Goal: Task Accomplishment & Management: Use online tool/utility

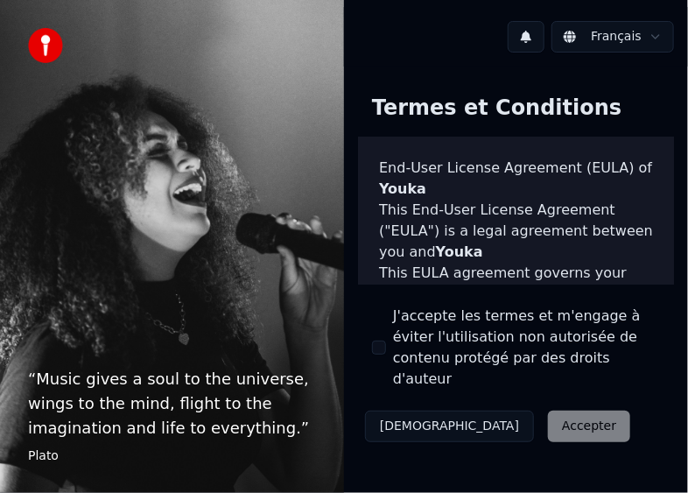
click at [378, 341] on button "J'accepte les termes et m'engage à éviter l'utilisation non autorisée de conten…" at bounding box center [379, 348] width 14 height 14
click at [548, 411] on button "Accepter" at bounding box center [589, 427] width 82 height 32
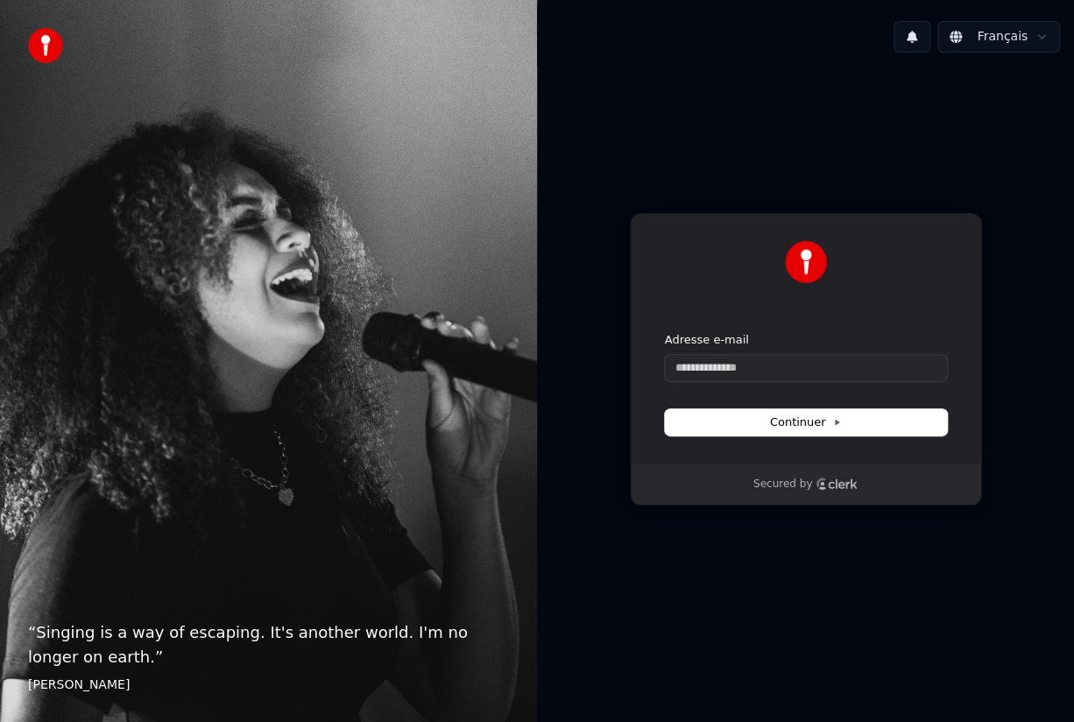
click at [947, 158] on div "Continuer avec Google ou Adresse e-mail Continuer Secured by" at bounding box center [805, 359] width 537 height 585
click at [734, 365] on input "Adresse e-mail" at bounding box center [806, 368] width 282 height 26
click at [734, 366] on input "Adresse e-mail" at bounding box center [806, 368] width 282 height 26
click at [872, 377] on input "Adresse e-mail" at bounding box center [806, 368] width 282 height 26
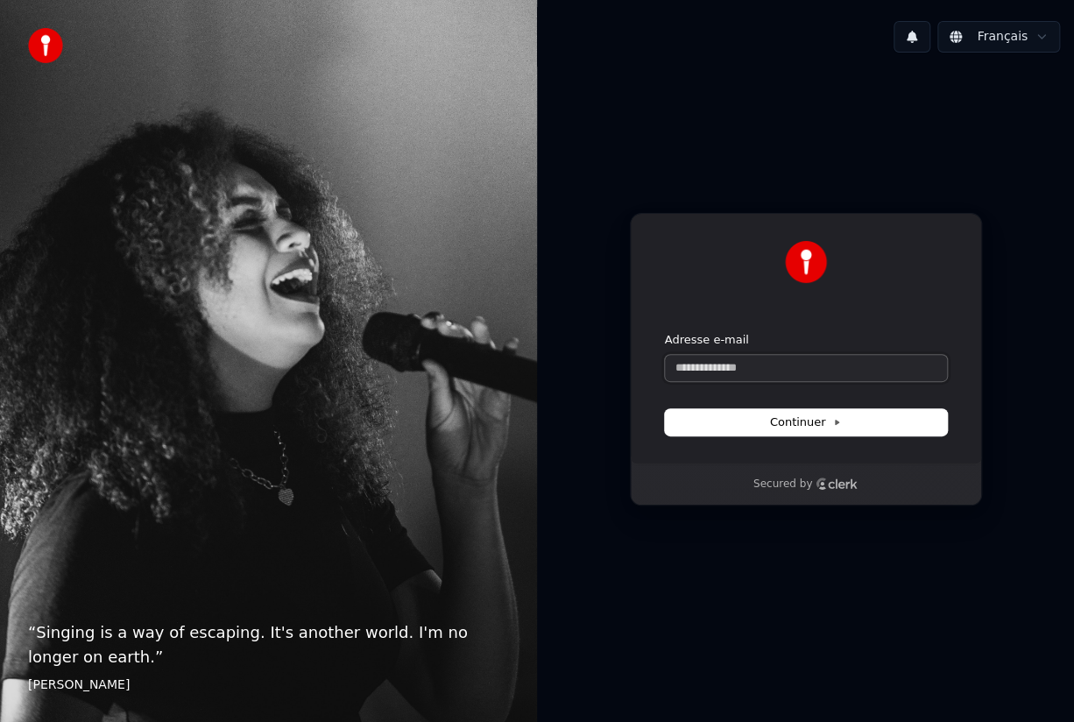
paste input "**********"
click at [846, 427] on button "Continuer" at bounding box center [806, 422] width 282 height 26
type input "**********"
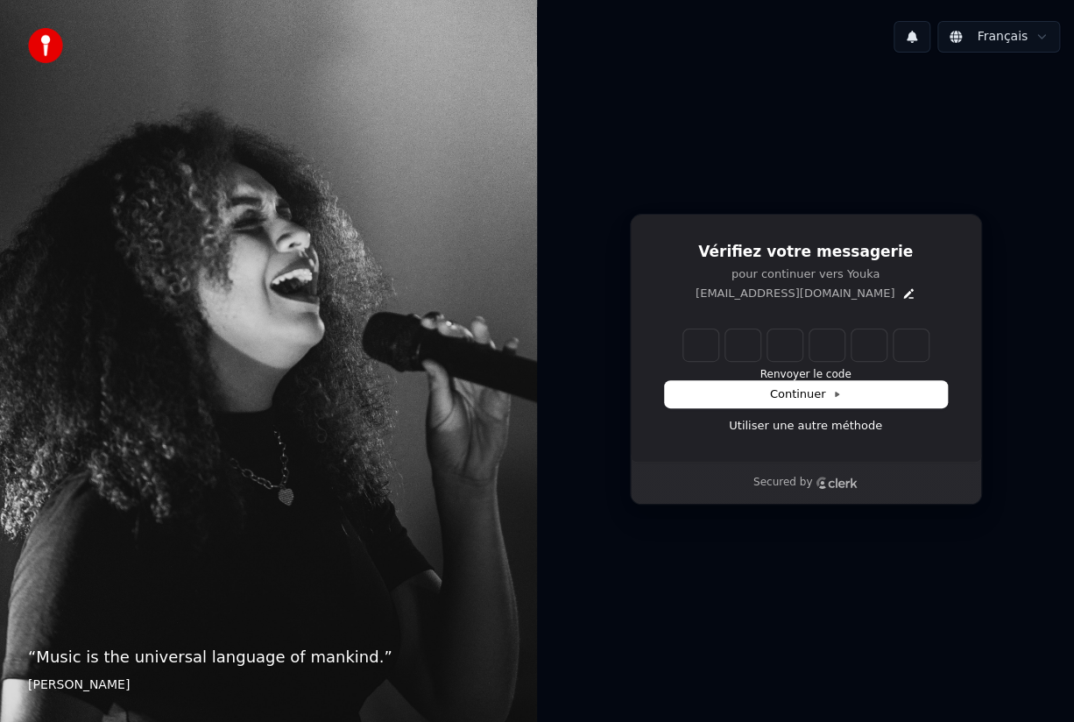
click at [929, 123] on div "Vérifiez votre messagerie pour continuer vers Youka petriercapu49@gmail.com Ren…" at bounding box center [805, 359] width 537 height 585
click at [705, 340] on input "Enter verification code" at bounding box center [823, 345] width 280 height 32
type input "******"
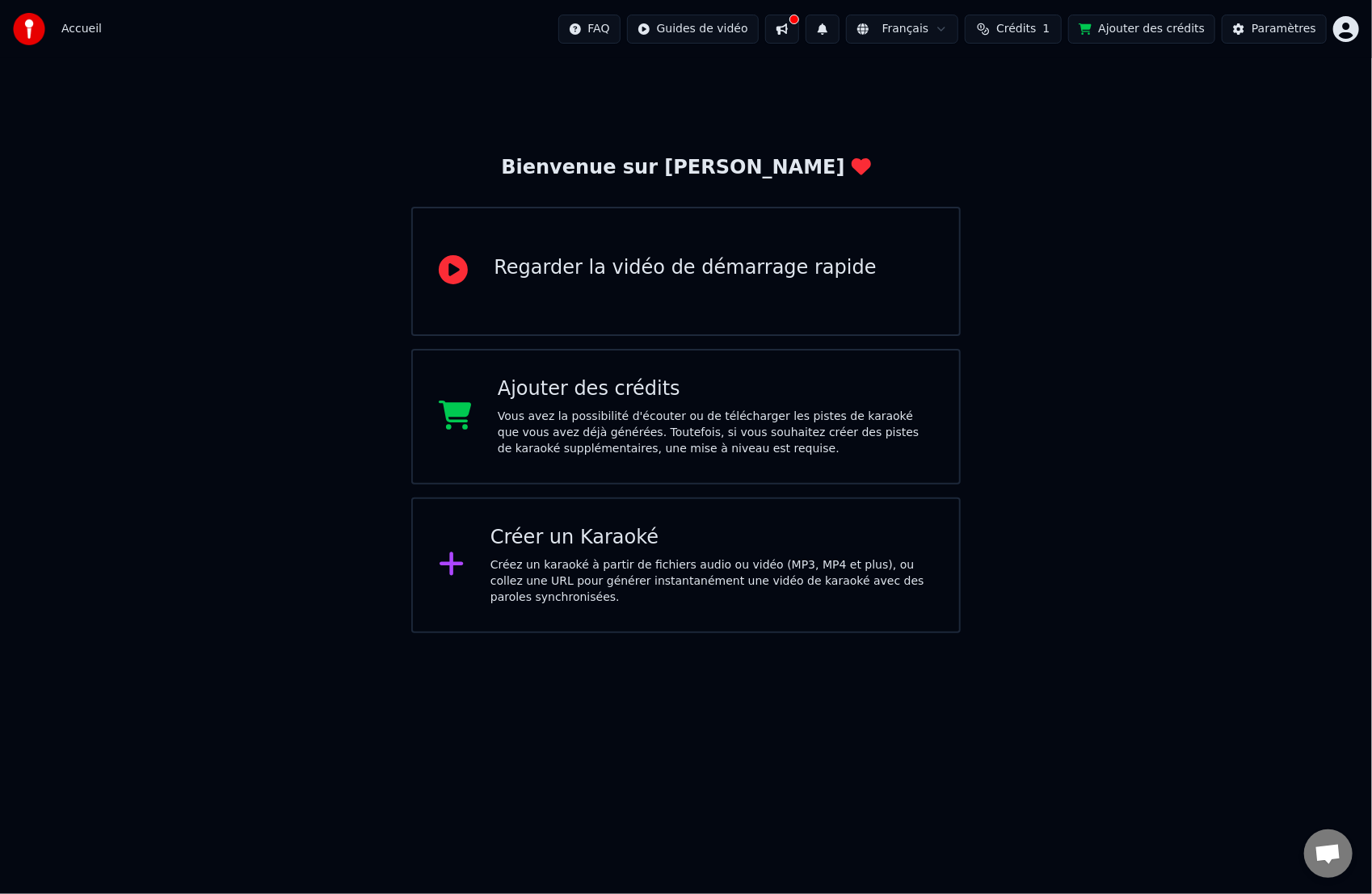
click at [447, 562] on icon at bounding box center [451, 564] width 23 height 23
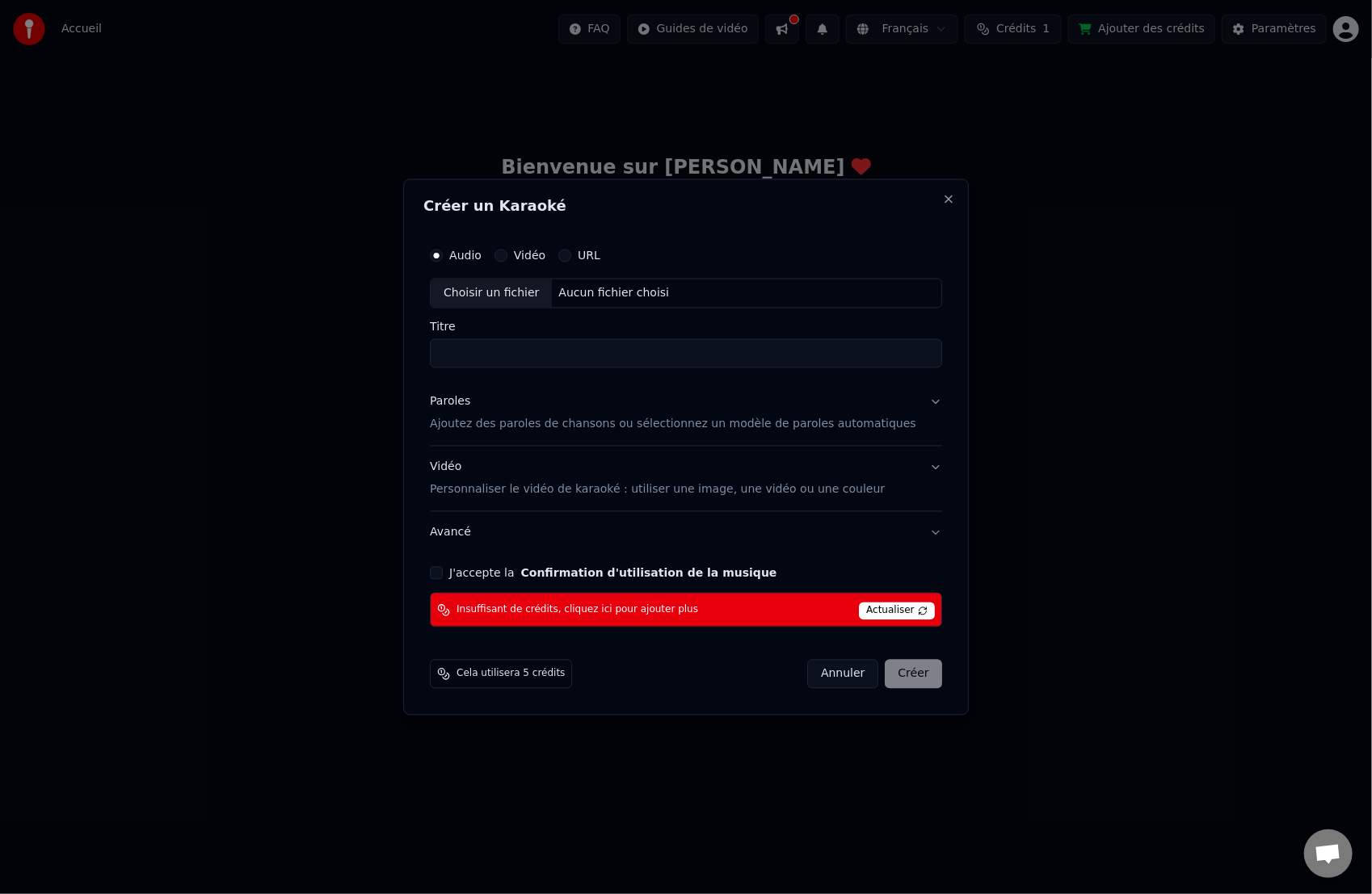
click at [443, 570] on button "J'accepte la Confirmation d'utilisation de la musique" at bounding box center [436, 574] width 13 height 13
click at [870, 611] on span "Actualiser" at bounding box center [897, 611] width 76 height 18
click at [885, 665] on div "Annuler Créer" at bounding box center [875, 674] width 135 height 30
click at [500, 296] on div "Choisir un fichier" at bounding box center [491, 293] width 121 height 30
type input "**********"
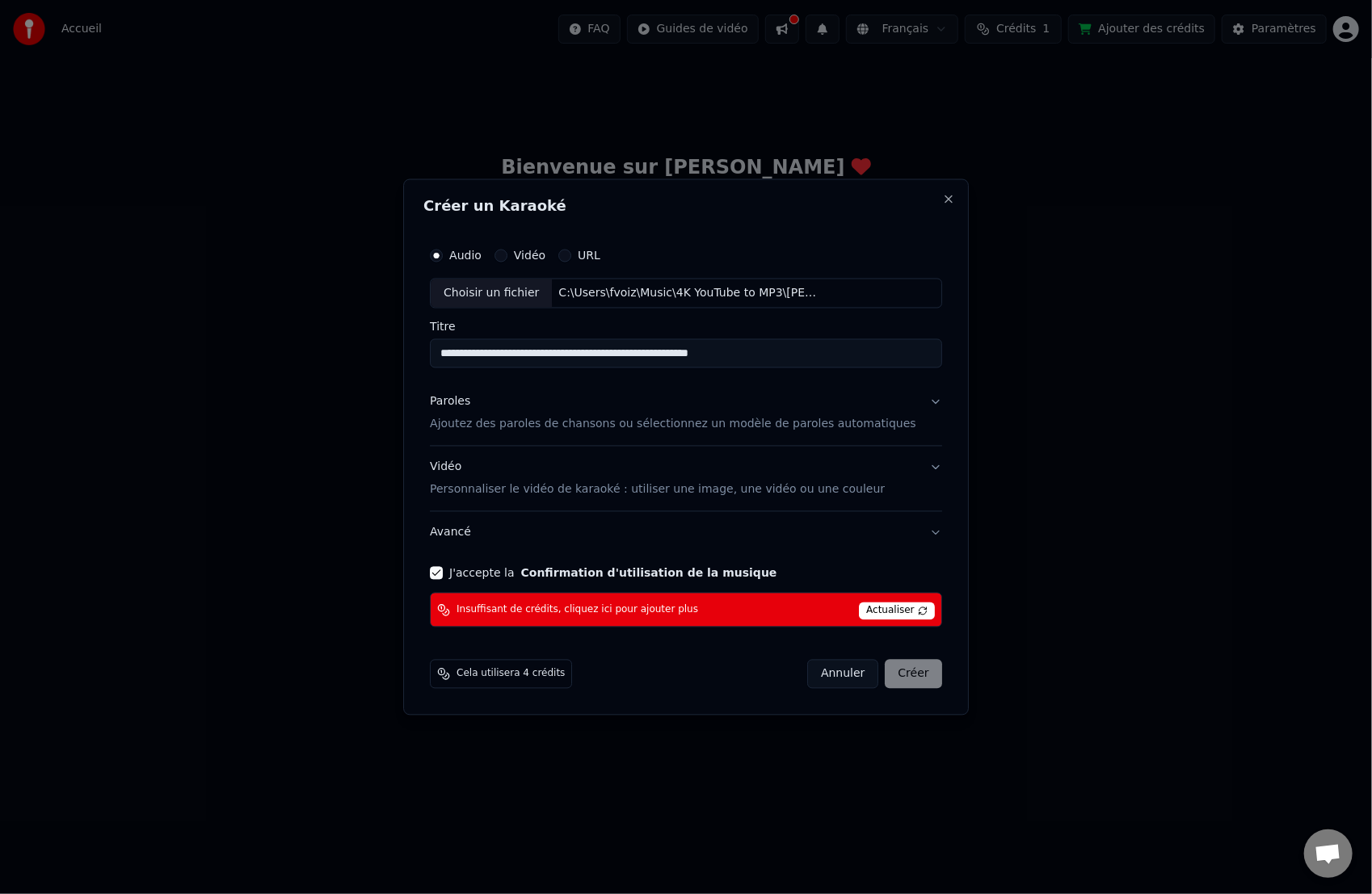
click at [782, 360] on input "**********" at bounding box center [686, 354] width 512 height 30
click at [586, 425] on p "Ajoutez des paroles de chansons ou sélectionnez un modèle de paroles automatiqu…" at bounding box center [673, 425] width 486 height 17
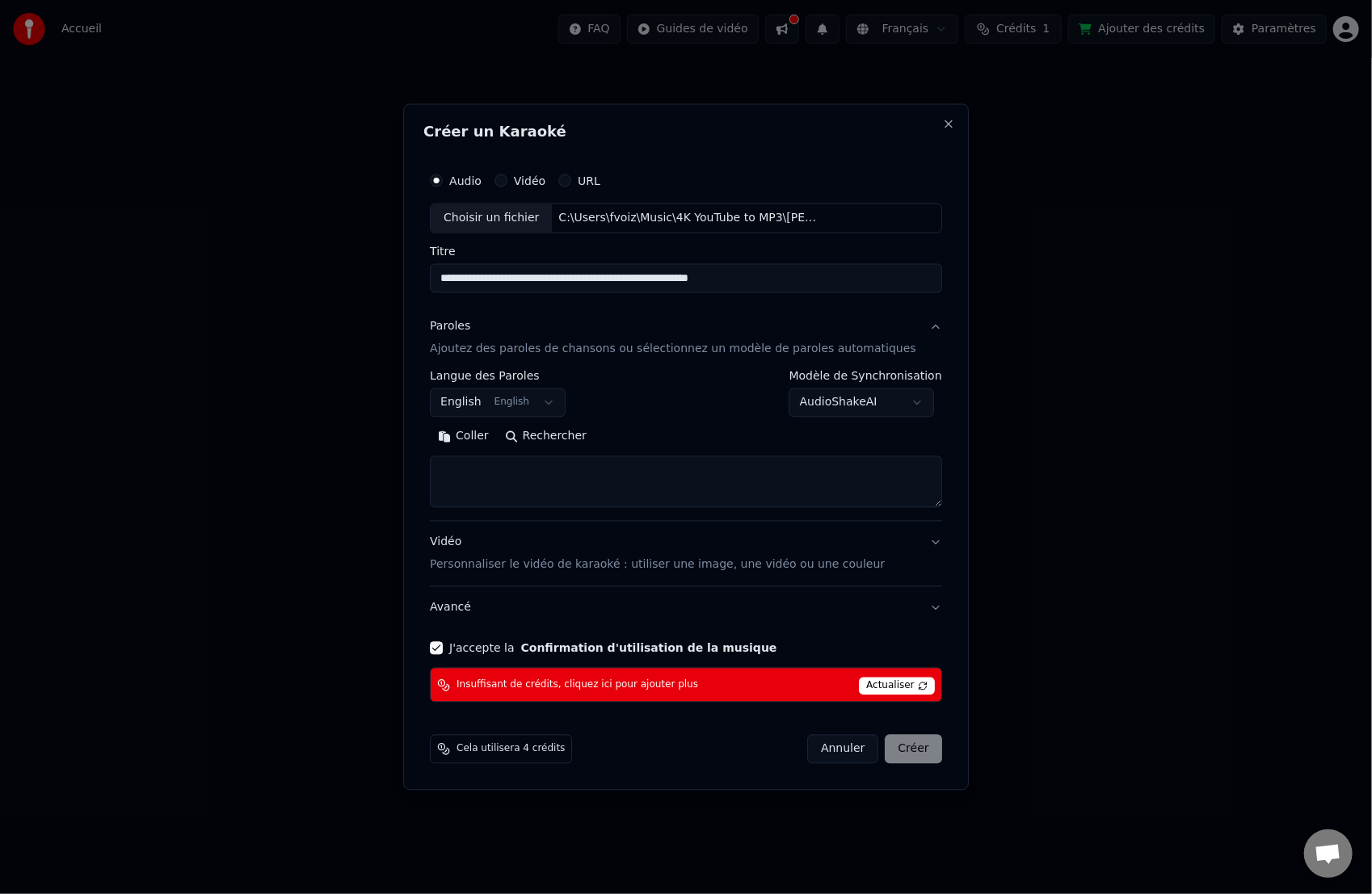
click at [546, 467] on textarea at bounding box center [686, 483] width 512 height 52
paste textarea "**********"
type textarea "**********"
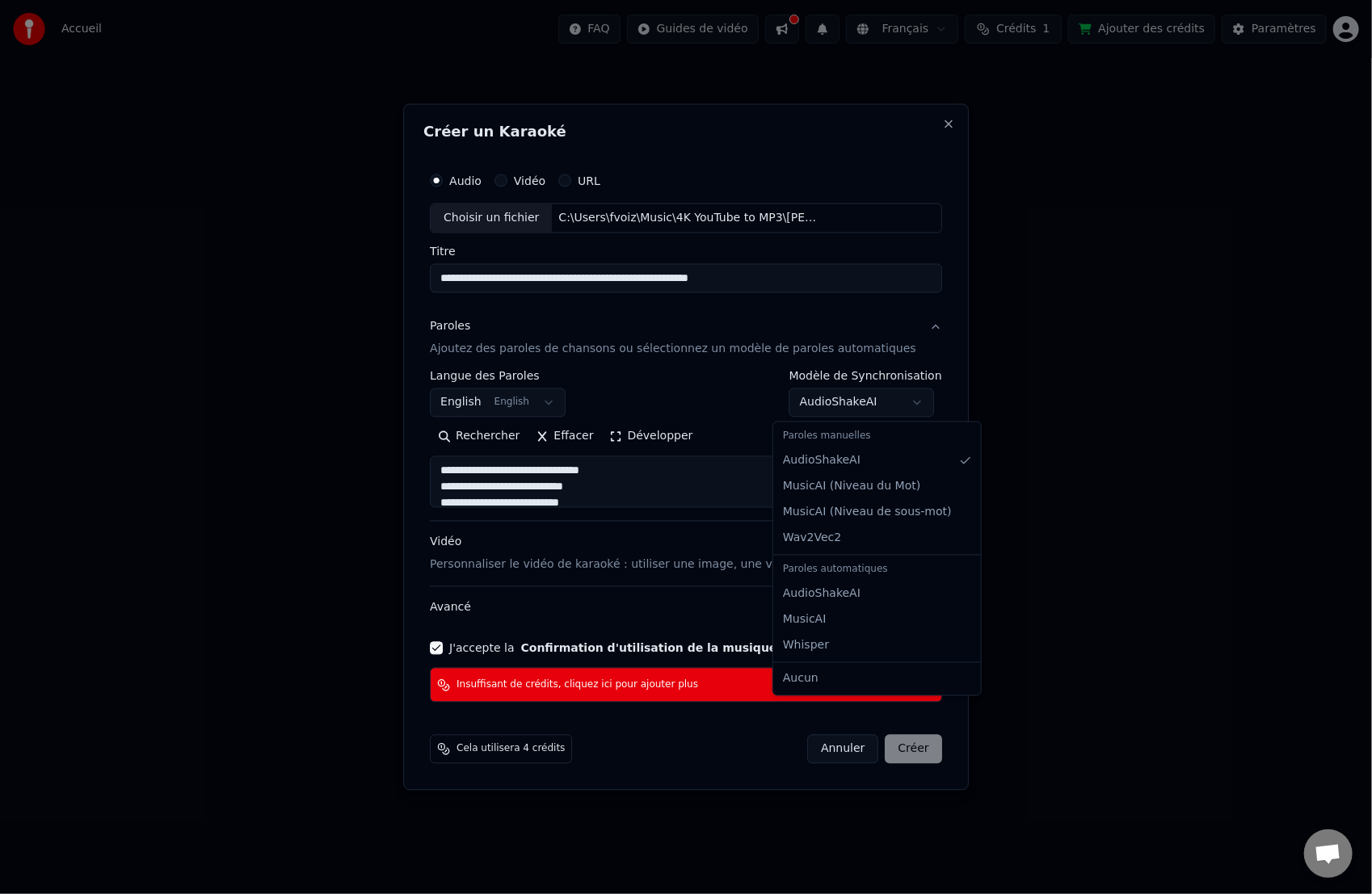
click at [901, 399] on body "**********" at bounding box center [686, 316] width 1372 height 634
select select "**********"
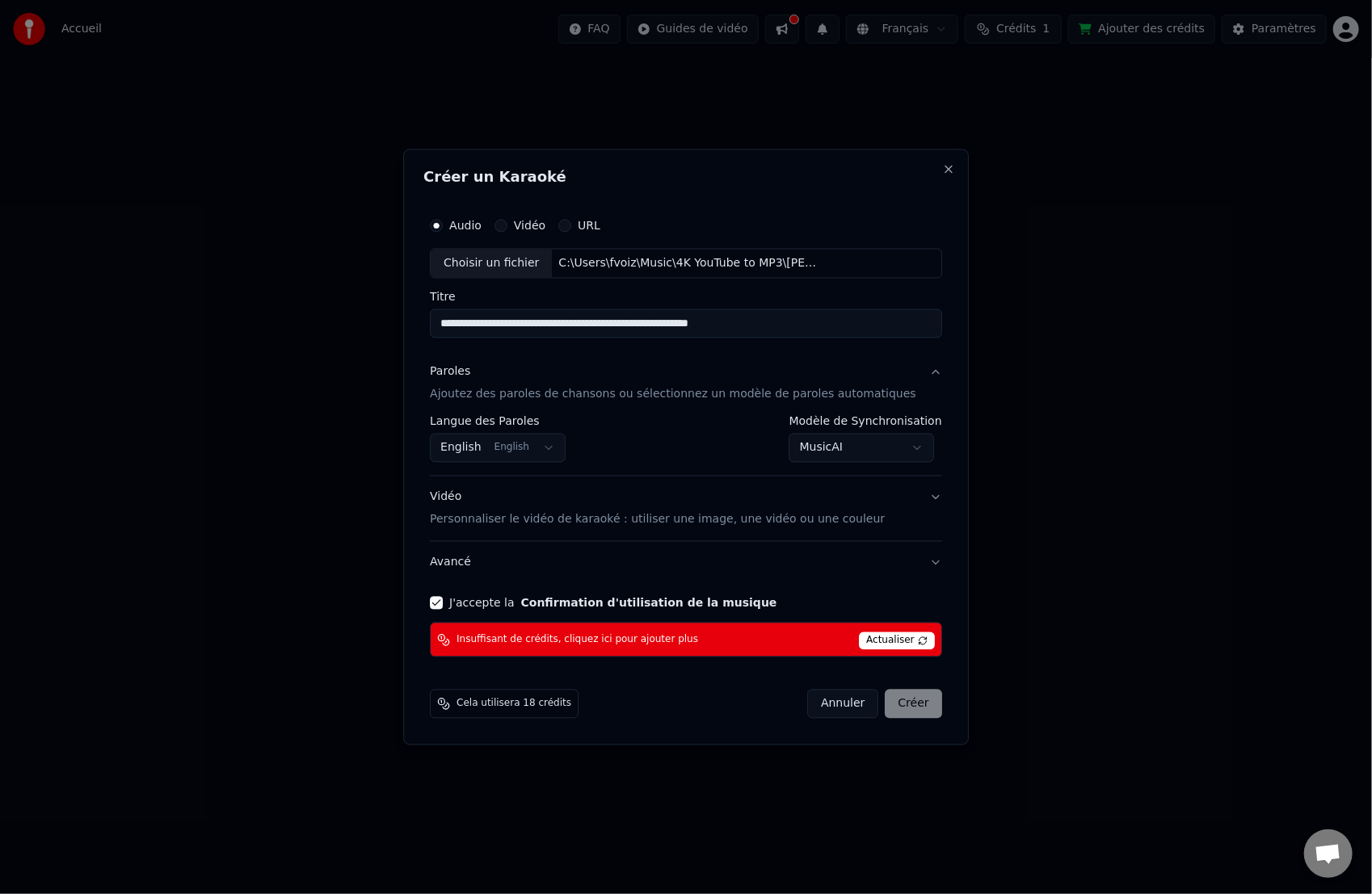
click at [550, 456] on body "**********" at bounding box center [686, 316] width 1372 height 634
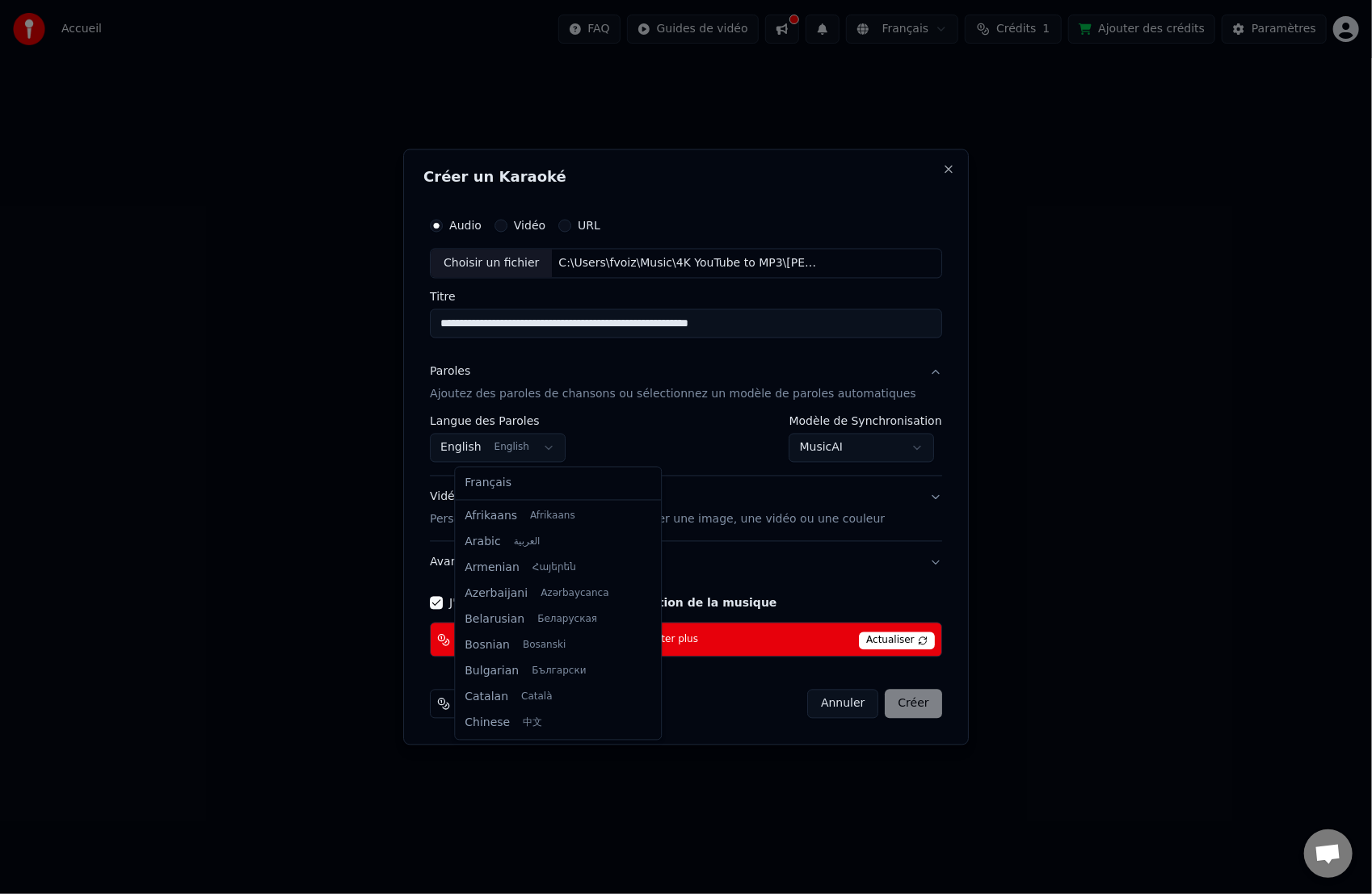
scroll to position [129, 0]
select select "**"
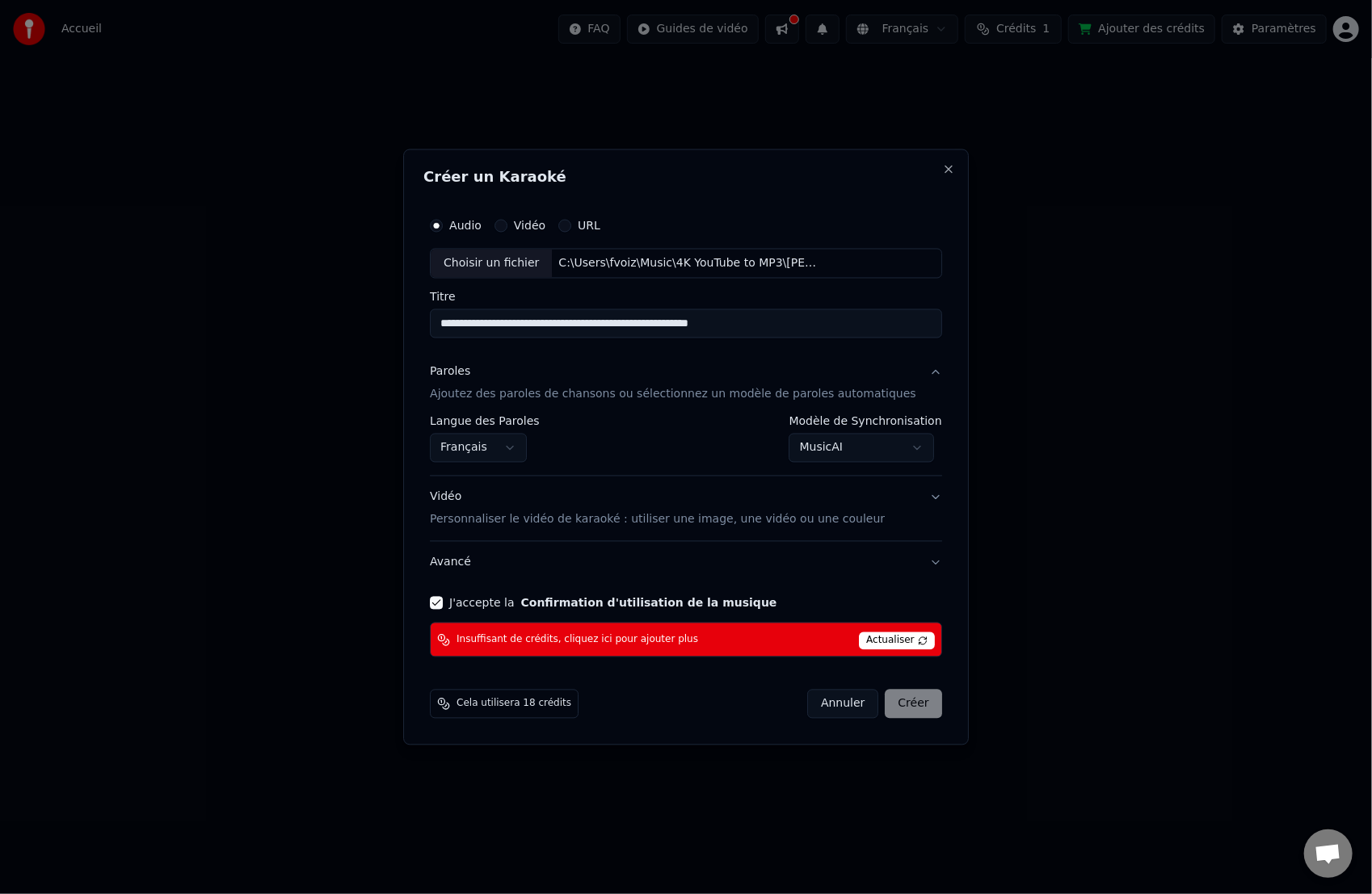
click at [506, 399] on p "Ajoutez des paroles de chansons ou sélectionnez un modèle de paroles automatiqu…" at bounding box center [673, 395] width 486 height 17
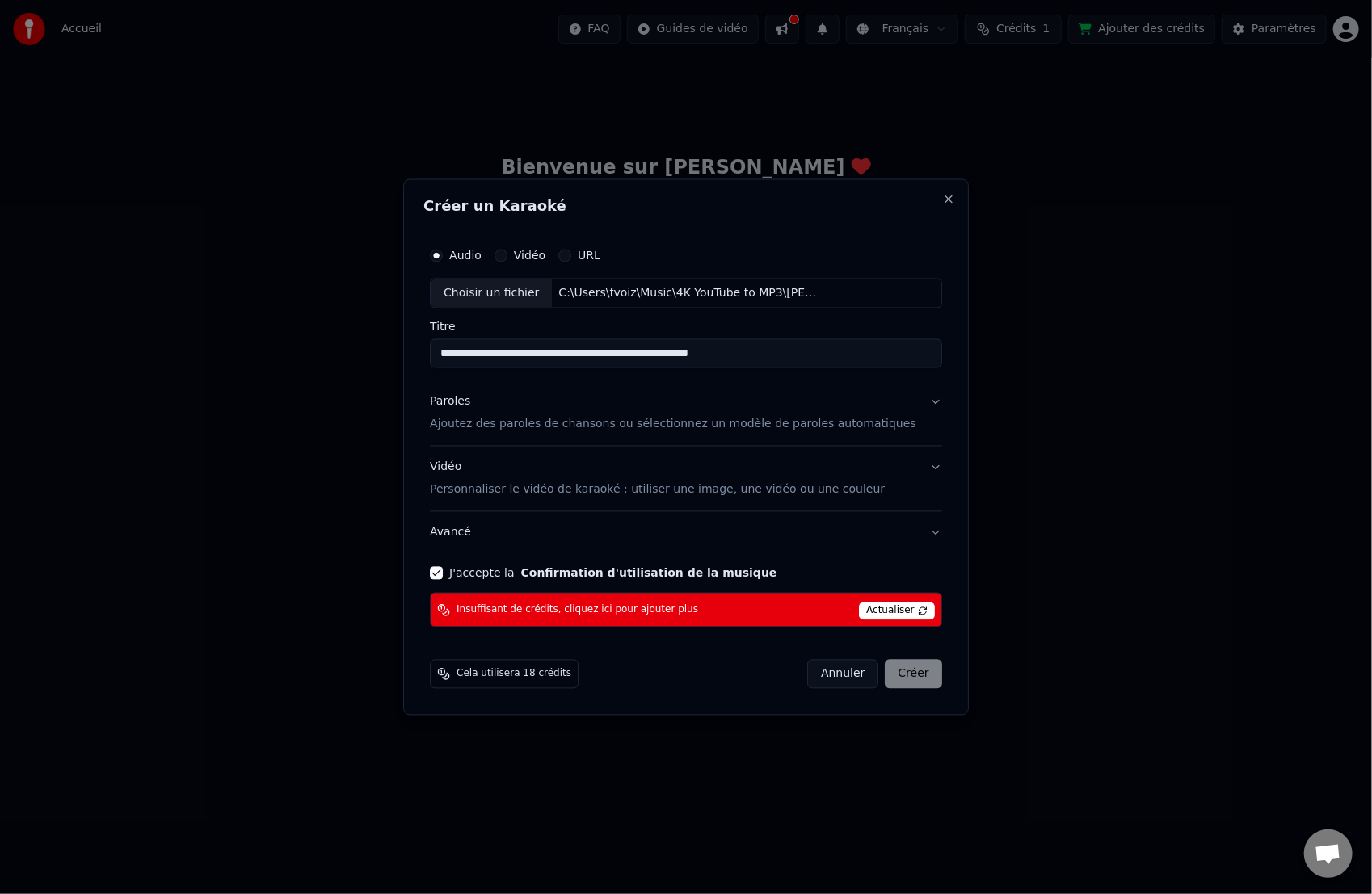
click at [520, 426] on p "Ajoutez des paroles de chansons ou sélectionnez un modèle de paroles automatiqu…" at bounding box center [673, 425] width 486 height 17
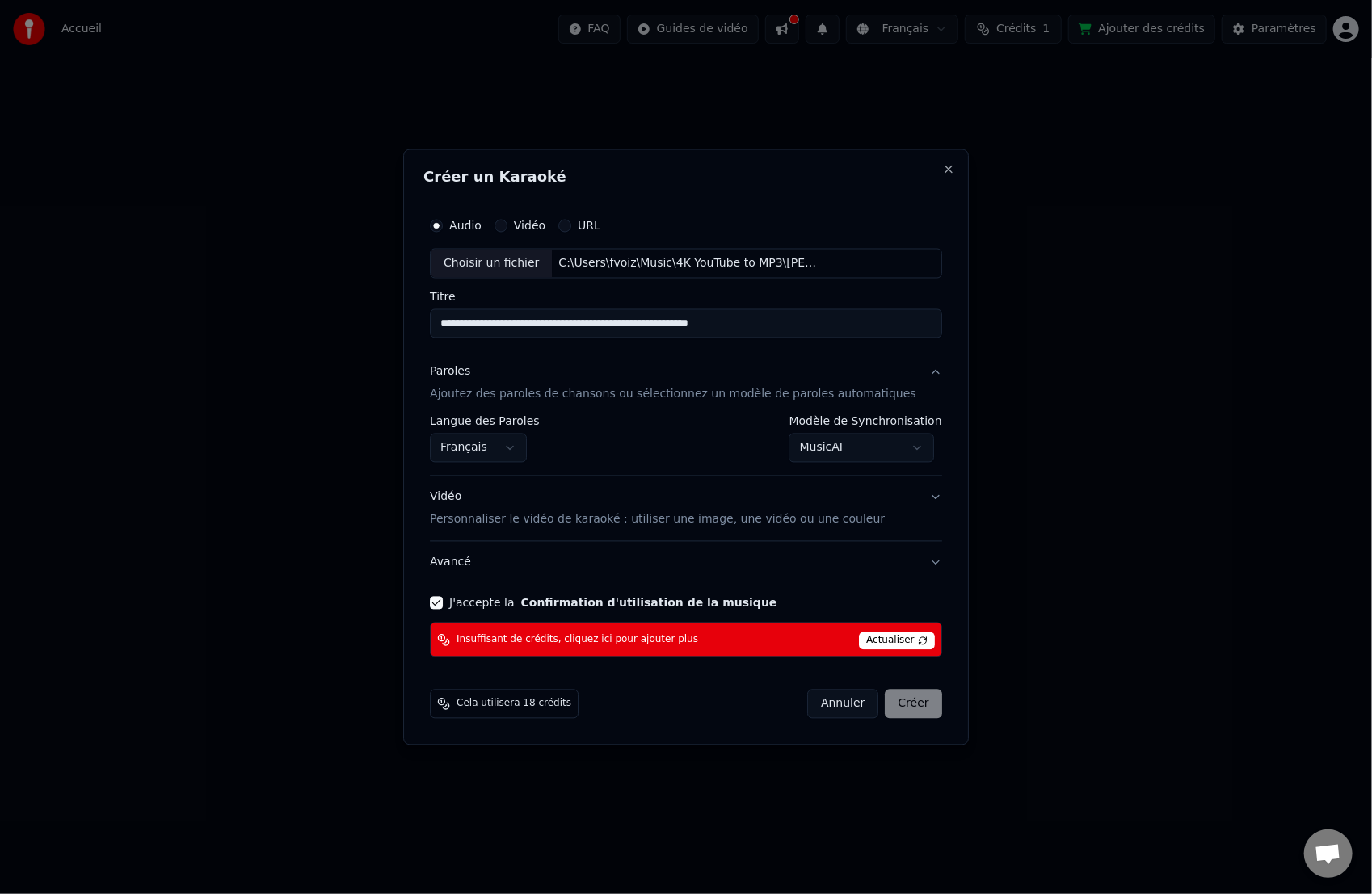
click at [809, 447] on body "**********" at bounding box center [686, 316] width 1372 height 634
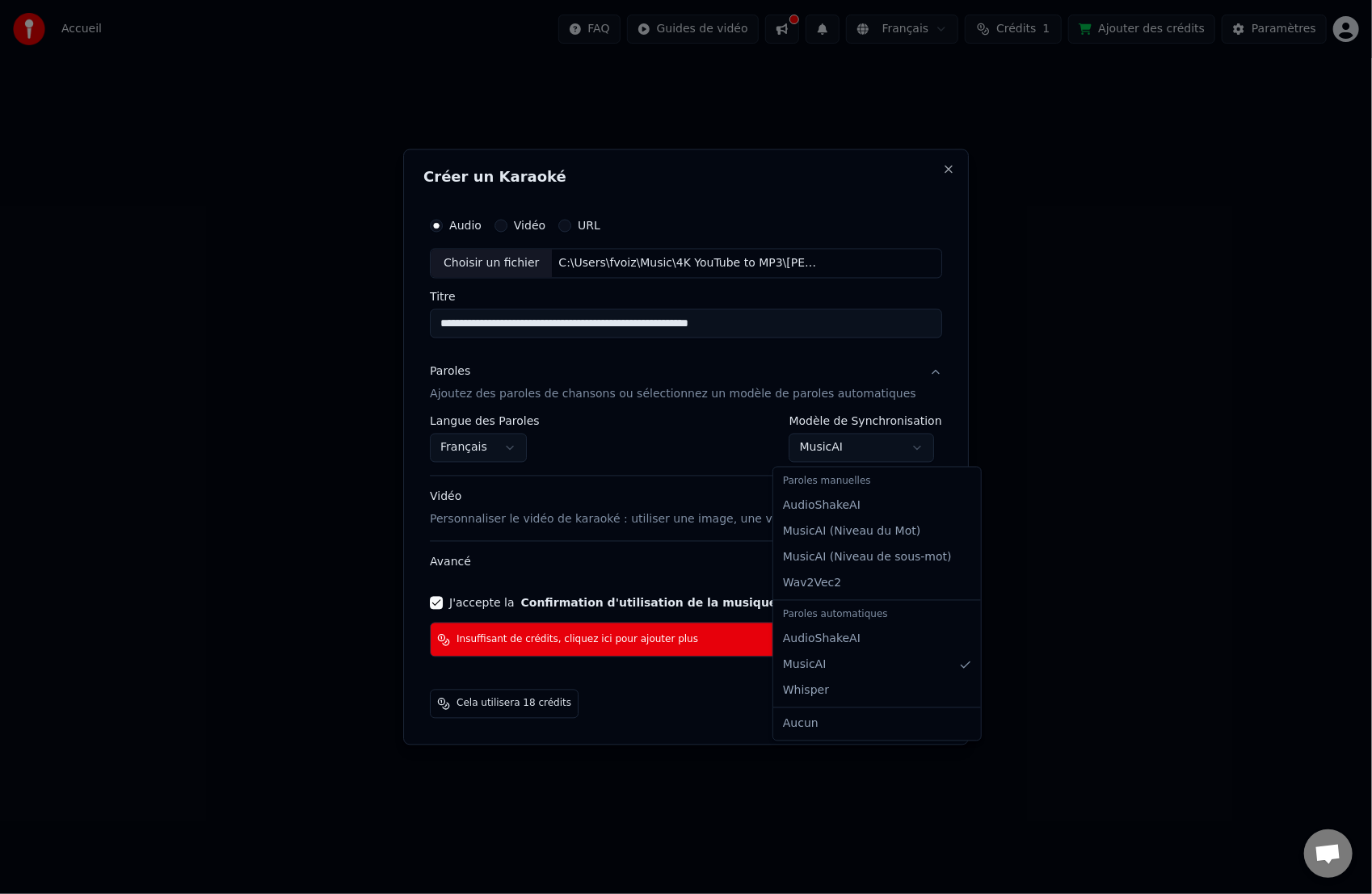
select select "**********"
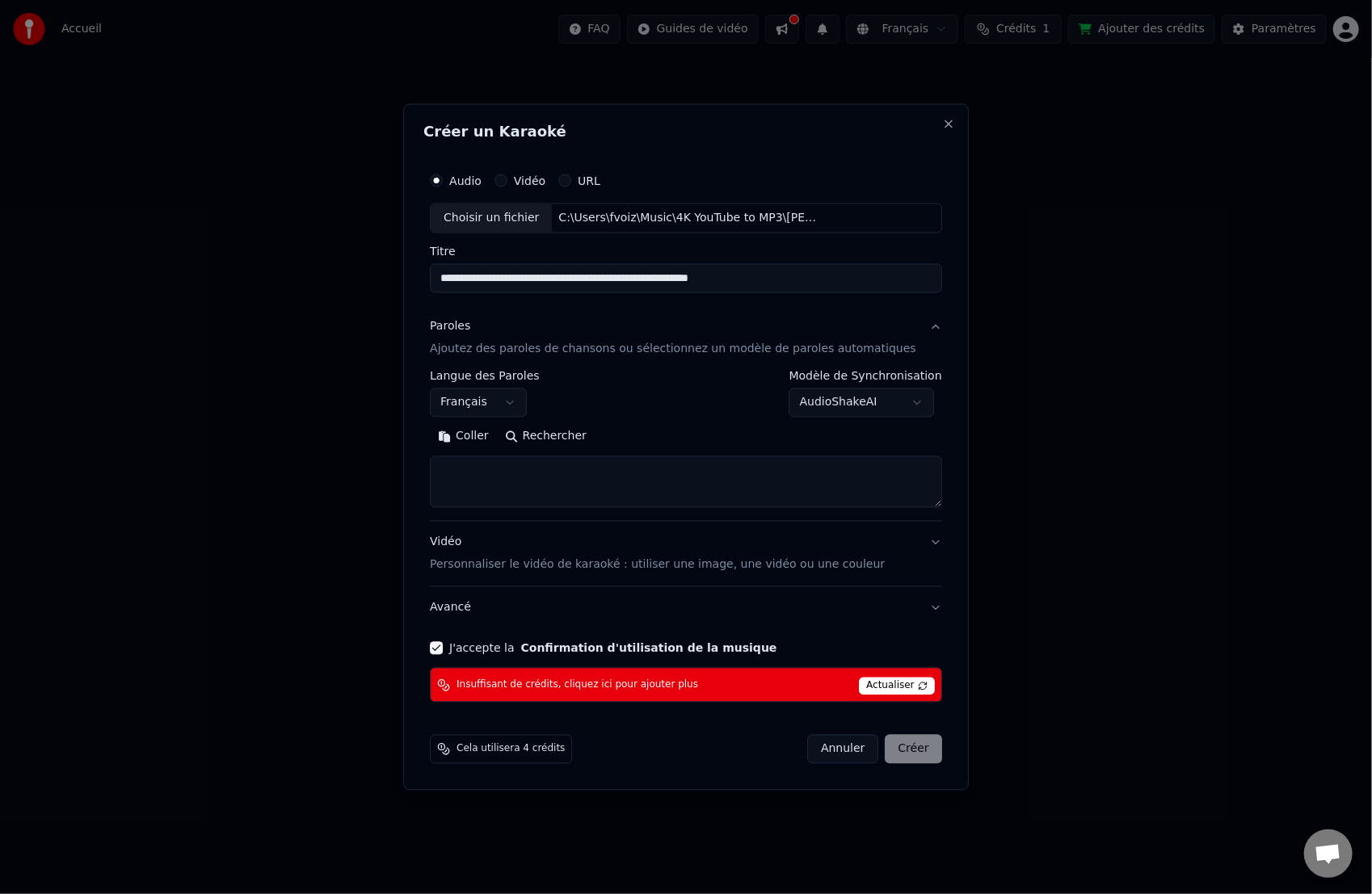
click at [510, 471] on textarea at bounding box center [686, 483] width 512 height 52
paste textarea "**********"
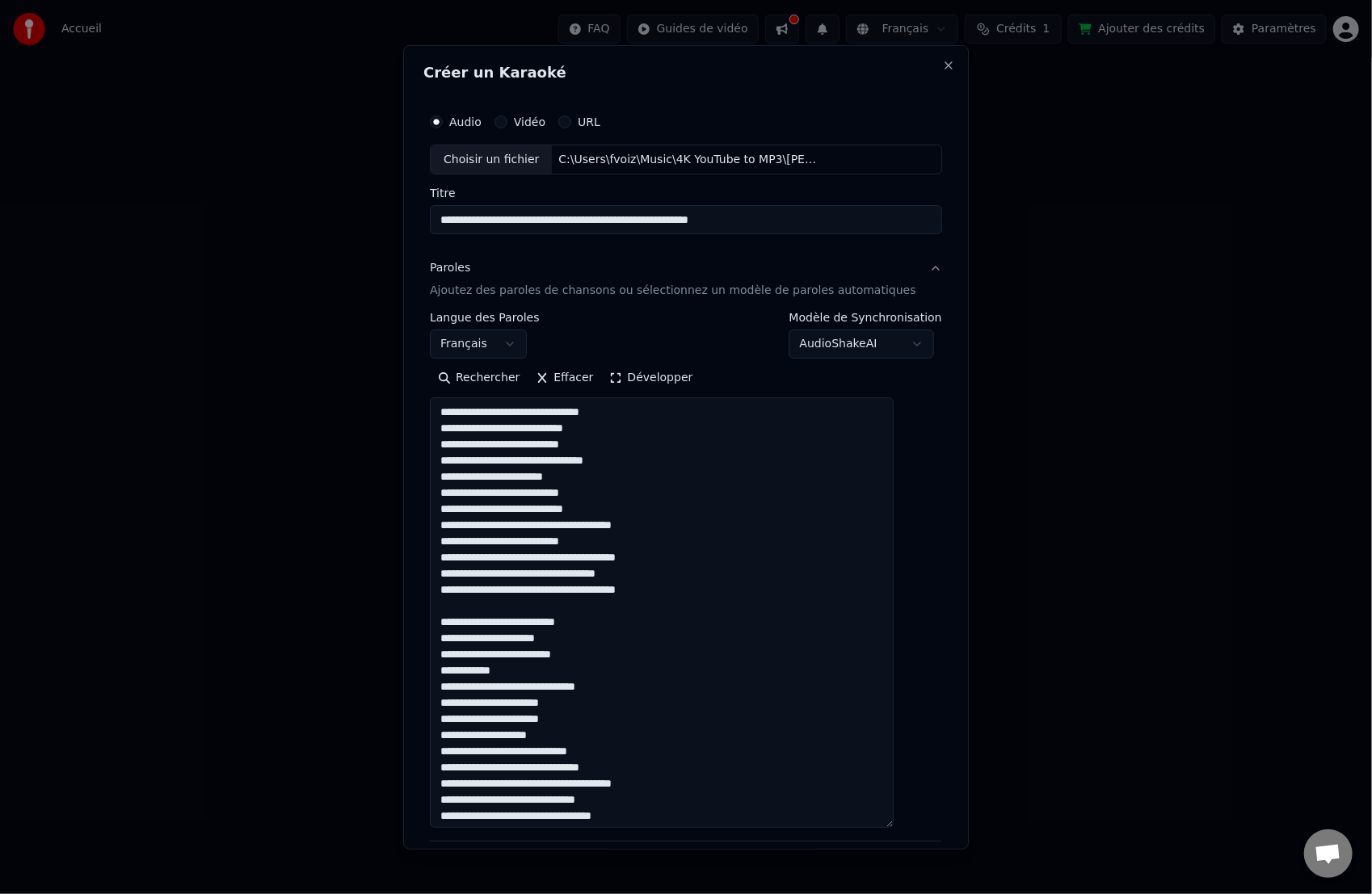
drag, startPoint x: 913, startPoint y: 506, endPoint x: 978, endPoint y: 826, distance: 326.5
click at [978, 634] on body "**********" at bounding box center [686, 316] width 1372 height 634
click at [627, 491] on textarea at bounding box center [662, 613] width 464 height 431
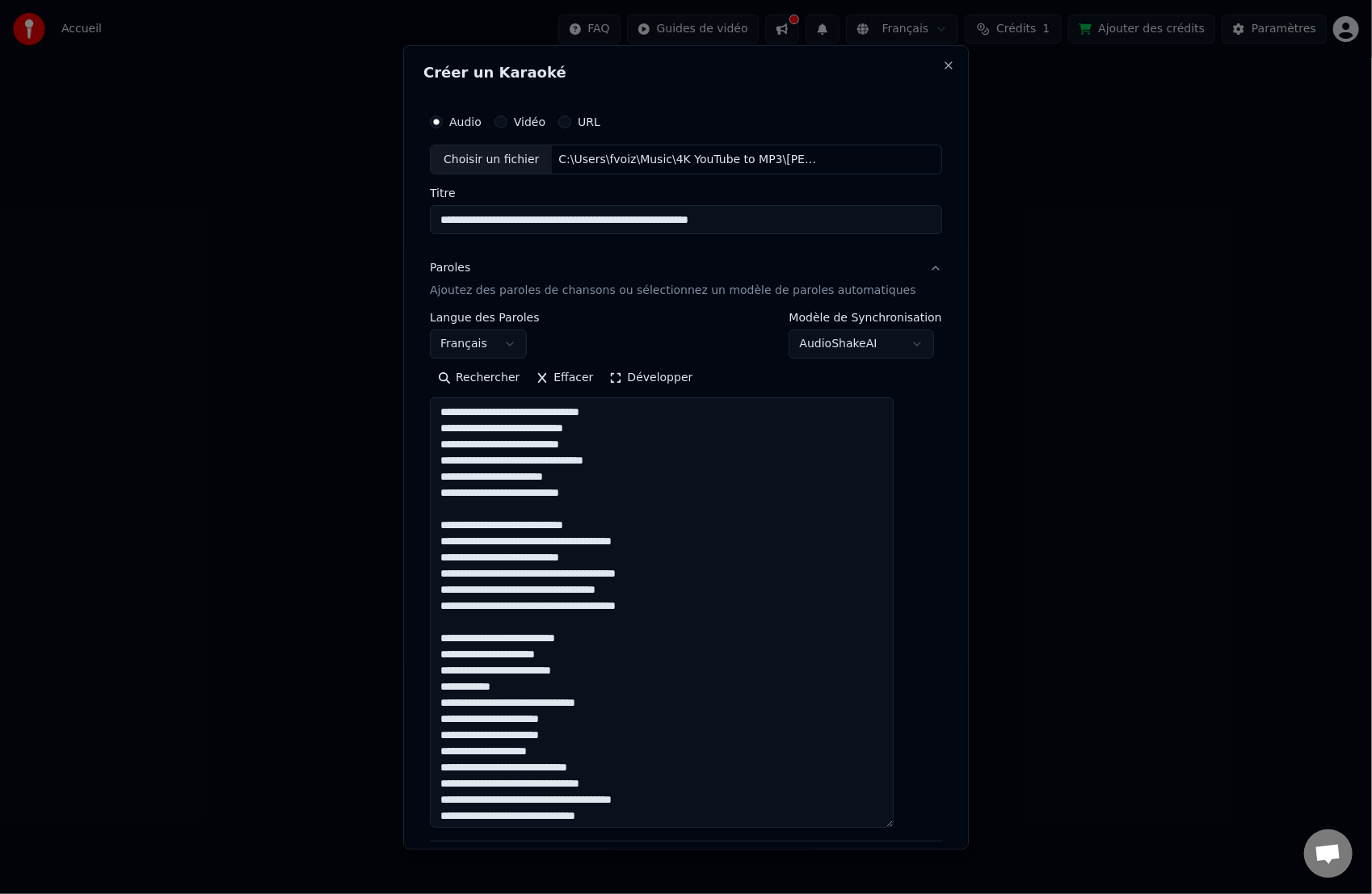
click at [546, 665] on textarea at bounding box center [662, 613] width 464 height 431
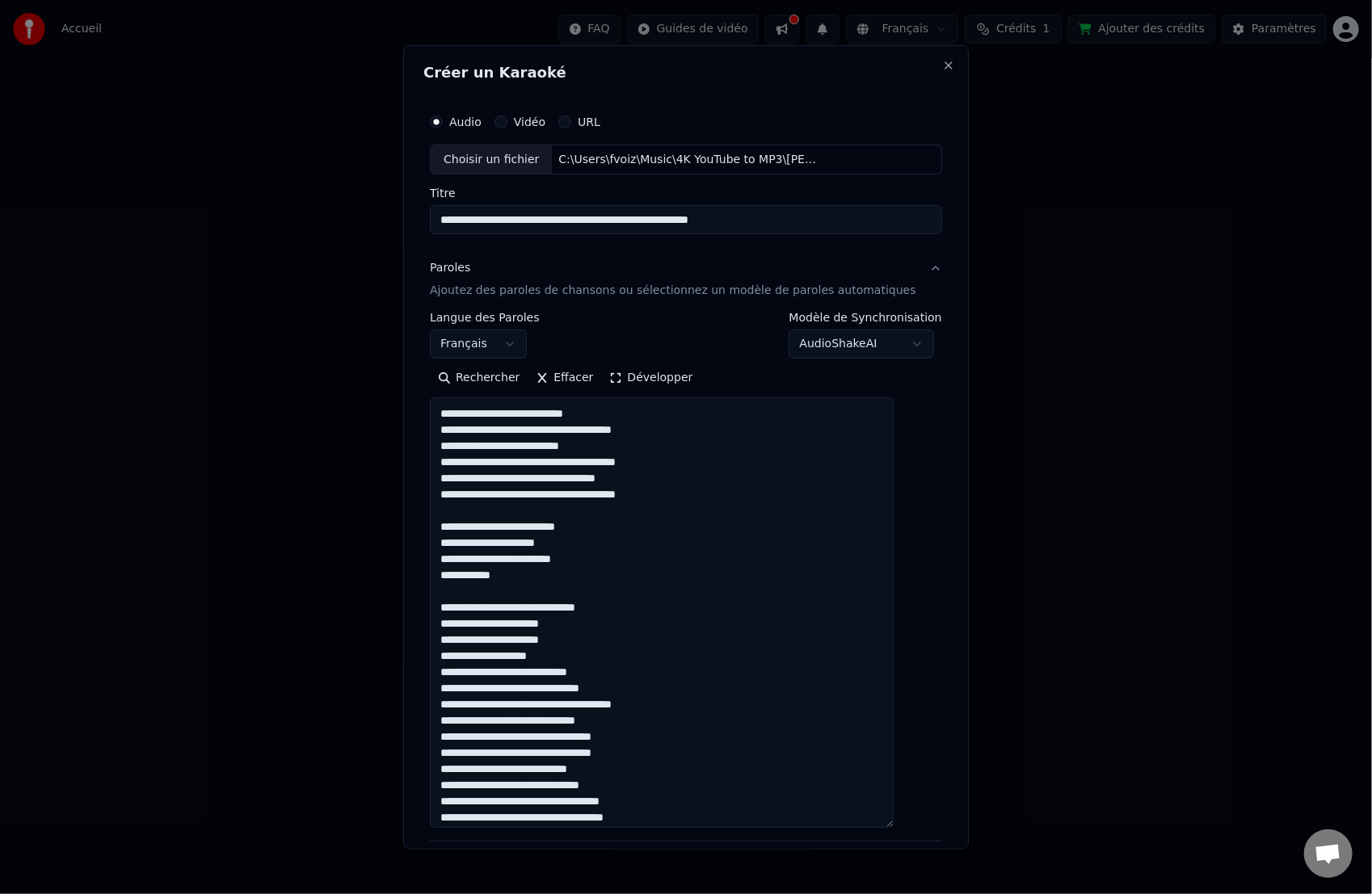
scroll to position [134, 0]
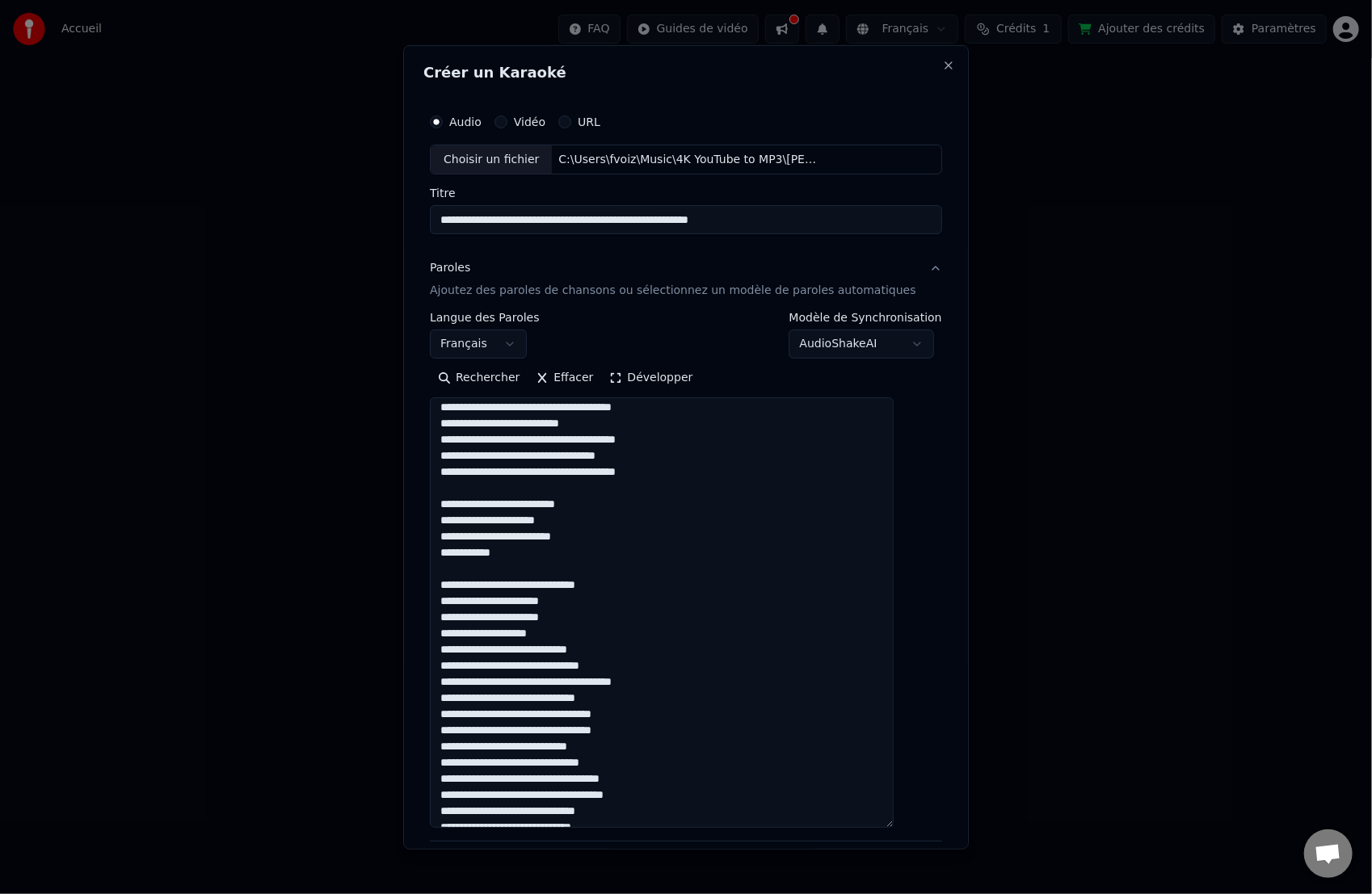
click at [602, 632] on textarea at bounding box center [662, 613] width 464 height 431
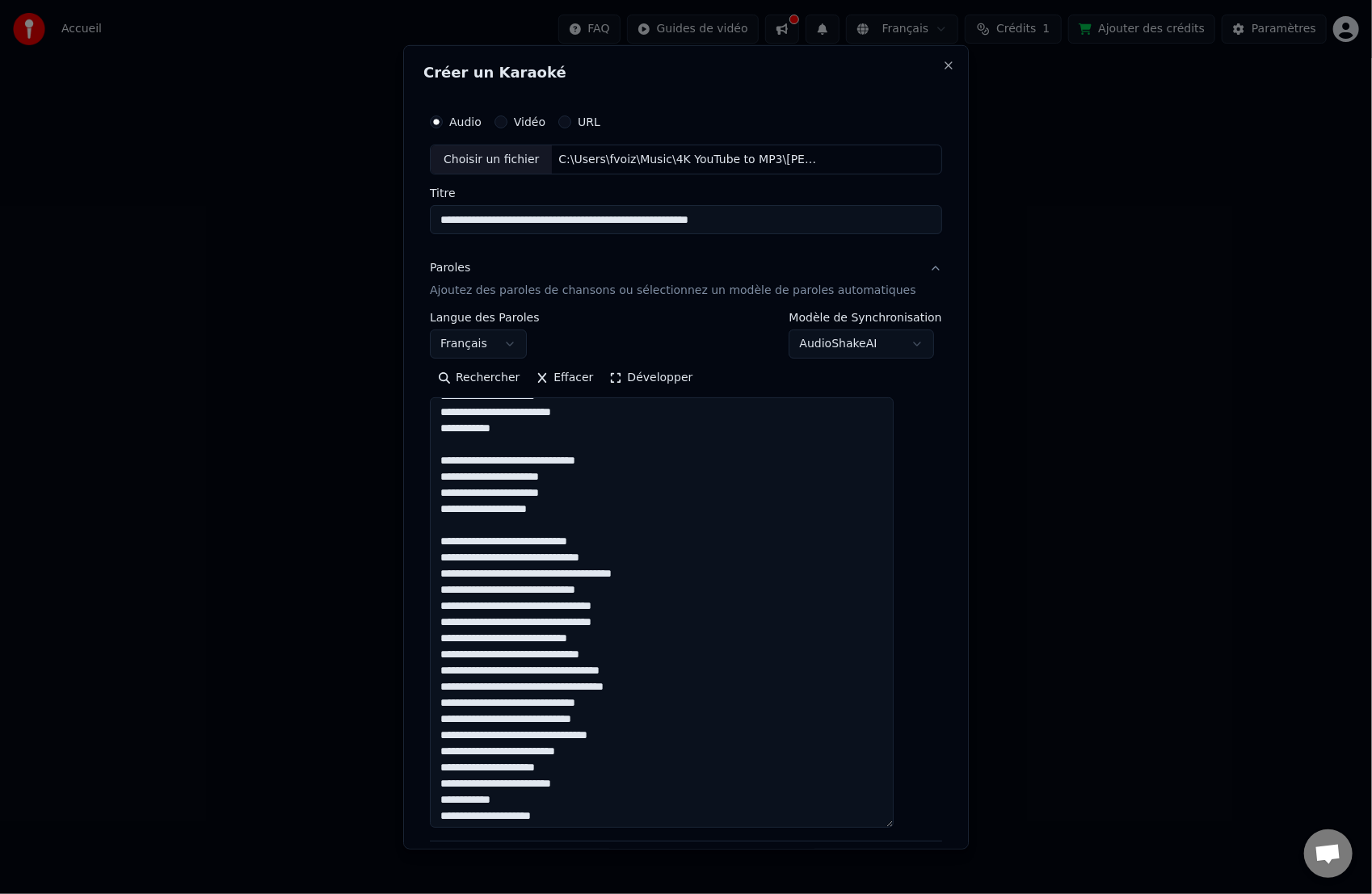
scroll to position [327, 0]
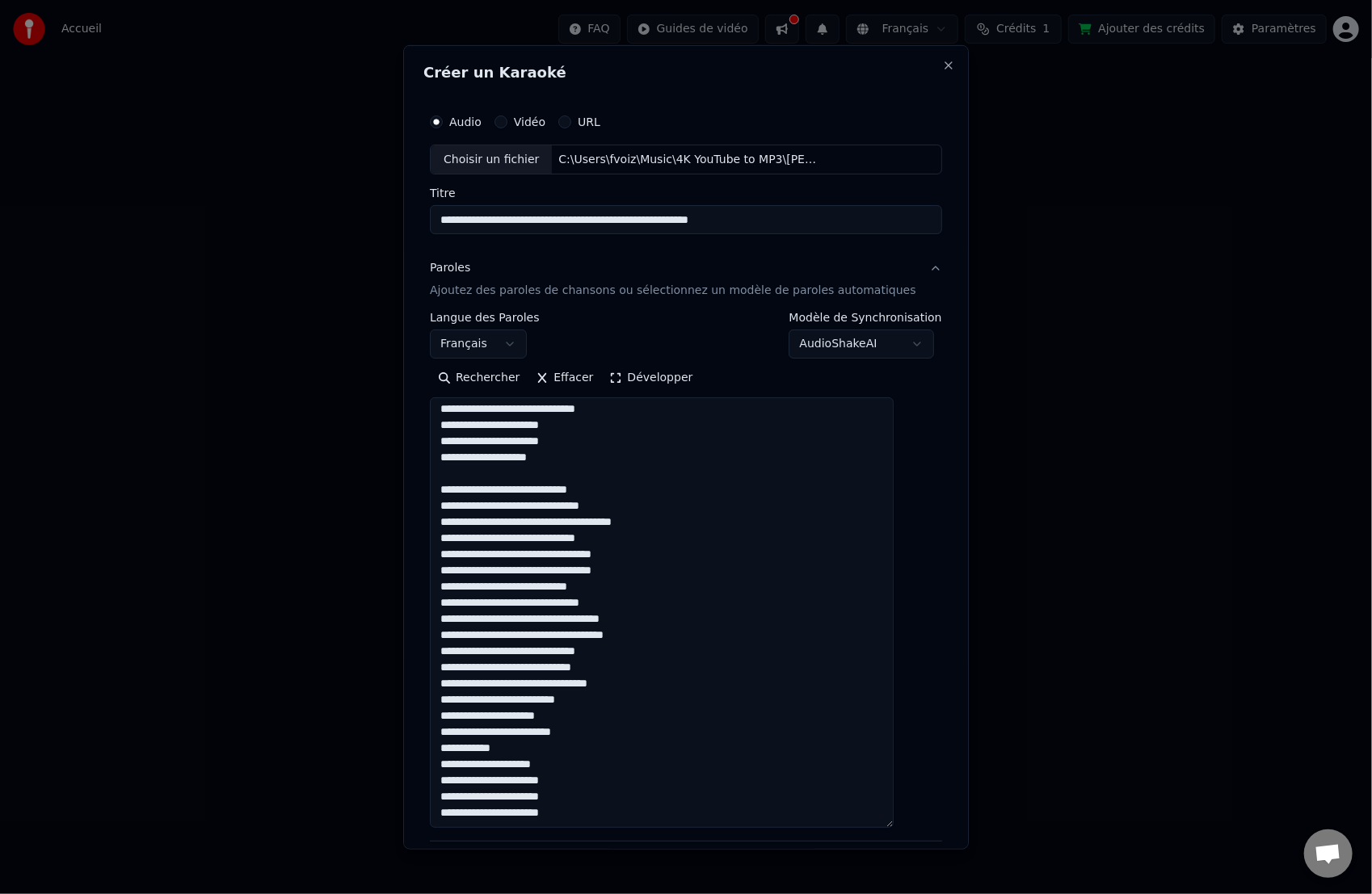
click at [647, 550] on textarea at bounding box center [662, 613] width 464 height 431
click at [654, 665] on textarea at bounding box center [662, 613] width 464 height 431
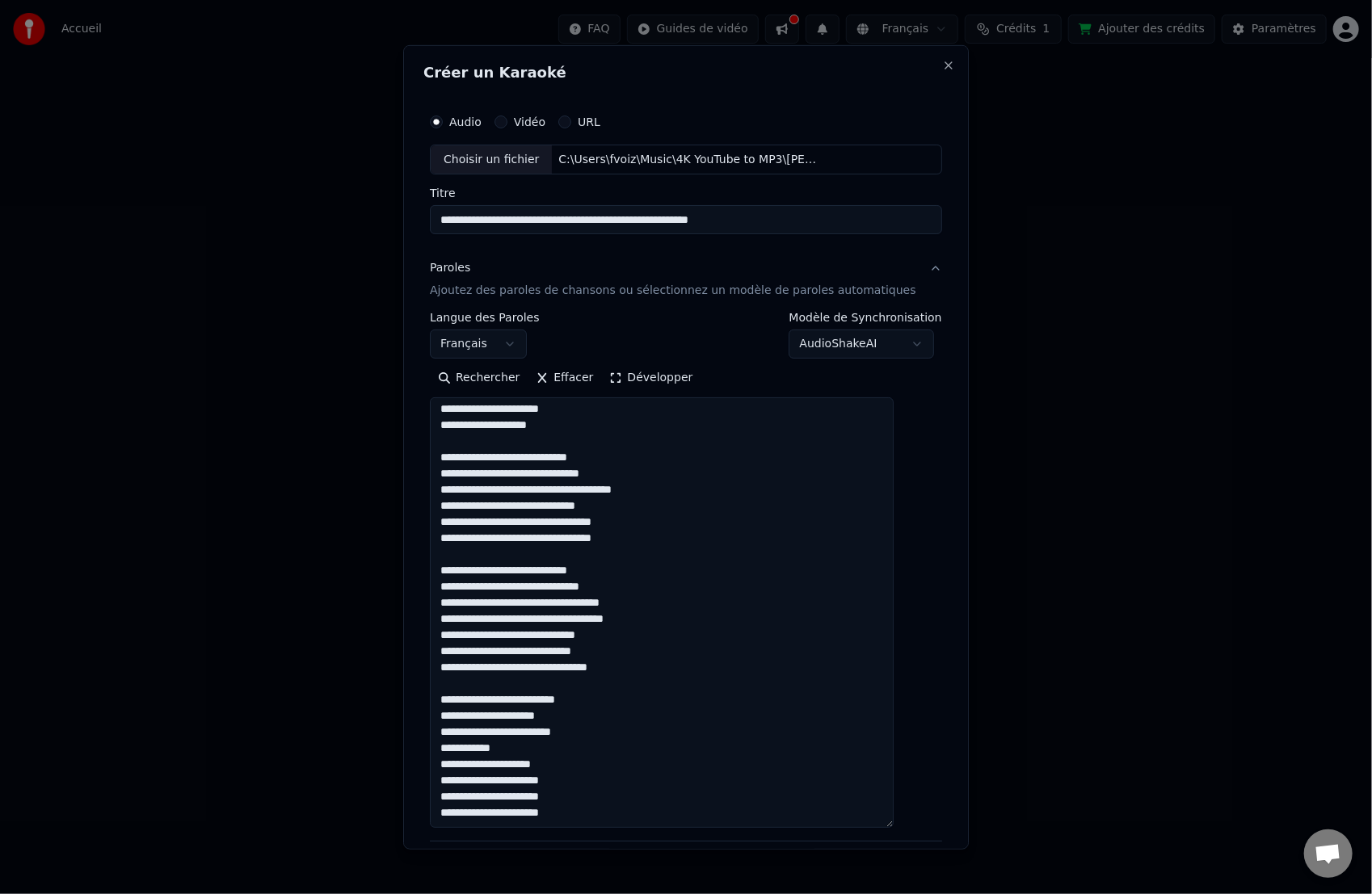
scroll to position [359, 0]
click at [581, 665] on textarea at bounding box center [662, 613] width 464 height 431
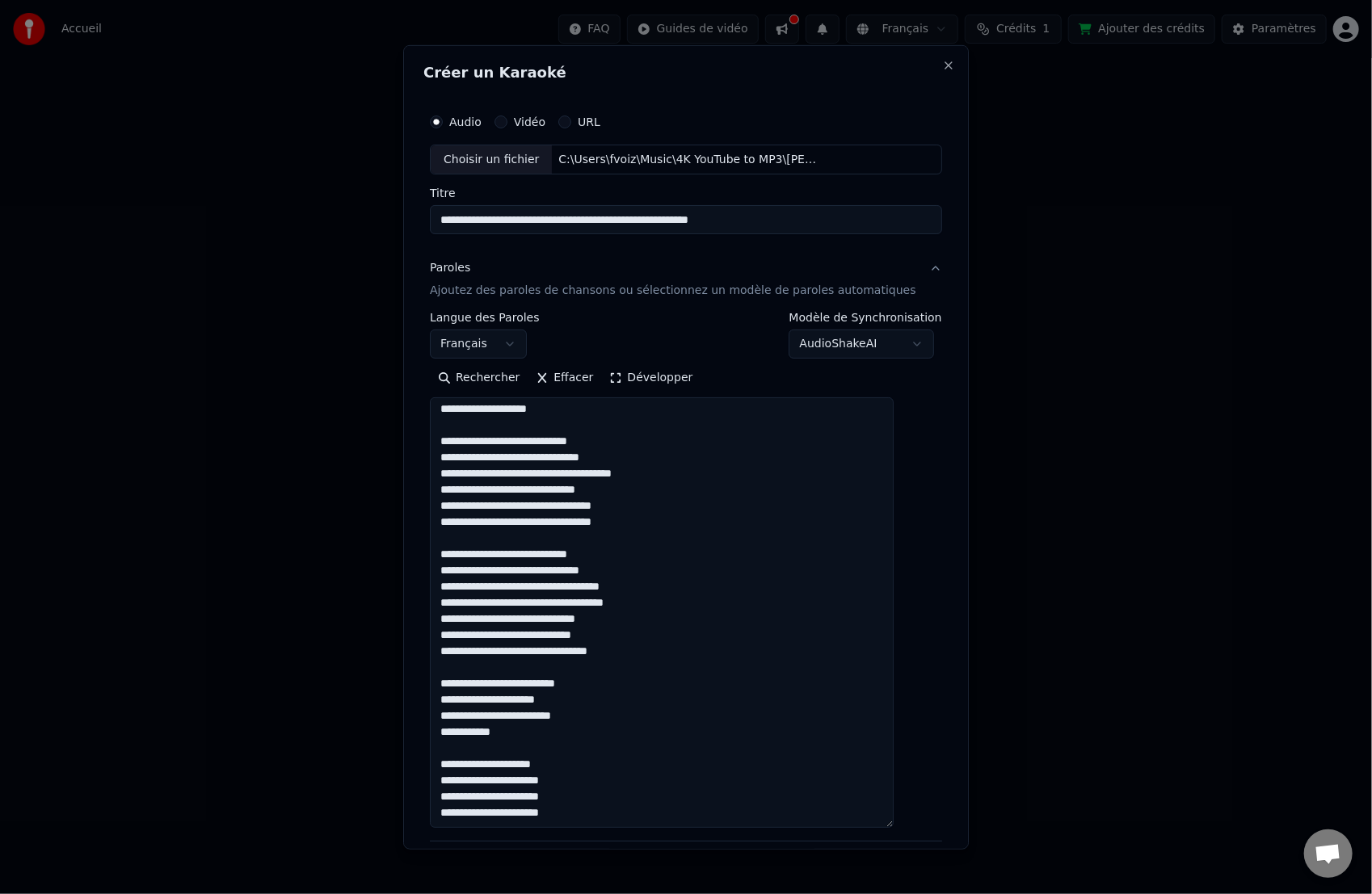
scroll to position [0, 0]
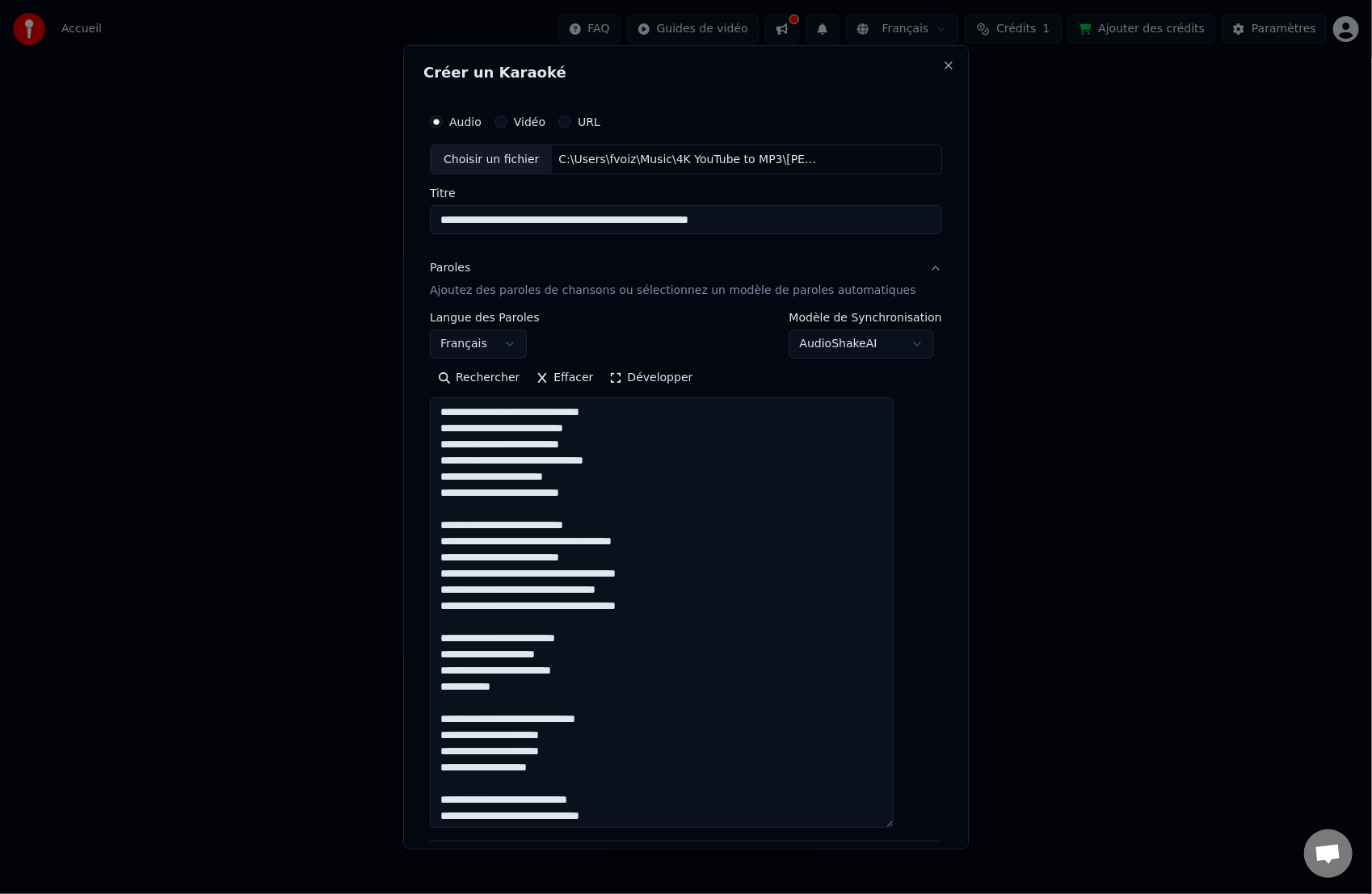
type textarea "**********"
click at [696, 331] on div "**********" at bounding box center [686, 335] width 512 height 47
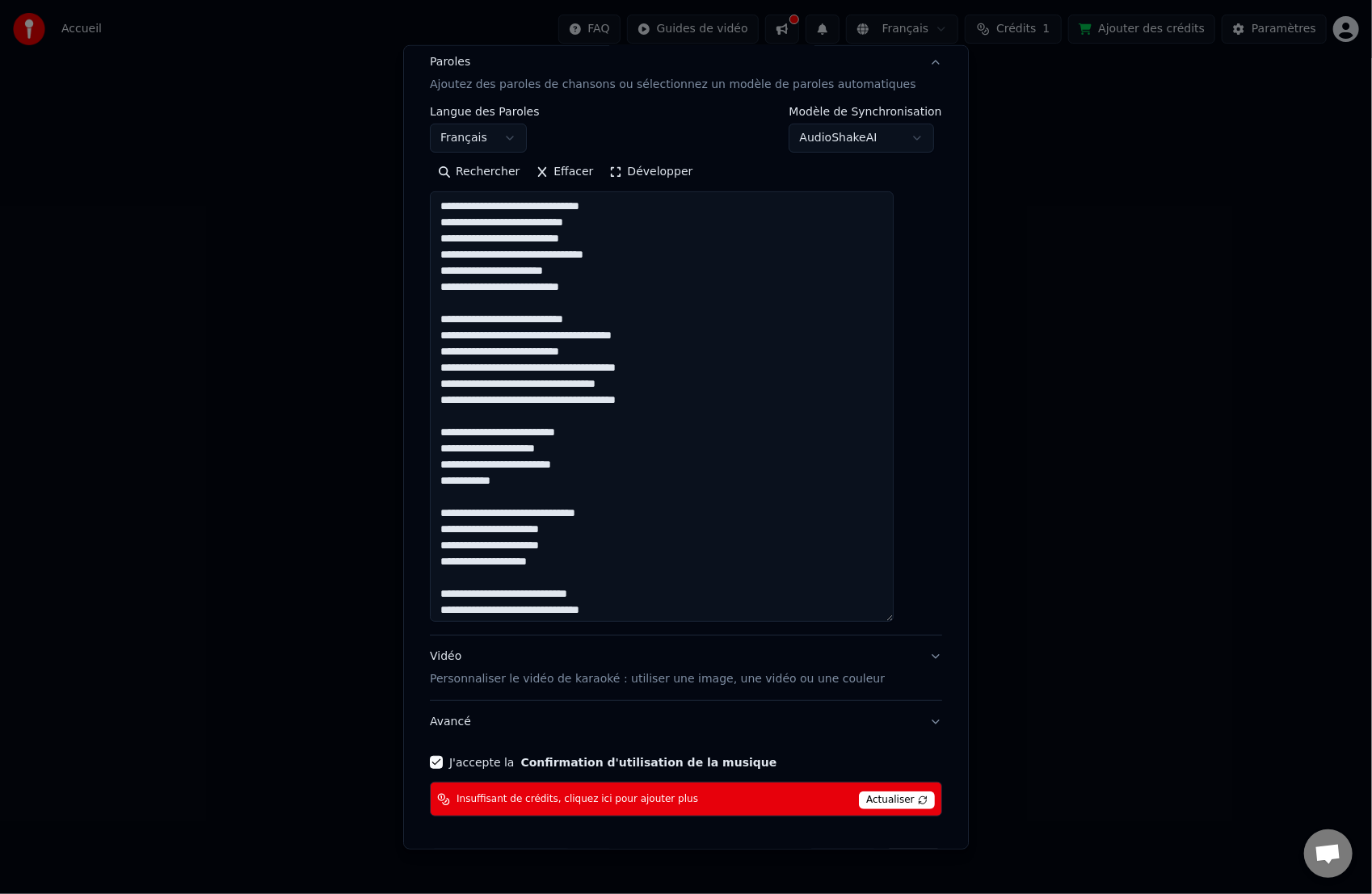
scroll to position [258, 0]
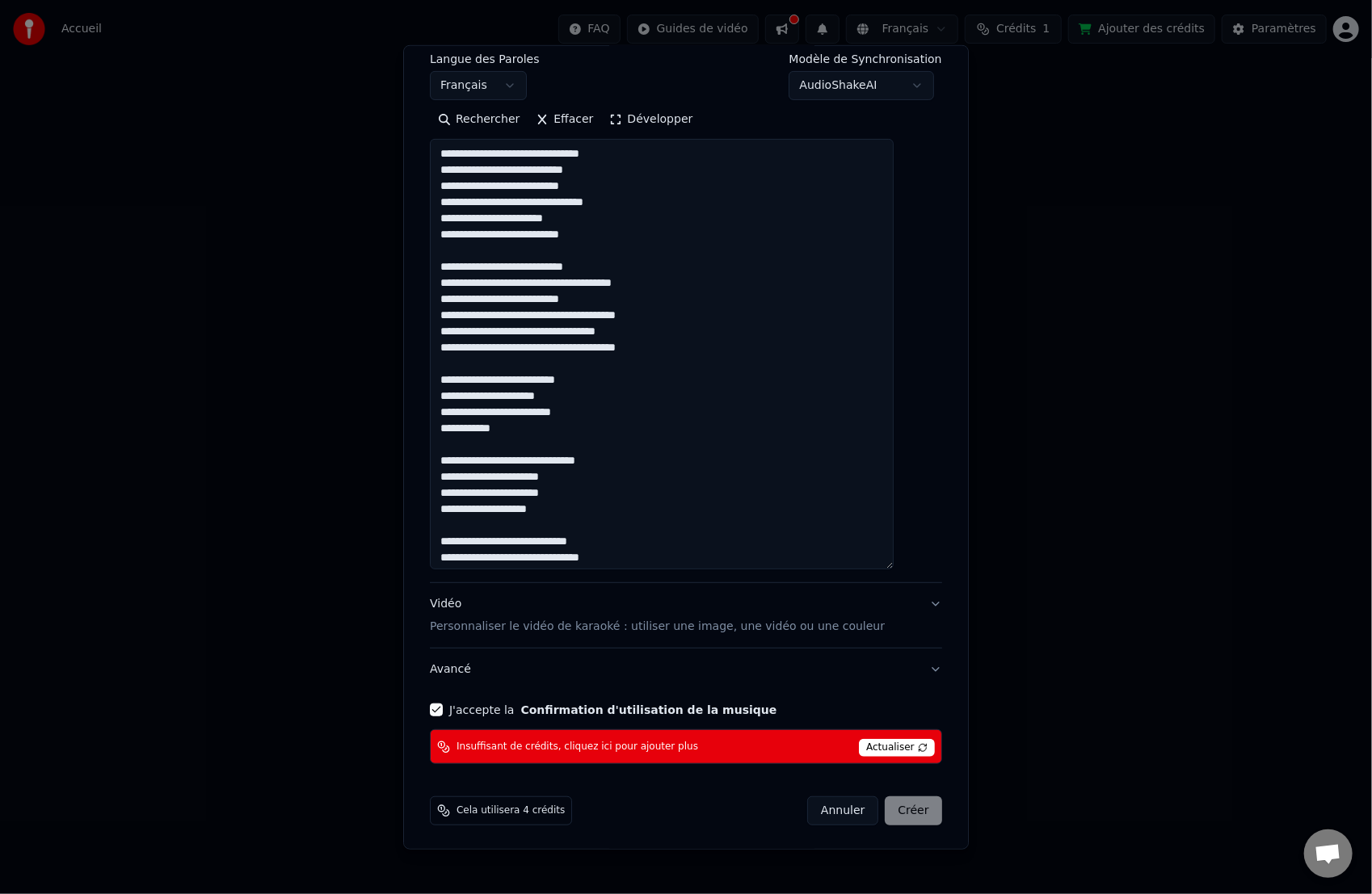
click at [859, 665] on span "Actualiser" at bounding box center [897, 747] width 76 height 18
click at [889, 665] on span "Actualiser" at bounding box center [897, 747] width 76 height 18
click at [881, 665] on div "Annuler Créer" at bounding box center [875, 811] width 135 height 30
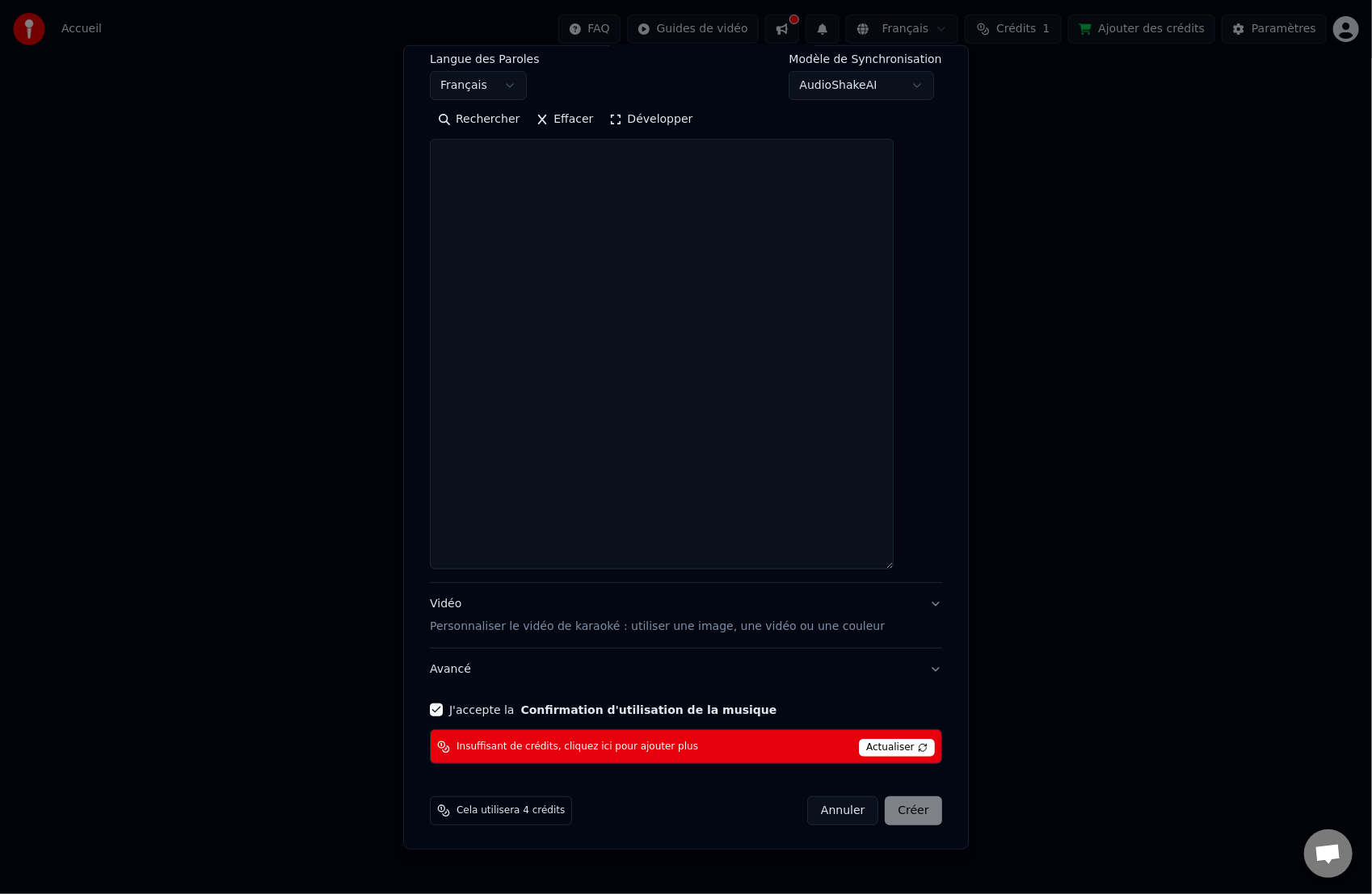
select select
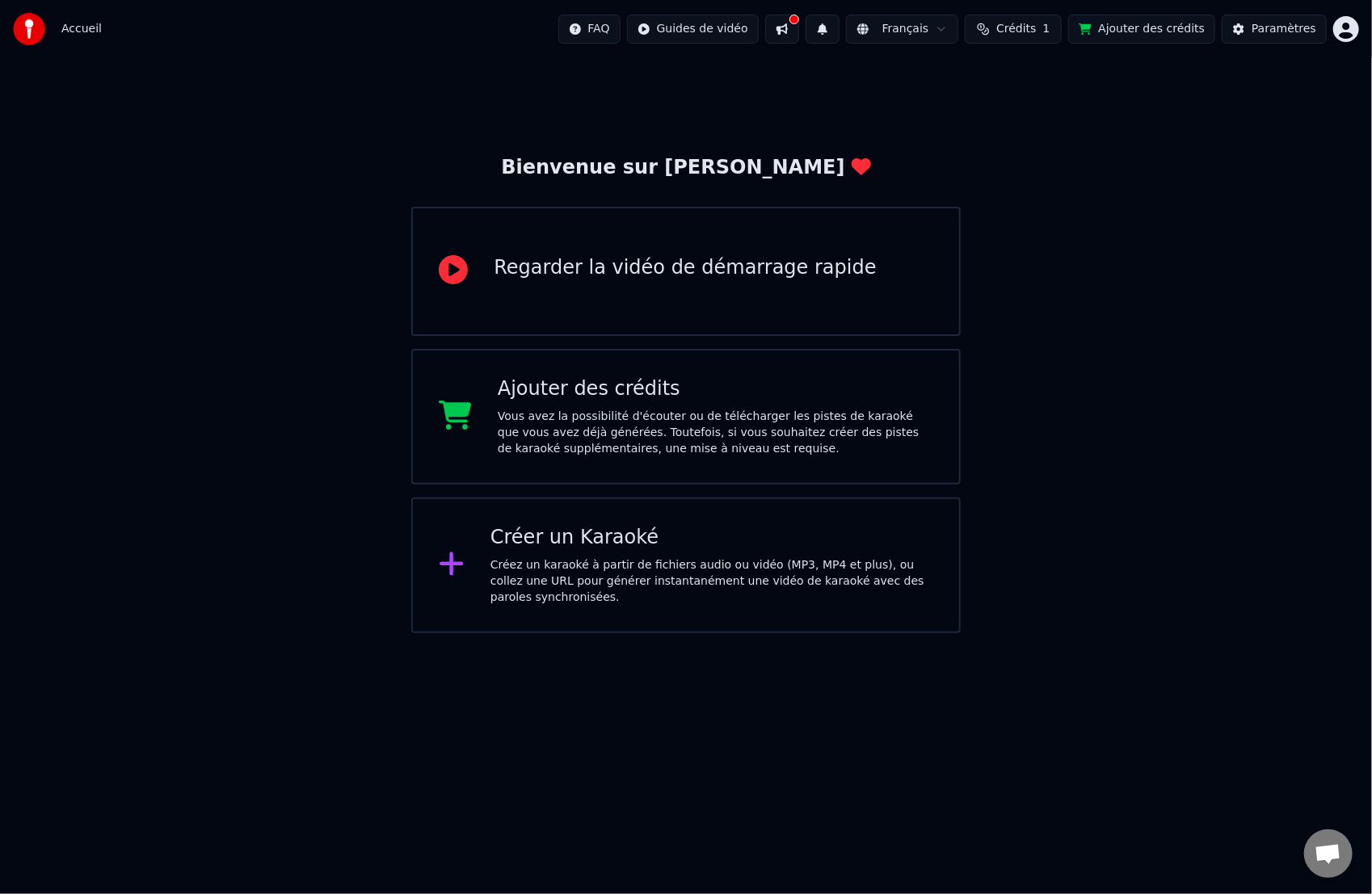
click at [990, 30] on span "Crédits" at bounding box center [1016, 30] width 40 height 17
click at [990, 153] on button "Actualiser" at bounding box center [1032, 150] width 96 height 30
click at [952, 79] on th "Recharger" at bounding box center [948, 77] width 71 height 32
click at [990, 77] on th "Expiration (jours)" at bounding box center [1096, 77] width 111 height 32
click at [965, 84] on th "Recharger" at bounding box center [948, 77] width 71 height 32
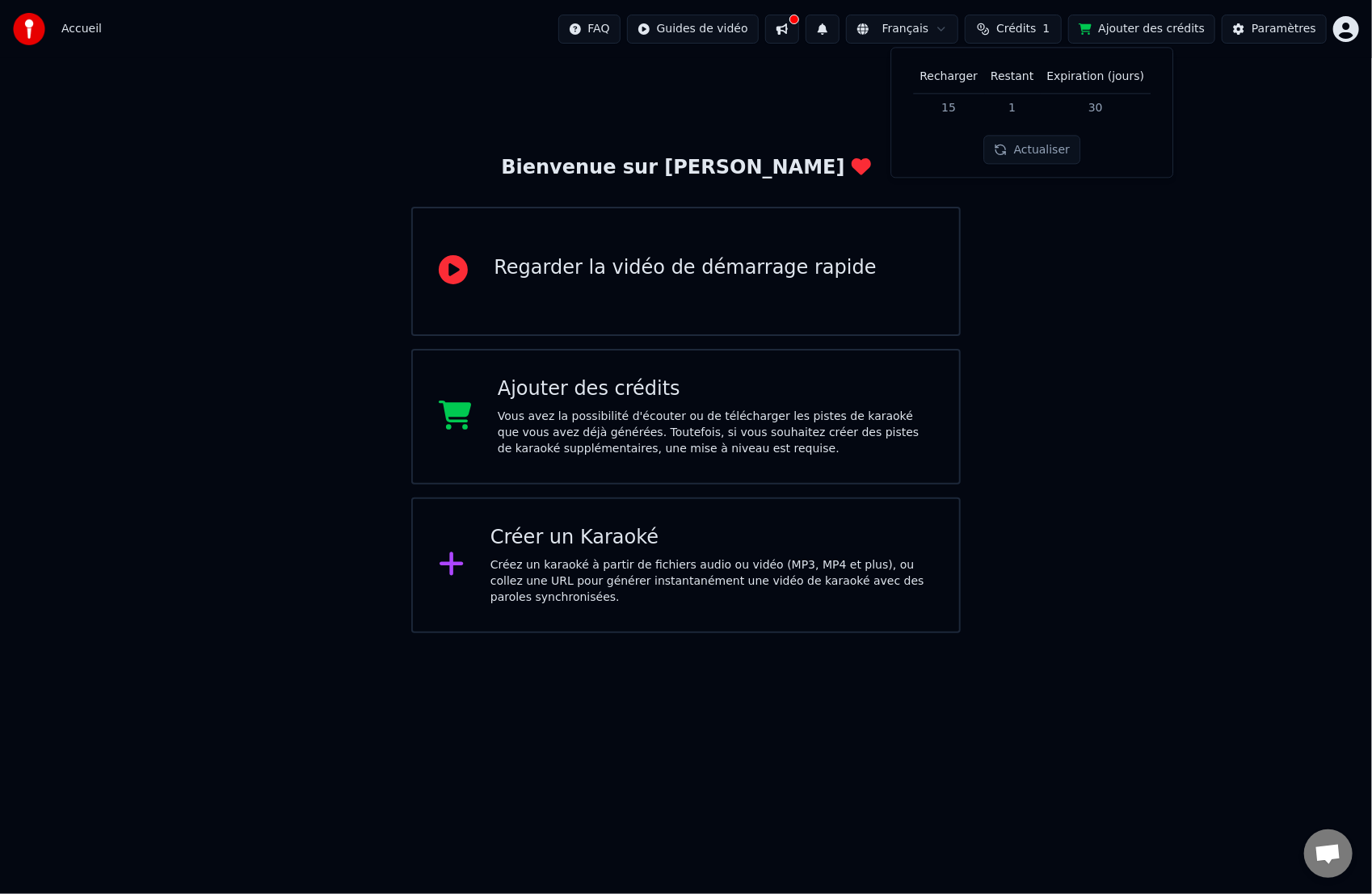
click at [60, 634] on html "Accueil FAQ Guides de vidéo Français Crédits 1 Ajouter des crédits Paramètres B…" at bounding box center [686, 316] width 1372 height 634
click at [990, 30] on html "Accueil FAQ Guides de vidéo Français Crédits 1 Ajouter des crédits Paramètres B…" at bounding box center [686, 316] width 1372 height 634
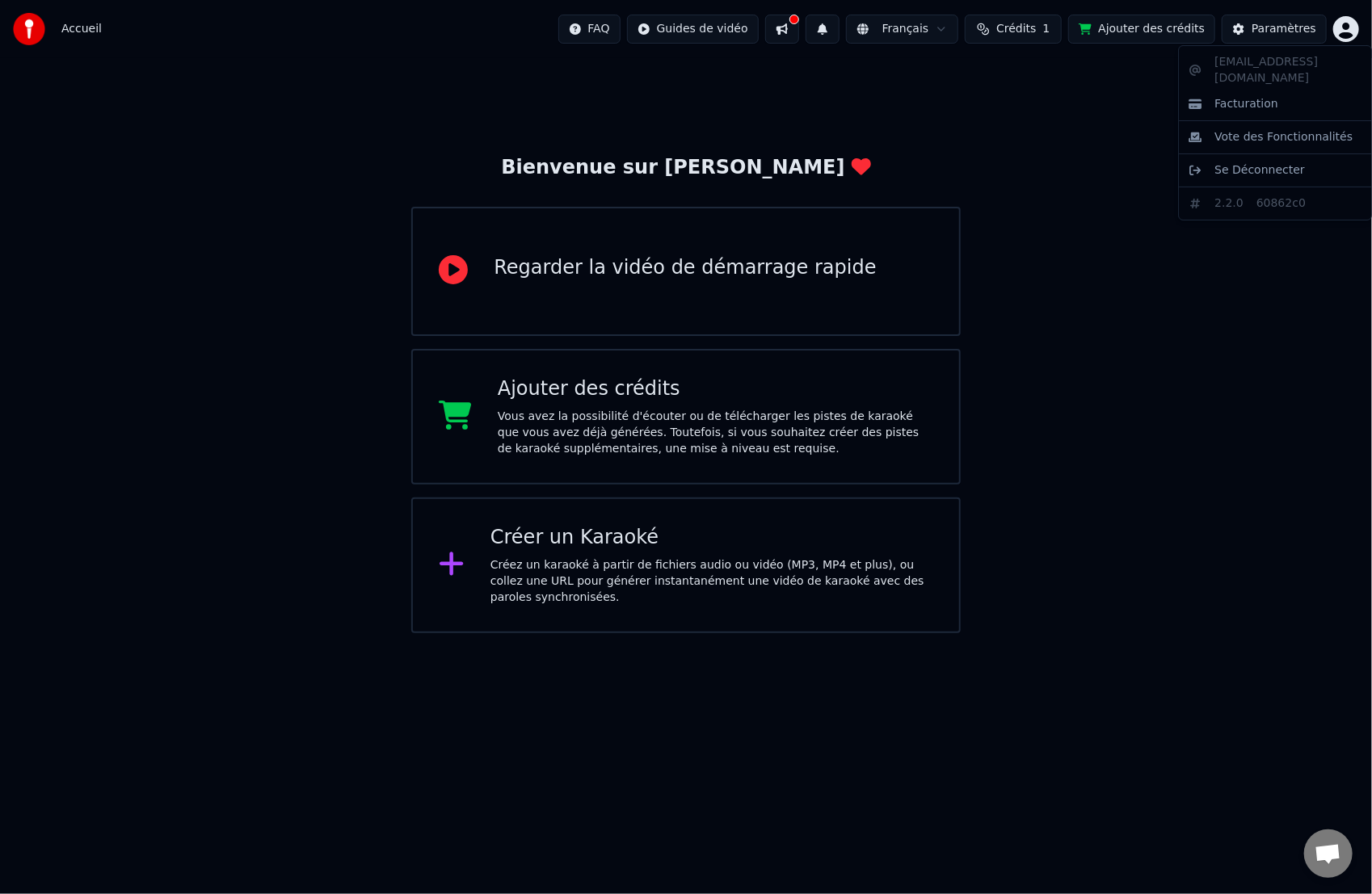
click at [990, 34] on html "Accueil FAQ Guides de vidéo Français Crédits 1 Ajouter des crédits Paramètres B…" at bounding box center [686, 316] width 1372 height 634
click at [990, 31] on span "Crédits" at bounding box center [1016, 30] width 40 height 17
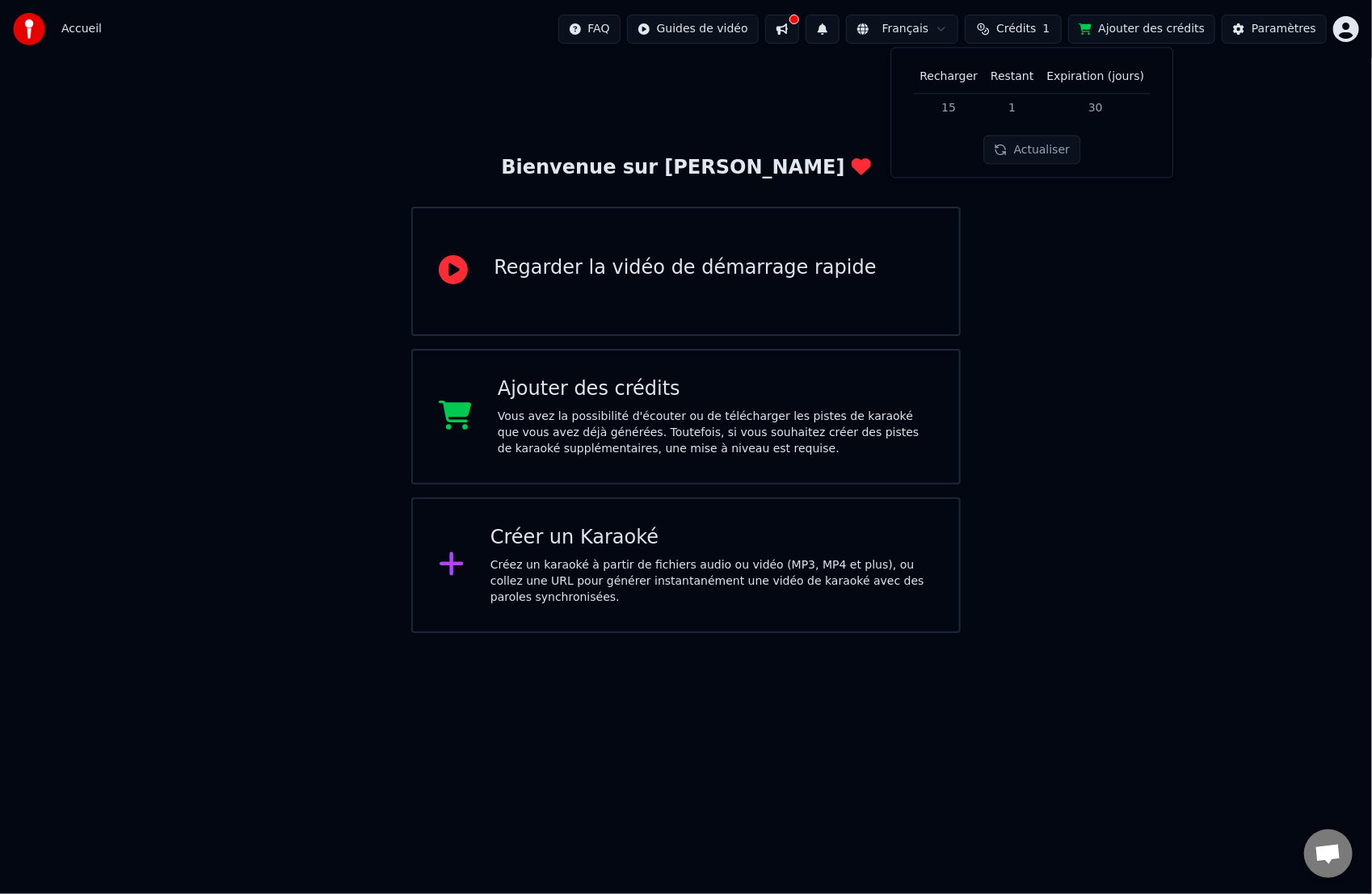
click at [990, 161] on button "Actualiser" at bounding box center [1032, 150] width 96 height 30
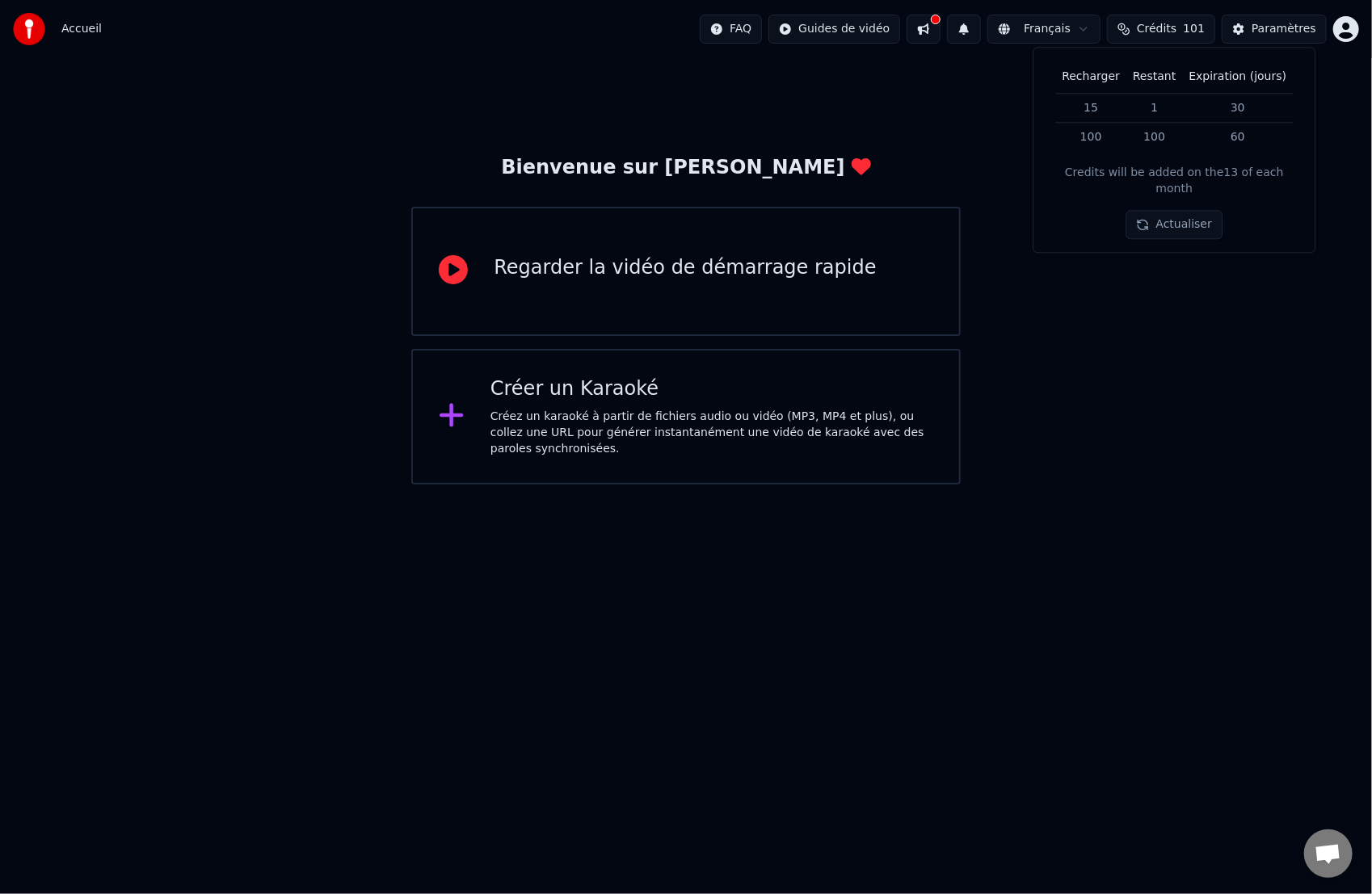
click at [889, 130] on div "Bienvenue sur Youka Regarder la vidéo de démarrage rapide Créer un Karaoké Crée…" at bounding box center [686, 271] width 1372 height 426
click at [565, 413] on div "Créez un karaoké à partir de fichiers audio ou vidéo (MP3, MP4 et plus), ou col…" at bounding box center [712, 433] width 443 height 49
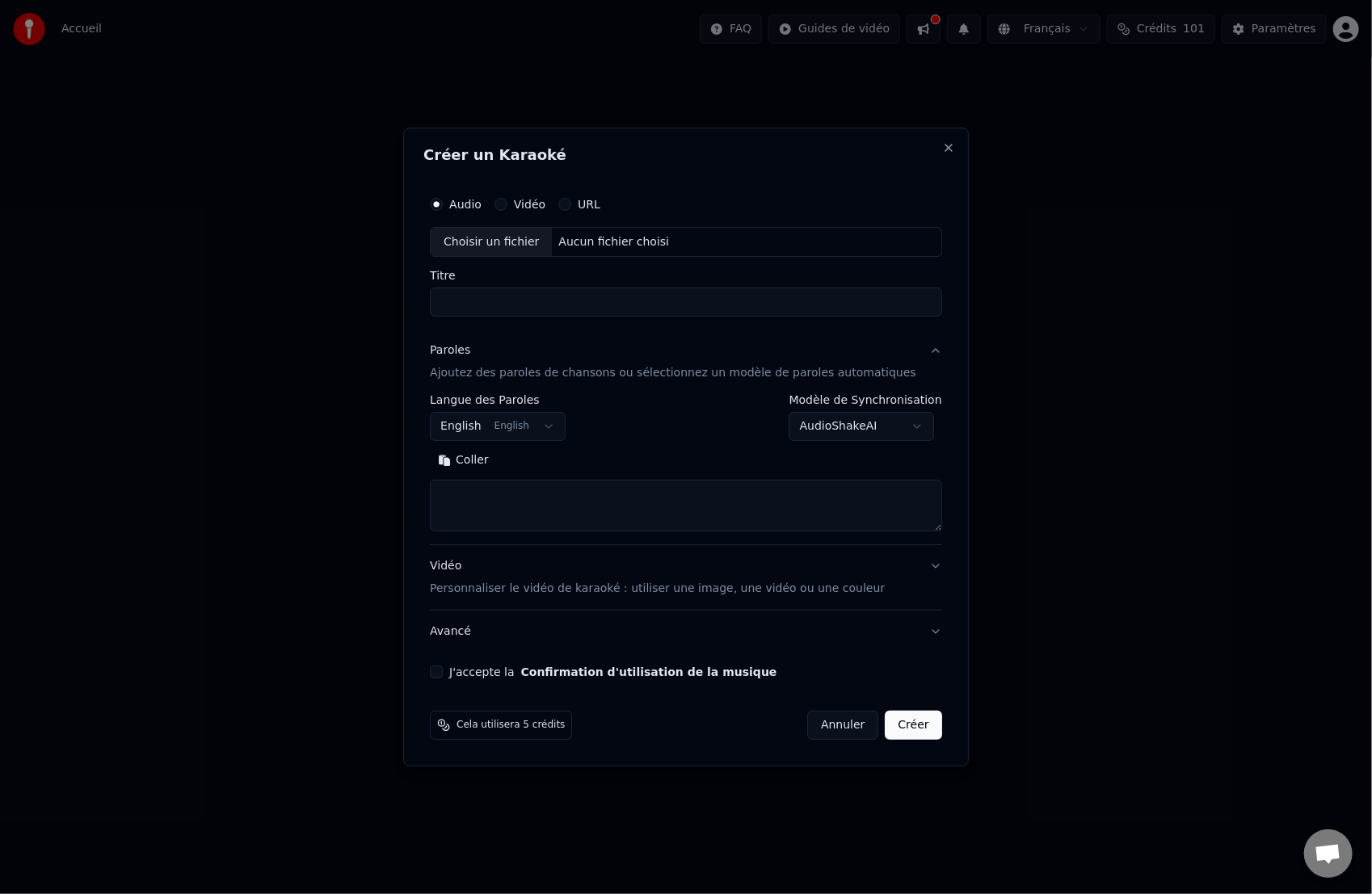
click at [521, 242] on div "Choisir un fichier" at bounding box center [491, 243] width 121 height 30
drag, startPoint x: 784, startPoint y: 307, endPoint x: 543, endPoint y: 315, distance: 241.1
click at [543, 315] on input "**********" at bounding box center [686, 304] width 512 height 30
type input "**********"
click at [546, 423] on body "**********" at bounding box center [686, 242] width 1372 height 484
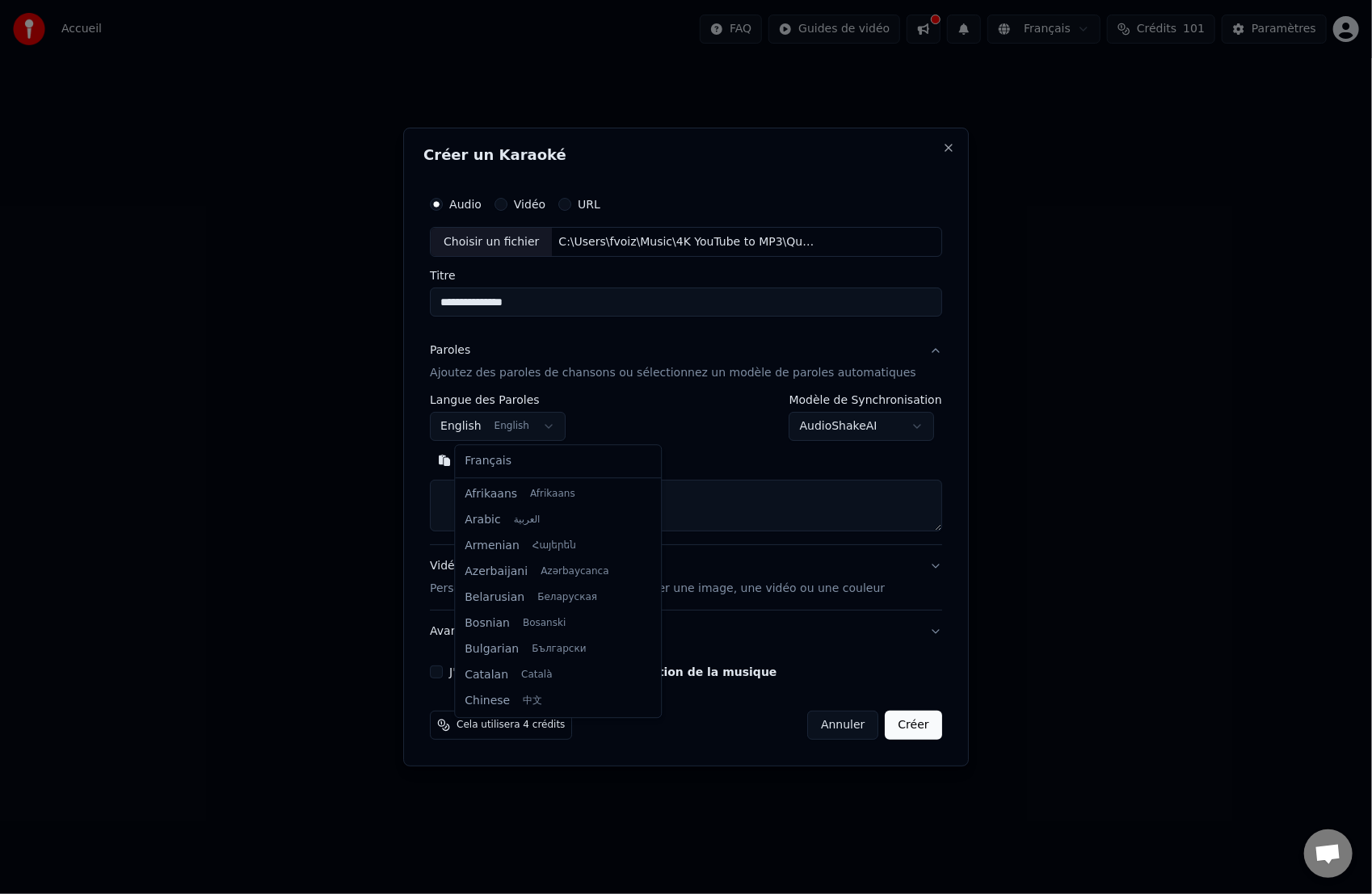
scroll to position [129, 0]
select select "**"
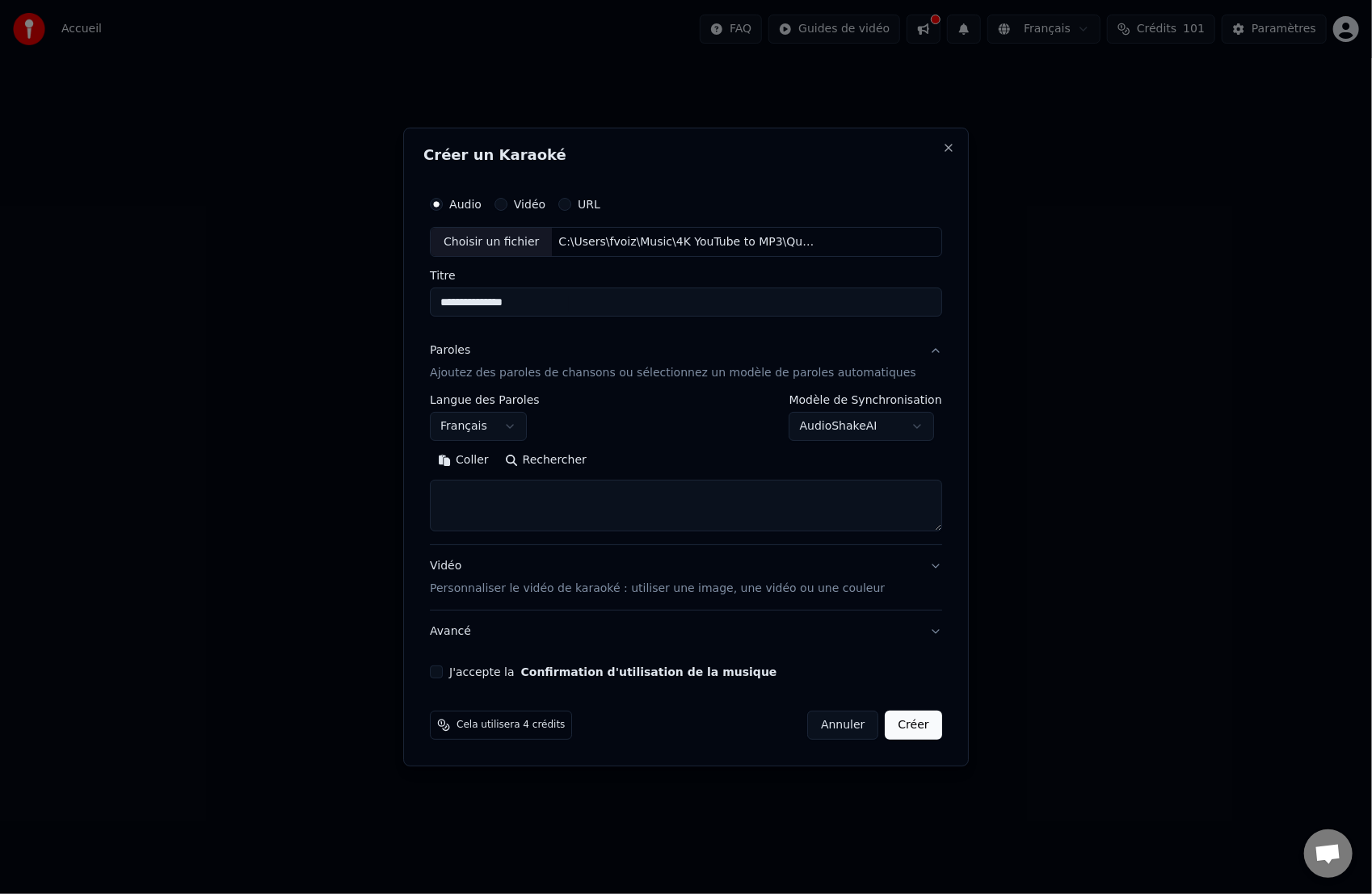
click at [546, 491] on textarea at bounding box center [686, 507] width 512 height 52
paste textarea "**********"
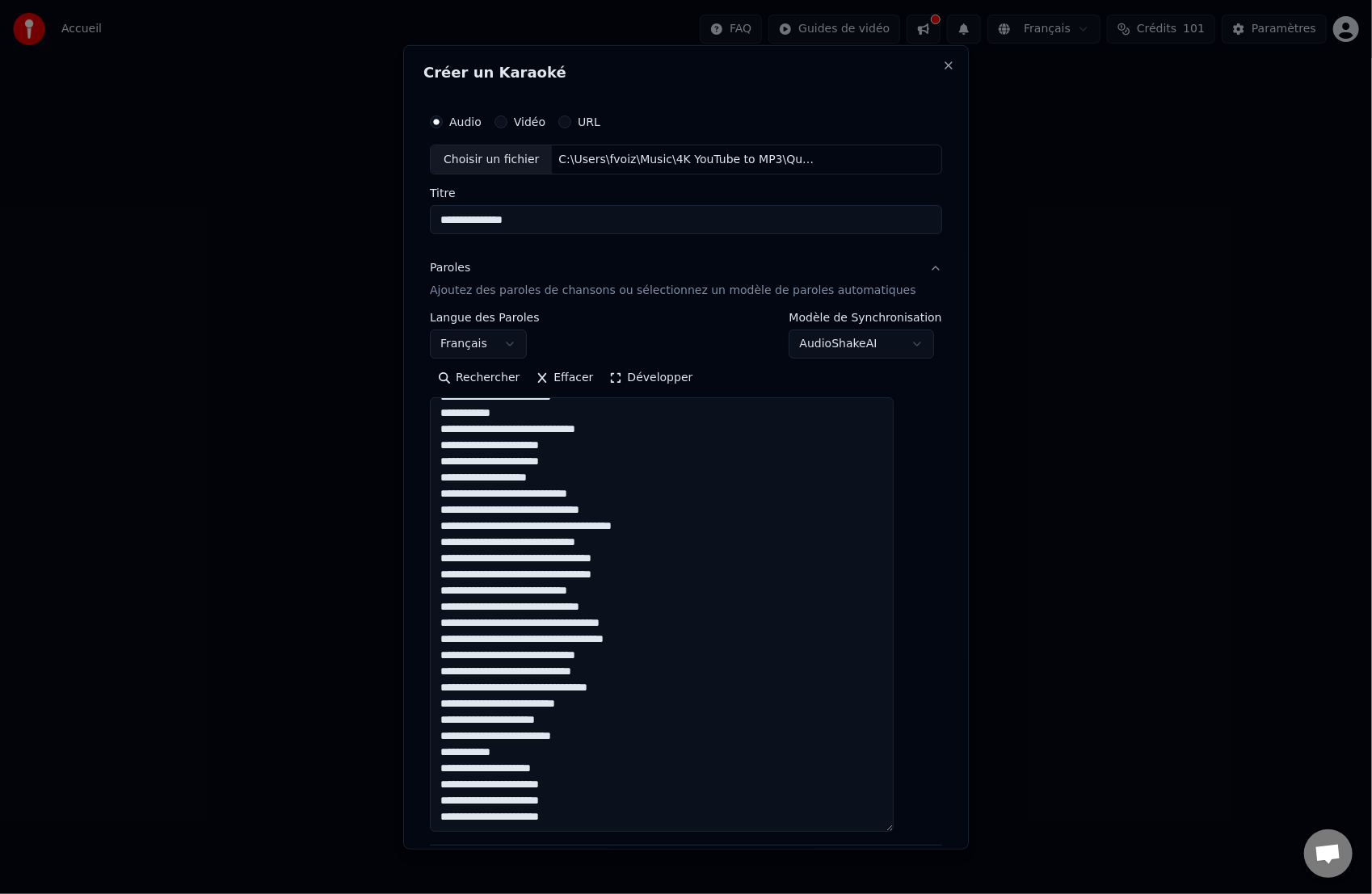
scroll to position [202, 0]
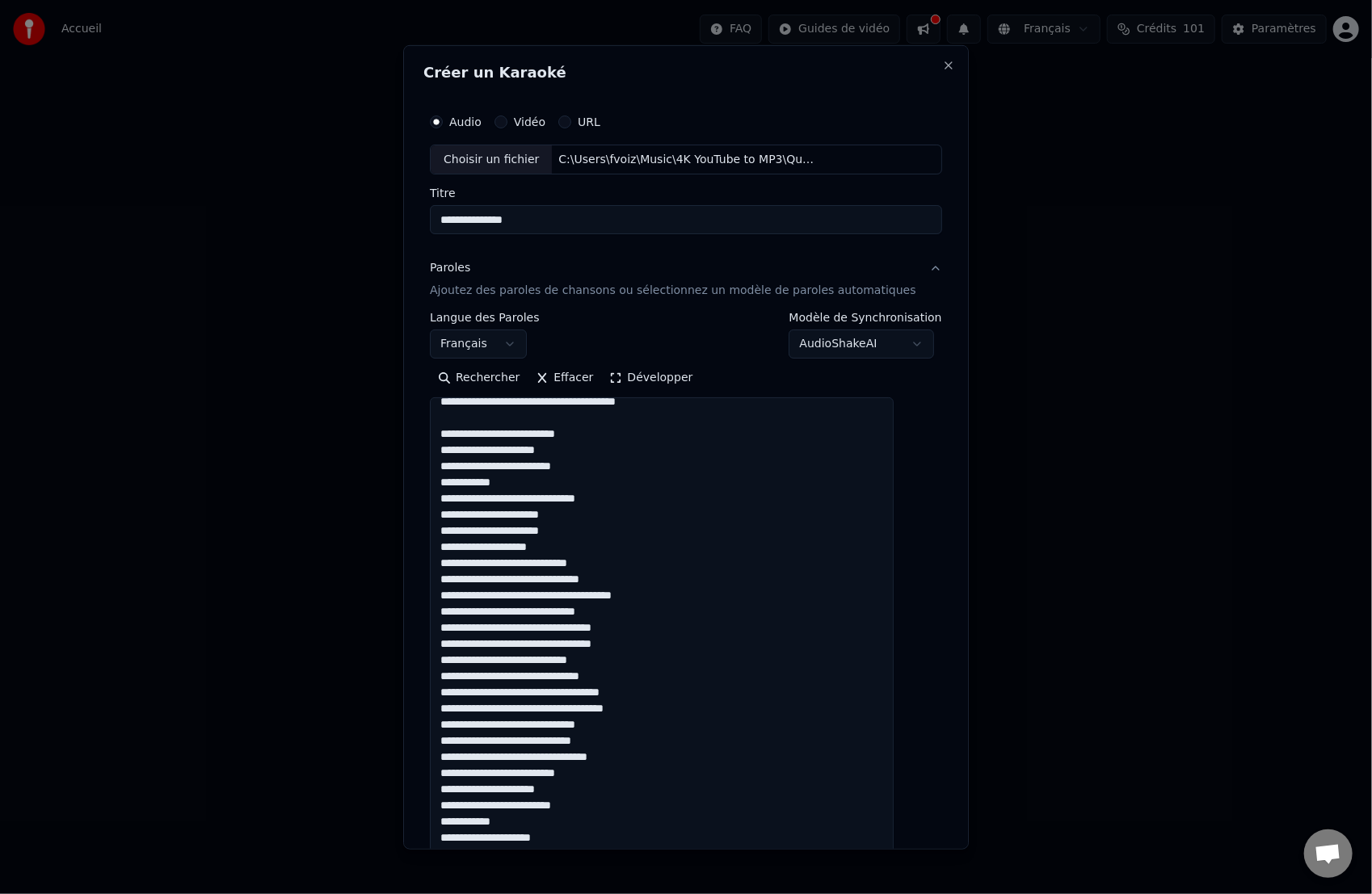
drag, startPoint x: 913, startPoint y: 526, endPoint x: 899, endPoint y: 896, distance: 370.3
click at [899, 484] on html "**********" at bounding box center [686, 242] width 1372 height 484
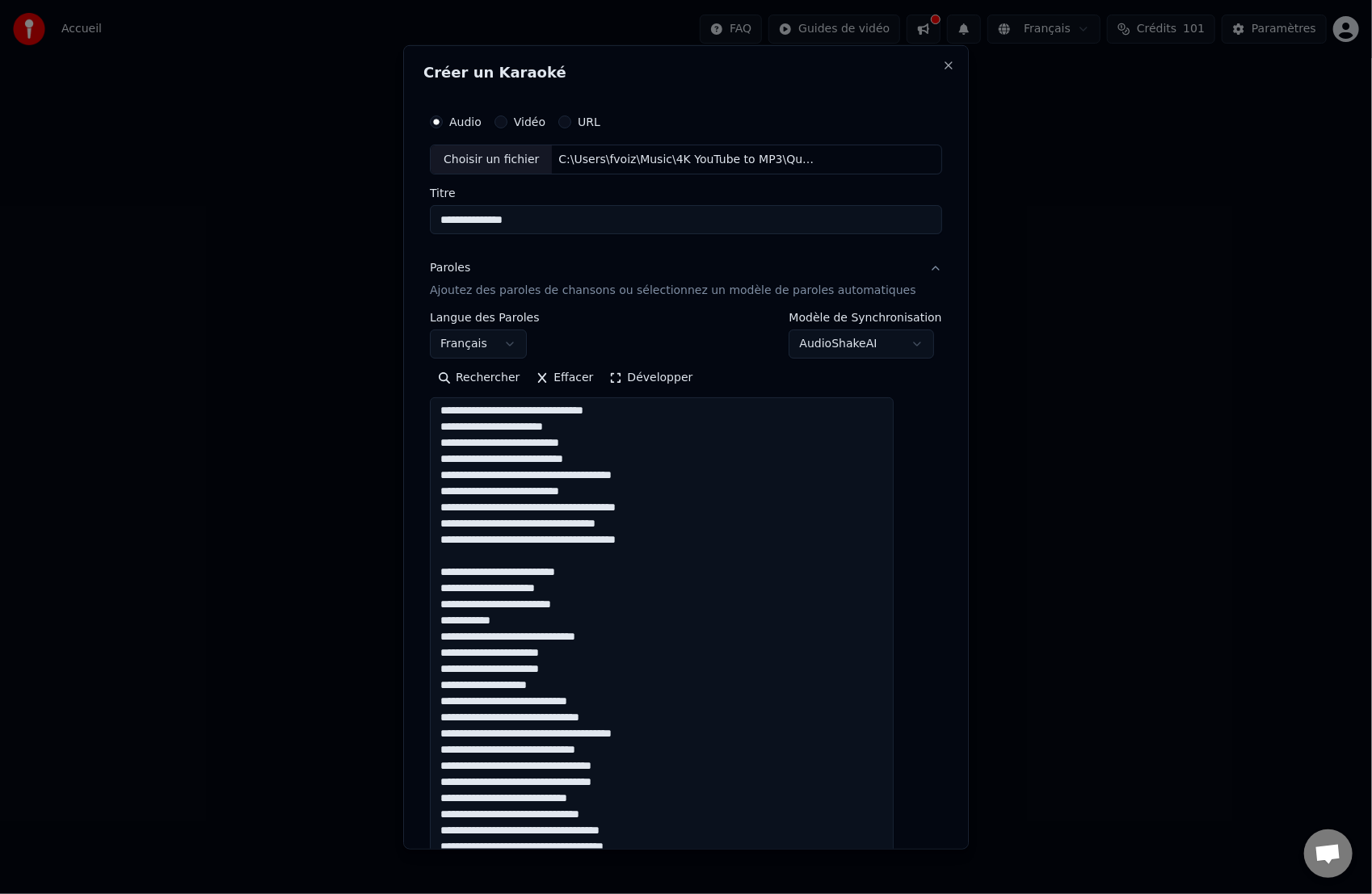
scroll to position [0, 0]
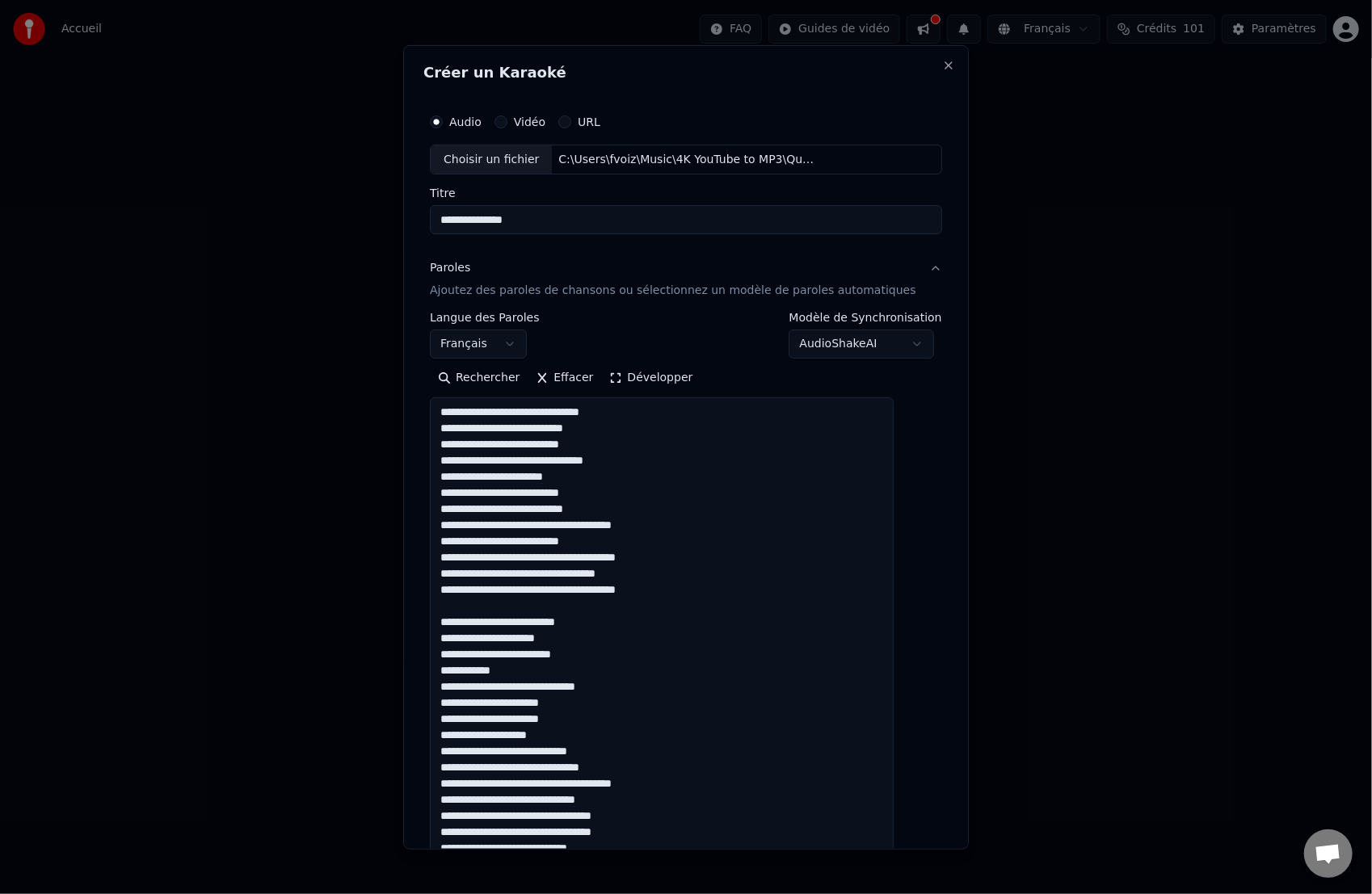
click at [639, 497] on textarea at bounding box center [662, 650] width 464 height 504
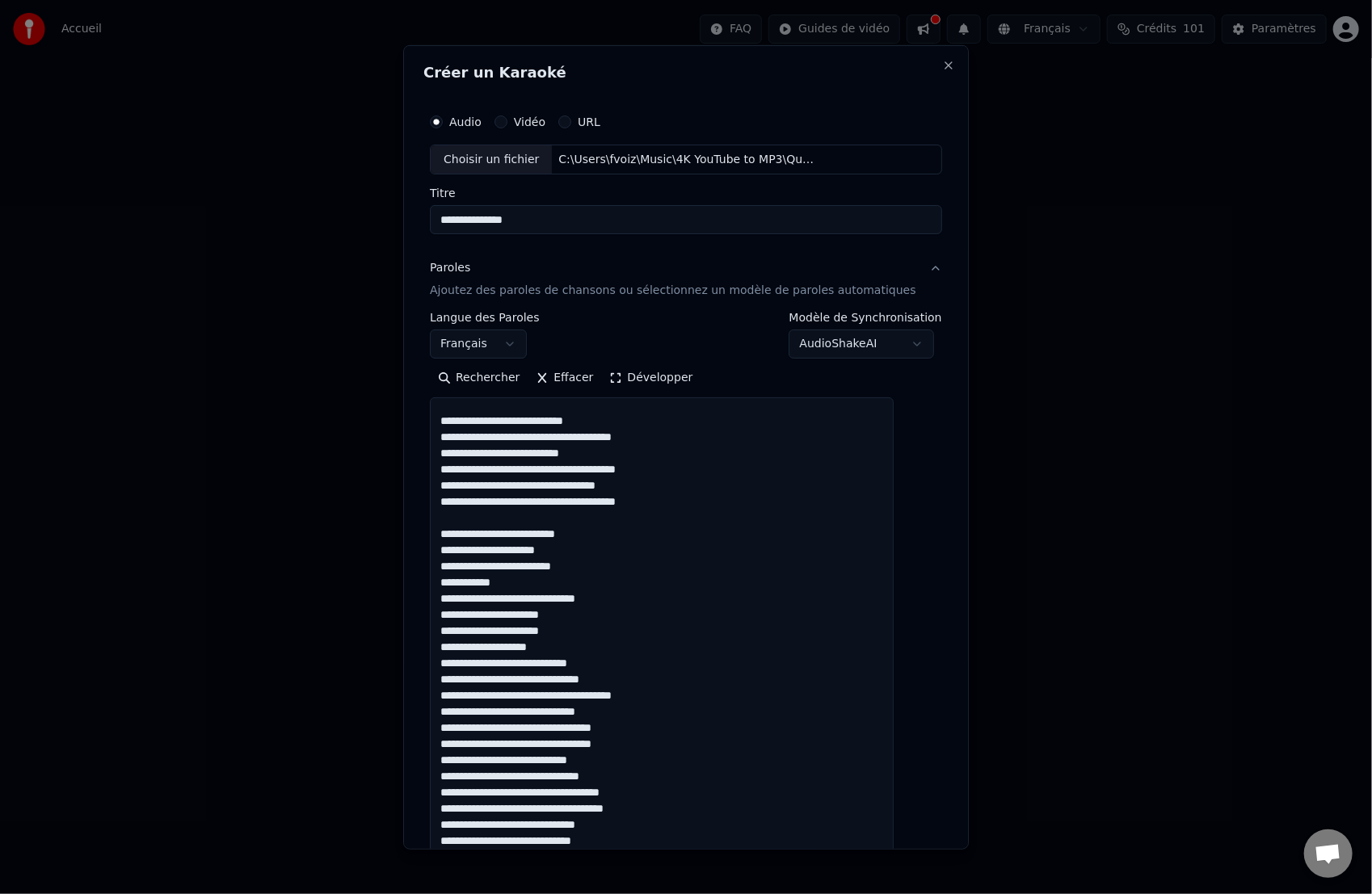
scroll to position [134, 0]
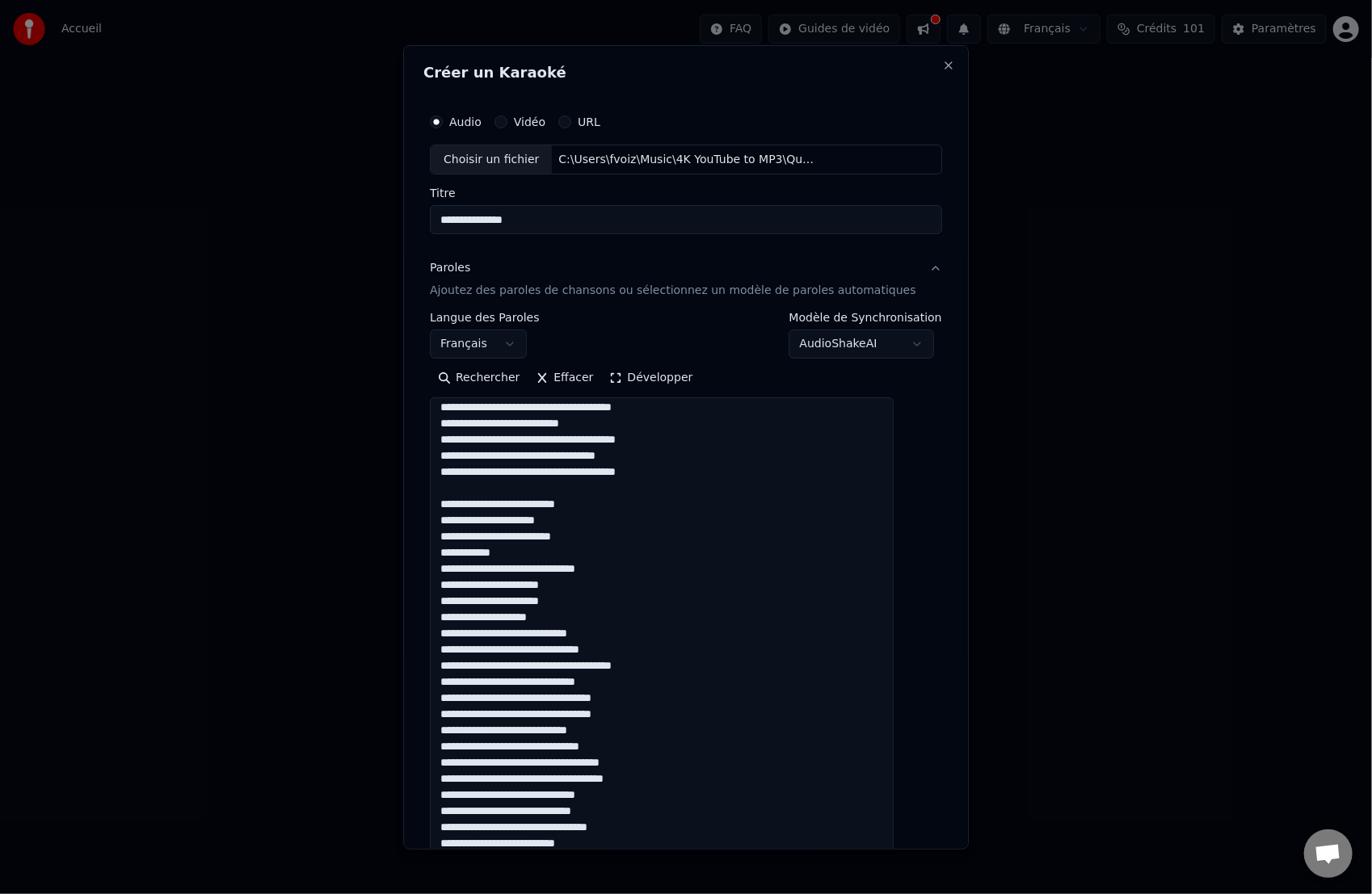
click at [548, 550] on textarea at bounding box center [662, 650] width 464 height 504
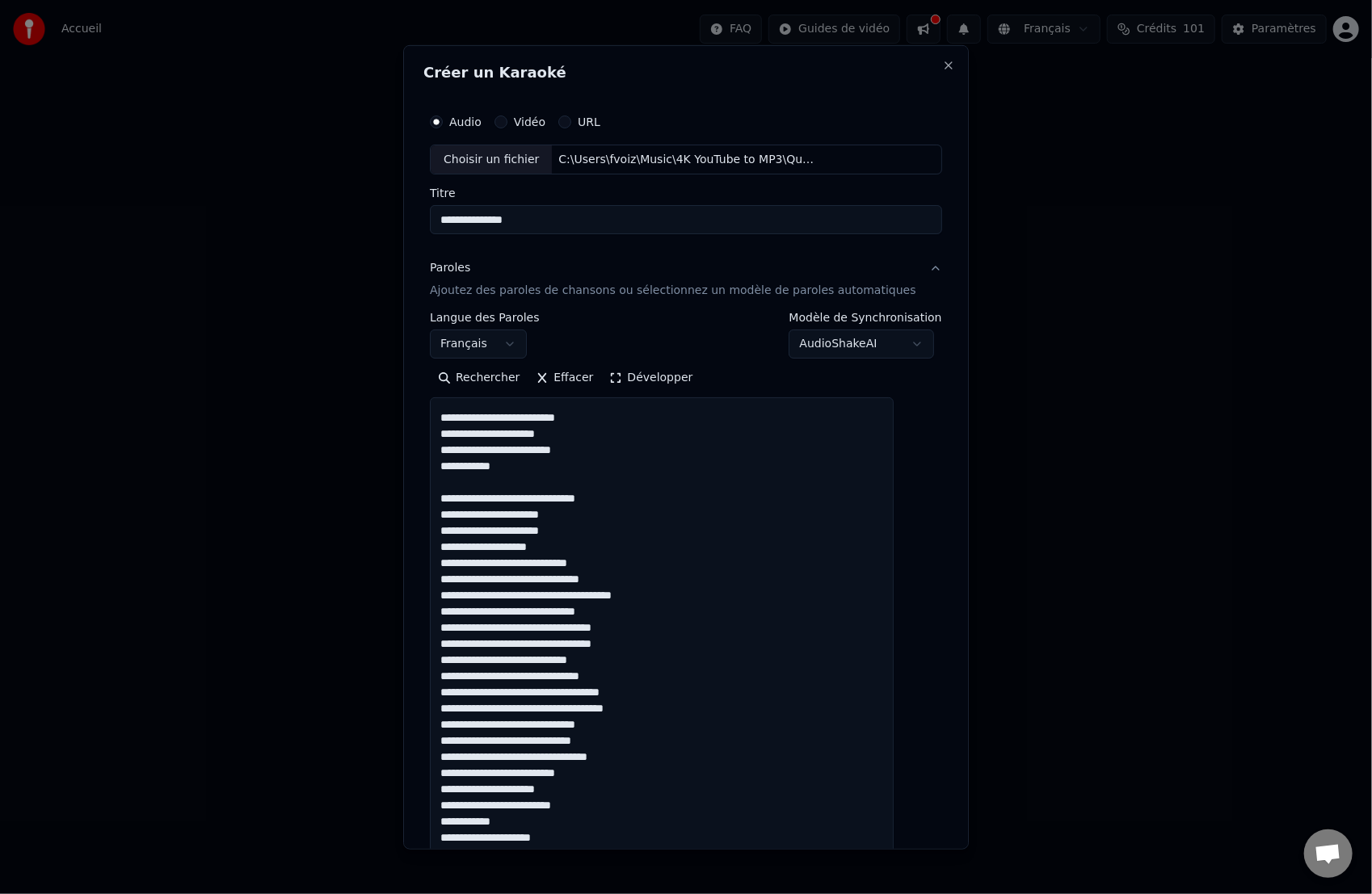
click at [619, 527] on textarea at bounding box center [662, 650] width 464 height 504
click at [653, 624] on textarea at bounding box center [662, 650] width 464 height 504
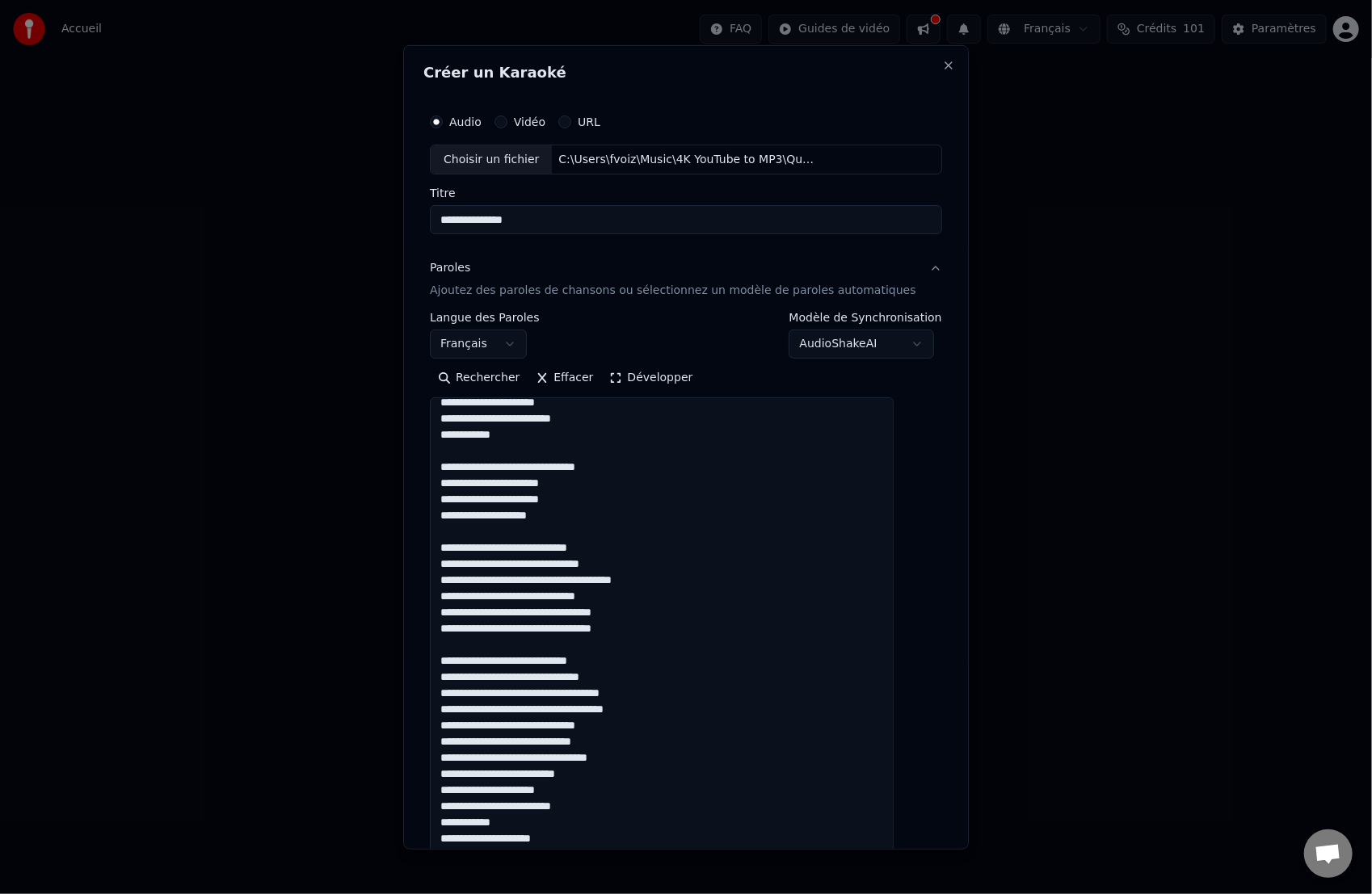
scroll to position [268, 0]
click at [649, 665] on textarea at bounding box center [662, 650] width 464 height 504
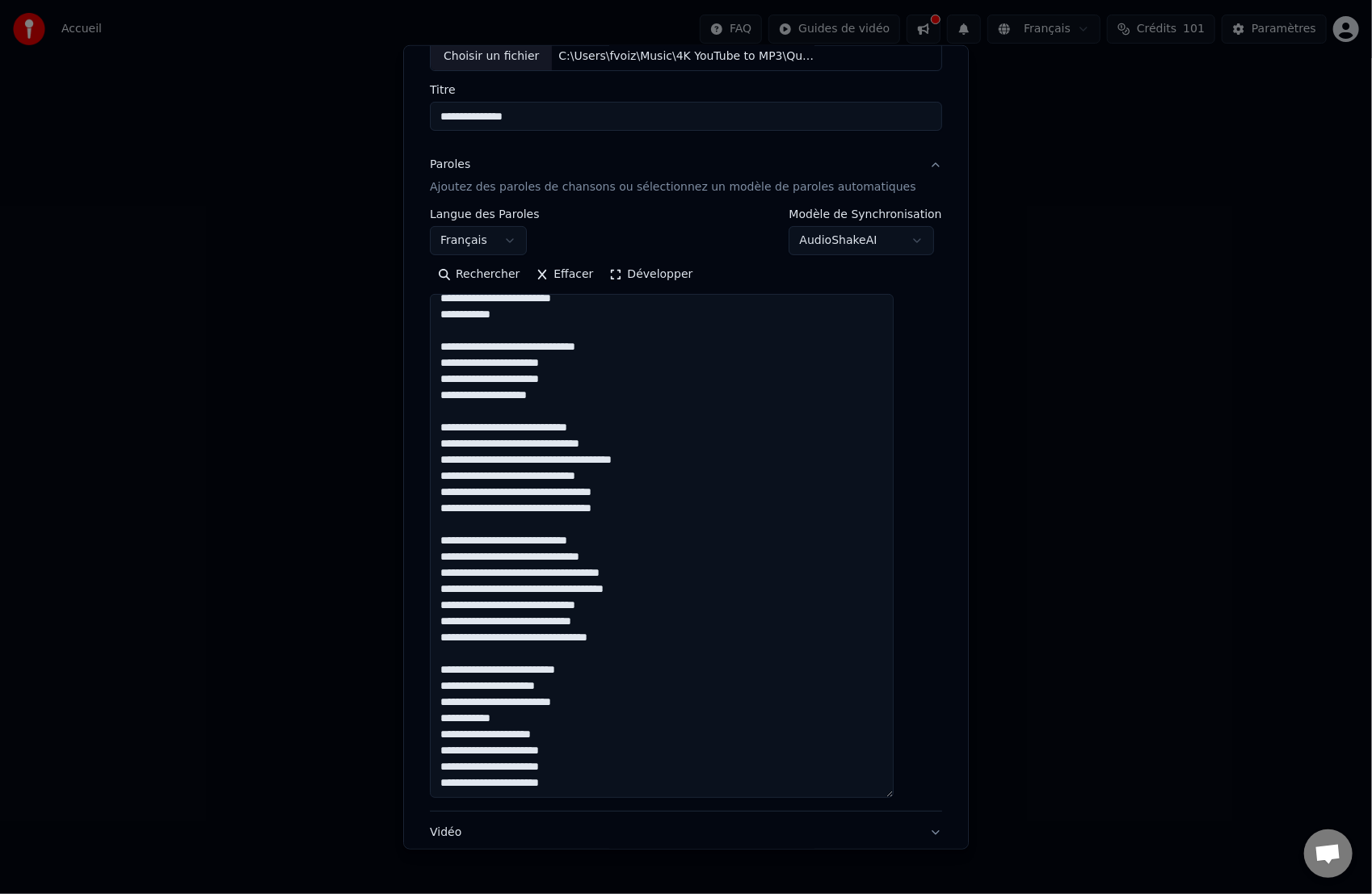
scroll to position [134, 0]
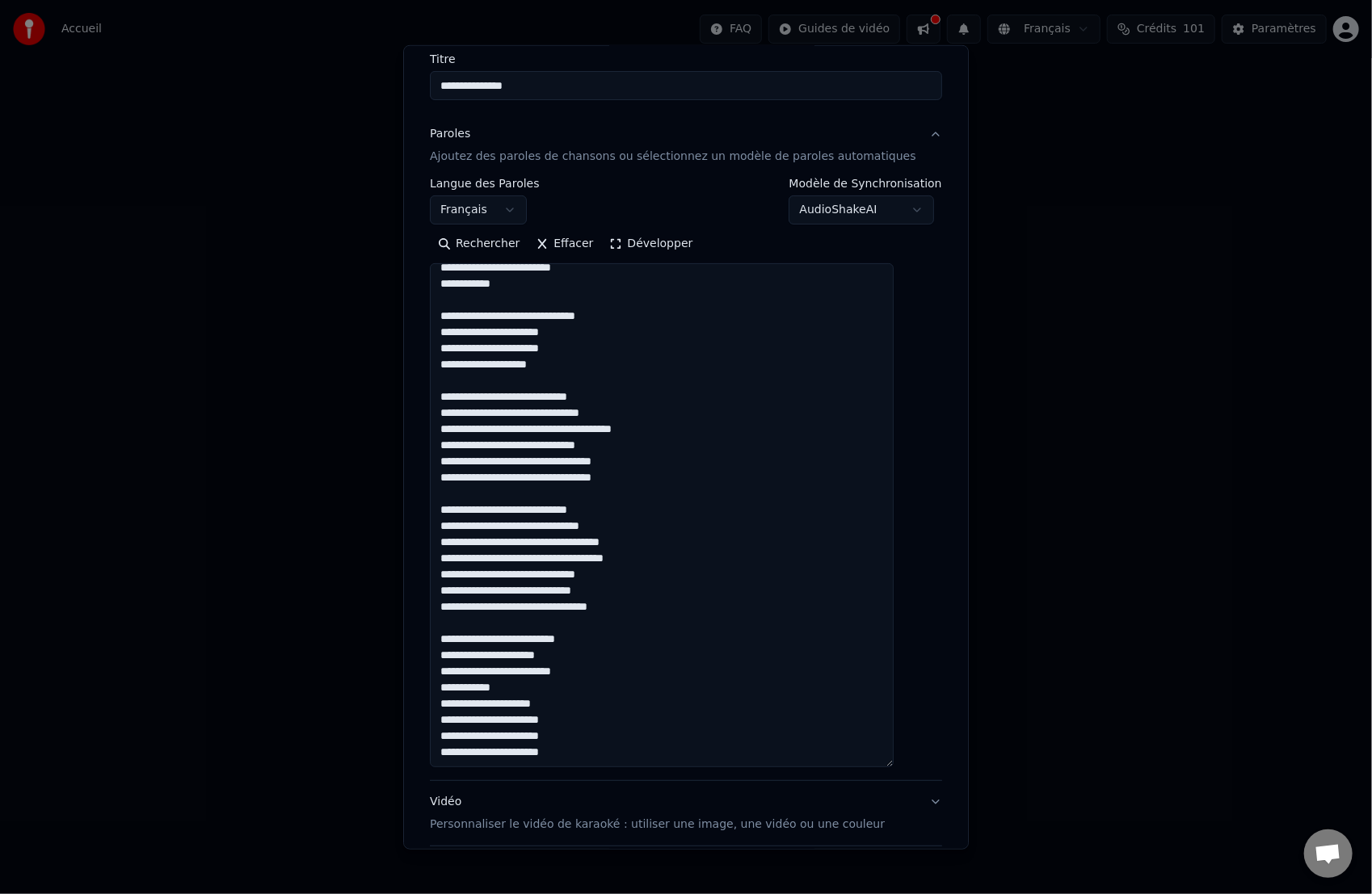
click at [595, 665] on textarea at bounding box center [662, 515] width 464 height 504
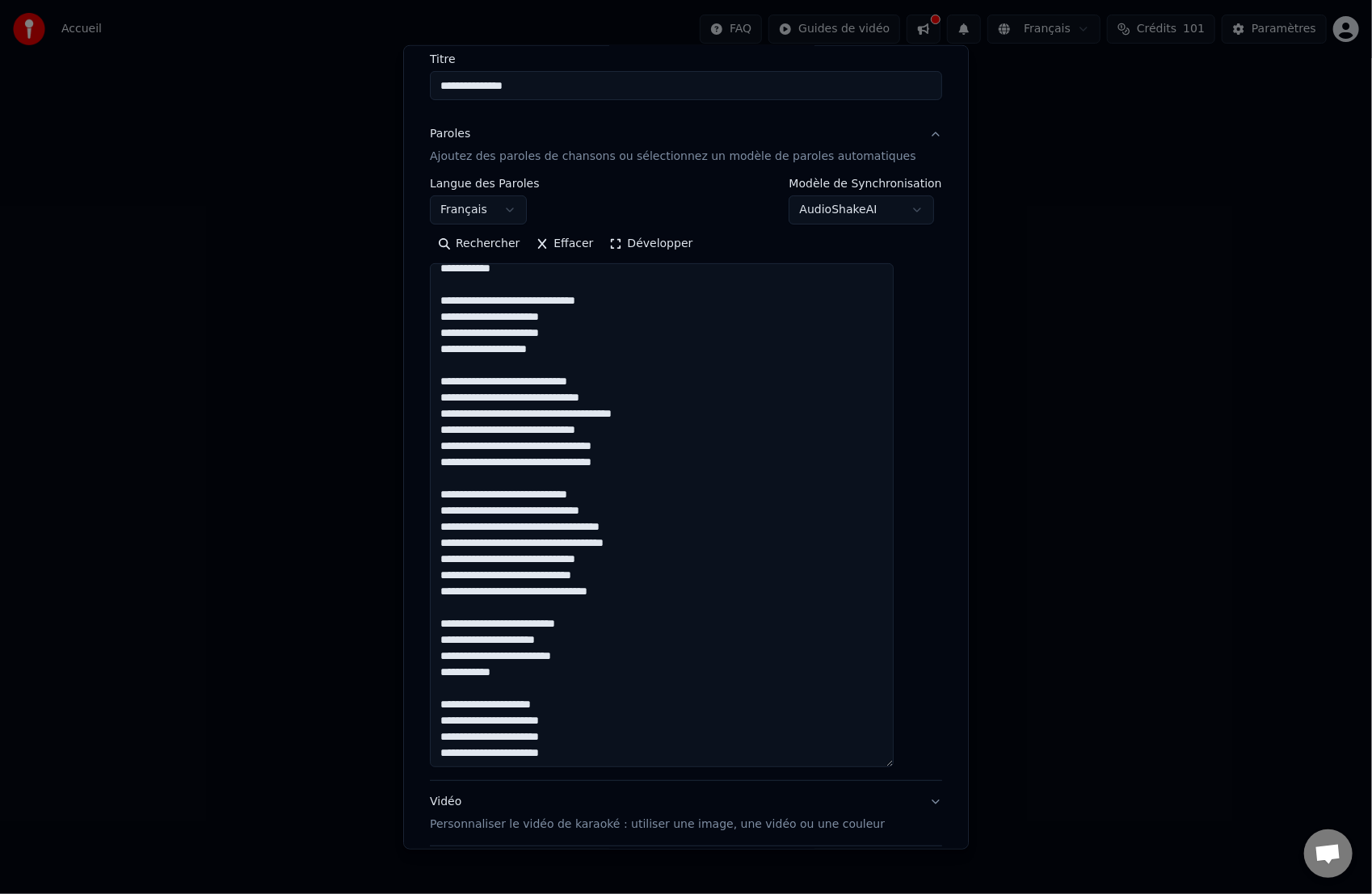
scroll to position [301, 0]
type textarea "**********"
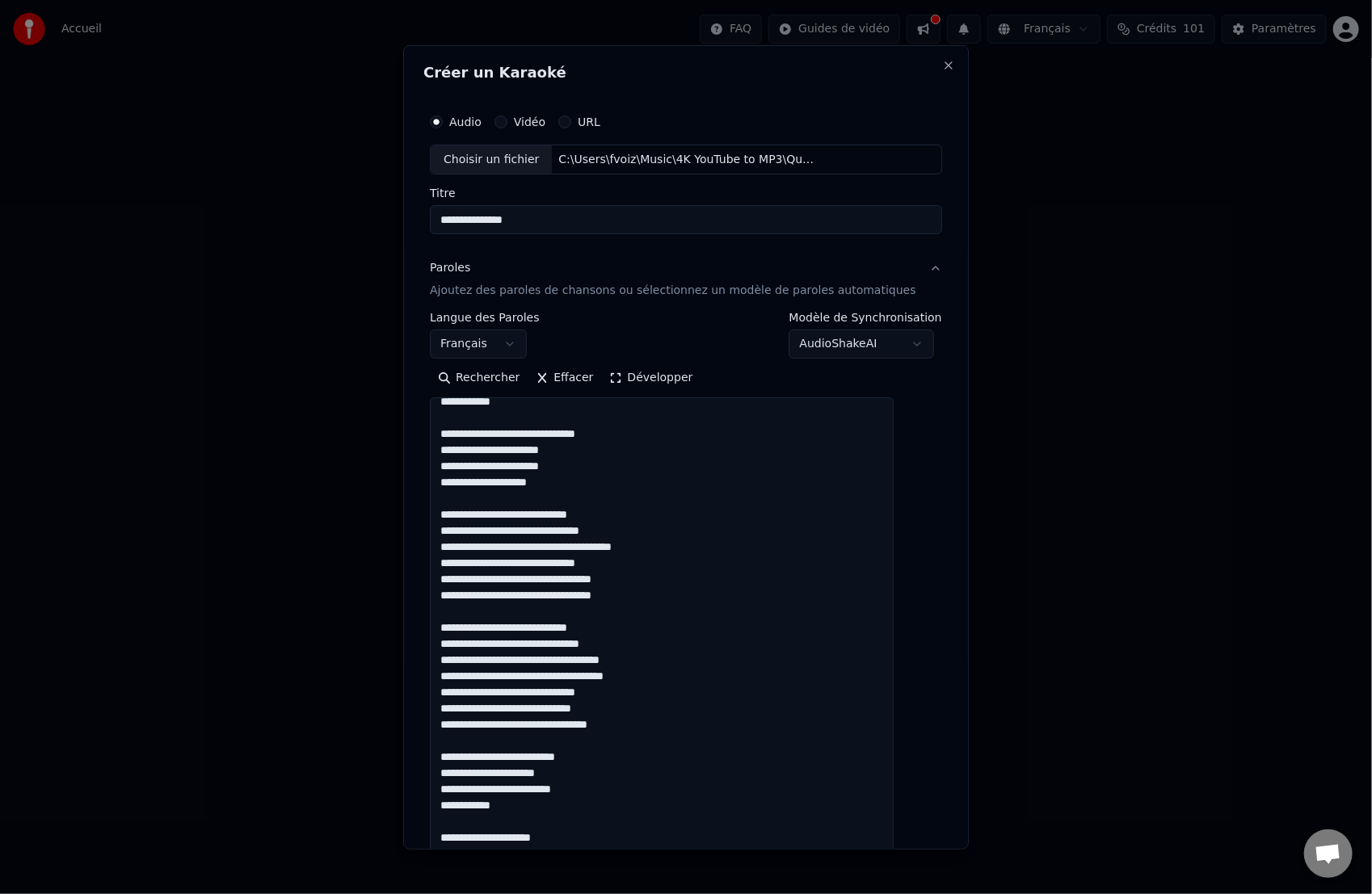
scroll to position [285, 0]
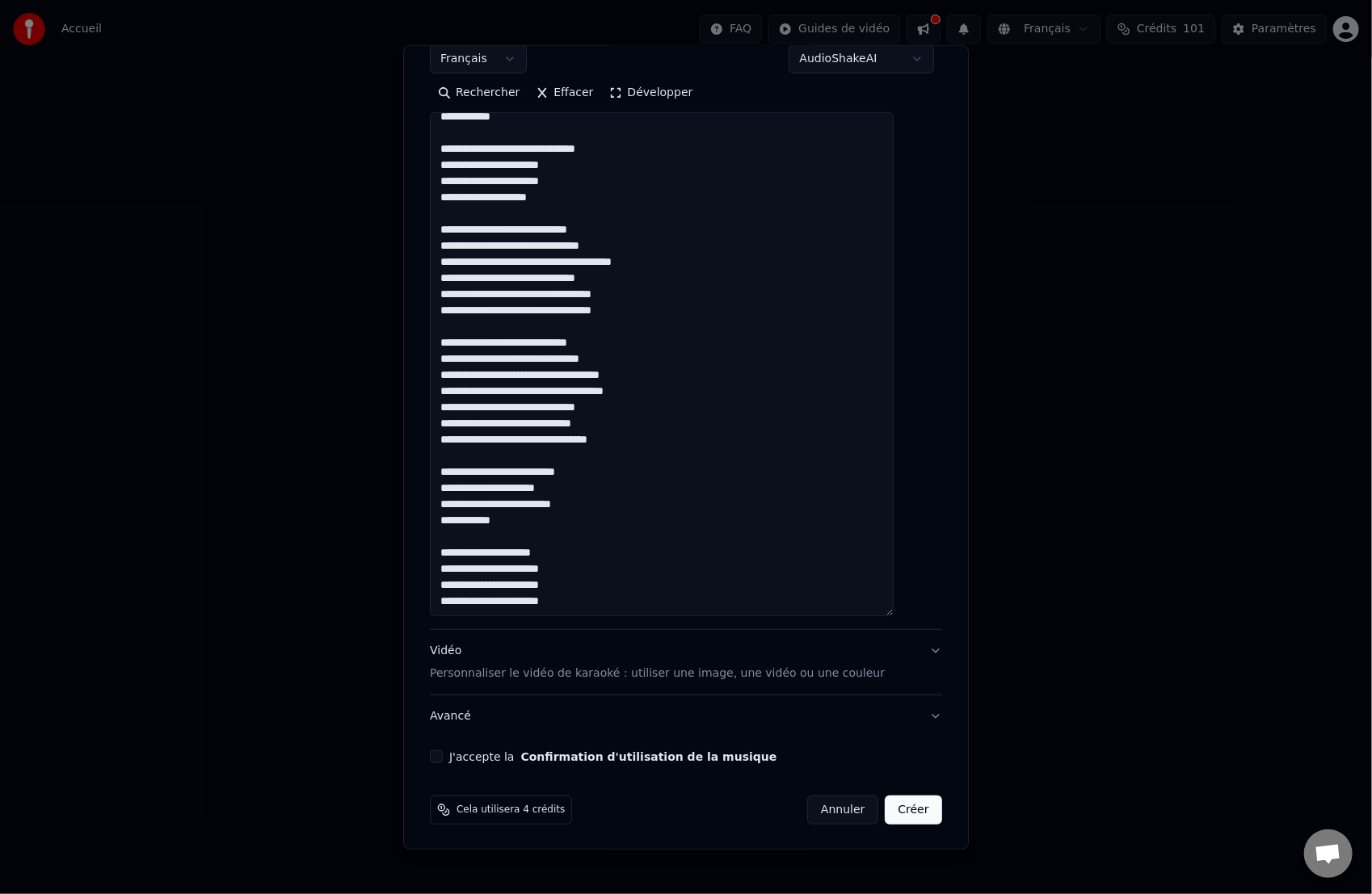
click at [443, 665] on button "J'accepte la Confirmation d'utilisation de la musique" at bounding box center [436, 757] width 13 height 13
click at [474, 665] on button "Avancé" at bounding box center [686, 717] width 512 height 42
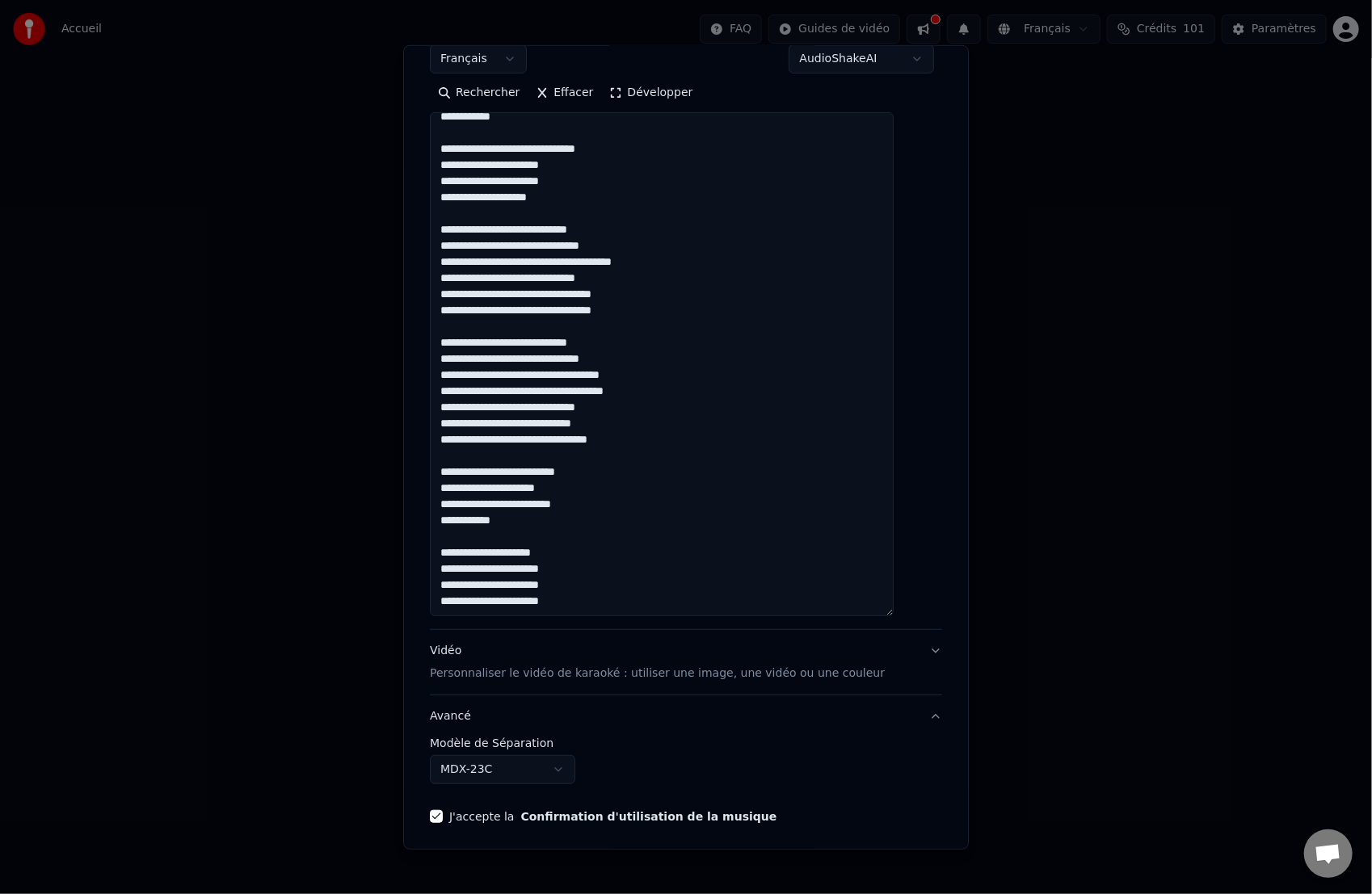
scroll to position [0, 0]
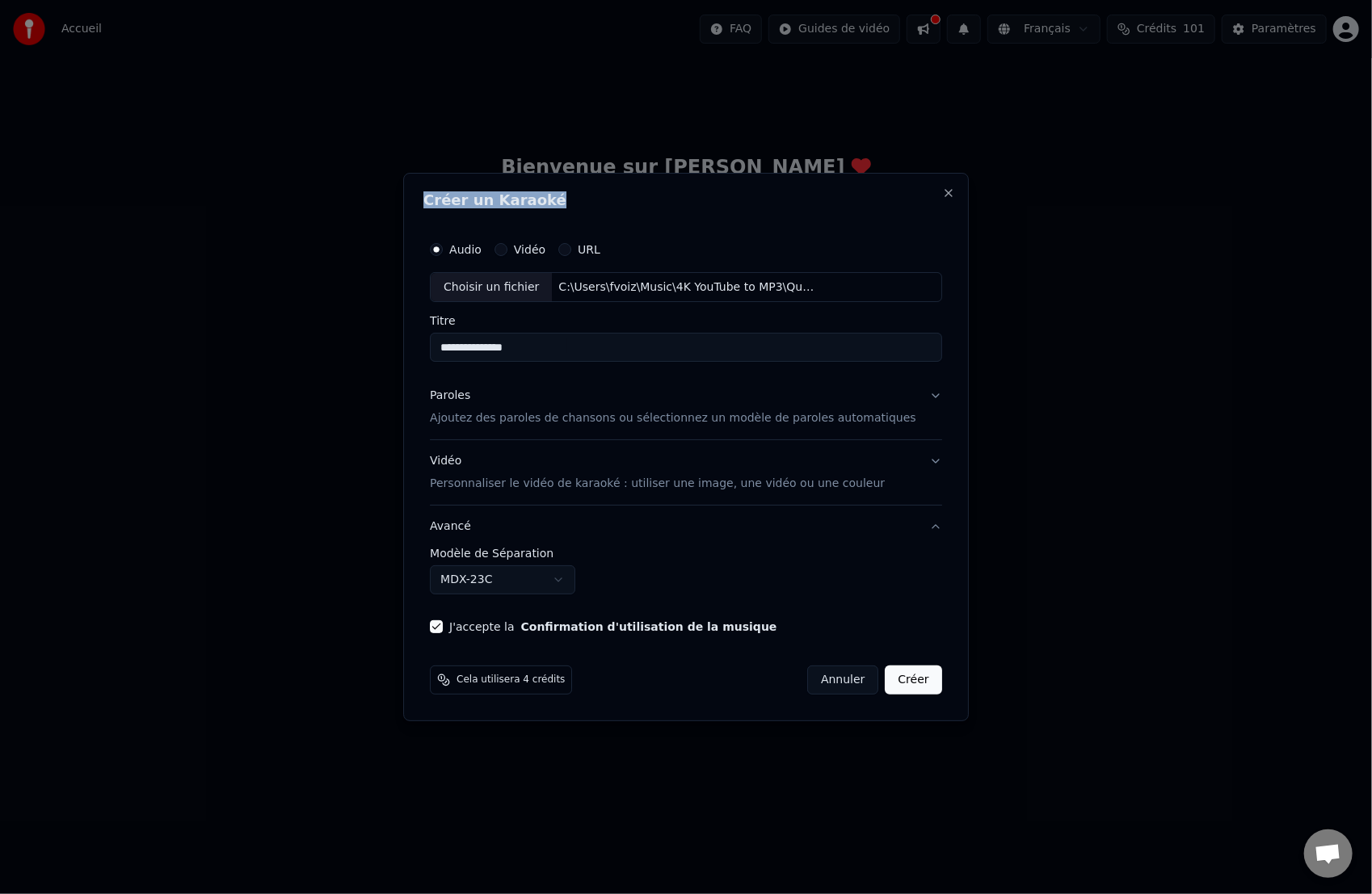
drag, startPoint x: 664, startPoint y: 187, endPoint x: 1115, endPoint y: 791, distance: 753.8
click at [990, 484] on body "**********" at bounding box center [686, 242] width 1372 height 484
click at [914, 665] on button "Créer" at bounding box center [913, 681] width 56 height 30
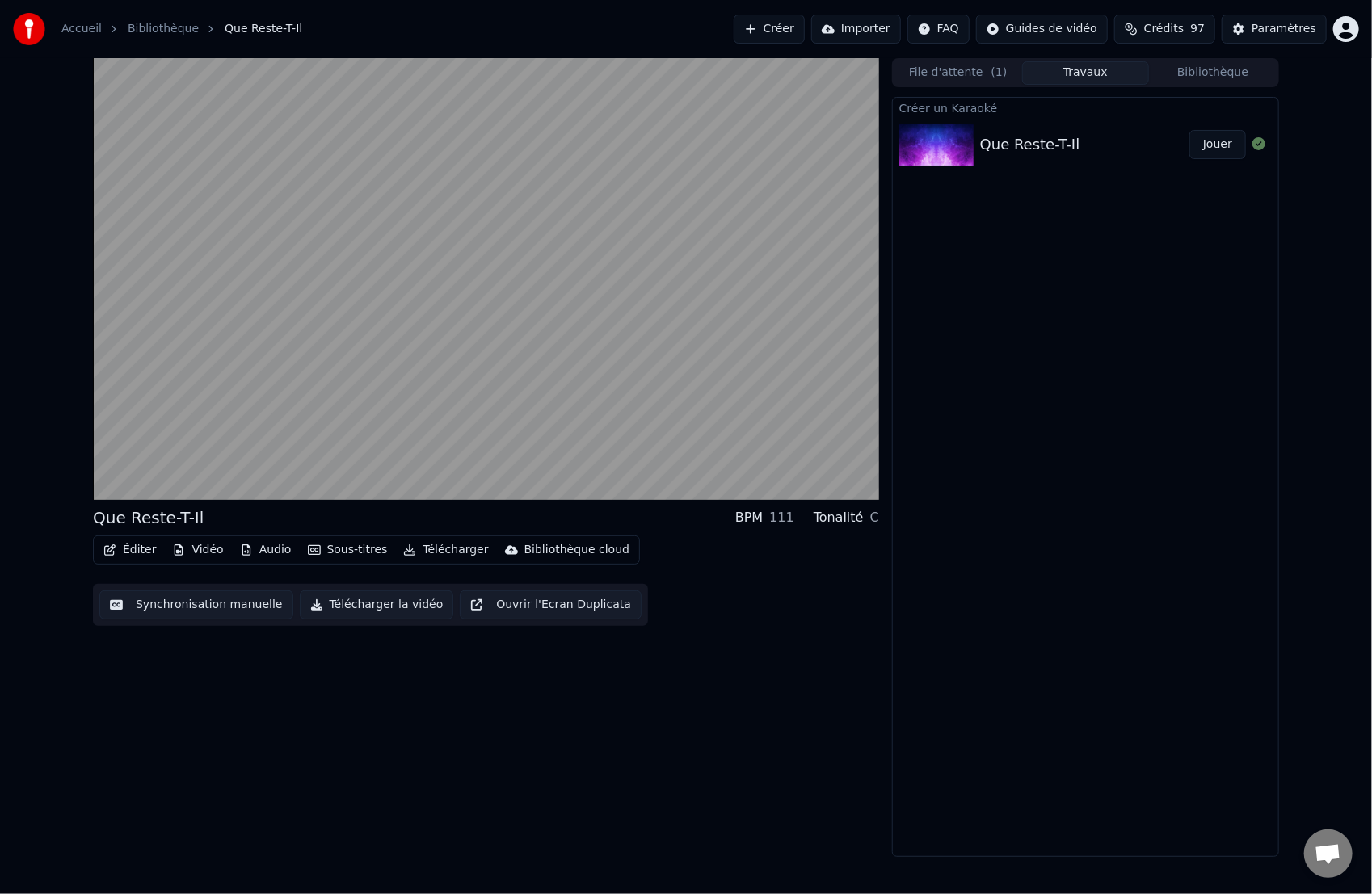
click at [87, 665] on div "Que Reste-T-Il BPM 111 Tonalité C Éditer Vidéo Audio Sous-titres Télécharger Bi…" at bounding box center [686, 458] width 1212 height 799
click at [200, 609] on button "Synchronisation manuelle" at bounding box center [197, 605] width 194 height 30
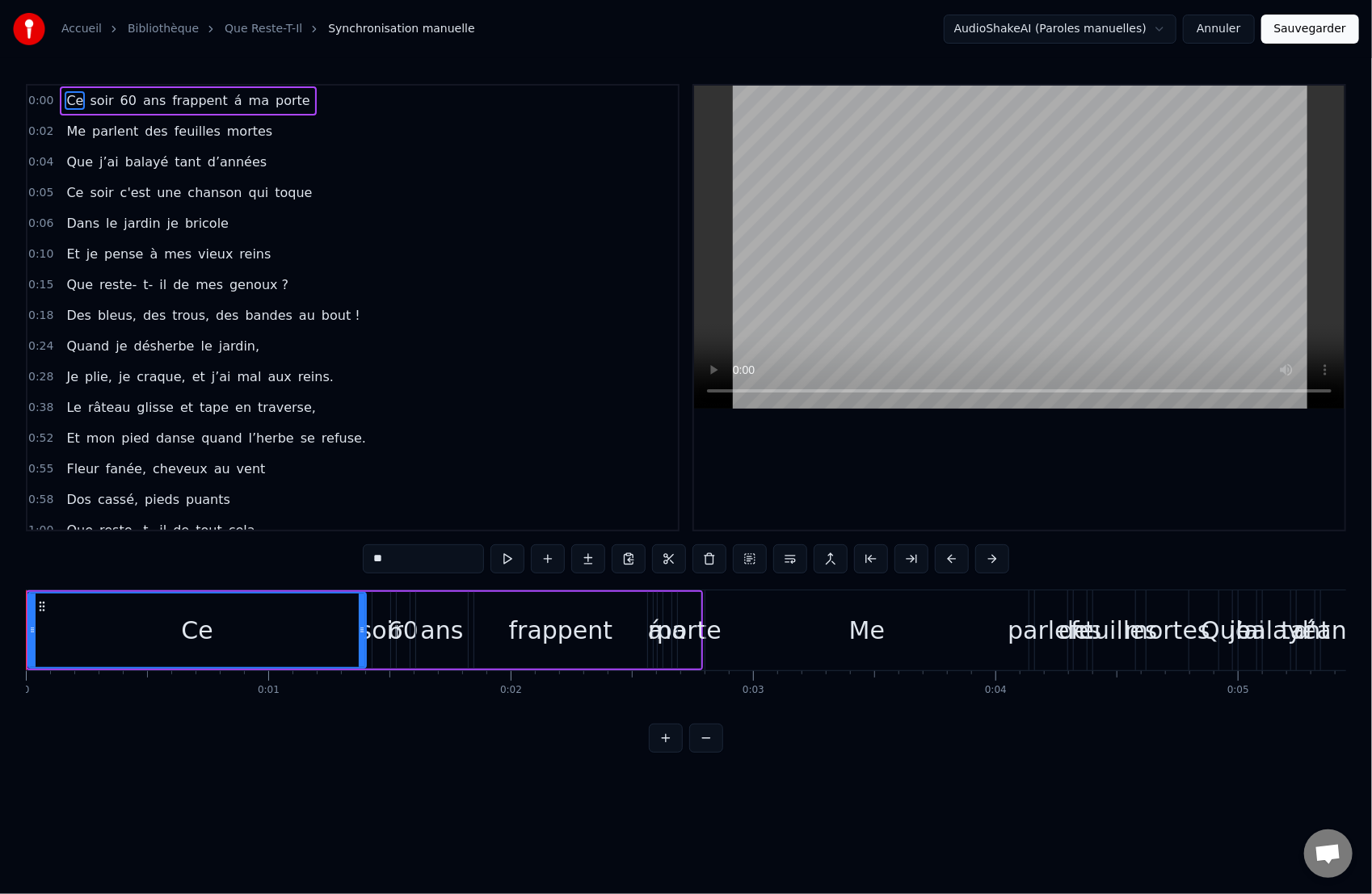
click at [39, 107] on span "0:00" at bounding box center [41, 101] width 25 height 17
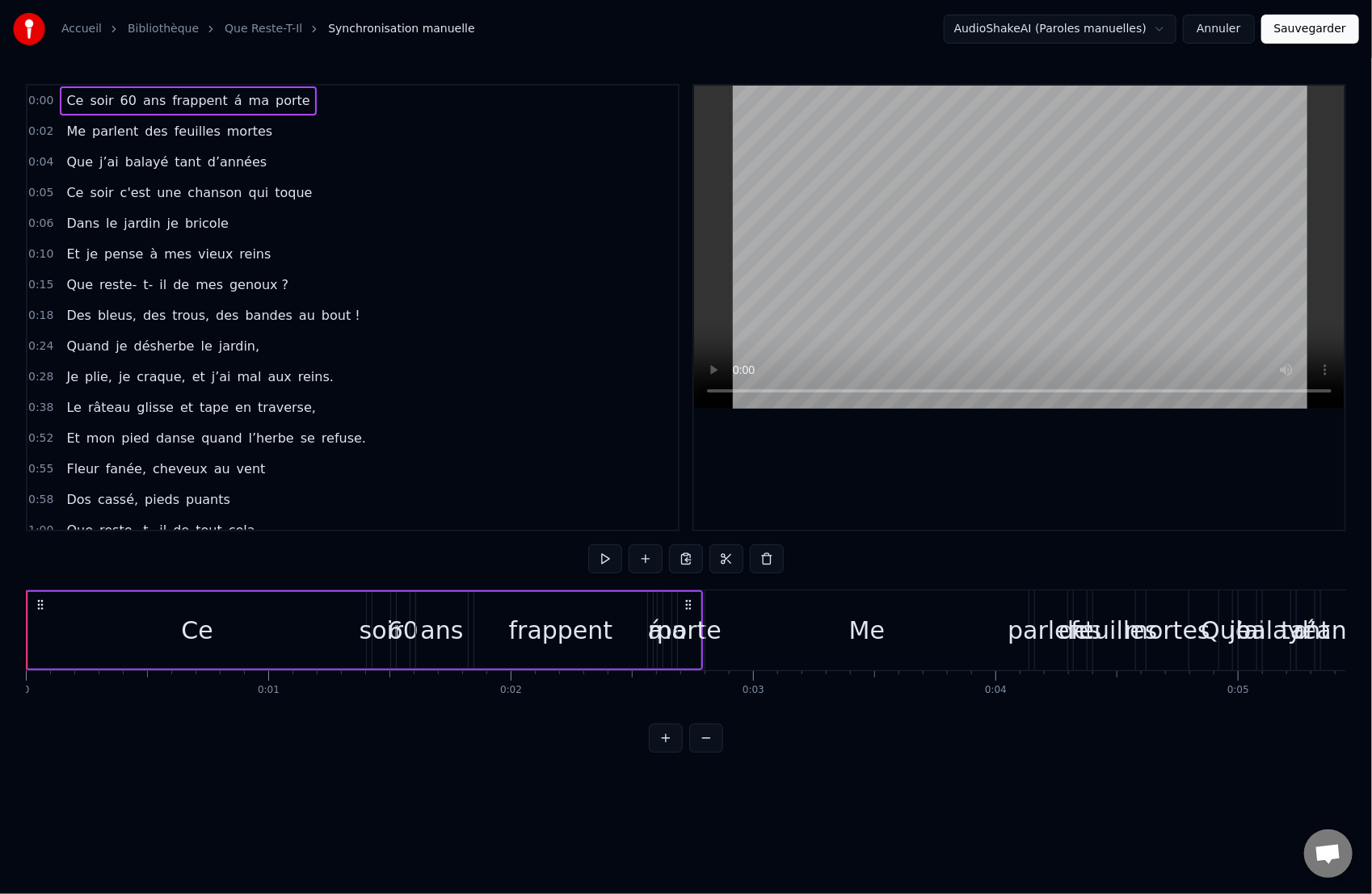
click at [49, 147] on div "0:04 Que j’ai balayé tant d’années" at bounding box center [352, 161] width 650 height 30
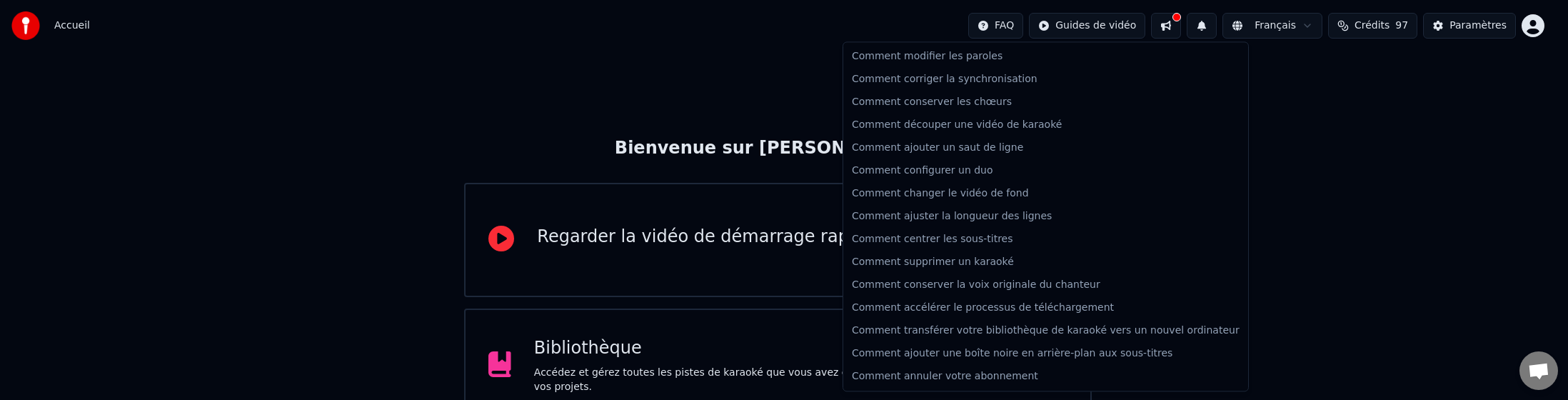
click at [560, 32] on html "Accueil FAQ Guides de vidéo Français Crédits 97 Paramètres Bienvenue sur Youka …" at bounding box center [784, 274] width 1568 height 549
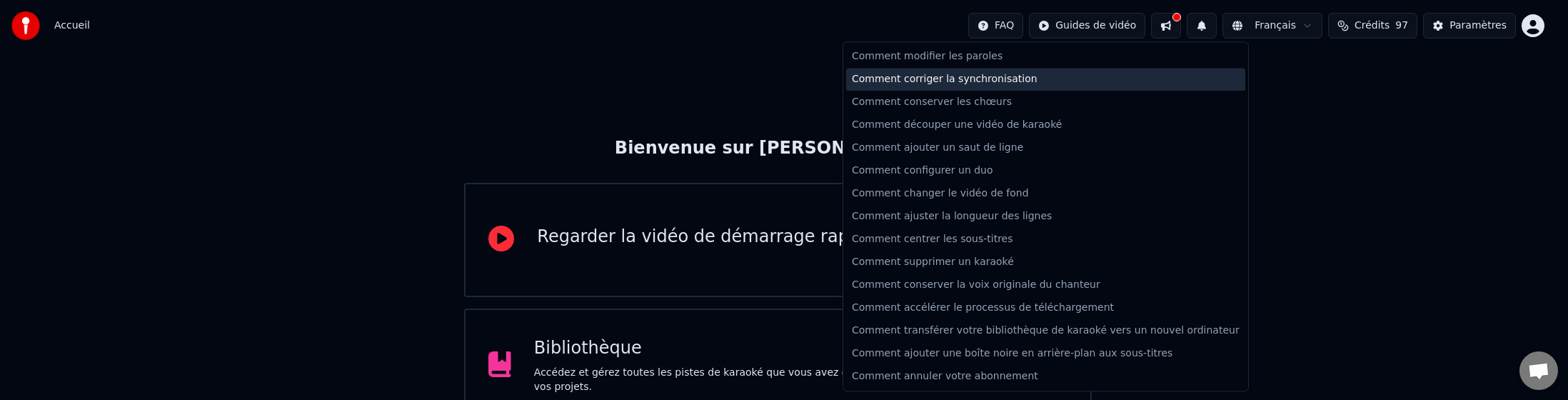
click at [560, 82] on div "Comment corriger la synchronisation" at bounding box center [1046, 79] width 400 height 23
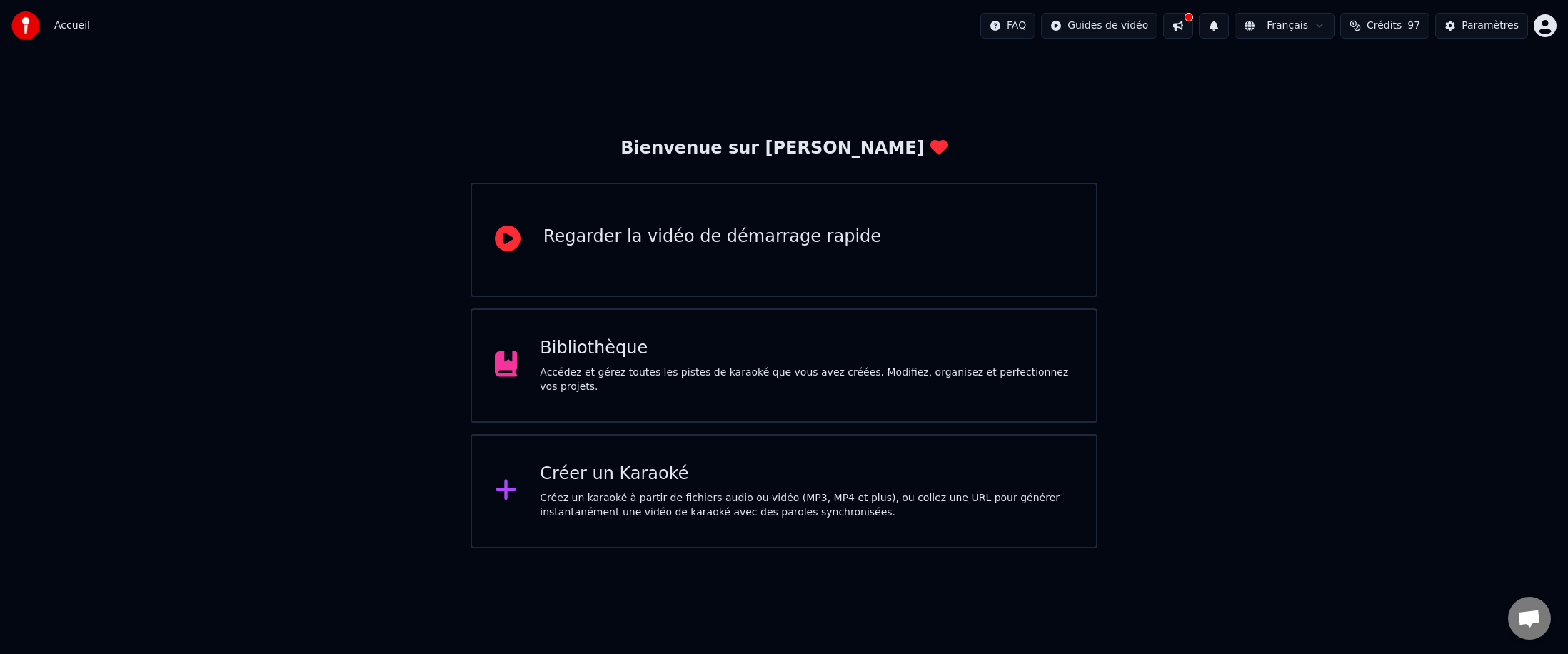
click at [560, 348] on div "Bibliothèque" at bounding box center [806, 348] width 533 height 23
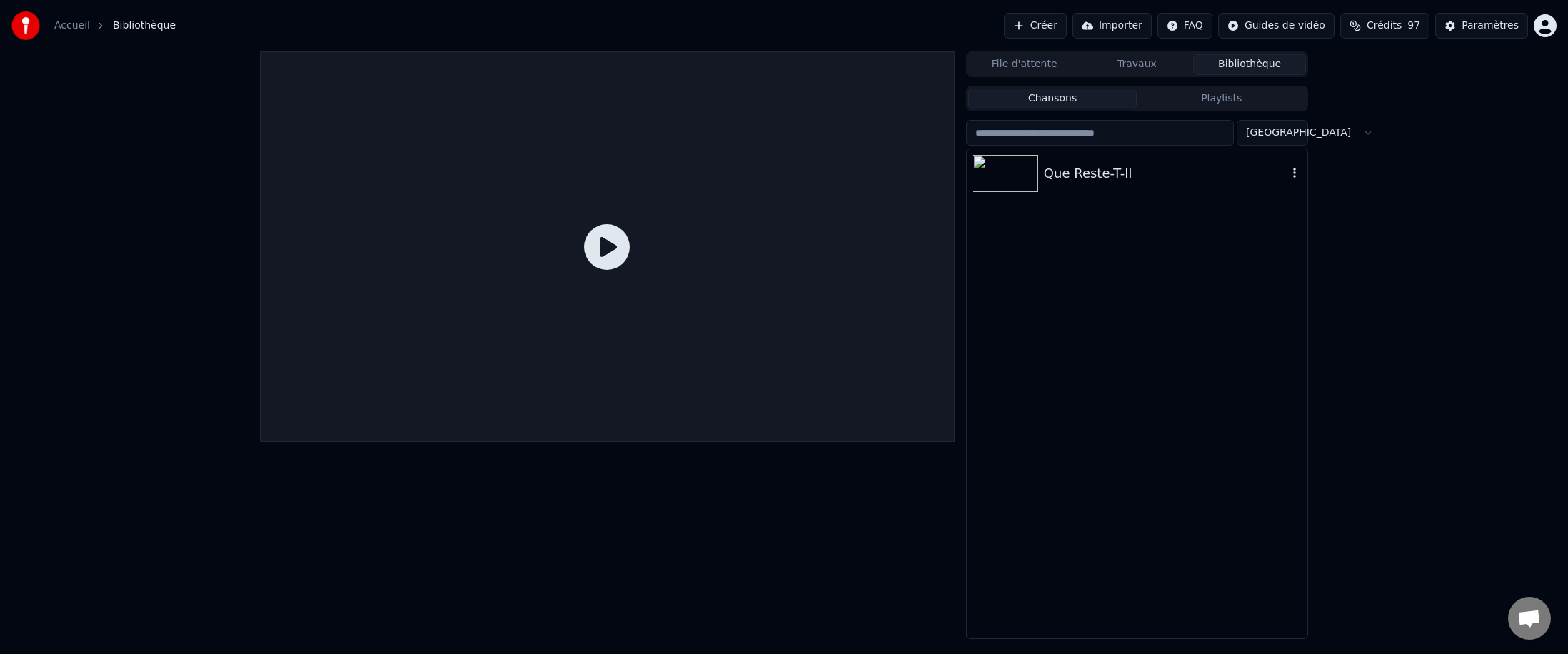
click at [560, 183] on div "Que Reste-T-Il" at bounding box center [1137, 174] width 341 height 49
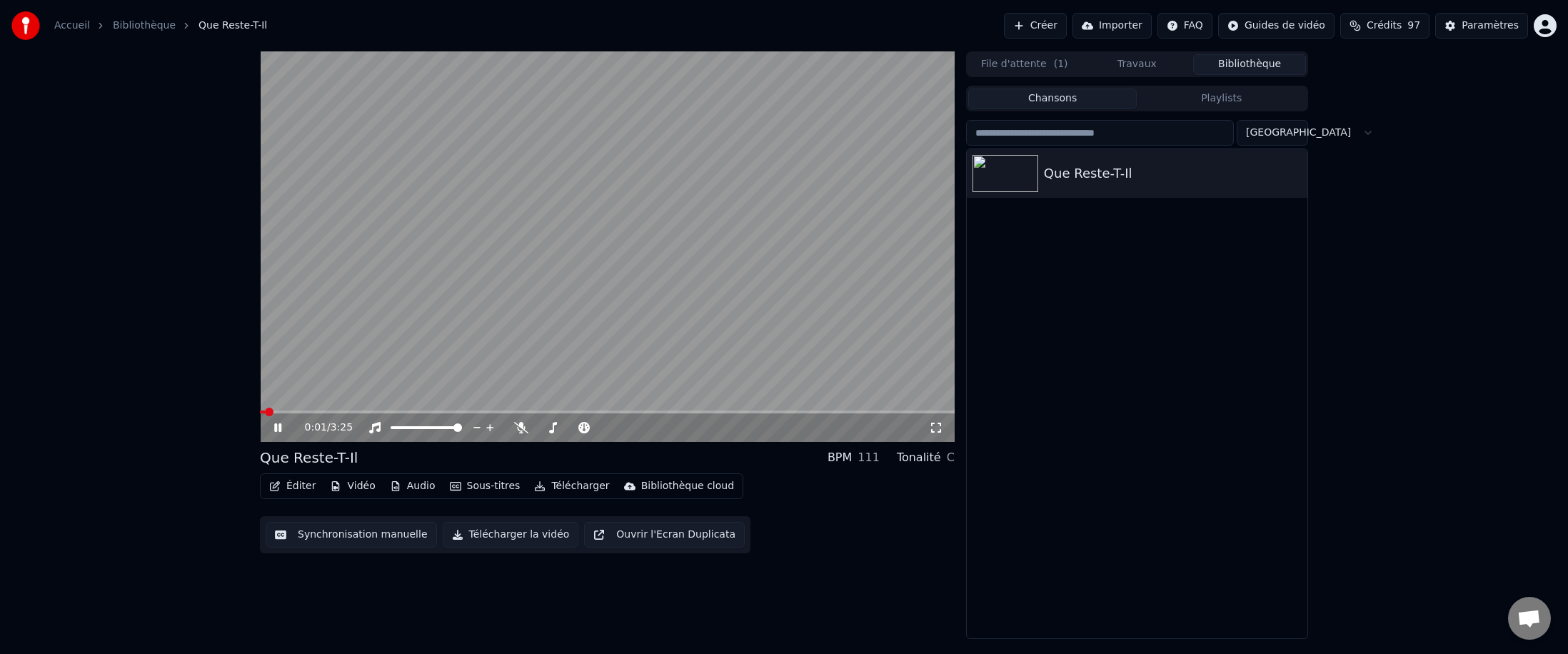
click at [276, 401] on icon at bounding box center [277, 427] width 7 height 9
click at [312, 401] on button "Synchronisation manuelle" at bounding box center [351, 535] width 171 height 26
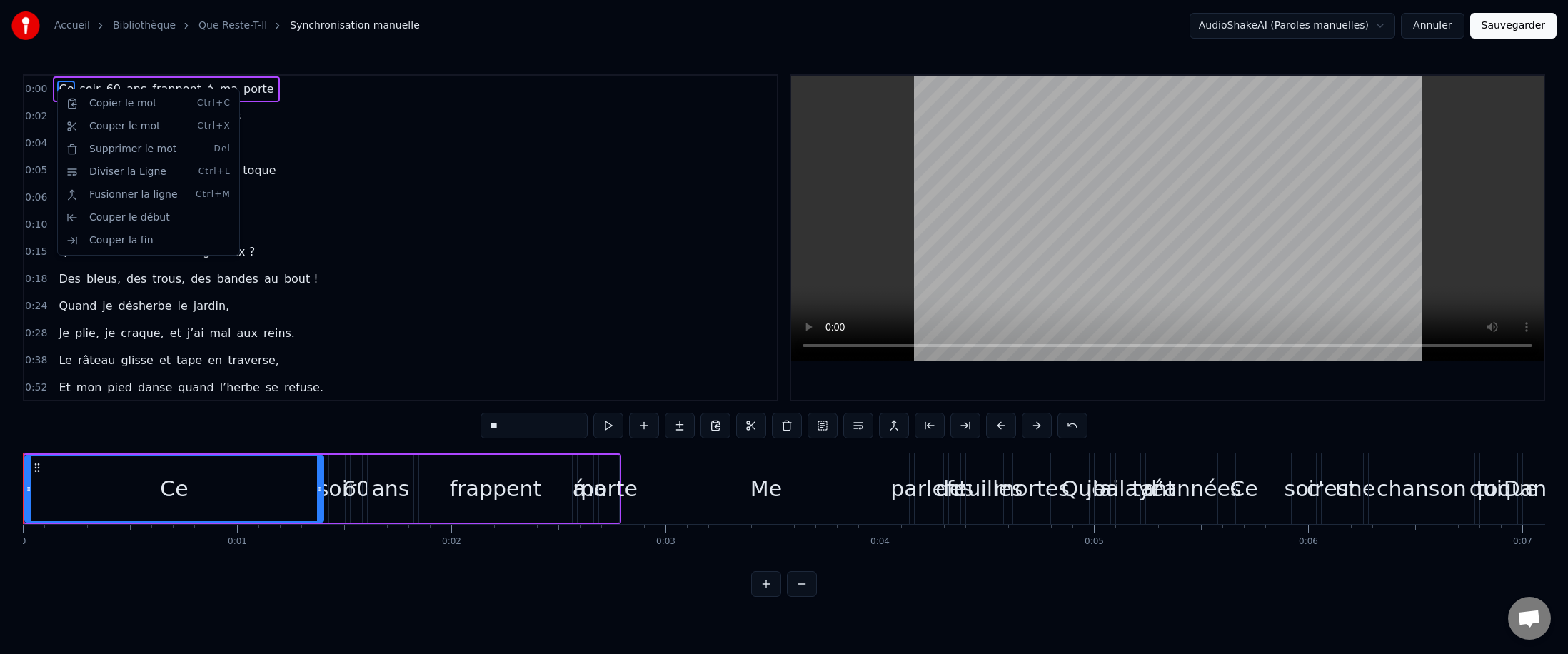
click at [356, 157] on html "Accueil Bibliothèque Que Reste-T-Il Synchronisation manuelle AudioShakeAI (Paro…" at bounding box center [784, 310] width 1568 height 620
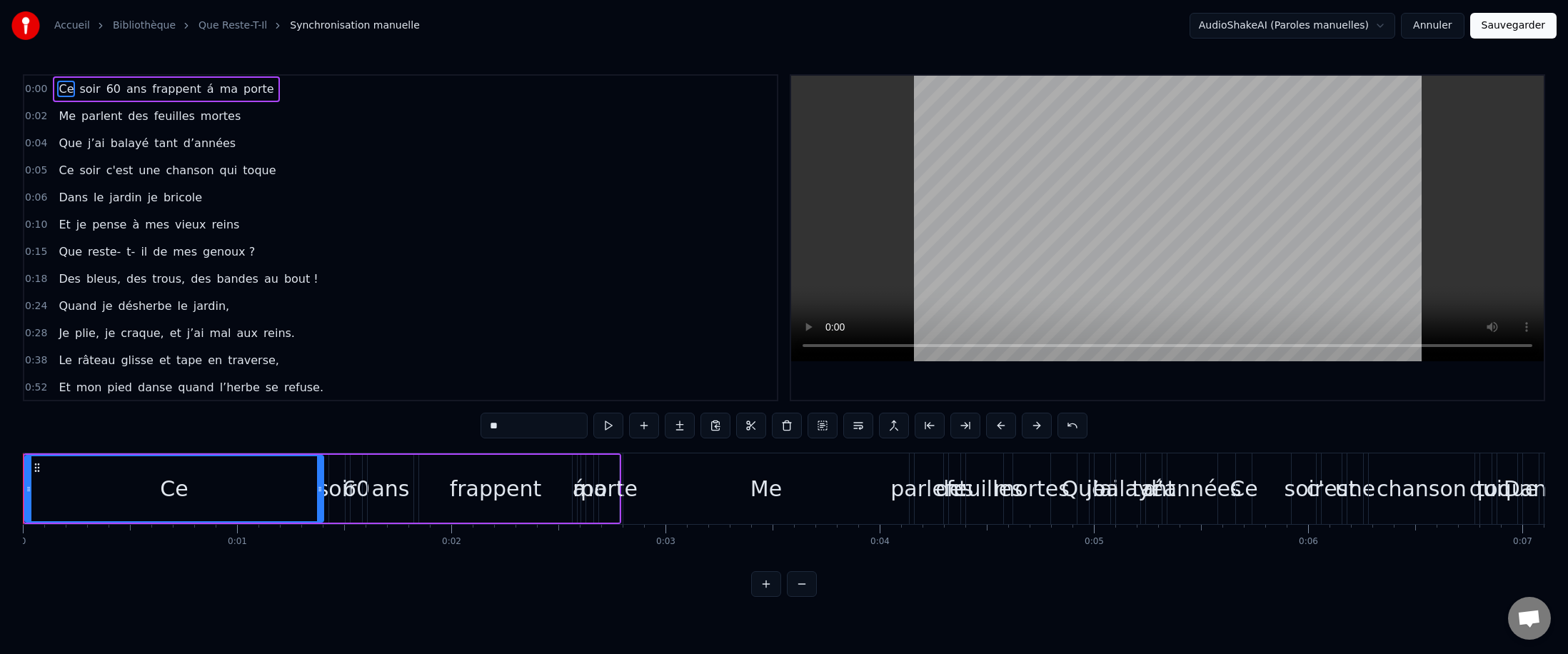
click at [53, 86] on div "Ce soir 60 ans frappent á ma porte" at bounding box center [166, 90] width 227 height 26
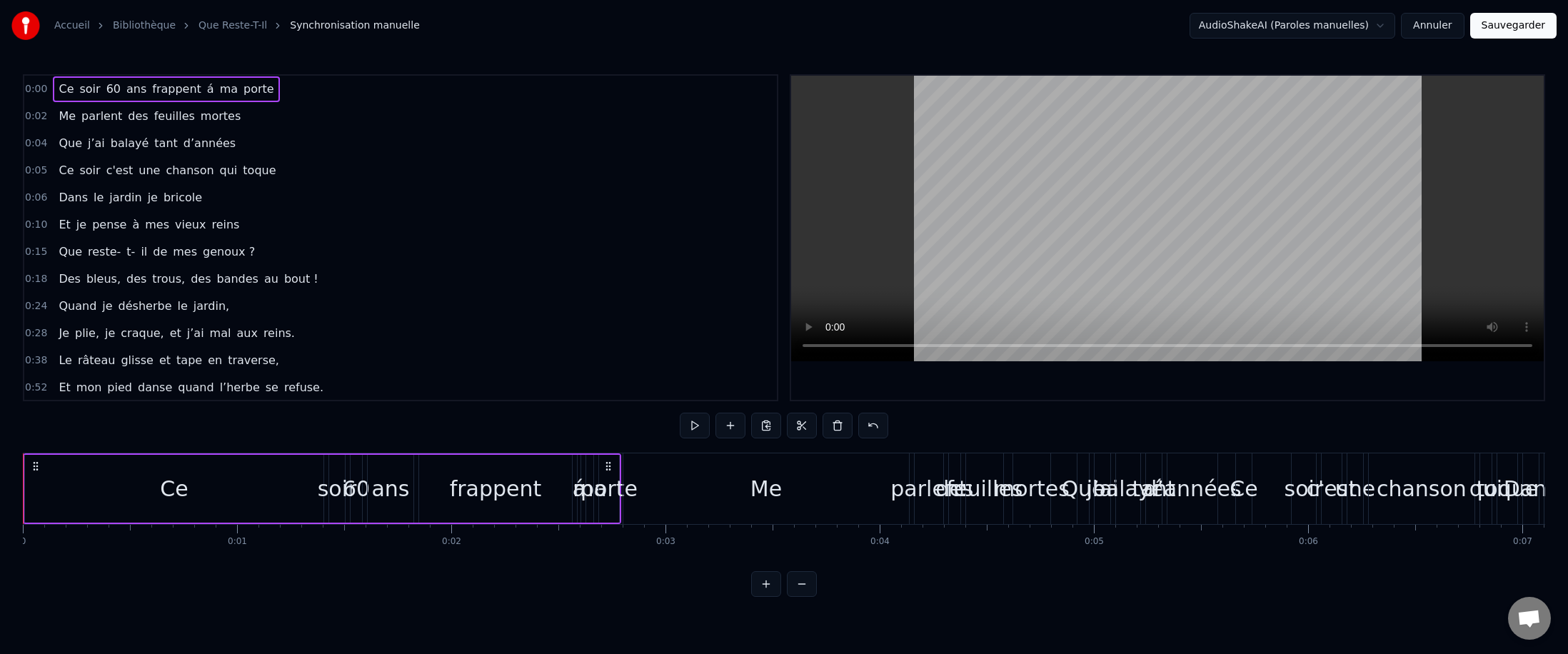
drag, startPoint x: 60, startPoint y: 90, endPoint x: 77, endPoint y: 91, distance: 17.0
click at [77, 91] on div "Ce soir 60 ans frappent á ma porte" at bounding box center [166, 90] width 227 height 26
click at [560, 401] on button at bounding box center [802, 585] width 30 height 26
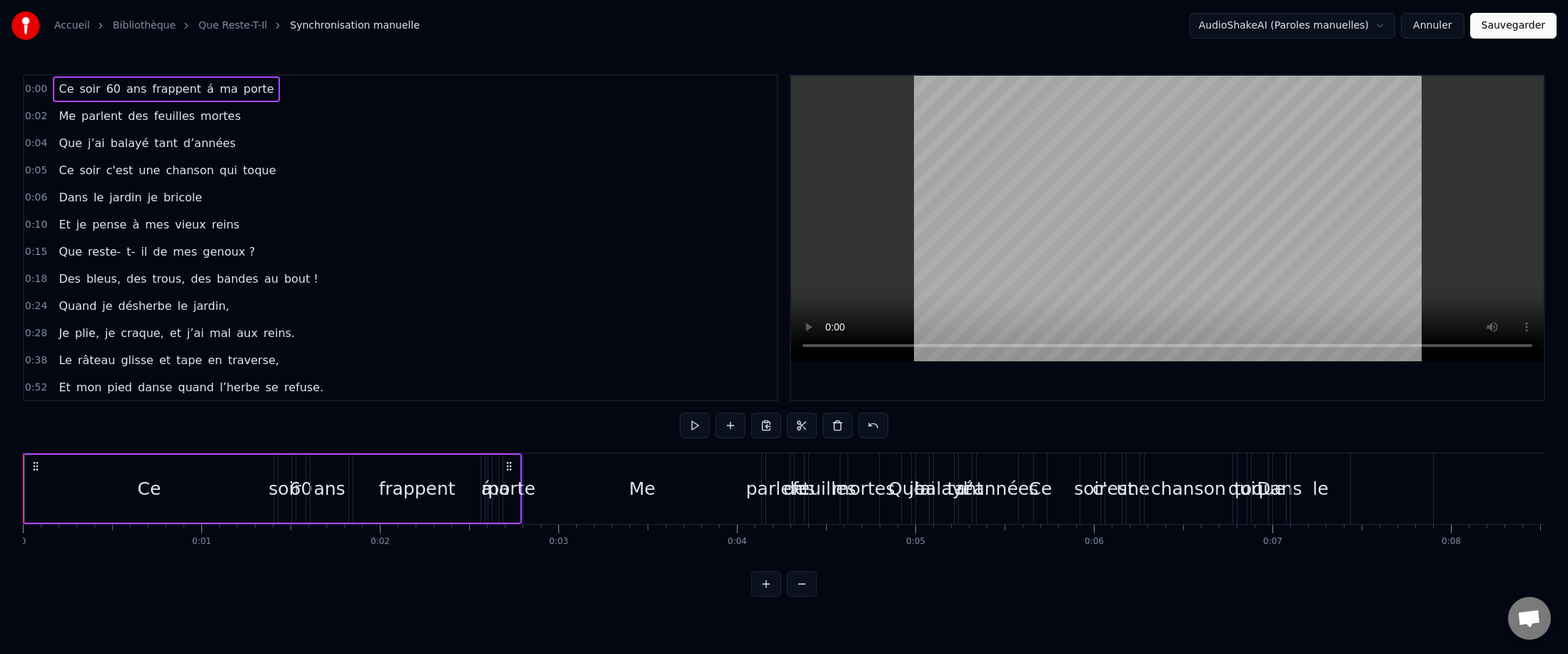
click at [560, 401] on button at bounding box center [802, 585] width 30 height 26
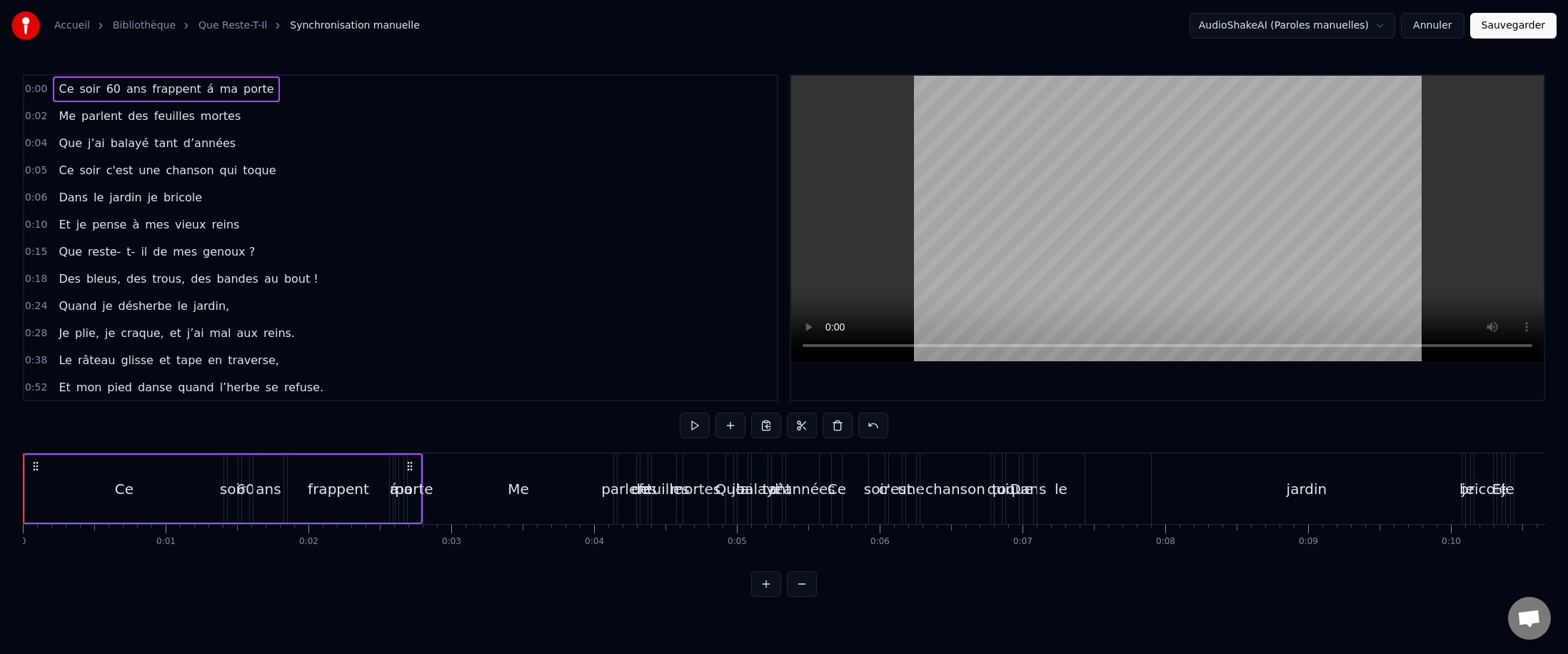
click at [560, 401] on button at bounding box center [802, 585] width 30 height 26
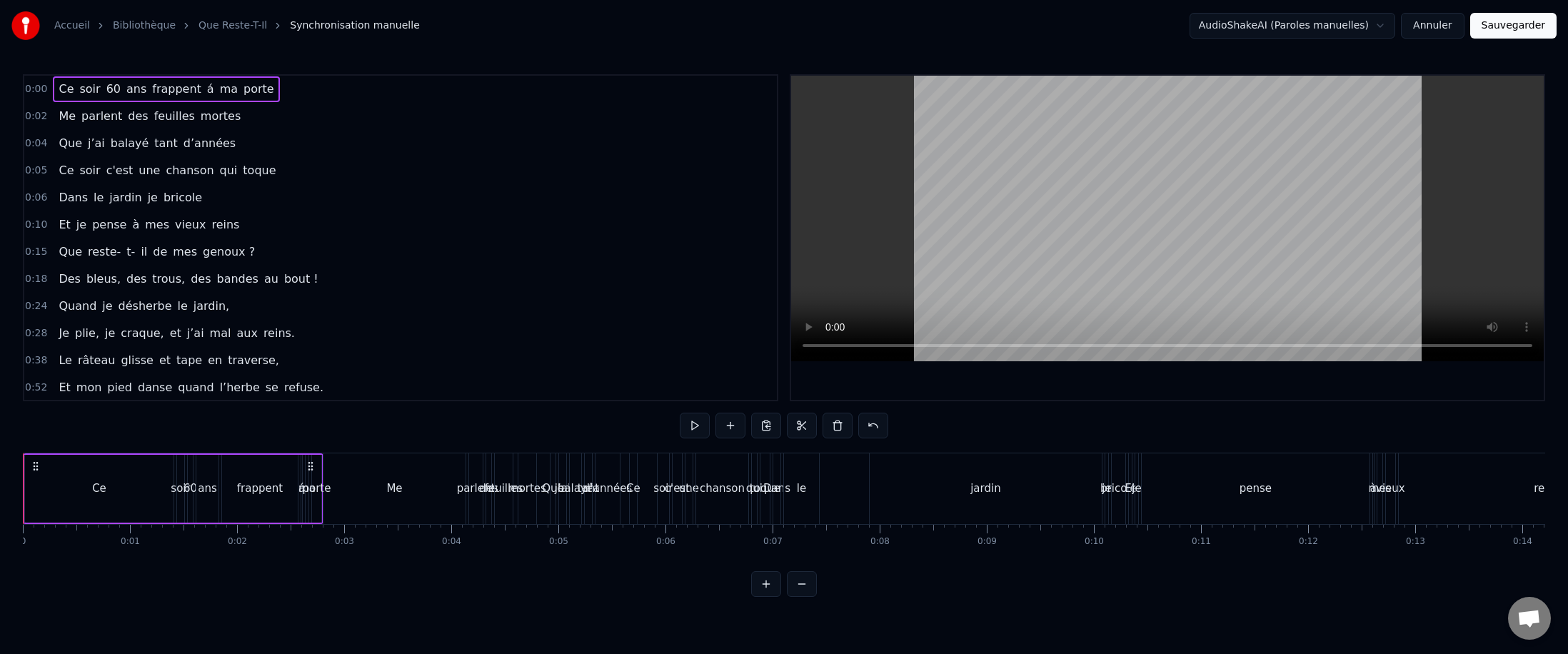
click at [560, 401] on button at bounding box center [802, 585] width 30 height 26
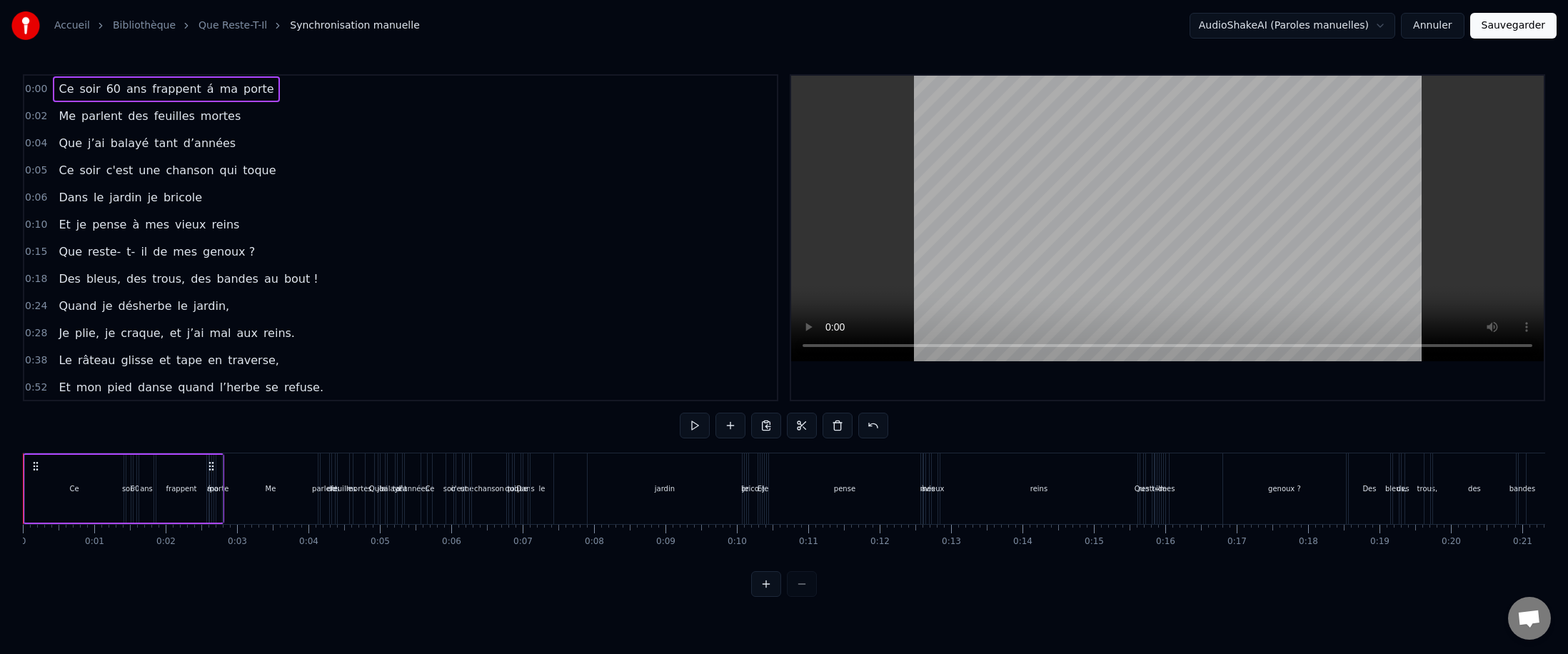
click at [560, 401] on div at bounding box center [784, 585] width 66 height 26
drag, startPoint x: 85, startPoint y: 498, endPoint x: 1249, endPoint y: 514, distance: 1164.1
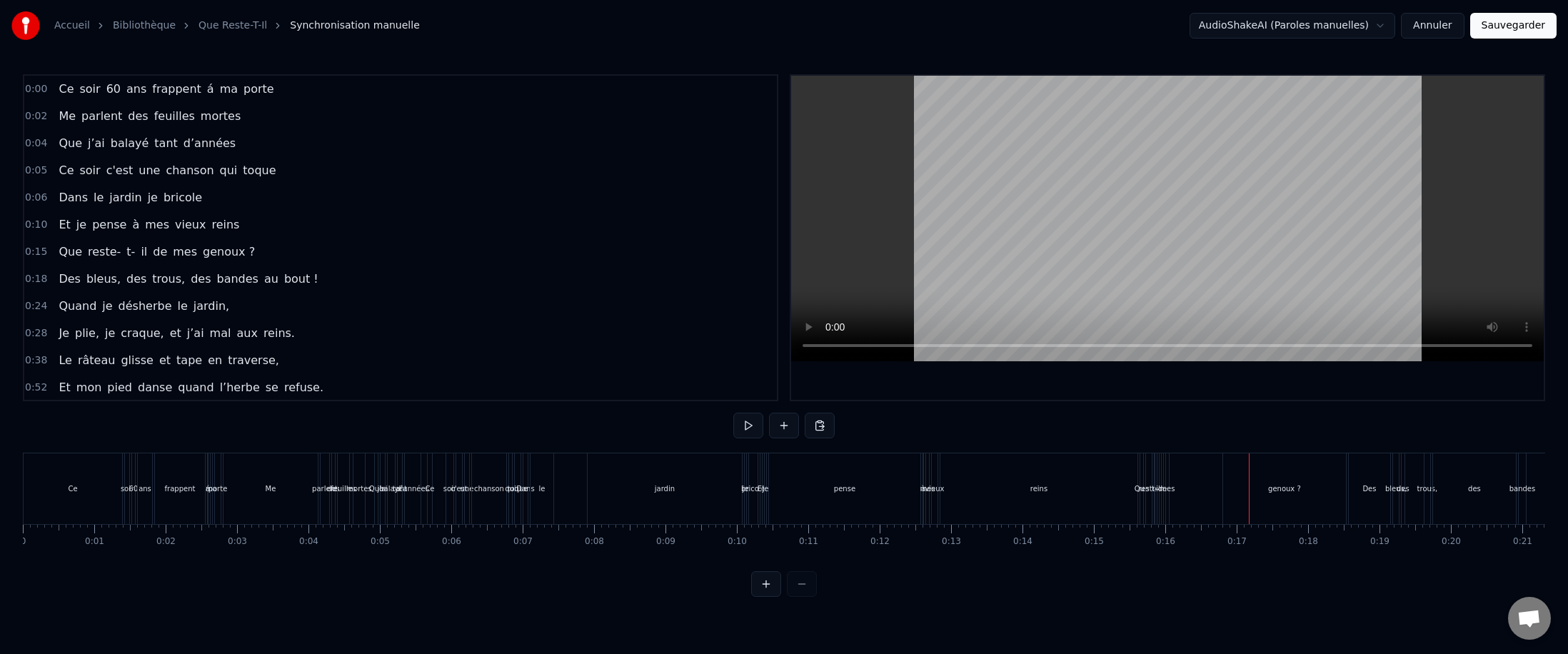
click at [65, 401] on div "Ce" at bounding box center [73, 488] width 99 height 71
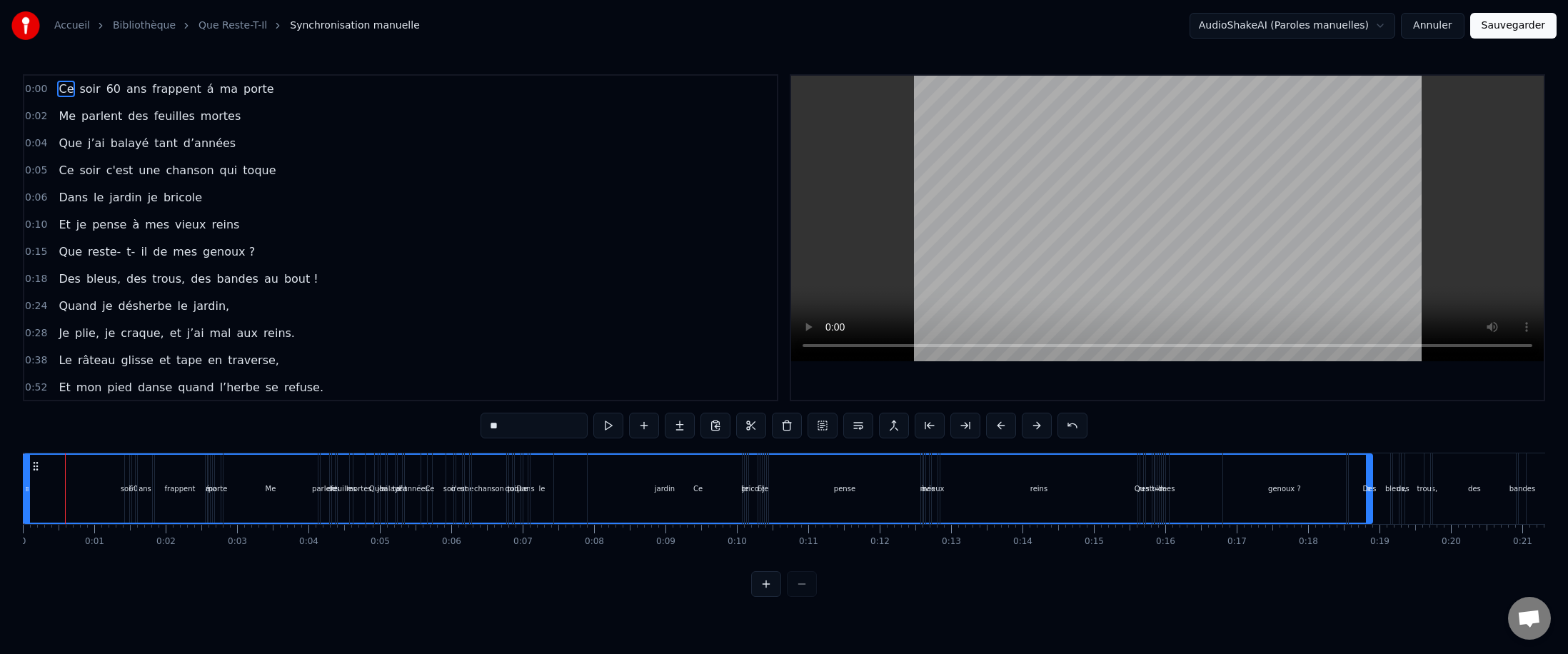
drag, startPoint x: 120, startPoint y: 510, endPoint x: 1370, endPoint y: 530, distance: 1250.2
click at [560, 401] on div "Ce soir 60 ans frappent á ma porte Me parlent des feuilles mortes Que j’ai bala…" at bounding box center [784, 506] width 1522 height 107
click at [560, 401] on button at bounding box center [822, 426] width 30 height 26
click at [560, 401] on button at bounding box center [1036, 426] width 30 height 26
drag, startPoint x: 749, startPoint y: 540, endPoint x: 714, endPoint y: 539, distance: 35.0
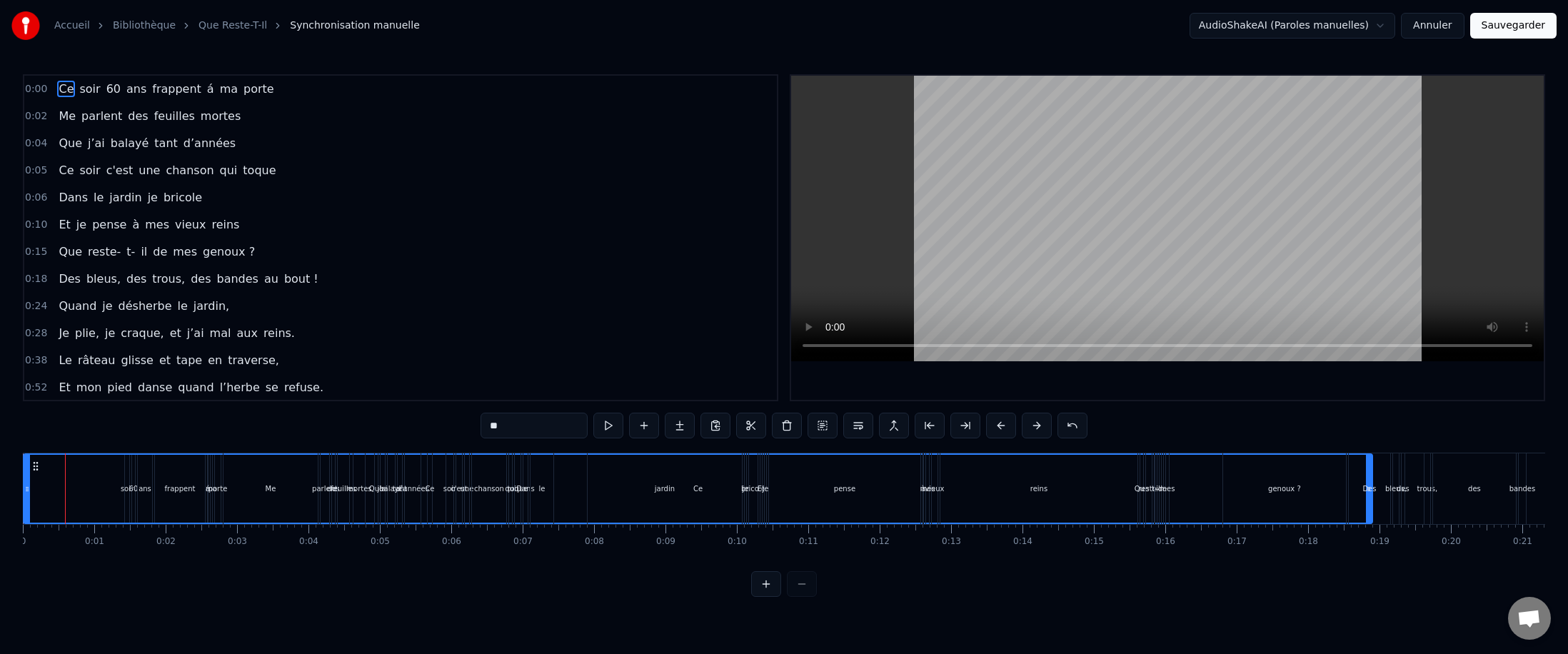
click at [38, 401] on icon at bounding box center [36, 466] width 11 height 11
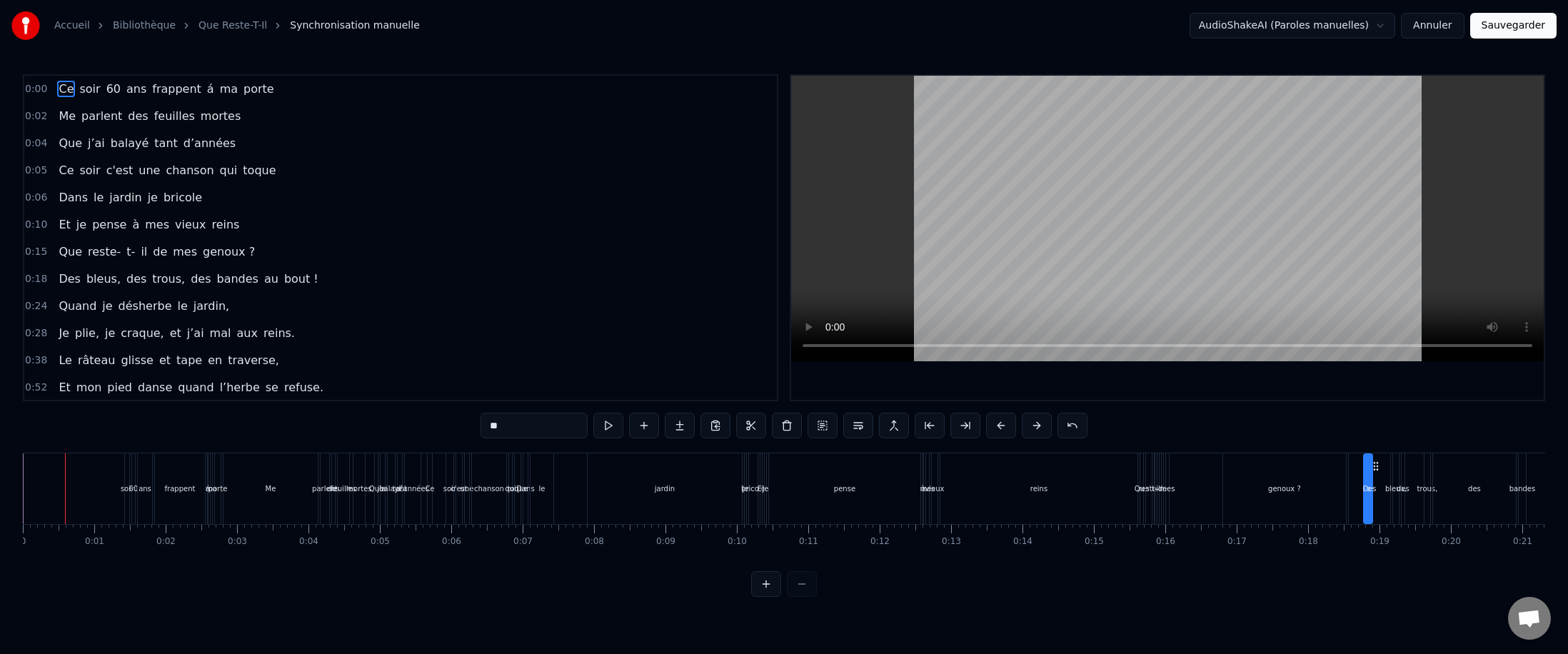
drag, startPoint x: 25, startPoint y: 494, endPoint x: 1365, endPoint y: 518, distance: 1340.2
click at [560, 401] on button at bounding box center [608, 426] width 30 height 26
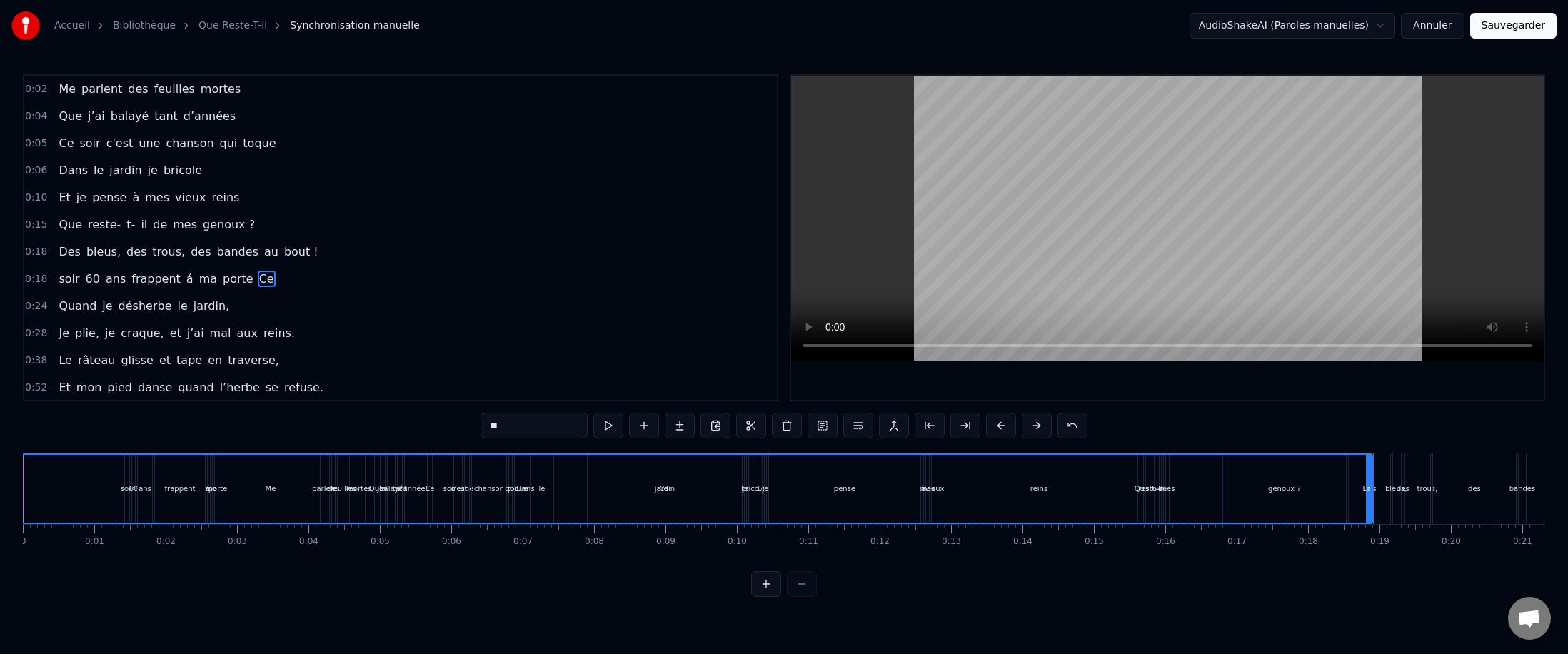
drag, startPoint x: 1365, startPoint y: 490, endPoint x: -43, endPoint y: 589, distance: 1411.5
click at [0, 401] on html "Accueil Bibliothèque Que Reste-T-Il Synchronisation manuelle AudioShakeAI (Paro…" at bounding box center [784, 310] width 1568 height 620
click at [560, 401] on div "0:01 Ce soir 60 ans frappent á ma porte 0:02 Me parlent des feuilles mortes 0:0…" at bounding box center [784, 335] width 1522 height 523
click at [209, 26] on link "Que Reste-T-Il" at bounding box center [232, 26] width 68 height 15
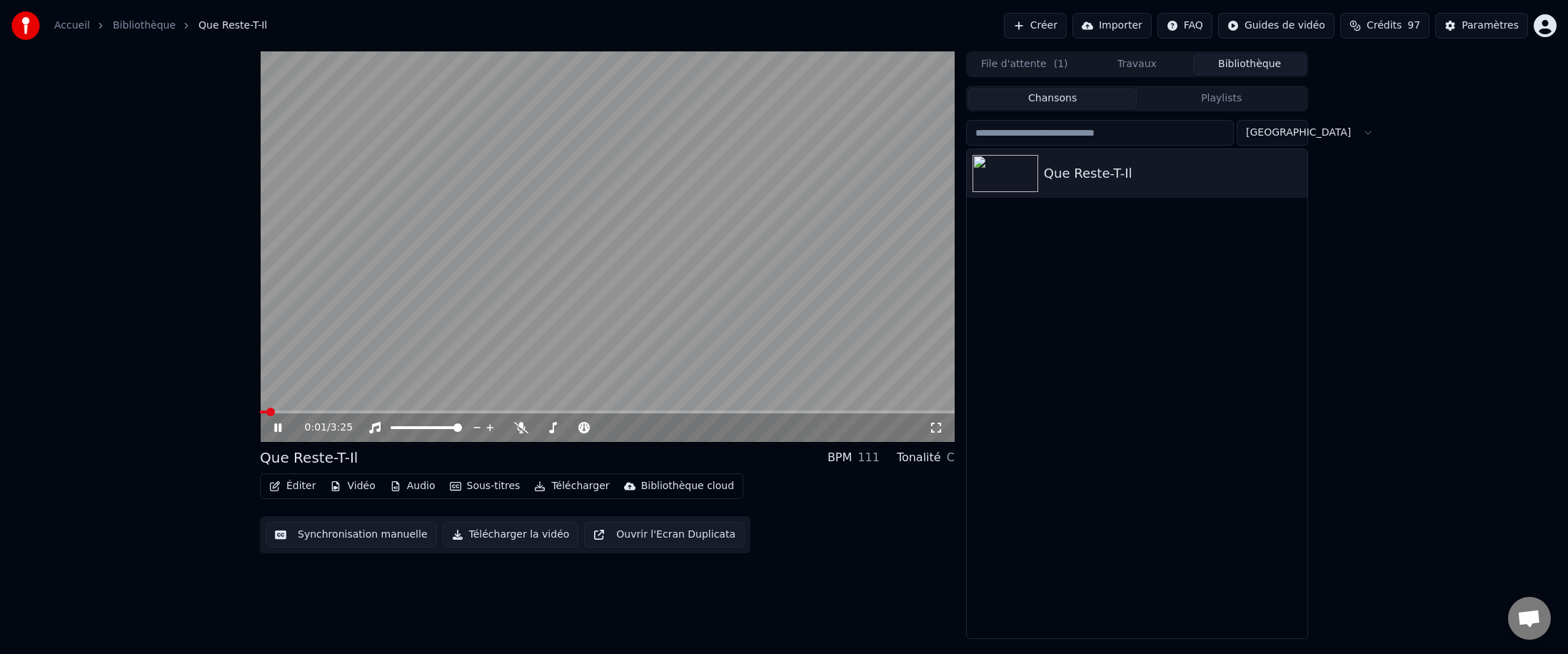
click at [278, 401] on icon at bounding box center [288, 428] width 33 height 11
click at [289, 401] on button "Éditer" at bounding box center [292, 486] width 58 height 20
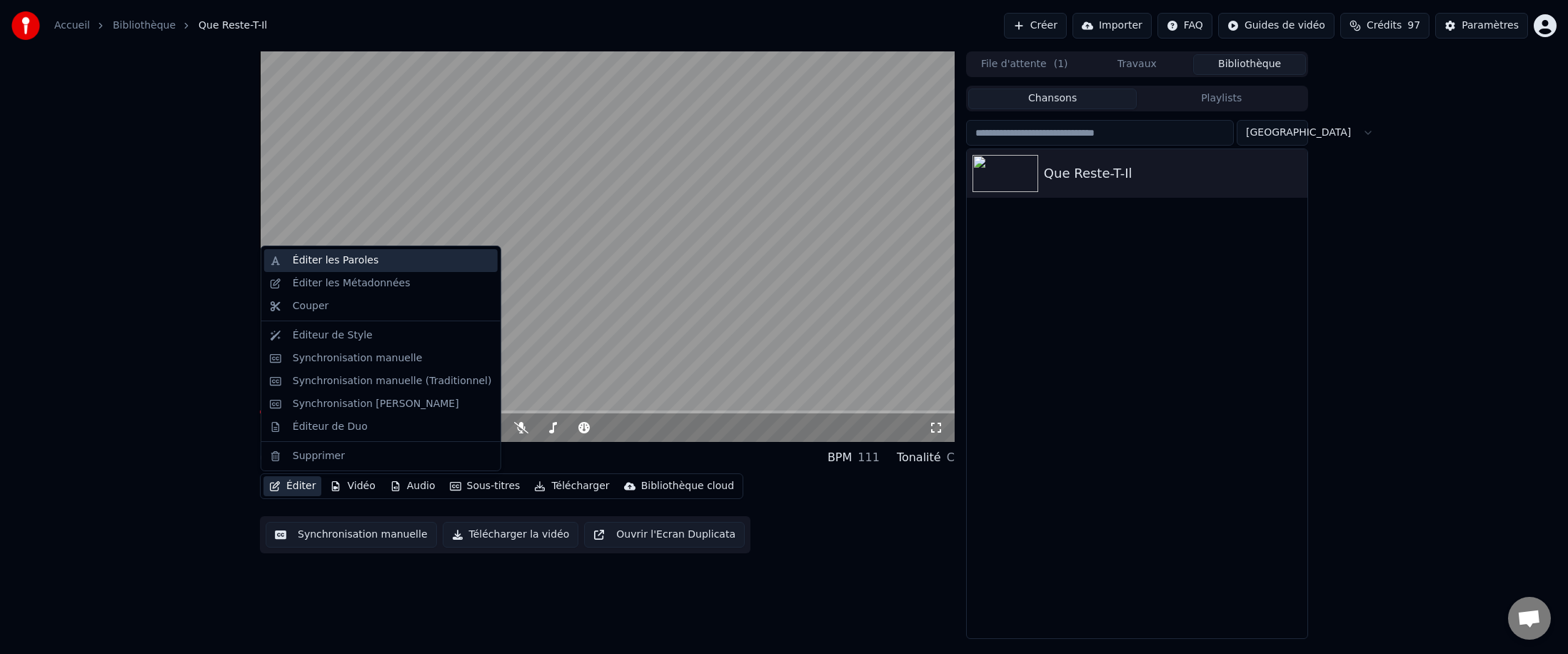
click at [298, 258] on div "Éditer les Paroles" at bounding box center [335, 261] width 86 height 15
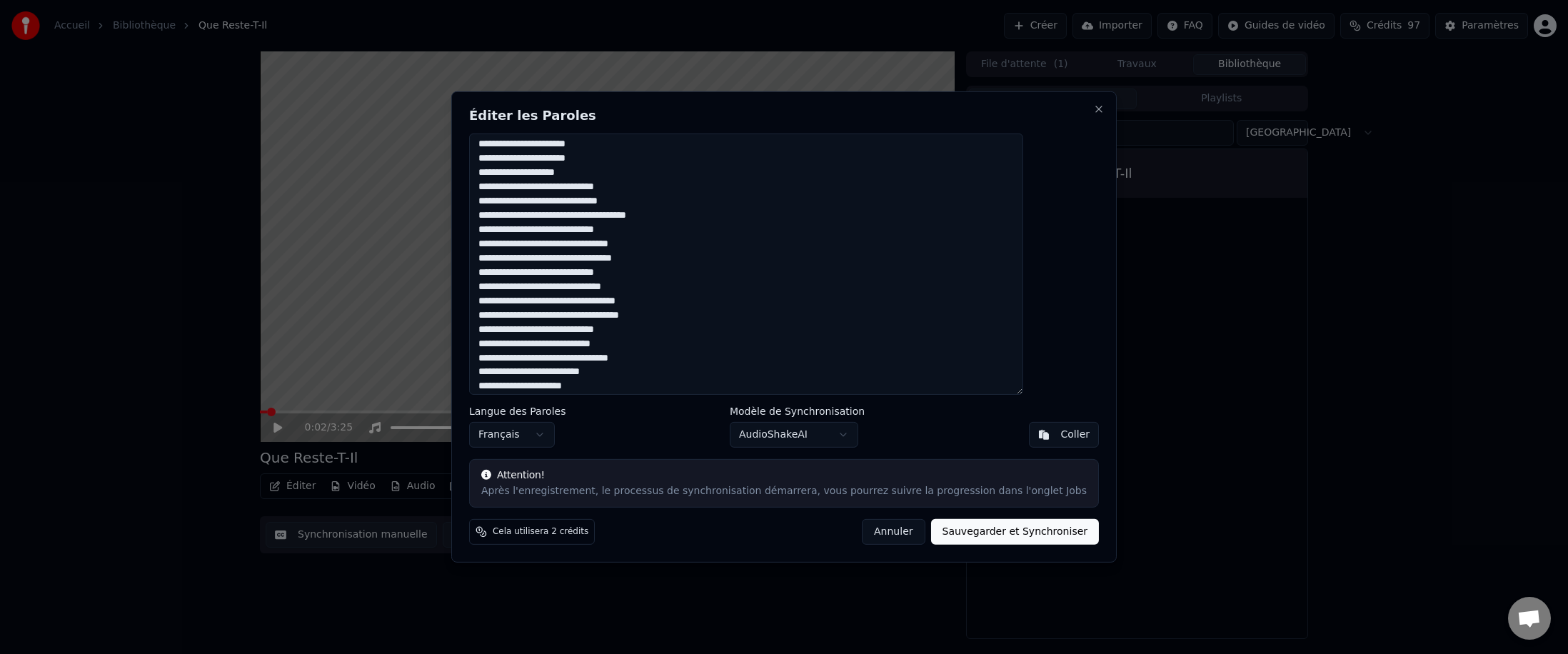
scroll to position [267, 0]
click at [560, 221] on textarea at bounding box center [746, 264] width 554 height 262
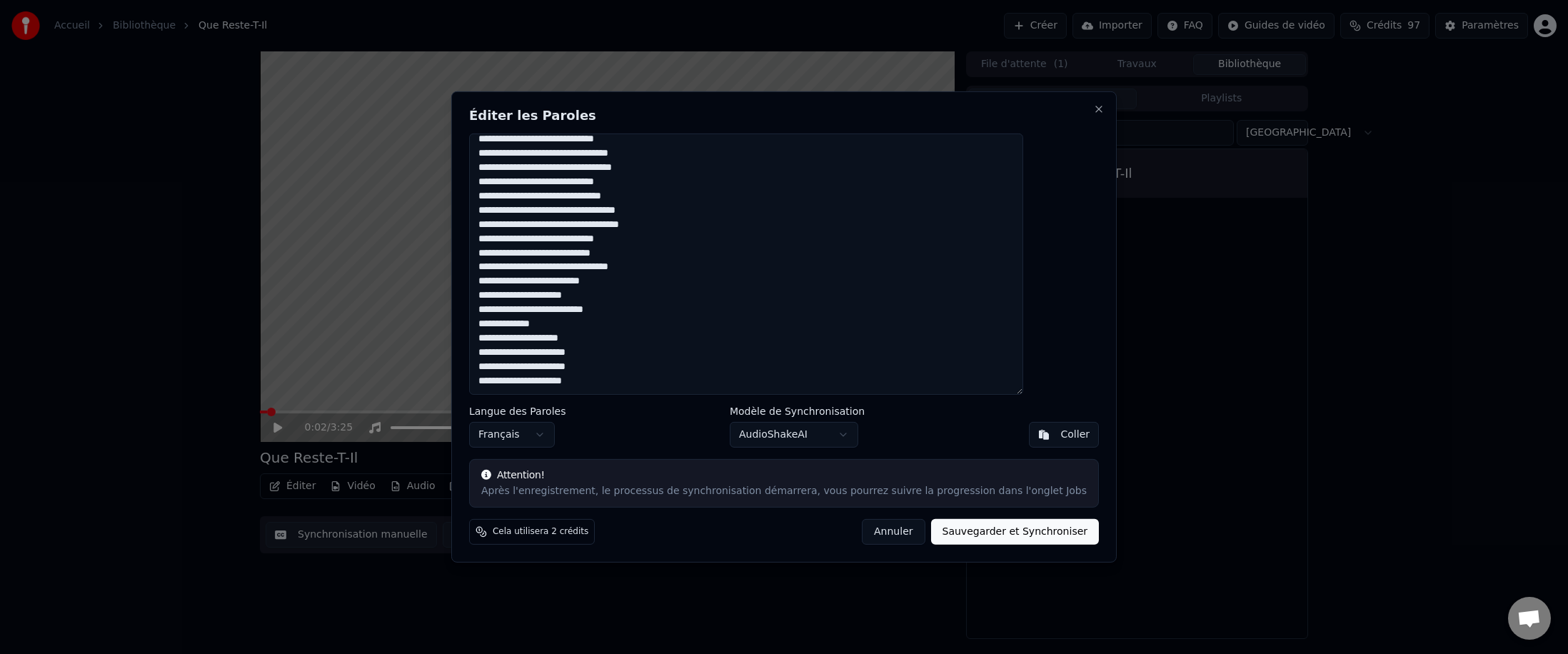
click at [560, 237] on textarea at bounding box center [746, 264] width 554 height 262
click at [560, 203] on textarea at bounding box center [746, 264] width 554 height 262
click at [560, 210] on textarea at bounding box center [746, 264] width 554 height 262
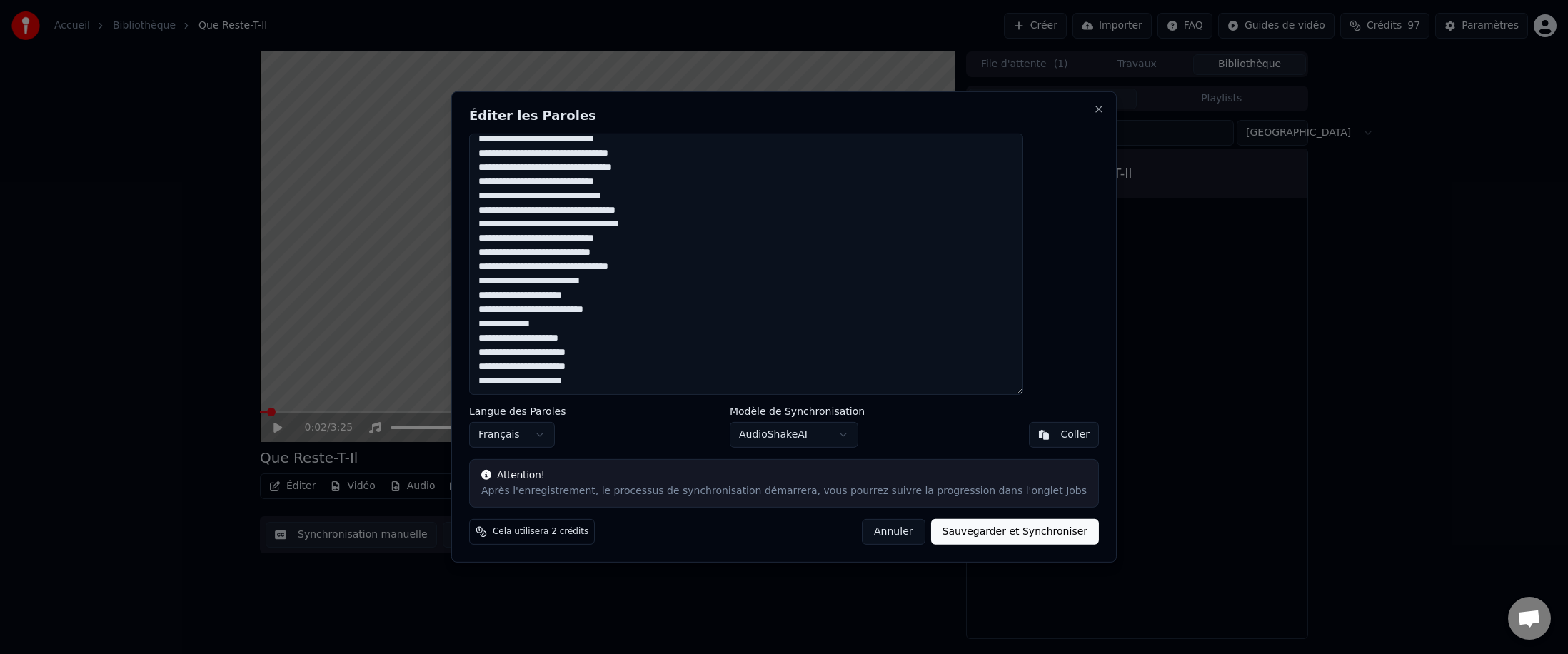
scroll to position [595, 0]
click at [560, 238] on textarea at bounding box center [746, 264] width 554 height 262
click at [560, 268] on textarea at bounding box center [746, 264] width 554 height 262
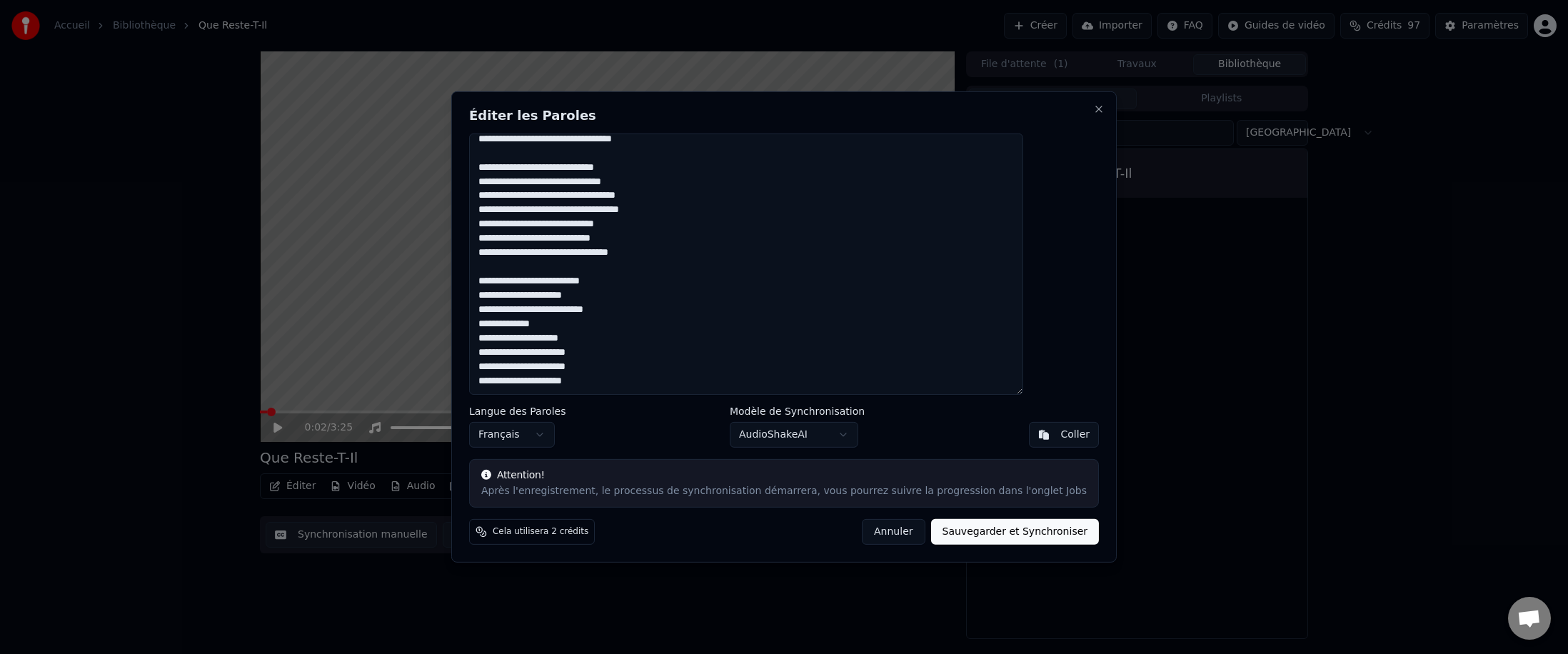
click at [560, 322] on textarea at bounding box center [746, 264] width 554 height 262
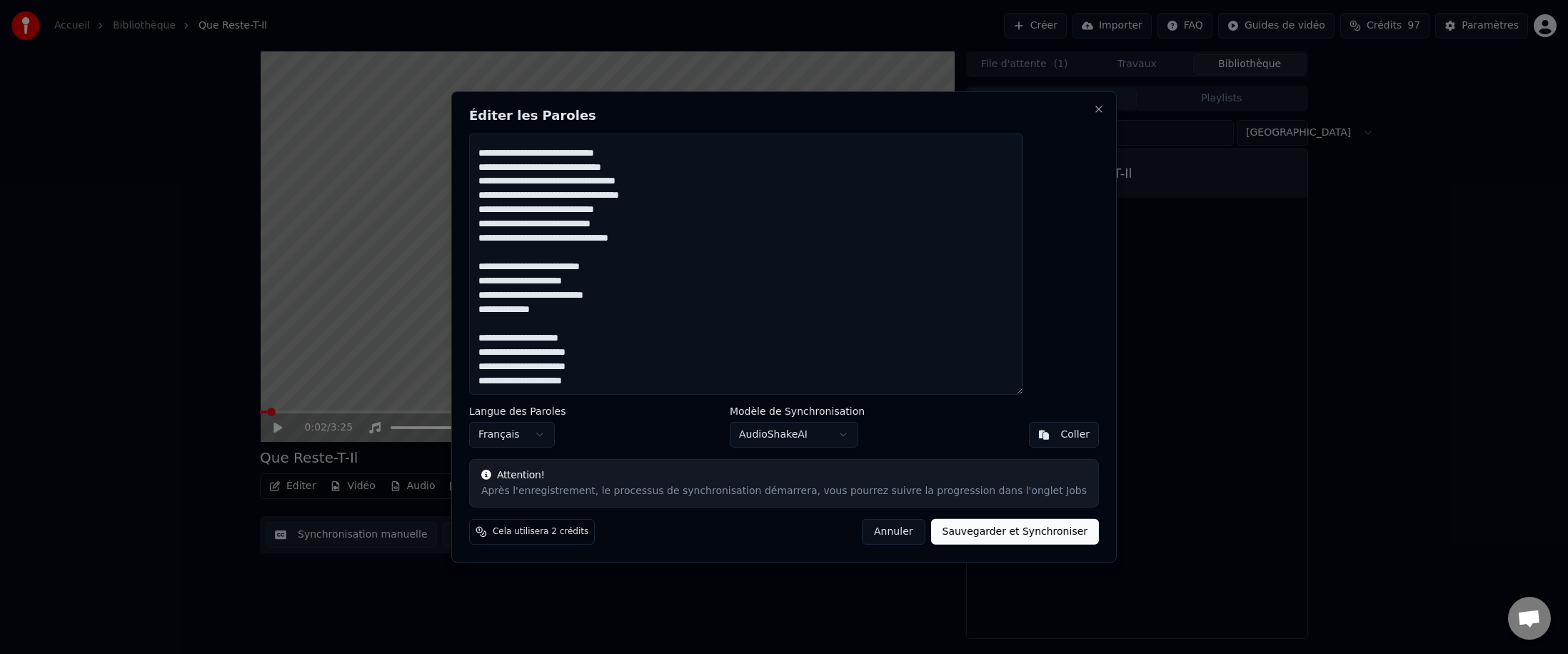
scroll to position [707, 0]
click at [560, 401] on button "Sauvegarder et Synchroniser" at bounding box center [1015, 532] width 169 height 26
type textarea "**********"
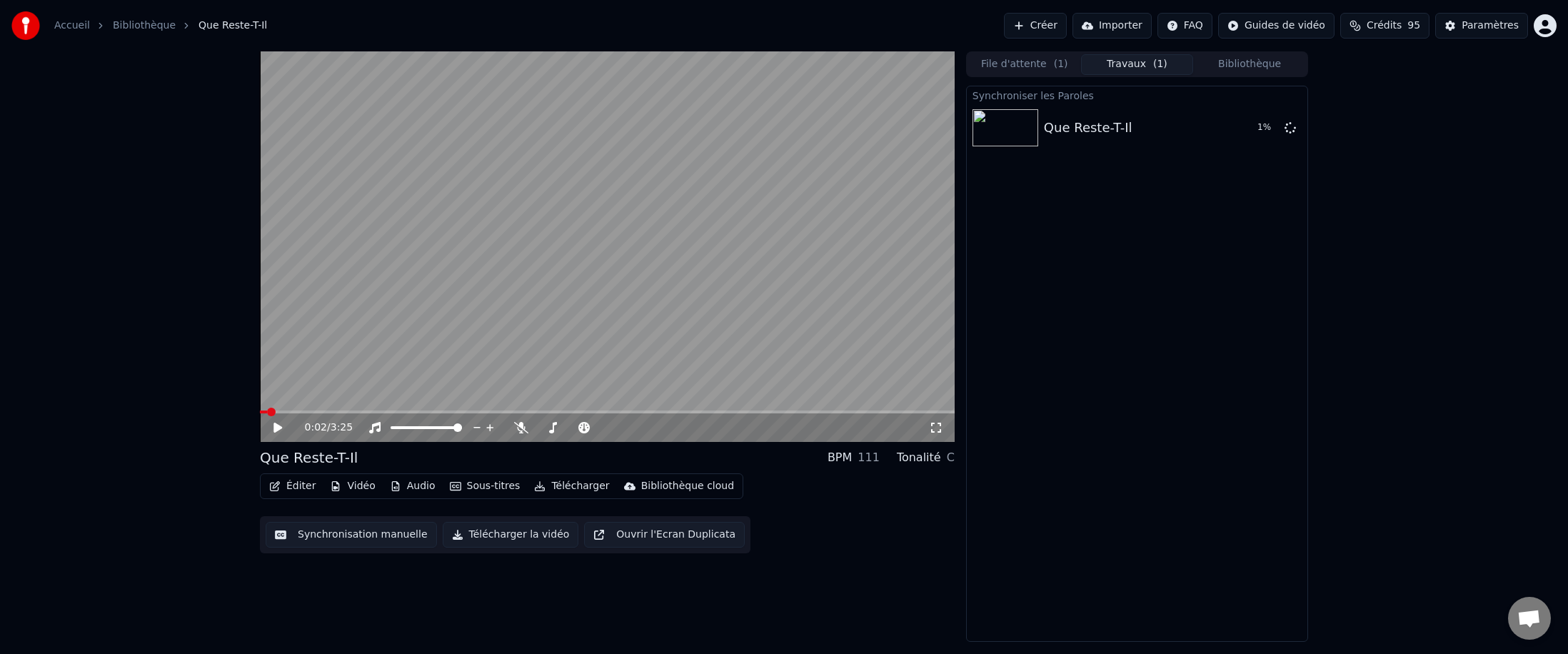
click at [278, 401] on icon at bounding box center [277, 427] width 9 height 10
click at [560, 236] on video at bounding box center [607, 246] width 695 height 391
click at [260, 401] on span at bounding box center [264, 412] width 9 height 9
click at [276, 401] on icon at bounding box center [277, 427] width 9 height 10
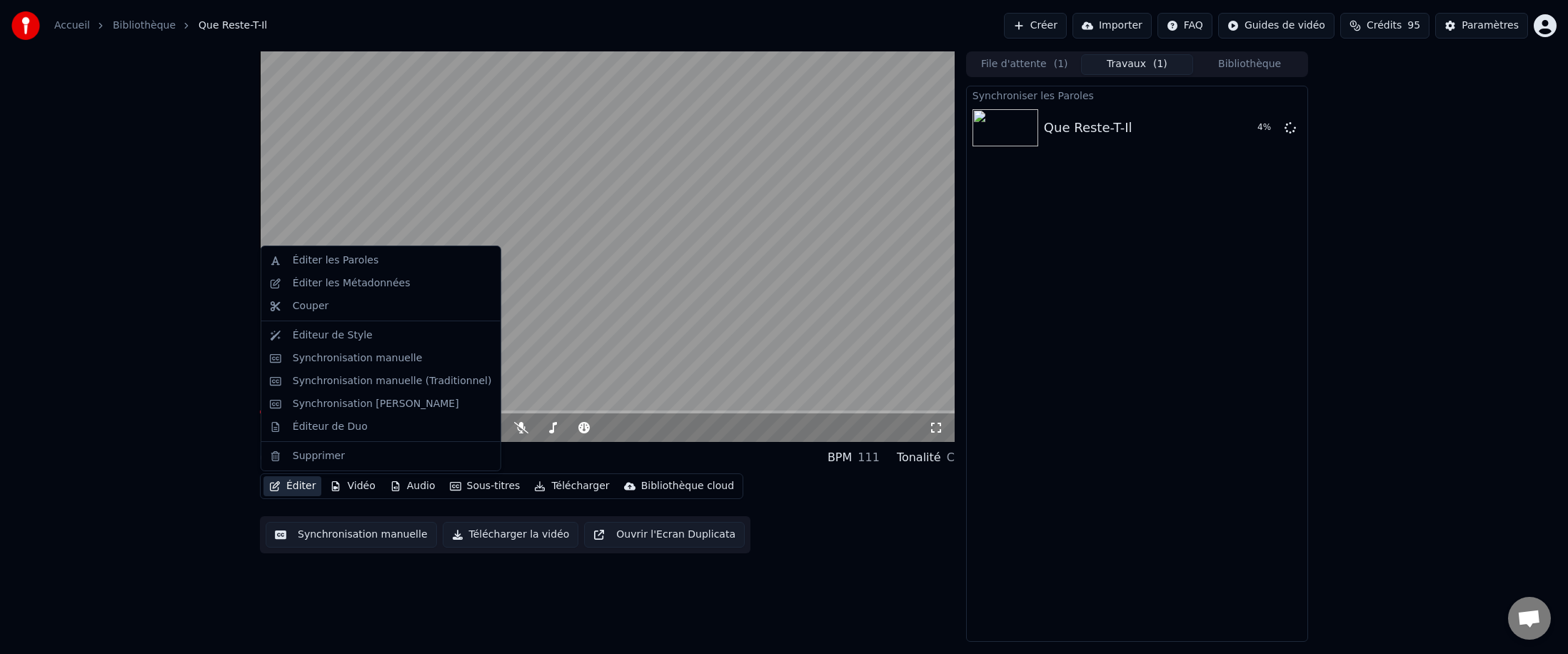
click at [291, 401] on button "Éditer" at bounding box center [292, 486] width 58 height 20
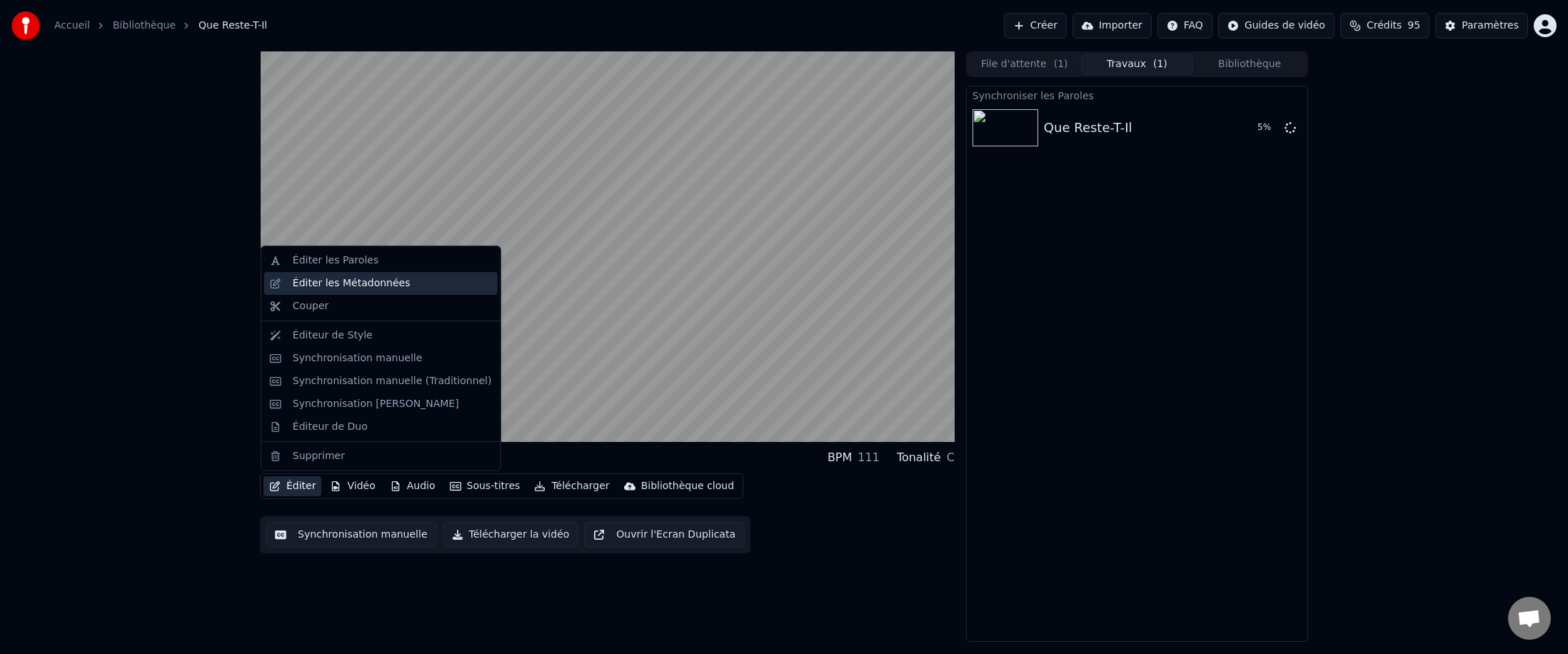
click at [318, 286] on div "Éditer les Métadonnées" at bounding box center [351, 284] width 117 height 15
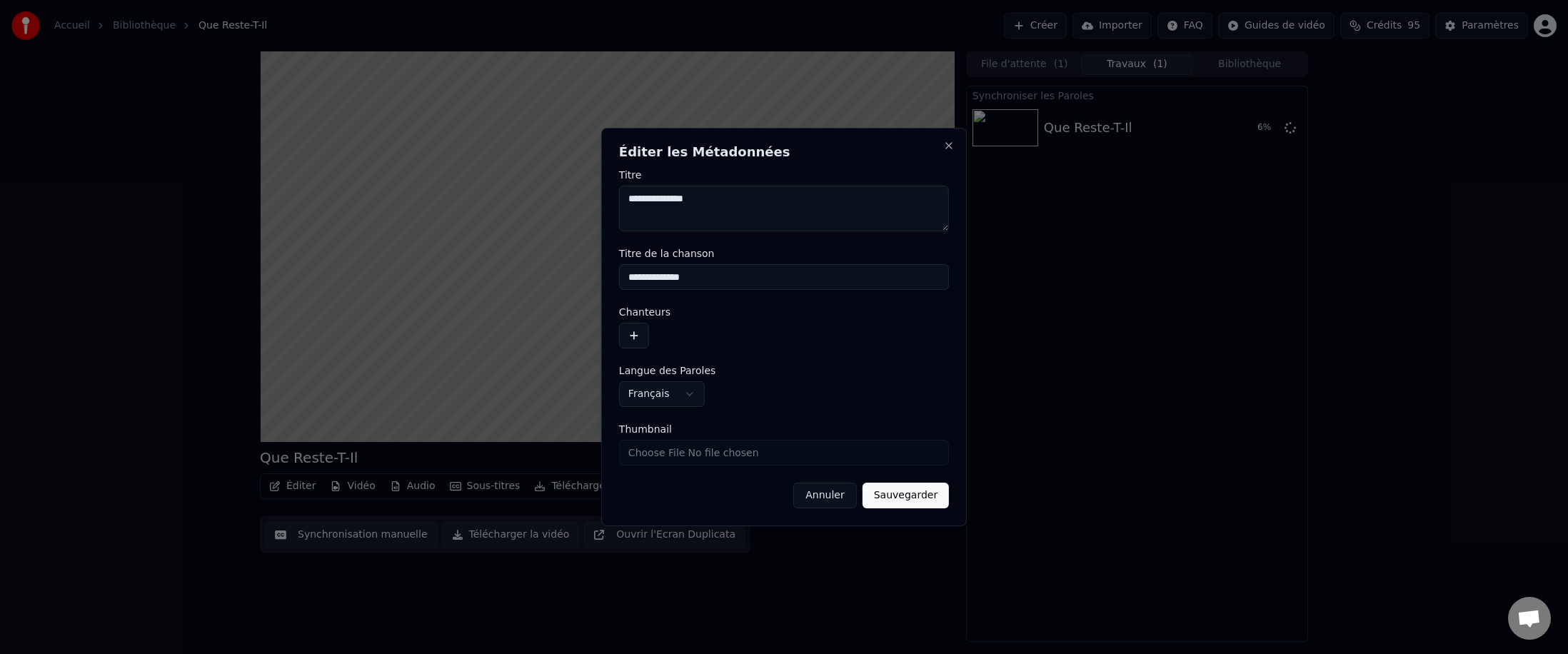
click at [560, 401] on button "Annuler" at bounding box center [824, 496] width 63 height 26
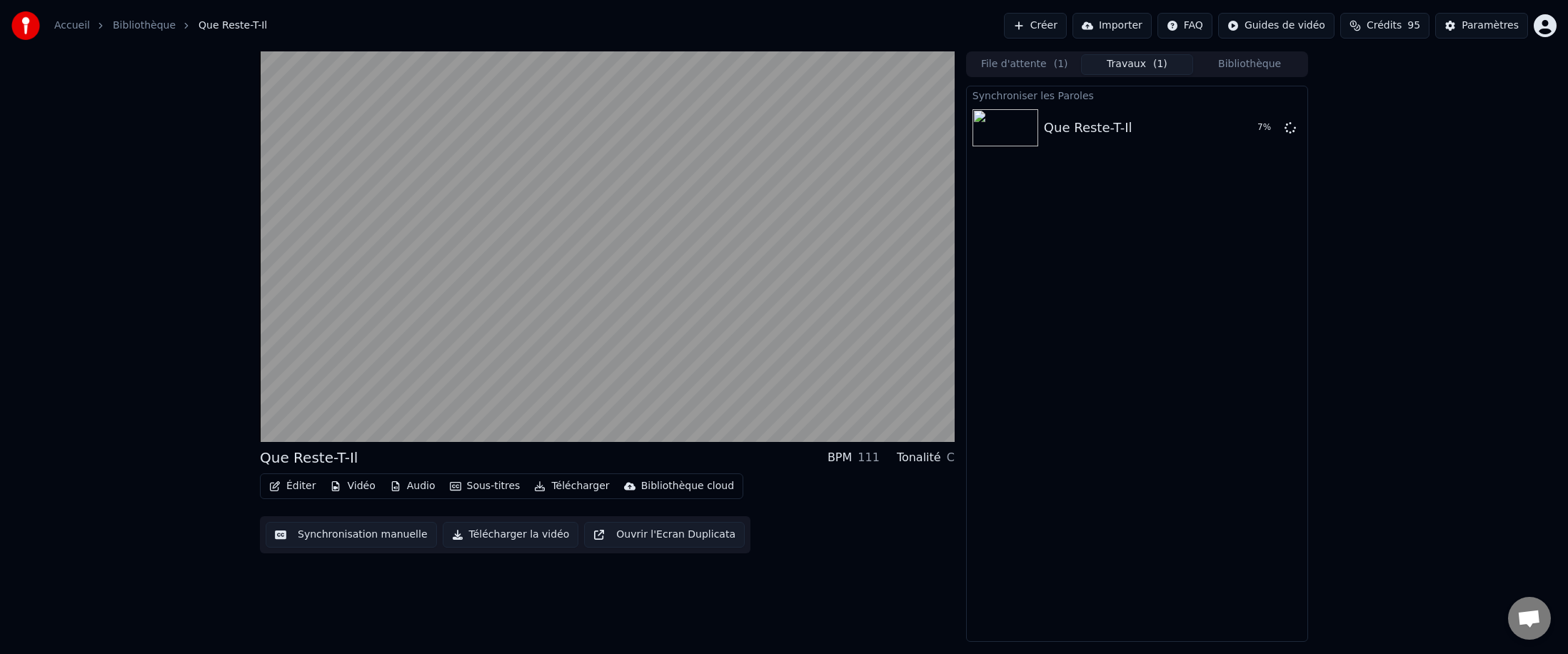
click at [347, 401] on button "Vidéo" at bounding box center [352, 486] width 56 height 20
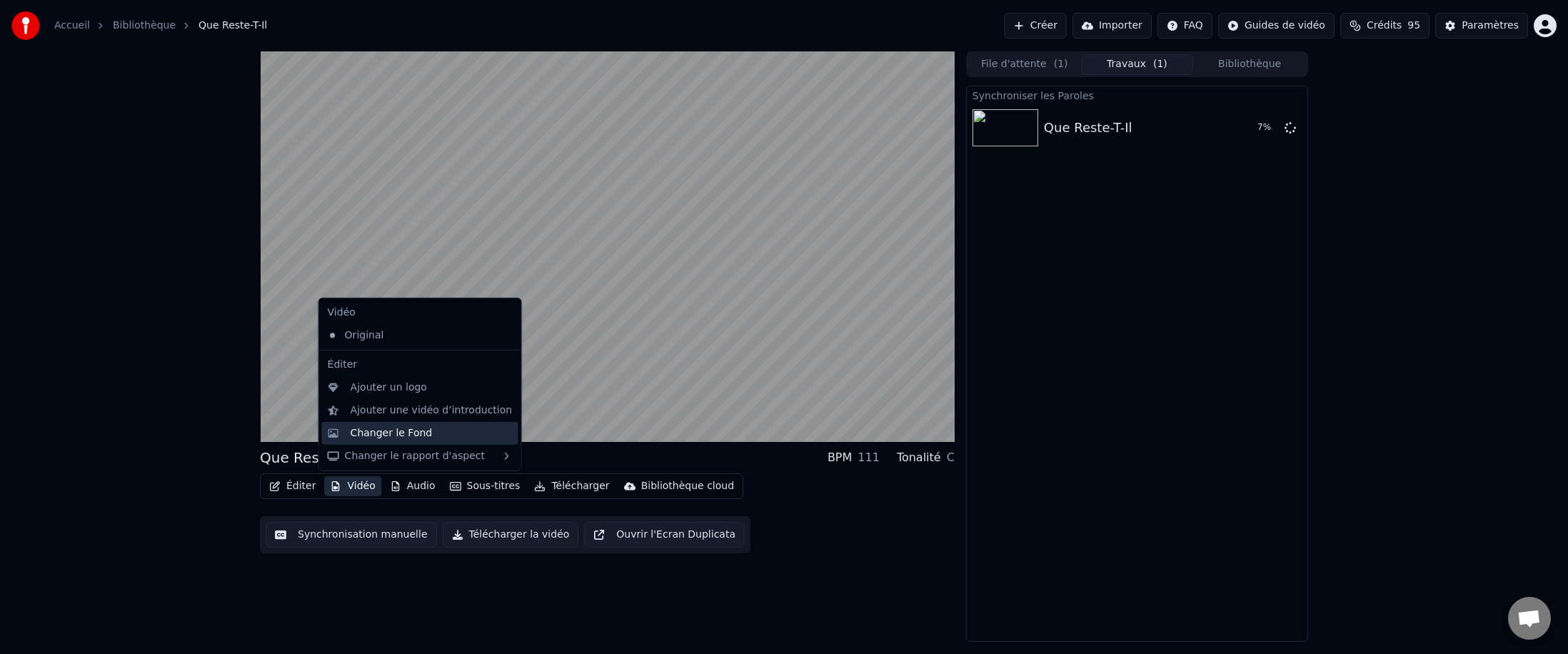
click at [371, 401] on div "Changer le Fond" at bounding box center [391, 434] width 82 height 15
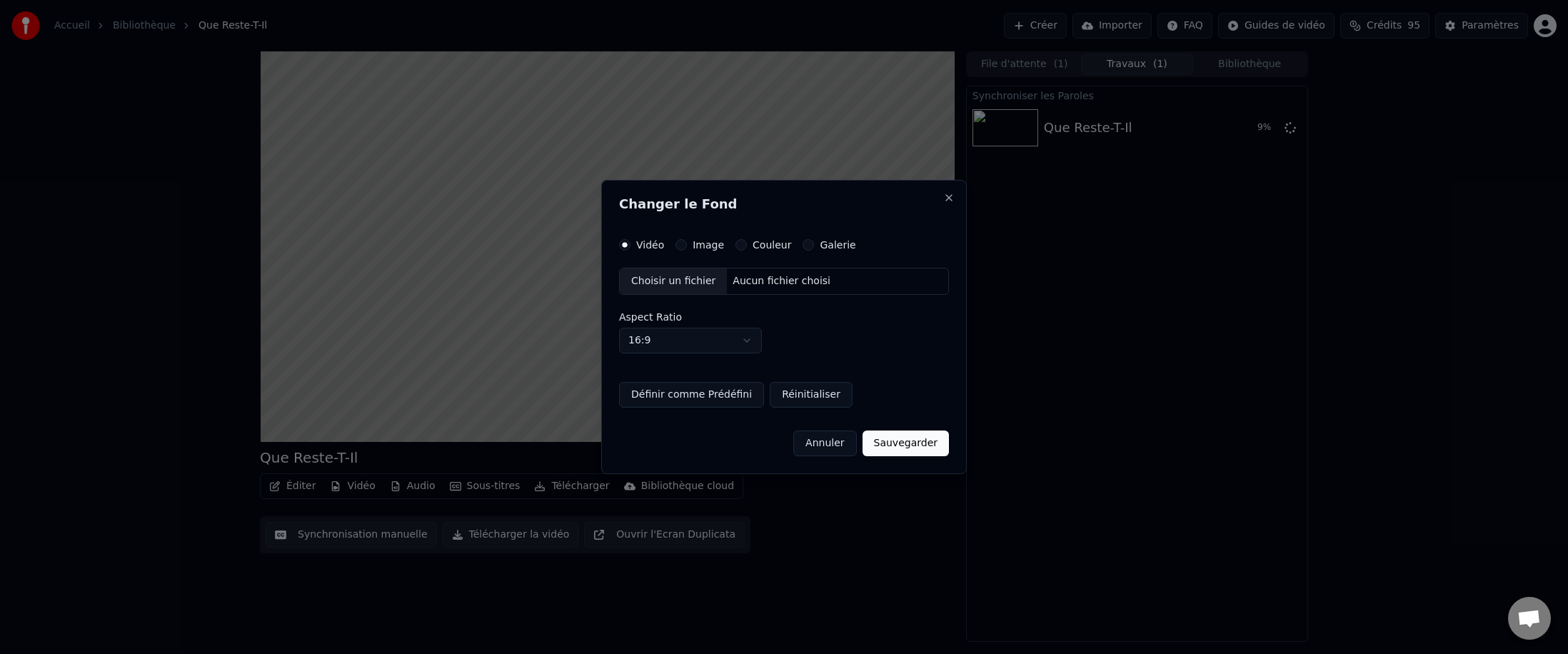
click at [560, 244] on div "Image" at bounding box center [700, 245] width 49 height 11
click at [560, 246] on button "Image" at bounding box center [681, 245] width 11 height 11
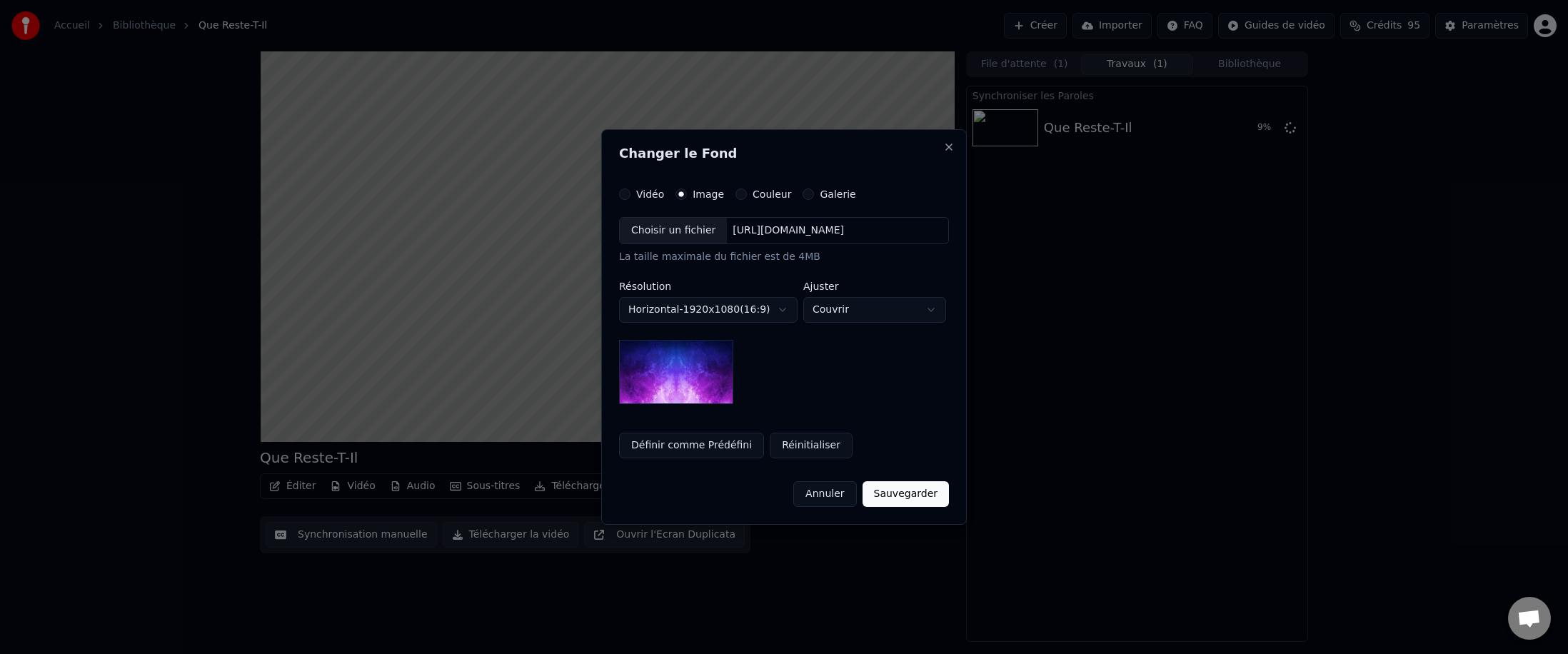
click at [560, 237] on div "Choisir un fichier" at bounding box center [673, 231] width 107 height 26
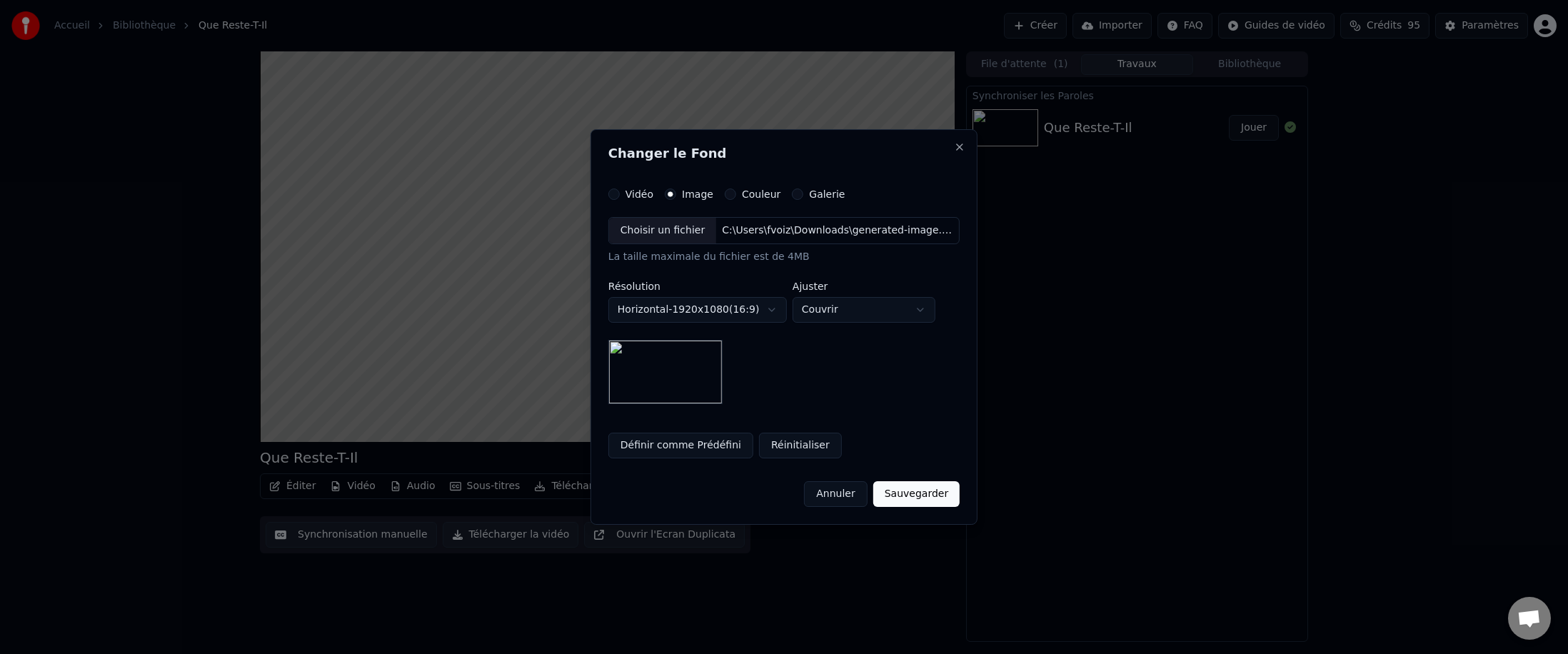
click at [560, 401] on button "Sauvegarder" at bounding box center [917, 494] width 86 height 26
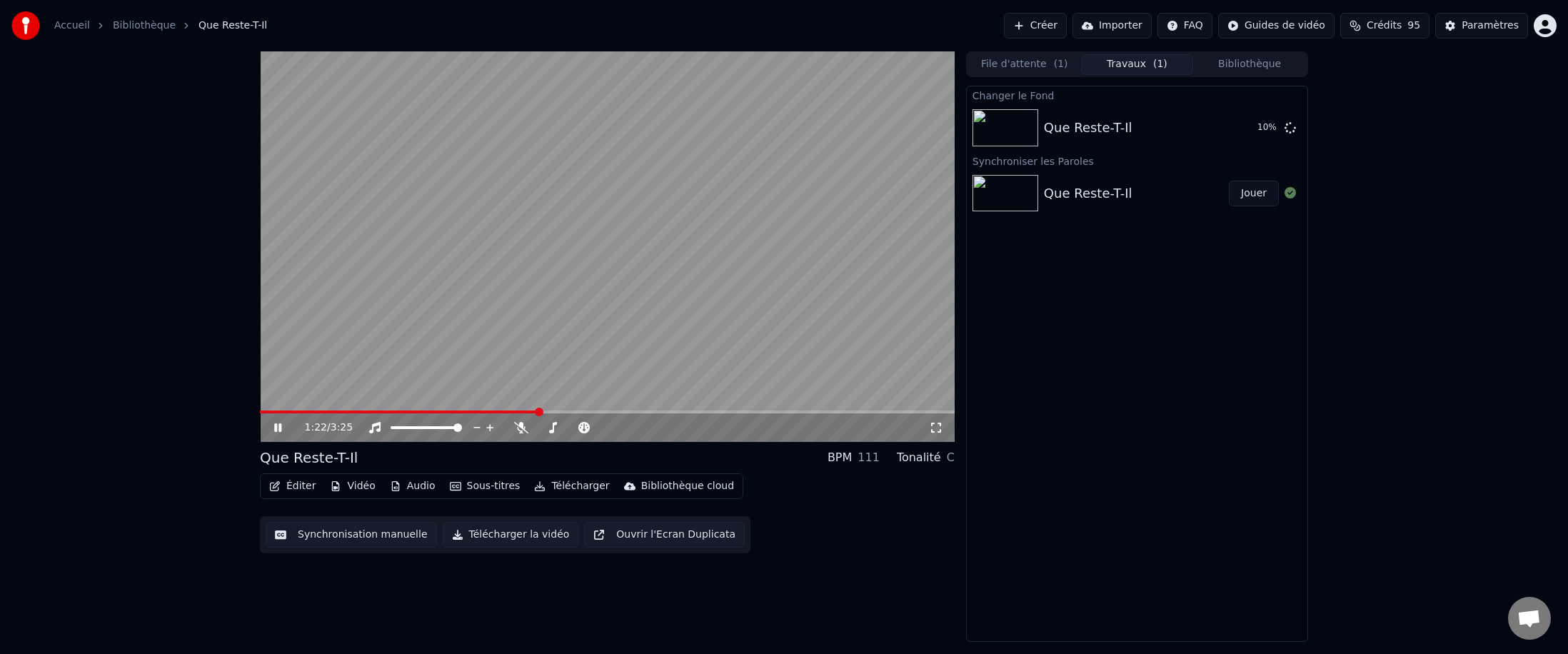
click at [278, 401] on icon at bounding box center [288, 428] width 33 height 11
click at [260, 401] on span at bounding box center [264, 412] width 9 height 9
click at [310, 401] on button "Synchronisation manuelle" at bounding box center [351, 535] width 171 height 26
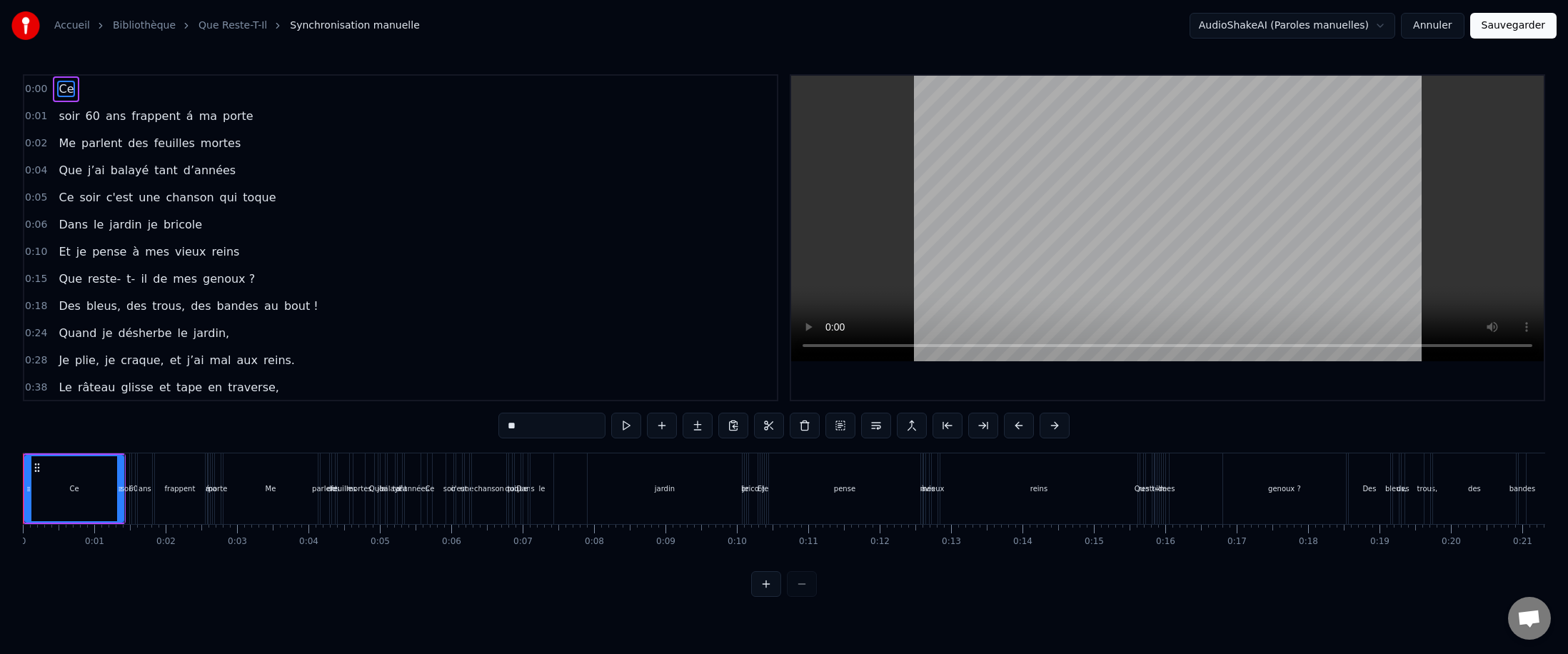
click at [560, 26] on html "Accueil Bibliothèque Que Reste-T-Il Synchronisation manuelle AudioShakeAI (Paro…" at bounding box center [784, 310] width 1568 height 620
click at [560, 39] on html "Accueil Bibliothèque Que Reste-T-Il Synchronisation manuelle AudioShakeAI (Paro…" at bounding box center [784, 310] width 1568 height 620
click at [560, 32] on button "Annuler" at bounding box center [1432, 26] width 63 height 26
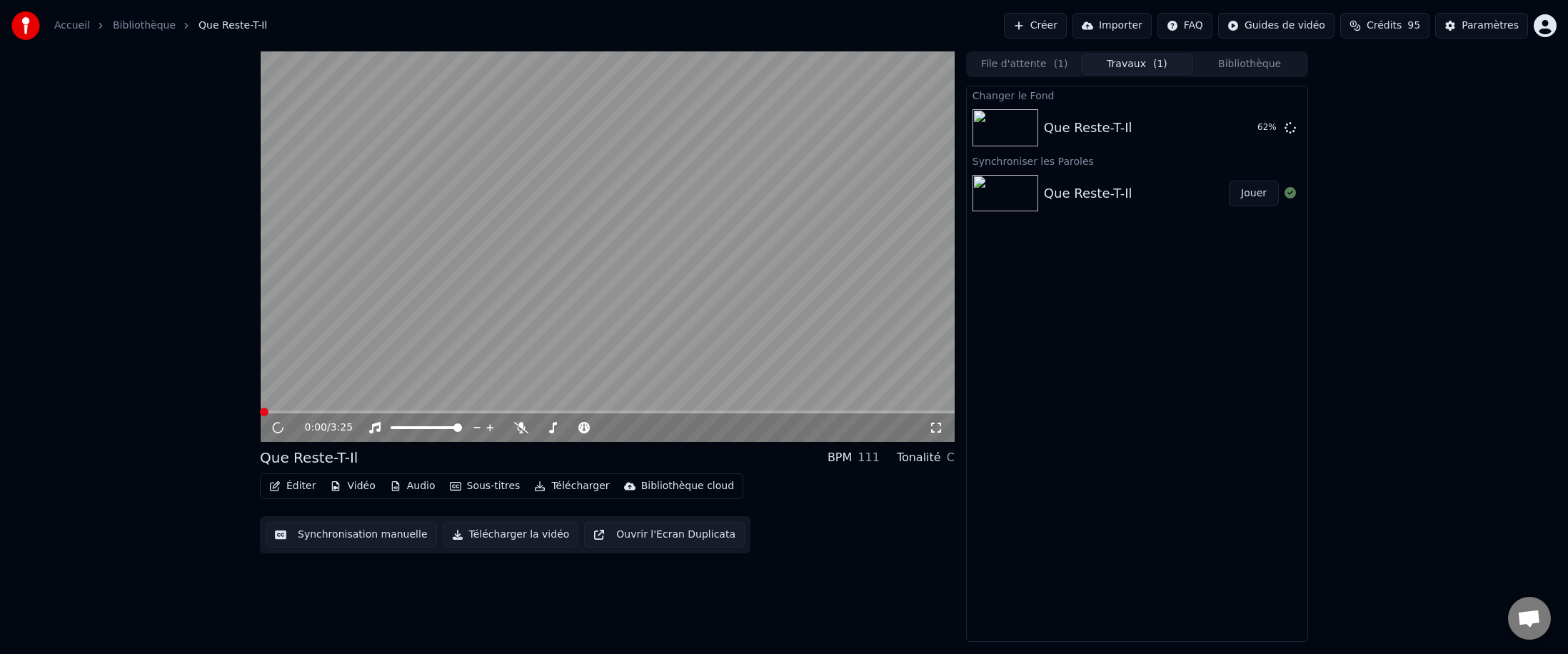
click at [294, 401] on button "Éditer" at bounding box center [292, 486] width 58 height 20
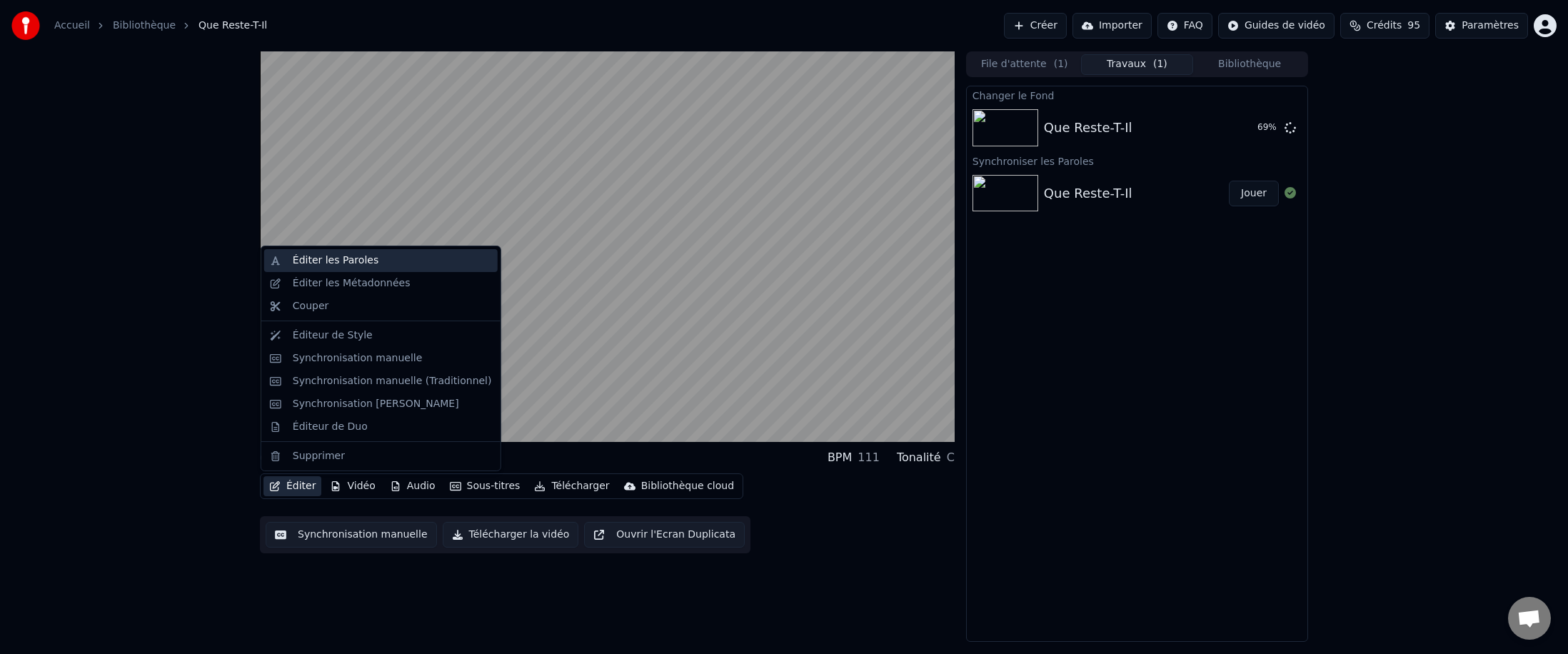
click at [321, 257] on div "Éditer les Paroles" at bounding box center [335, 261] width 86 height 15
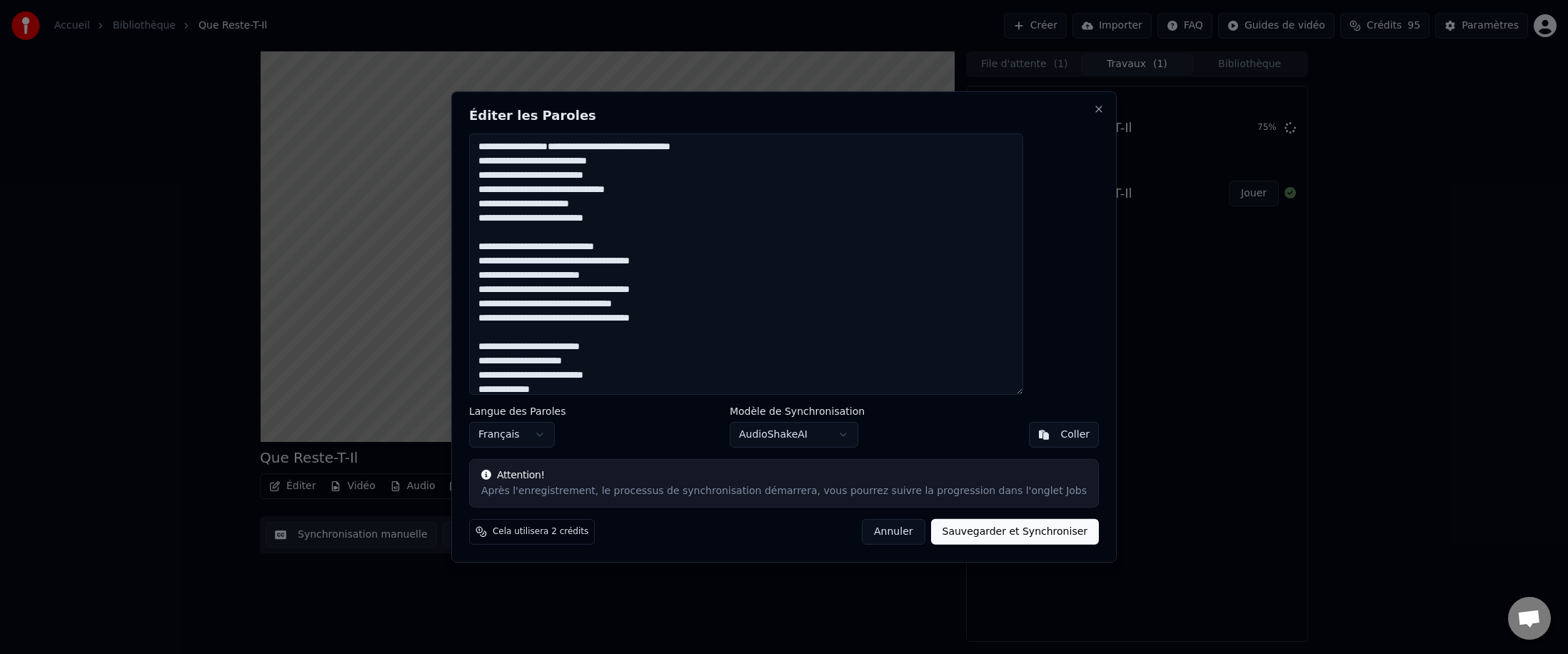
drag, startPoint x: 529, startPoint y: 158, endPoint x: 543, endPoint y: 330, distance: 172.6
click at [543, 330] on textarea at bounding box center [746, 264] width 554 height 262
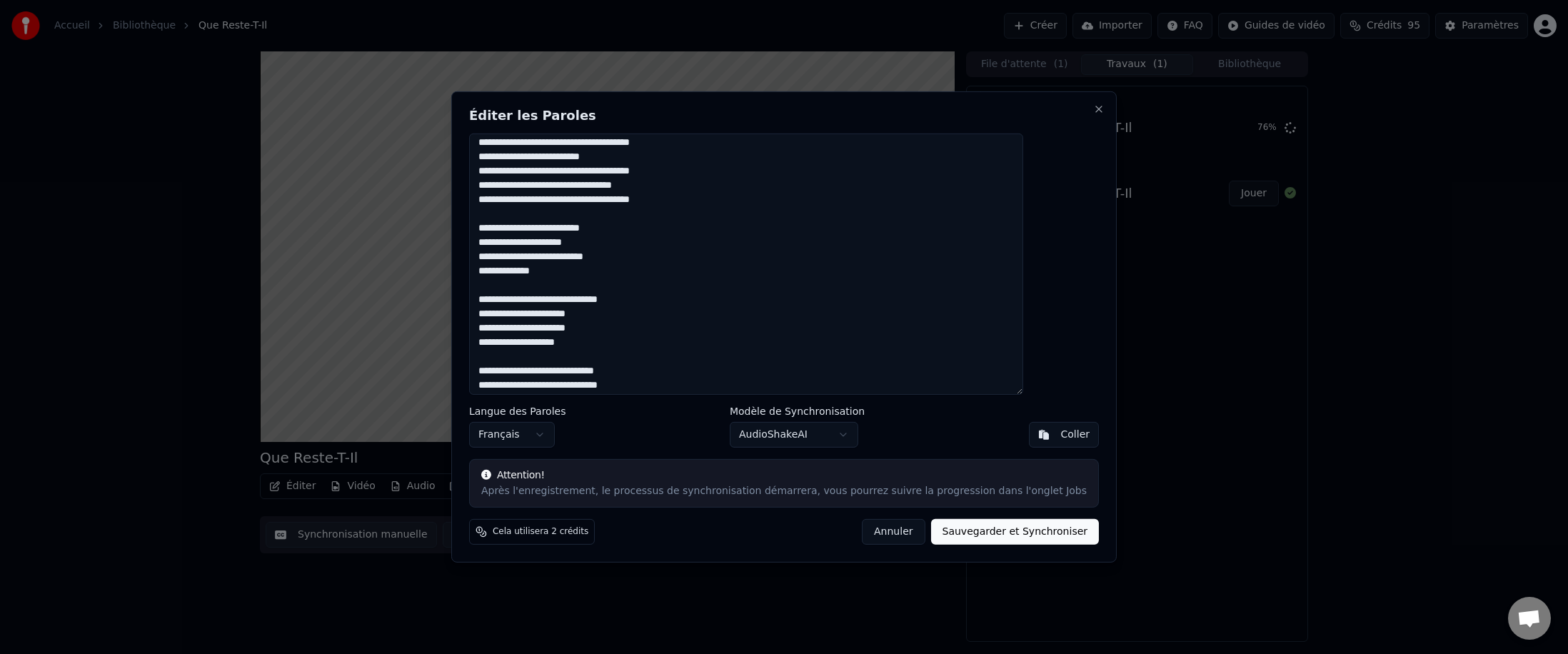
click at [535, 188] on textarea at bounding box center [746, 264] width 554 height 262
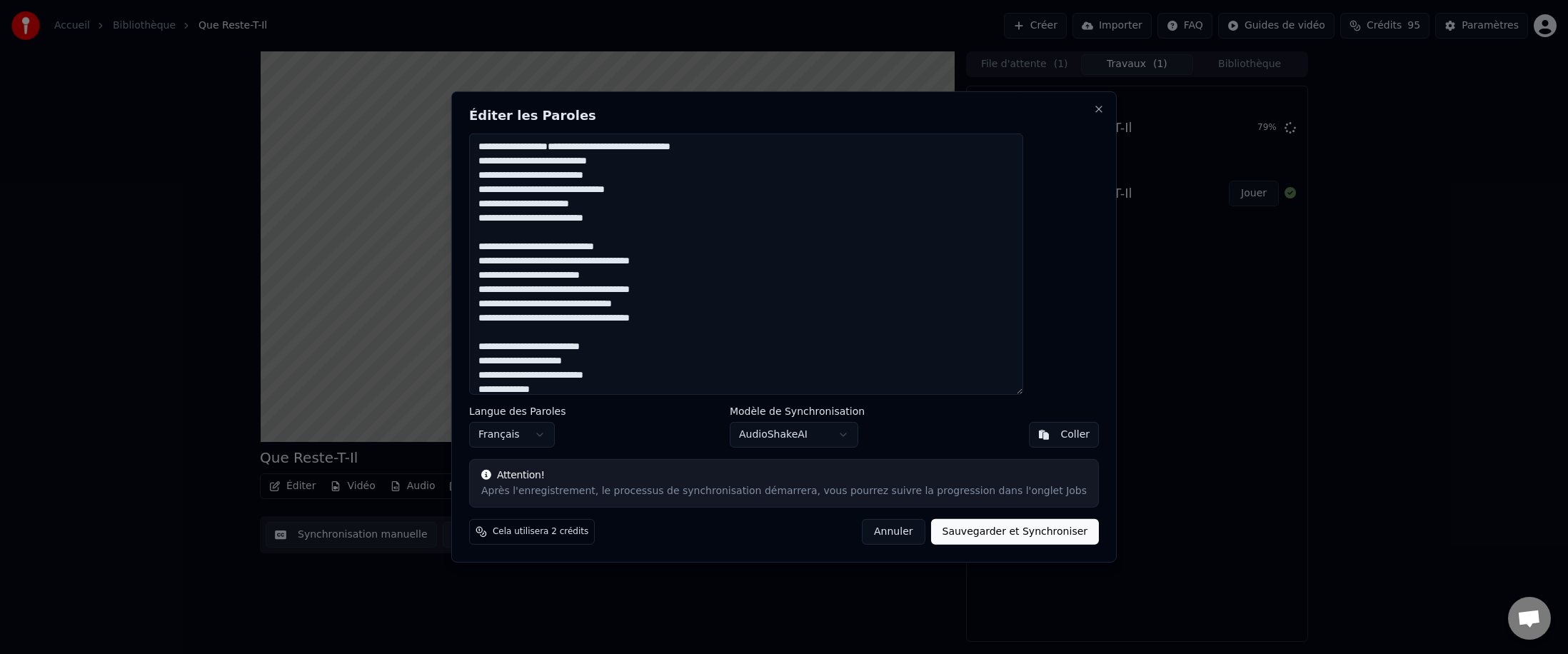
click at [532, 154] on textarea at bounding box center [746, 264] width 554 height 262
click at [527, 146] on textarea at bounding box center [746, 264] width 554 height 262
click at [518, 148] on textarea at bounding box center [746, 264] width 554 height 262
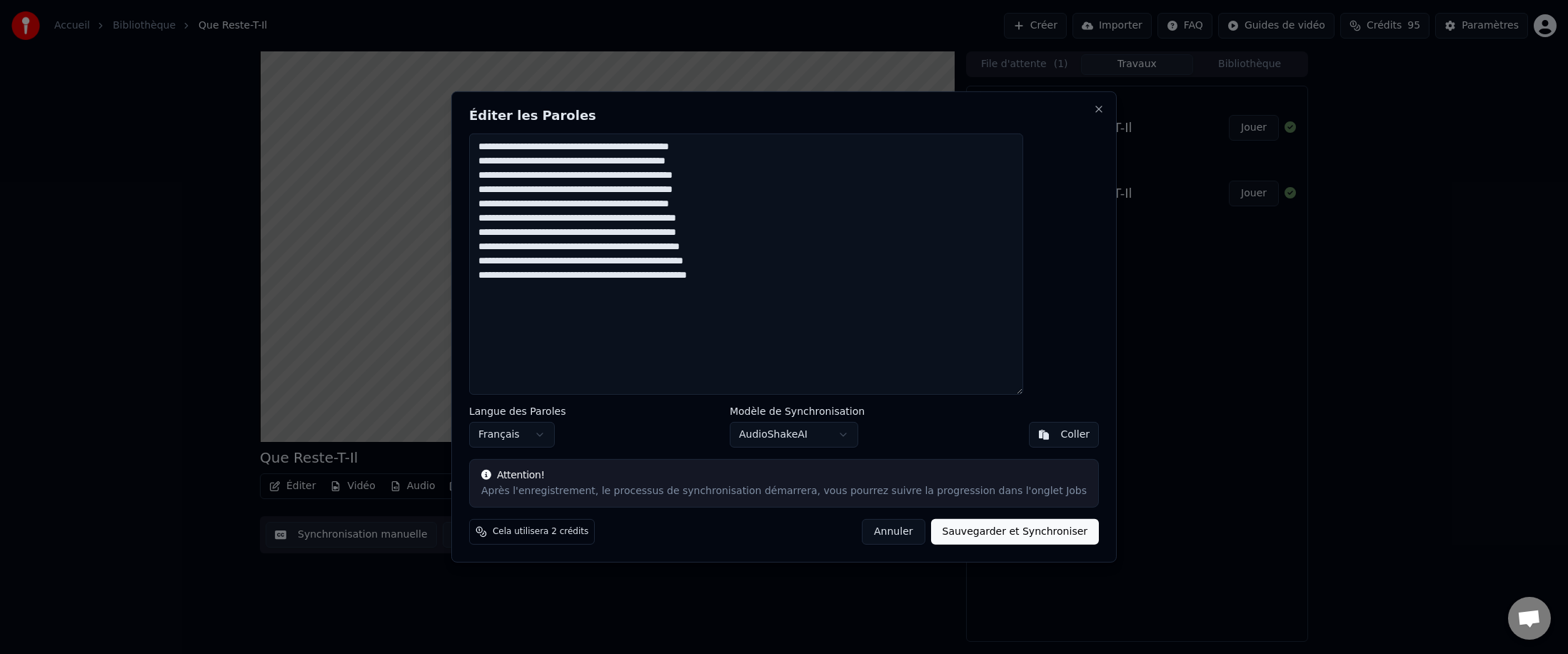
type textarea "**********"
click at [560, 401] on button "Sauvegarder et Synchroniser" at bounding box center [1015, 532] width 169 height 26
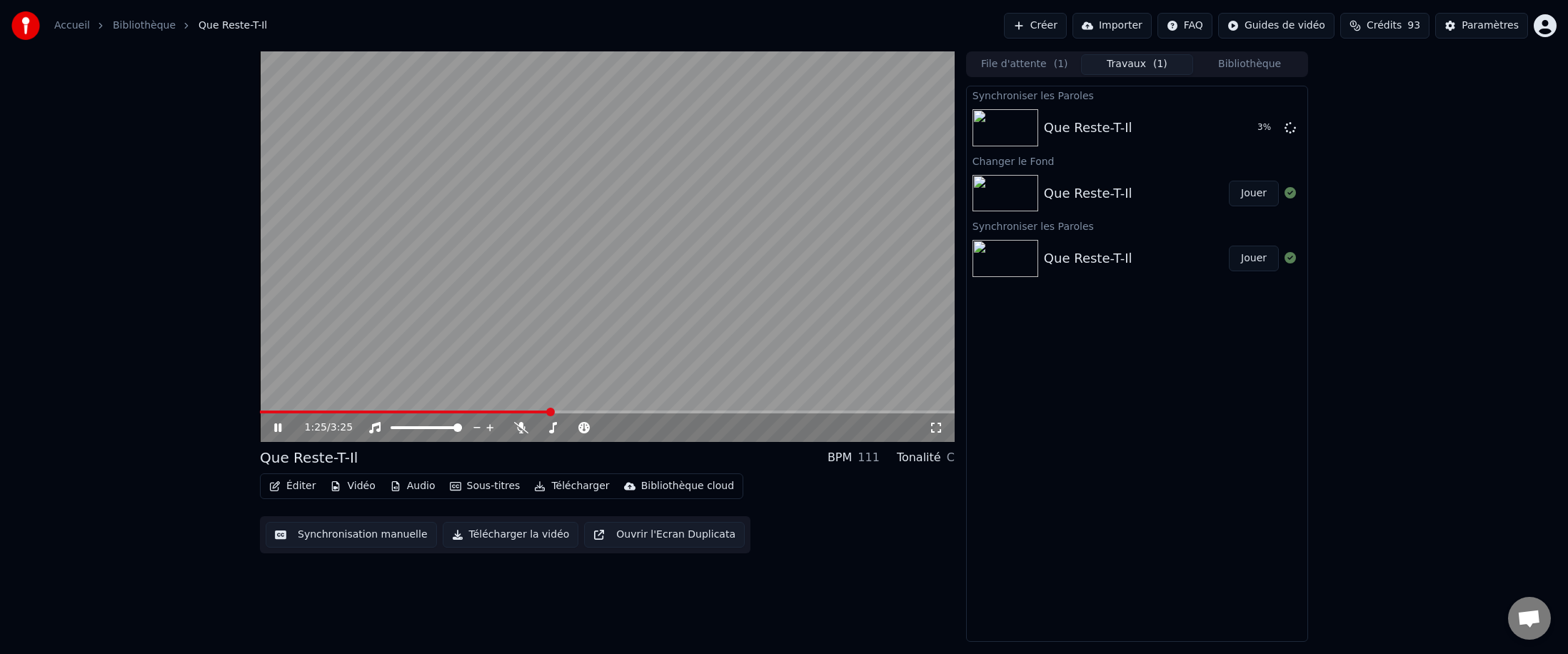
click at [274, 401] on icon at bounding box center [277, 427] width 7 height 9
click at [260, 401] on span at bounding box center [264, 412] width 9 height 9
click at [560, 192] on button "Jouer" at bounding box center [1253, 194] width 50 height 26
click at [274, 401] on icon at bounding box center [288, 428] width 33 height 11
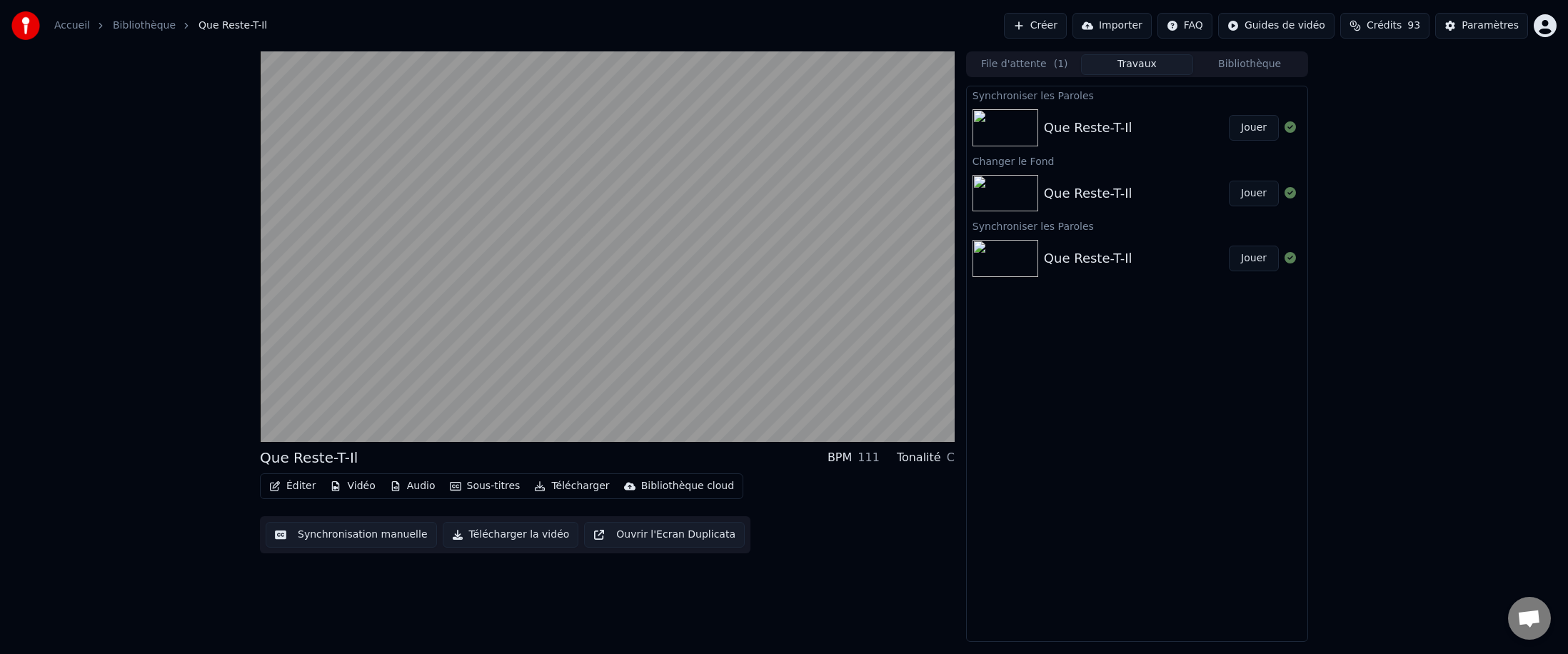
click at [60, 401] on div "Que Reste-T-Il BPM 111 Tonalité C Éditer Vidéo Audio Sous-titres Télécharger Bi…" at bounding box center [784, 347] width 1568 height 590
click at [560, 126] on button "Jouer" at bounding box center [1253, 128] width 50 height 26
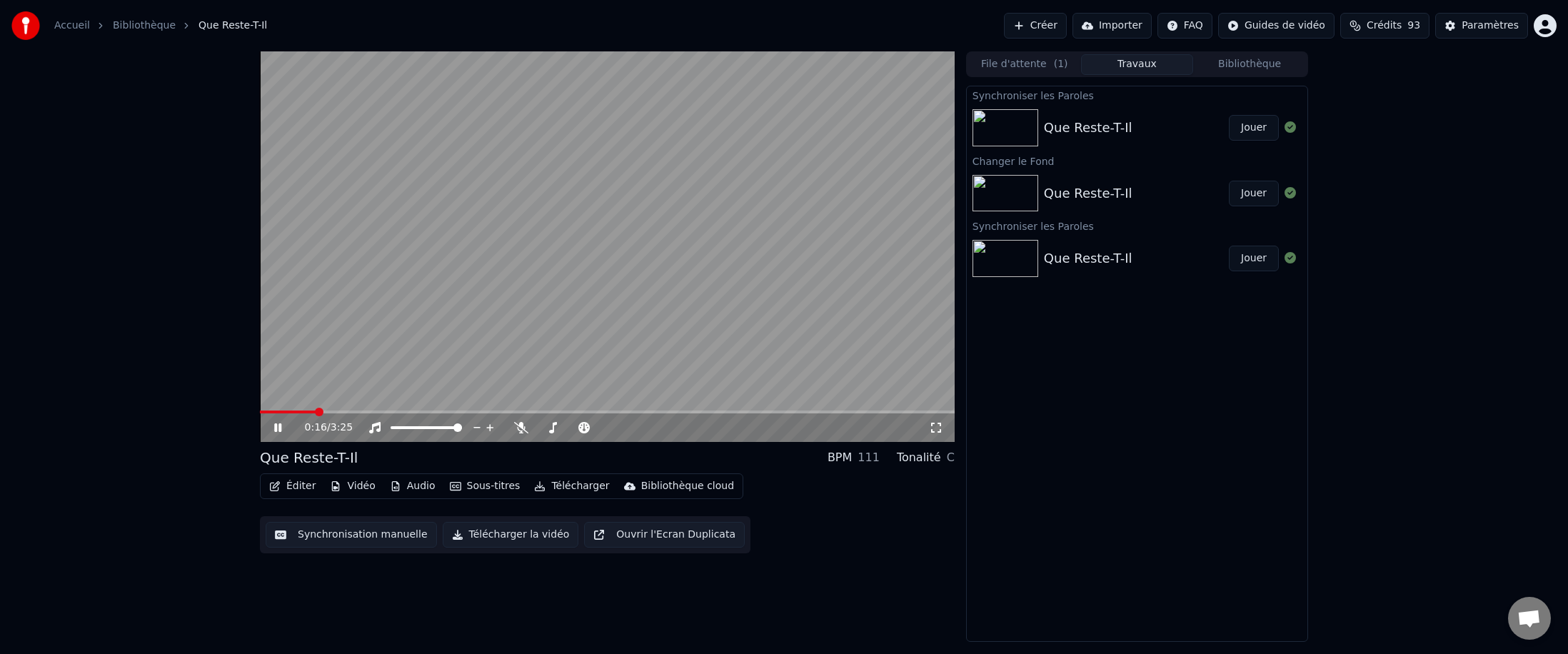
click at [278, 401] on icon at bounding box center [288, 428] width 33 height 11
click at [298, 401] on button "Éditer" at bounding box center [292, 486] width 58 height 20
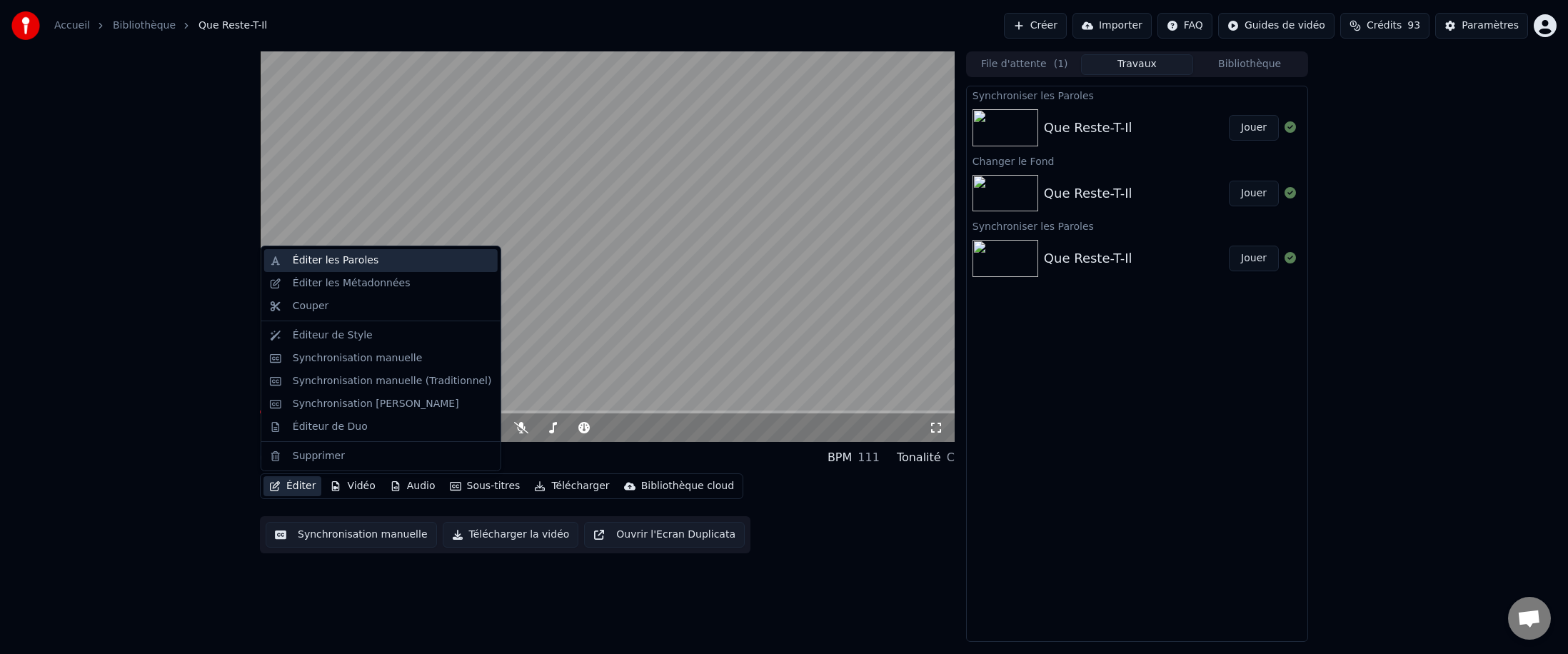
click at [325, 260] on div "Éditer les Paroles" at bounding box center [335, 261] width 86 height 15
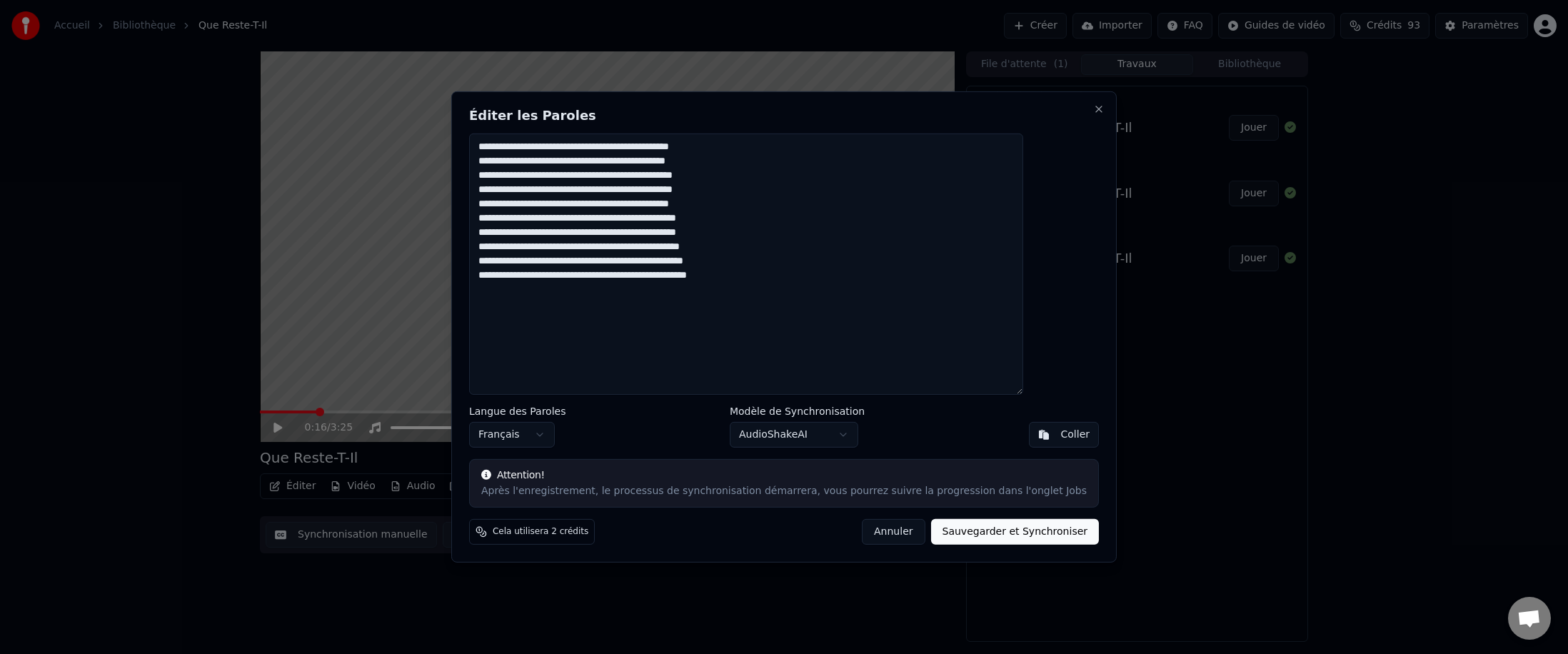
click at [560, 325] on textarea at bounding box center [746, 264] width 554 height 262
click at [560, 298] on textarea at bounding box center [746, 264] width 554 height 262
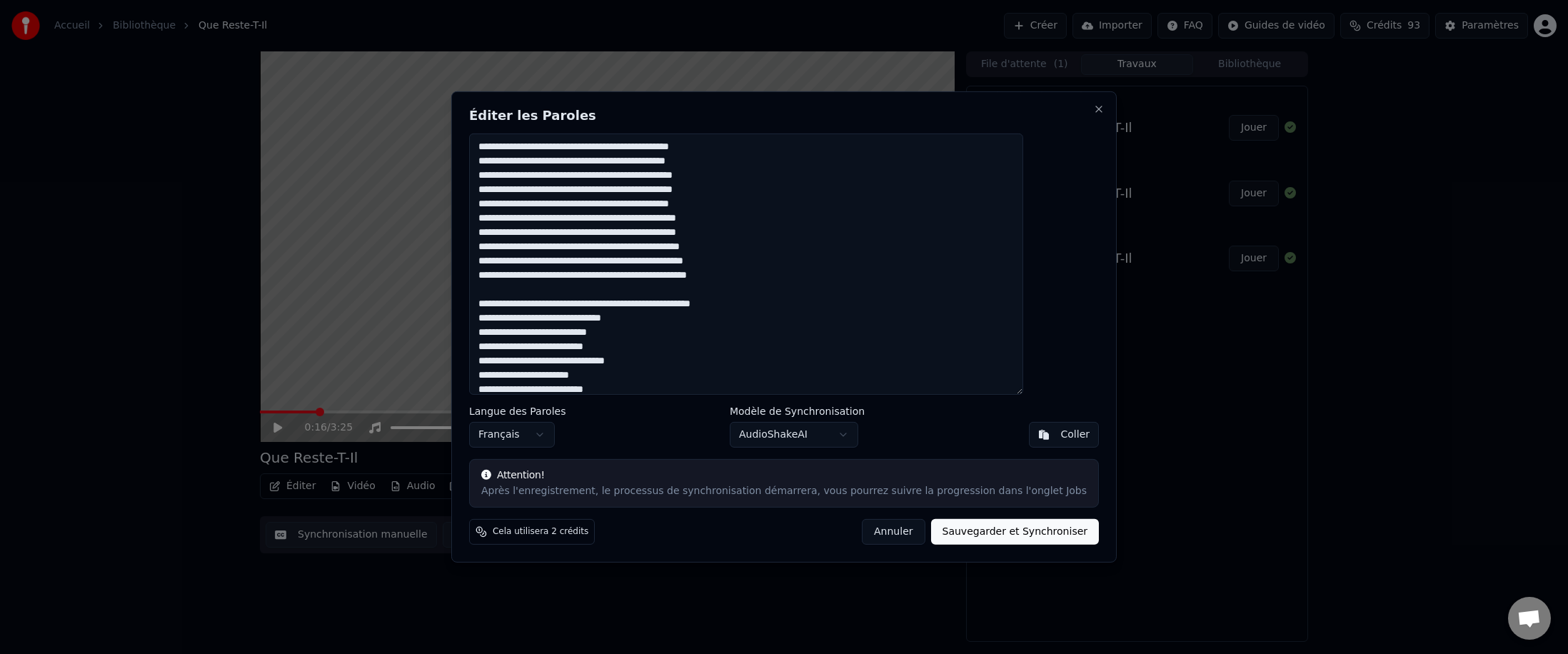
type textarea "**********"
click at [560, 401] on button "Sauvegarder et Synchroniser" at bounding box center [1015, 532] width 169 height 26
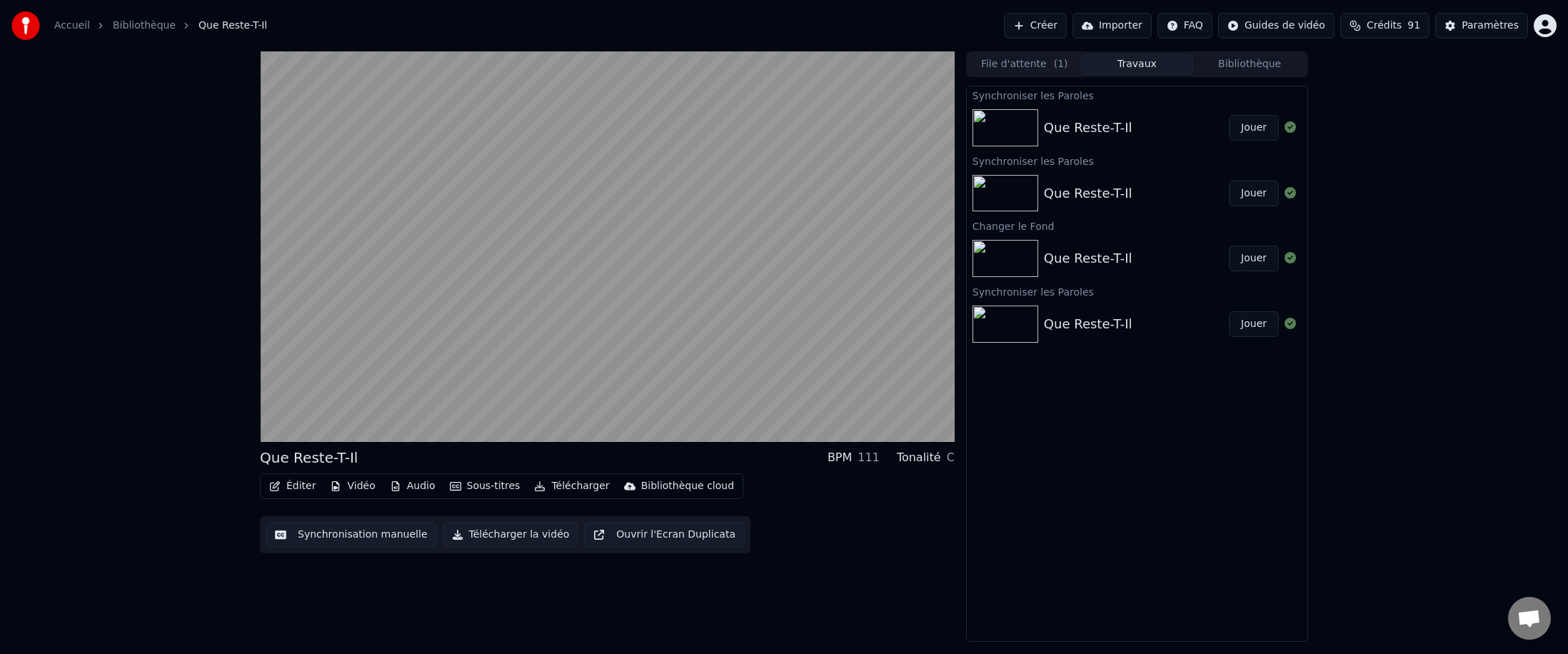
click at [560, 124] on button "Jouer" at bounding box center [1253, 128] width 50 height 26
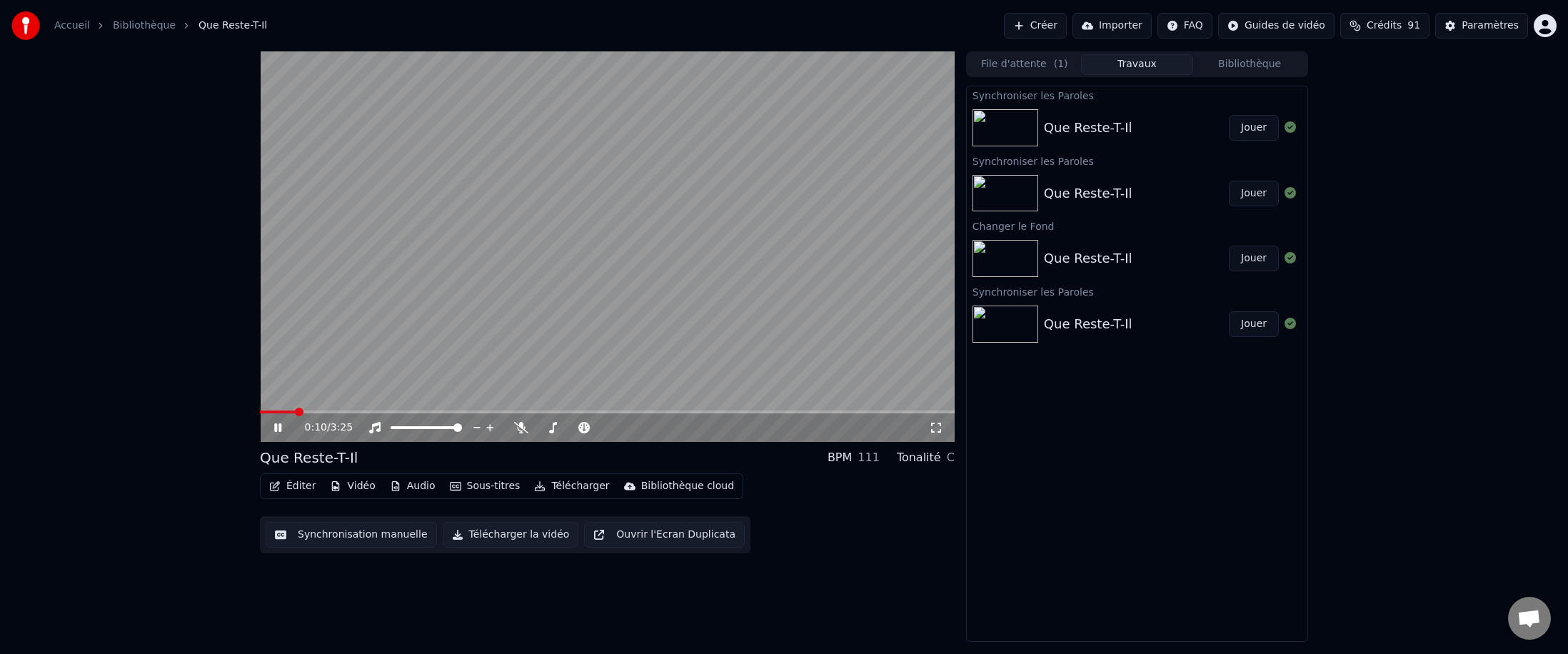
click at [317, 401] on button "Synchronisation manuelle" at bounding box center [351, 535] width 171 height 26
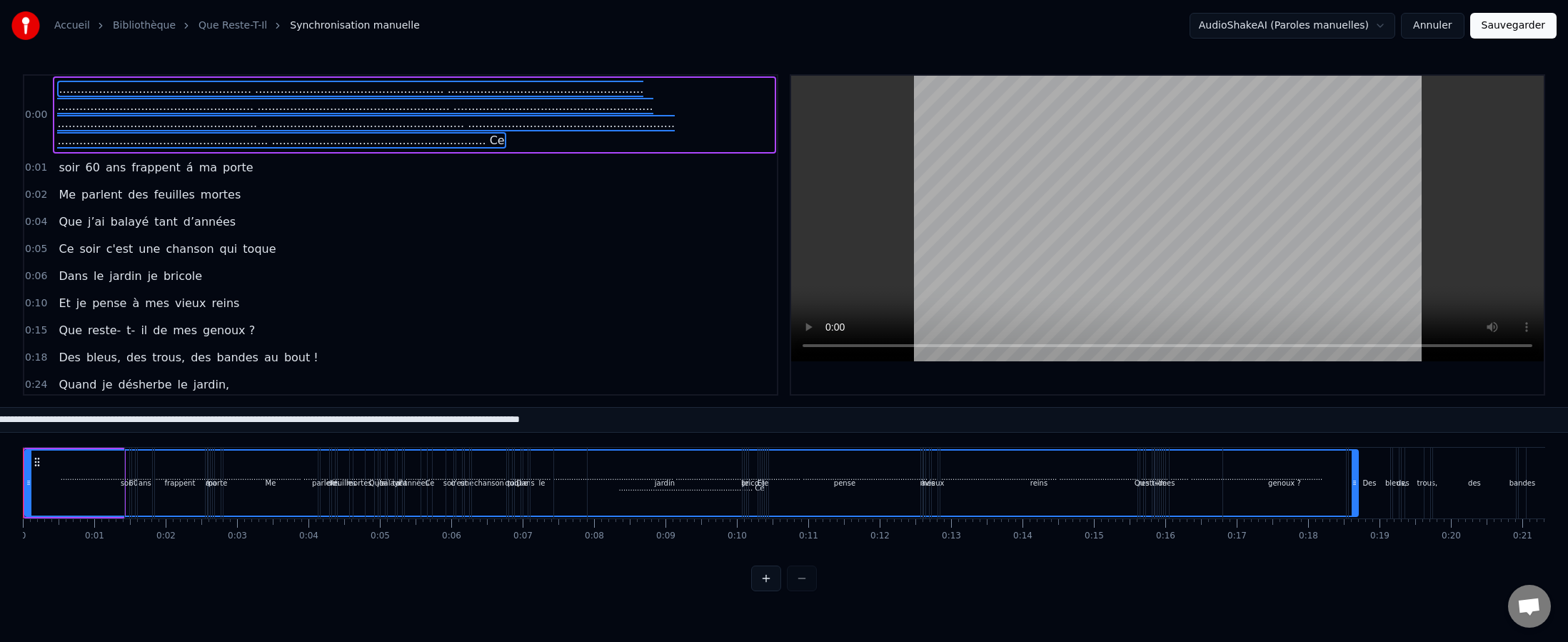
drag, startPoint x: 120, startPoint y: 499, endPoint x: 1354, endPoint y: 526, distance: 1234.3
click at [560, 401] on div "..................................................... .........................…" at bounding box center [784, 500] width 1522 height 107
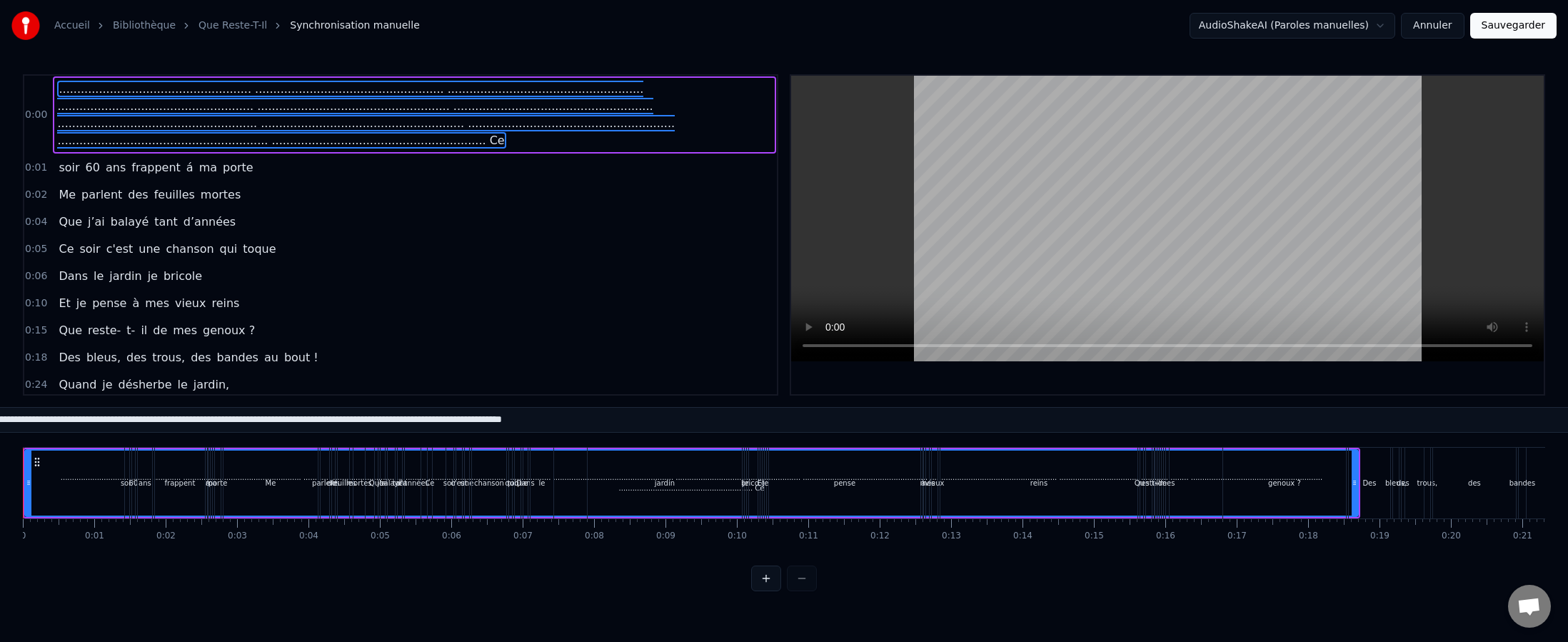
click at [560, 401] on div "trous," at bounding box center [1427, 483] width 6 height 71
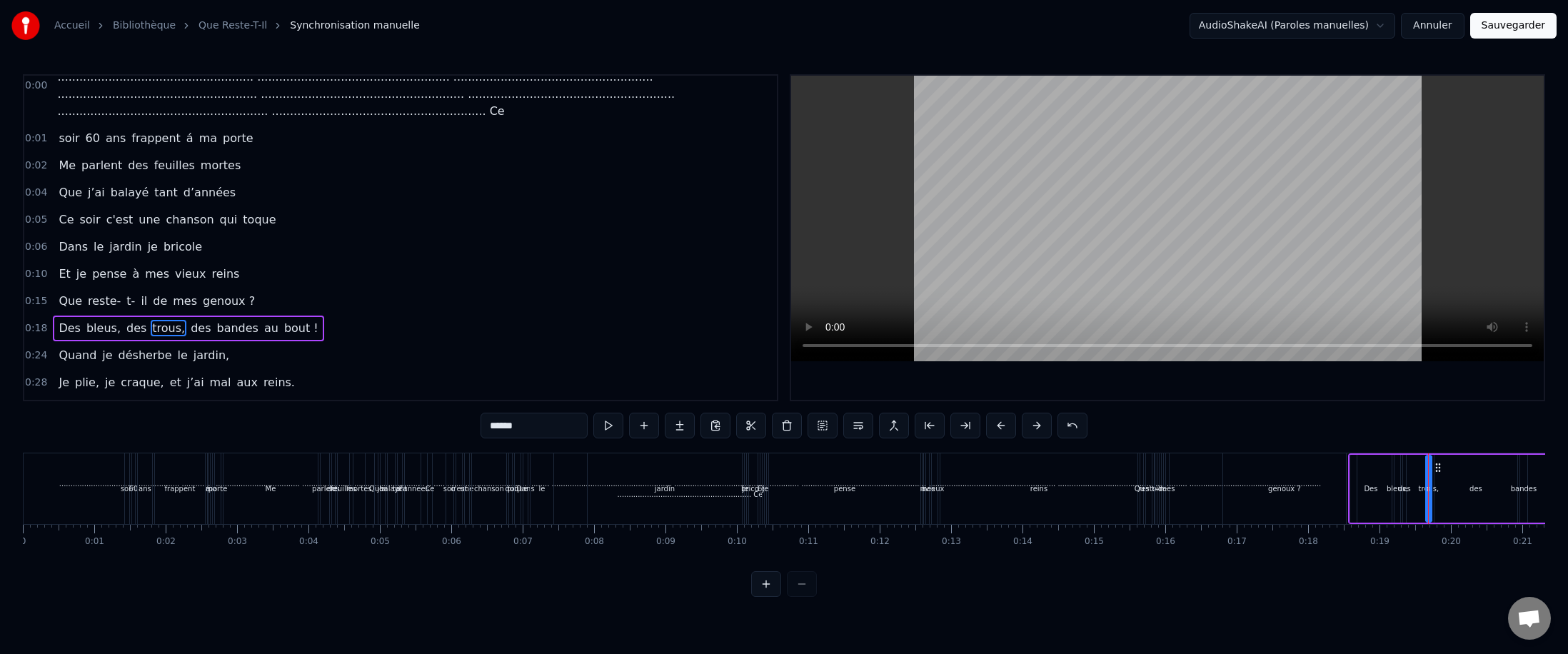
scroll to position [95, 0]
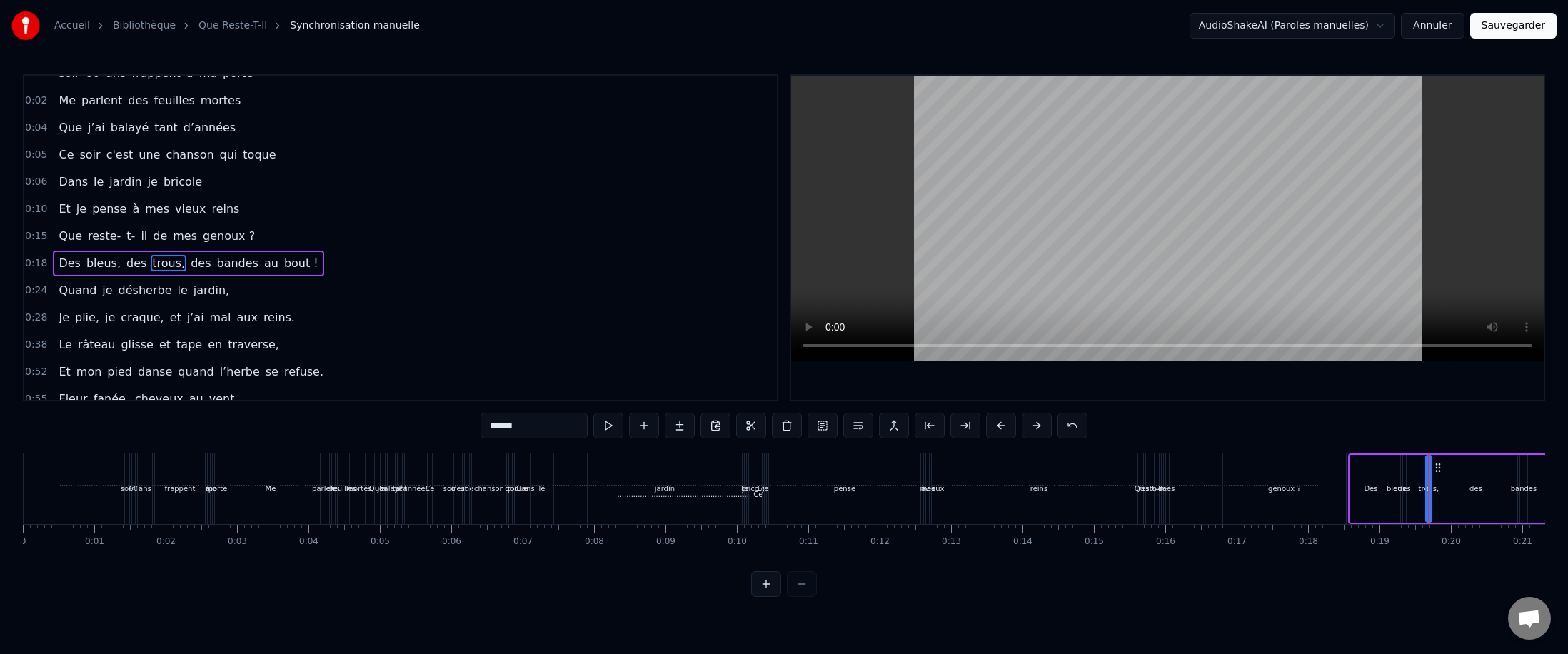
click at [166, 401] on div "frappent" at bounding box center [179, 488] width 50 height 71
type input "********"
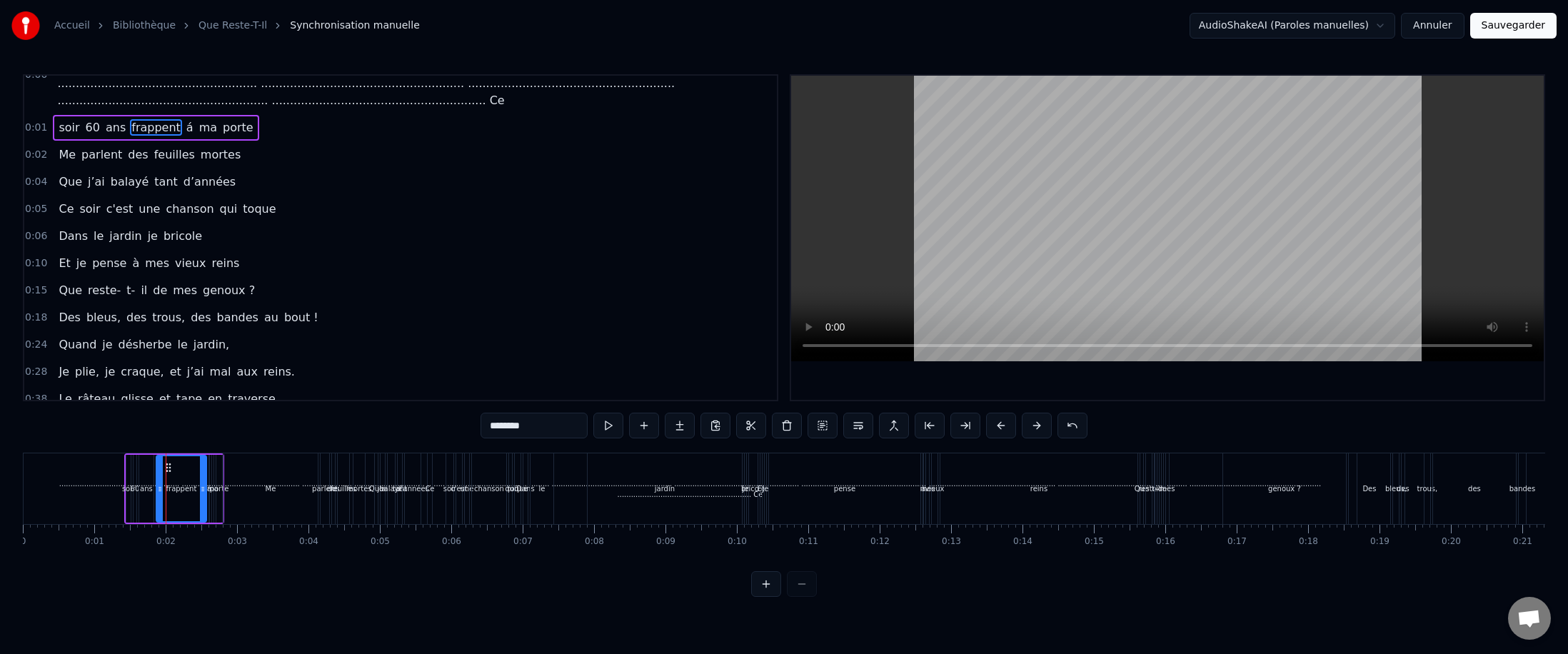
scroll to position [0, 0]
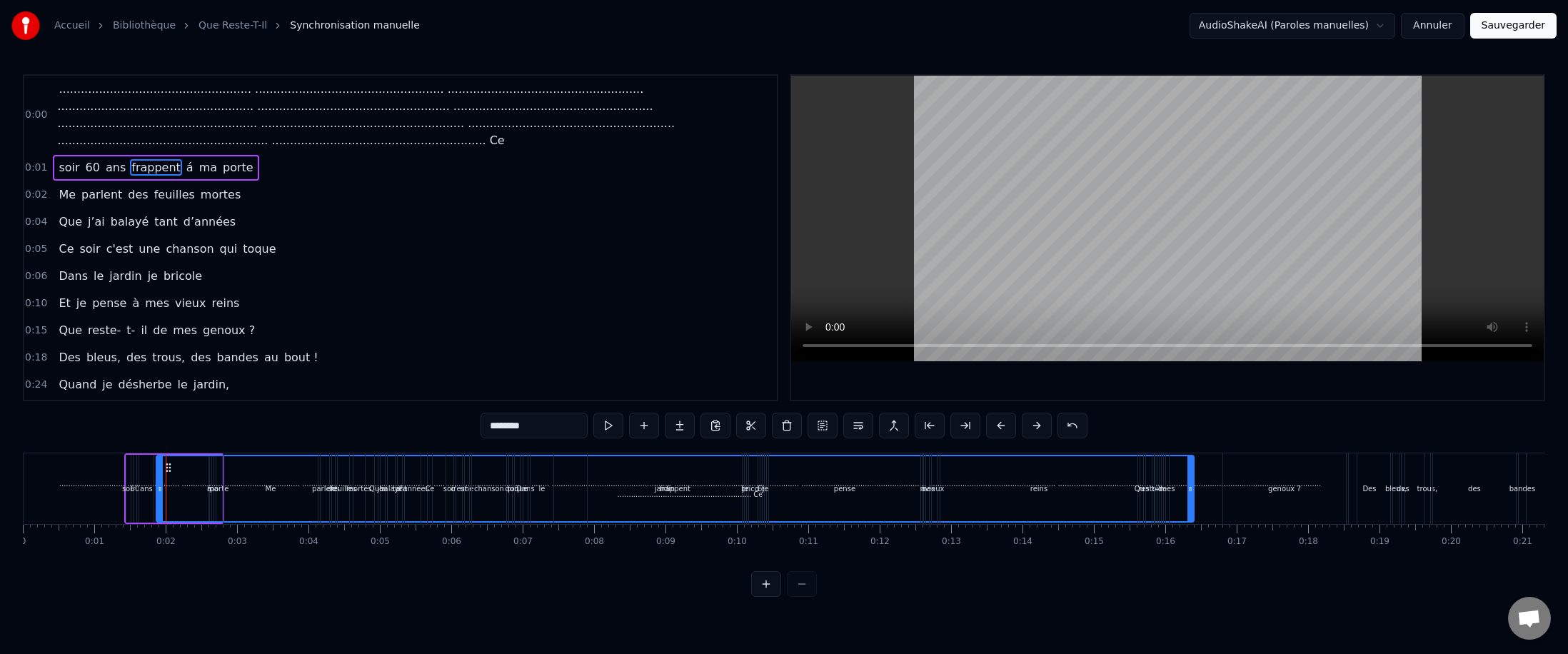
drag, startPoint x: 204, startPoint y: 495, endPoint x: 1191, endPoint y: 504, distance: 987.0
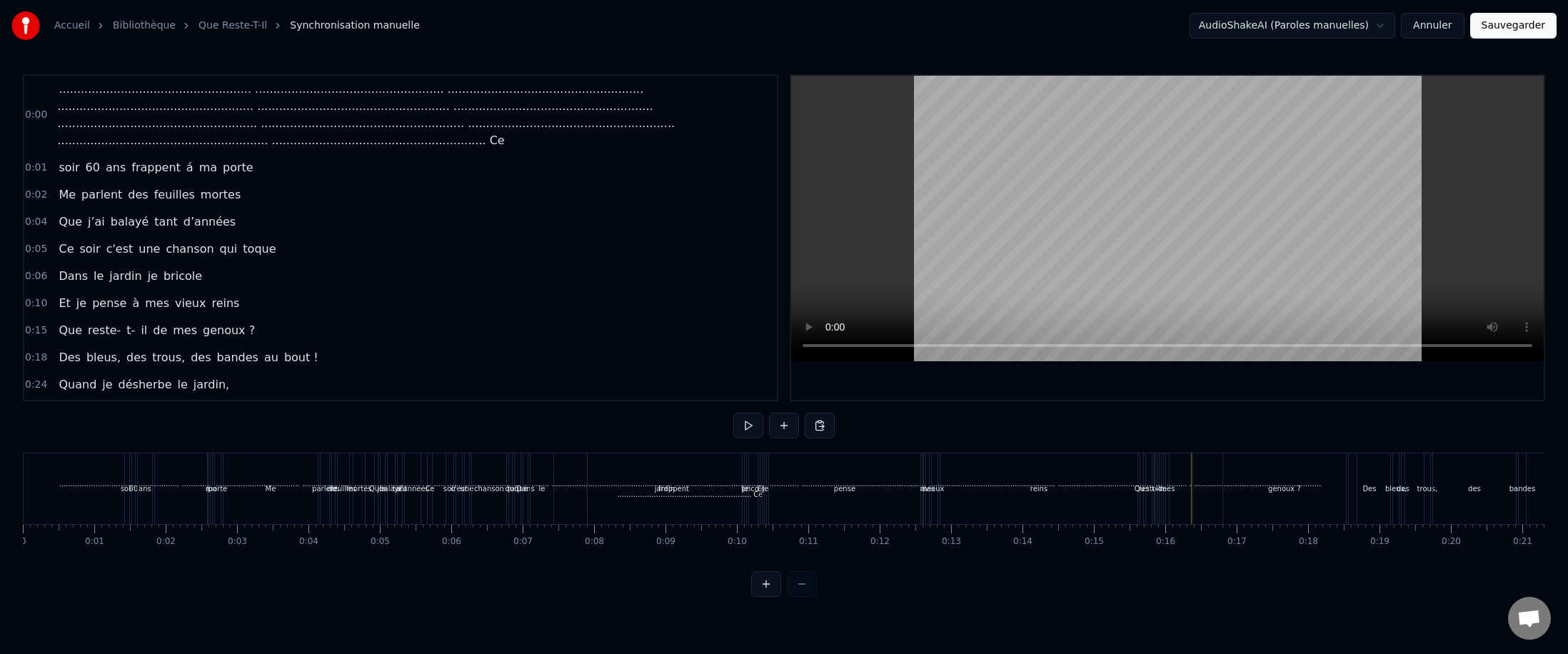
click at [560, 29] on button "Annuler" at bounding box center [1432, 26] width 63 height 26
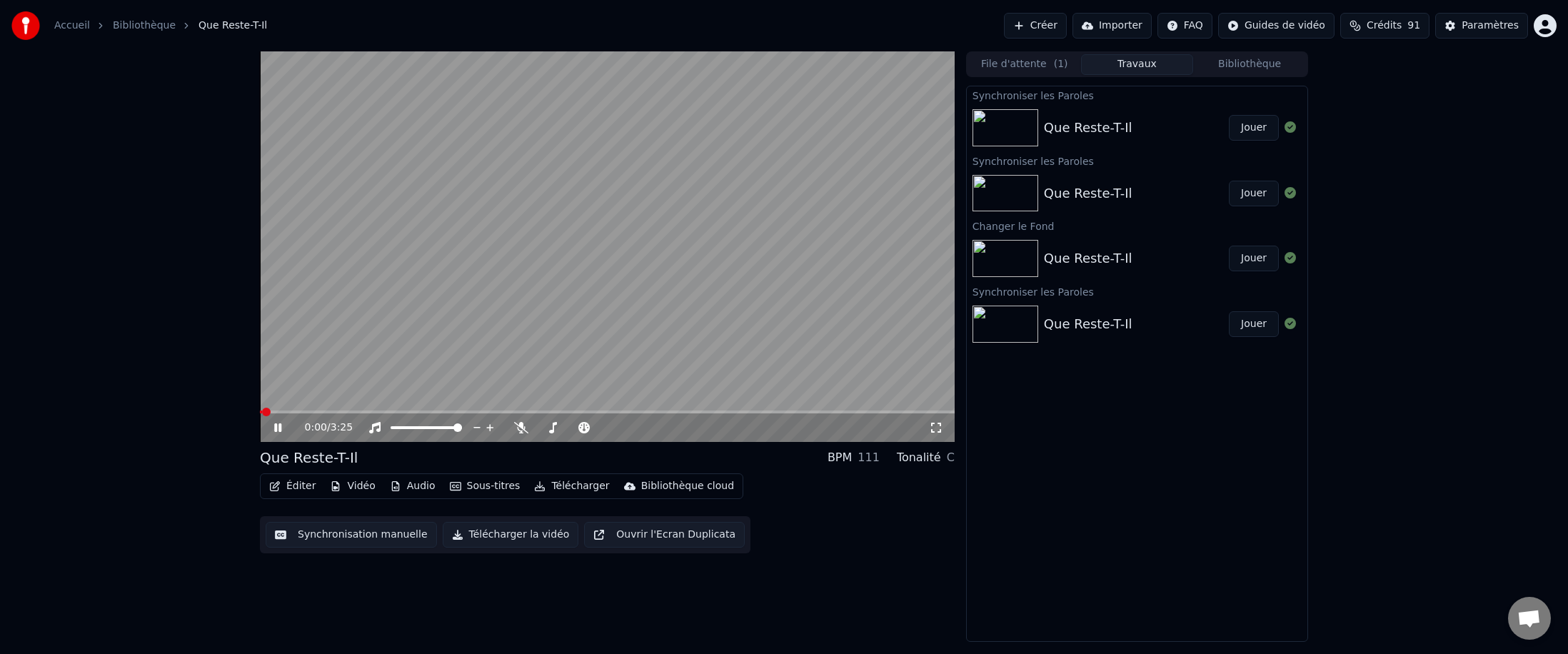
click at [297, 401] on button "Éditer" at bounding box center [292, 486] width 58 height 20
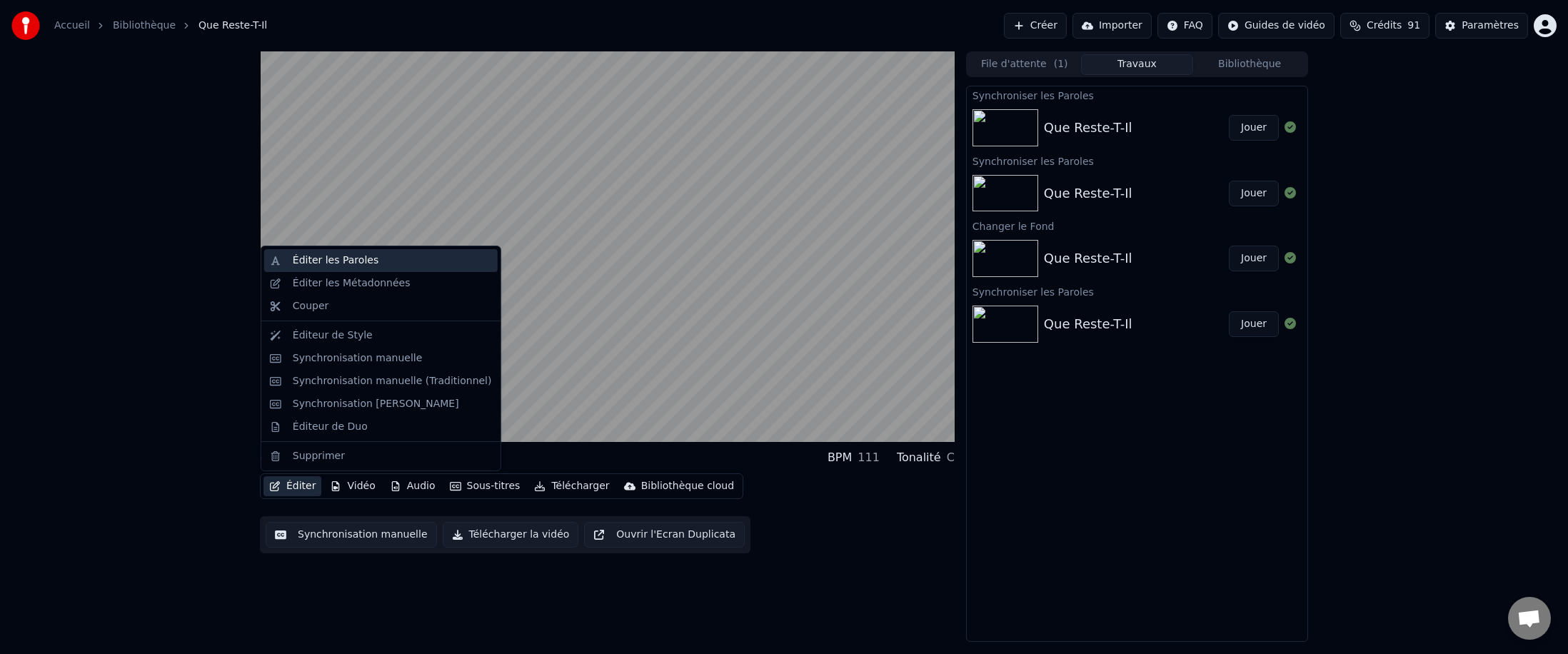
click at [319, 262] on div "Éditer les Paroles" at bounding box center [335, 261] width 86 height 15
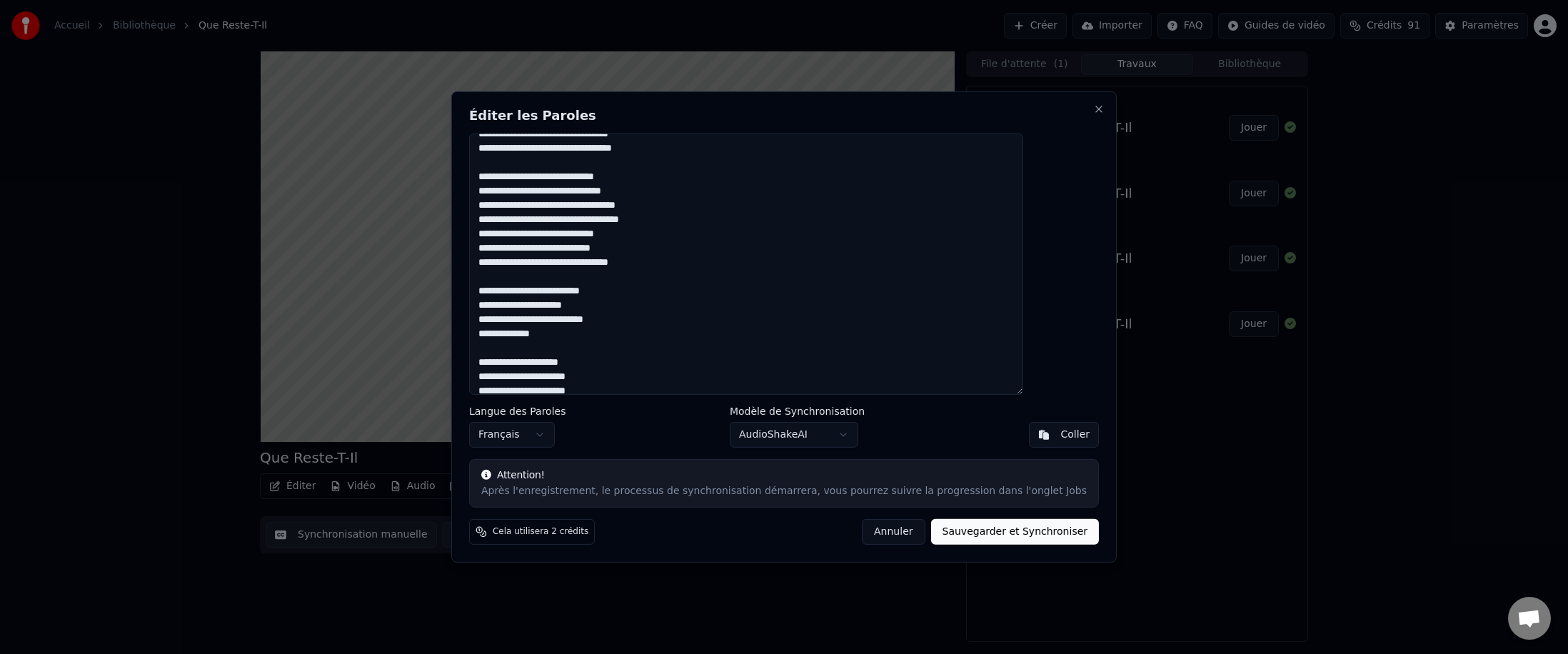
scroll to position [607, 0]
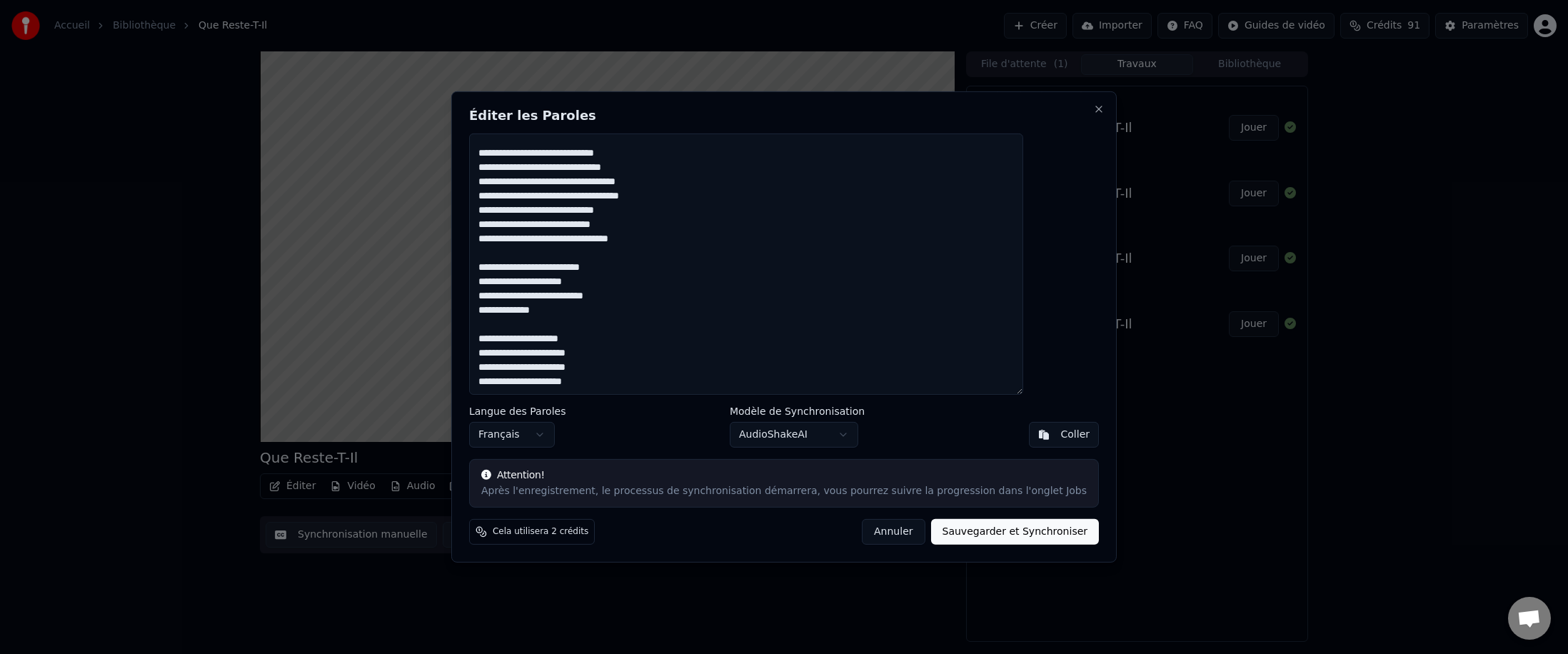
click at [560, 401] on button "Annuler" at bounding box center [893, 532] width 63 height 26
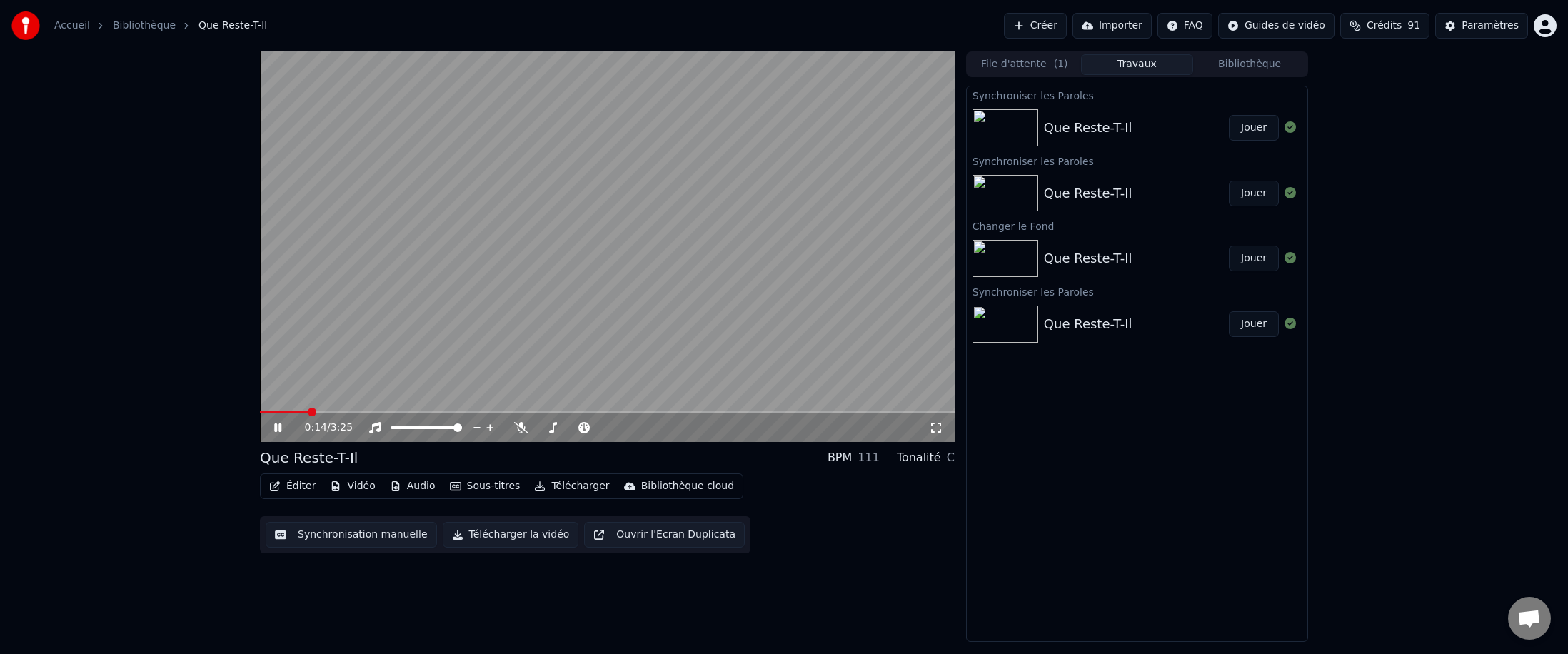
click at [354, 401] on button "Synchronisation manuelle" at bounding box center [351, 535] width 171 height 26
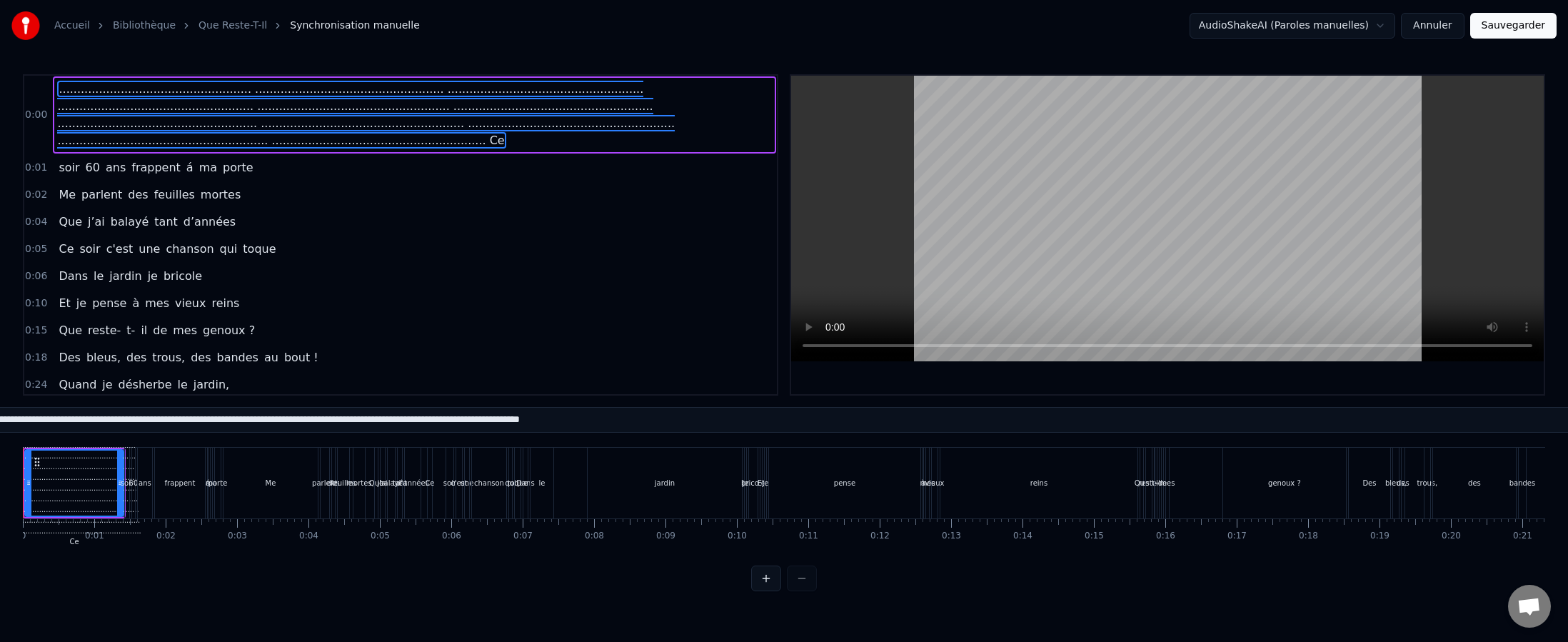
click at [357, 123] on span "..................................................... .........................…" at bounding box center [365, 114] width 617 height 68
click at [108, 159] on span "ans" at bounding box center [116, 167] width 23 height 16
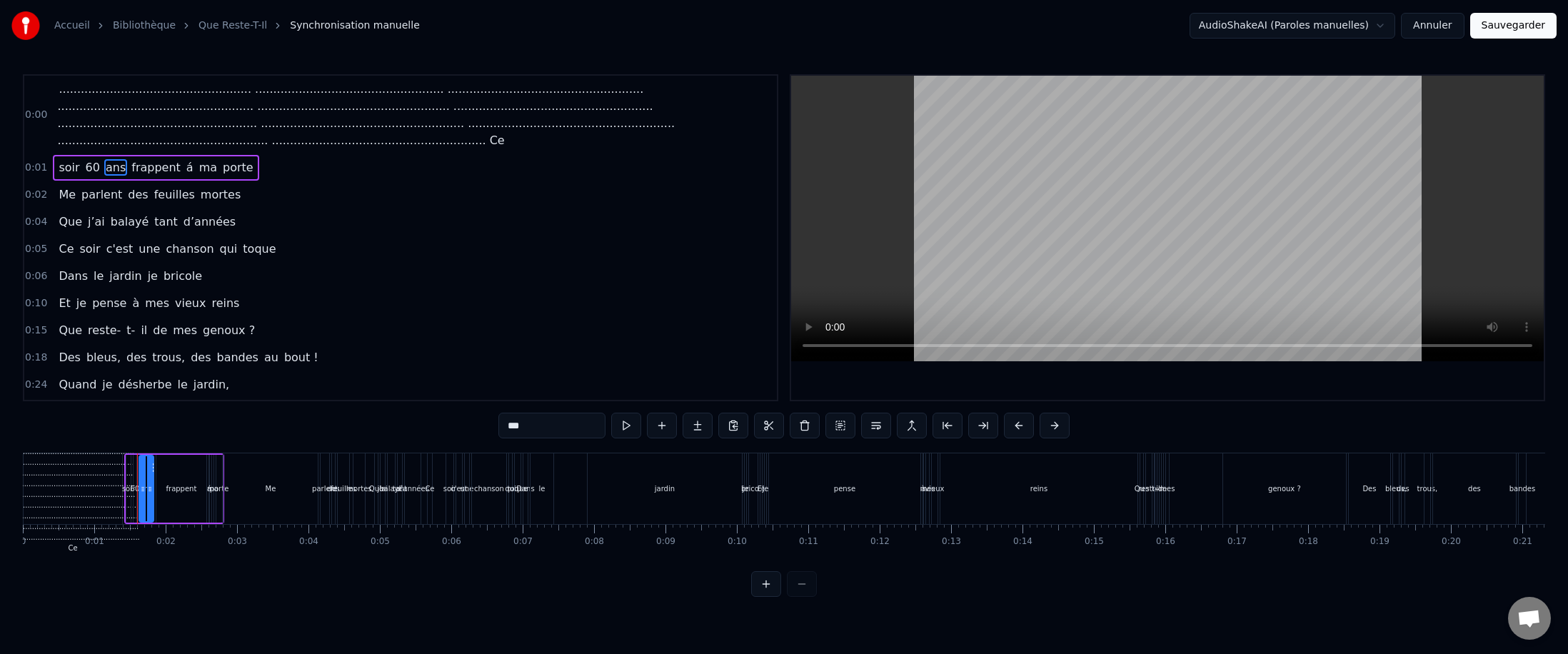
click at [57, 159] on span "soir" at bounding box center [68, 167] width 24 height 16
type input "****"
click at [242, 20] on link "Que Reste-T-Il" at bounding box center [232, 26] width 68 height 15
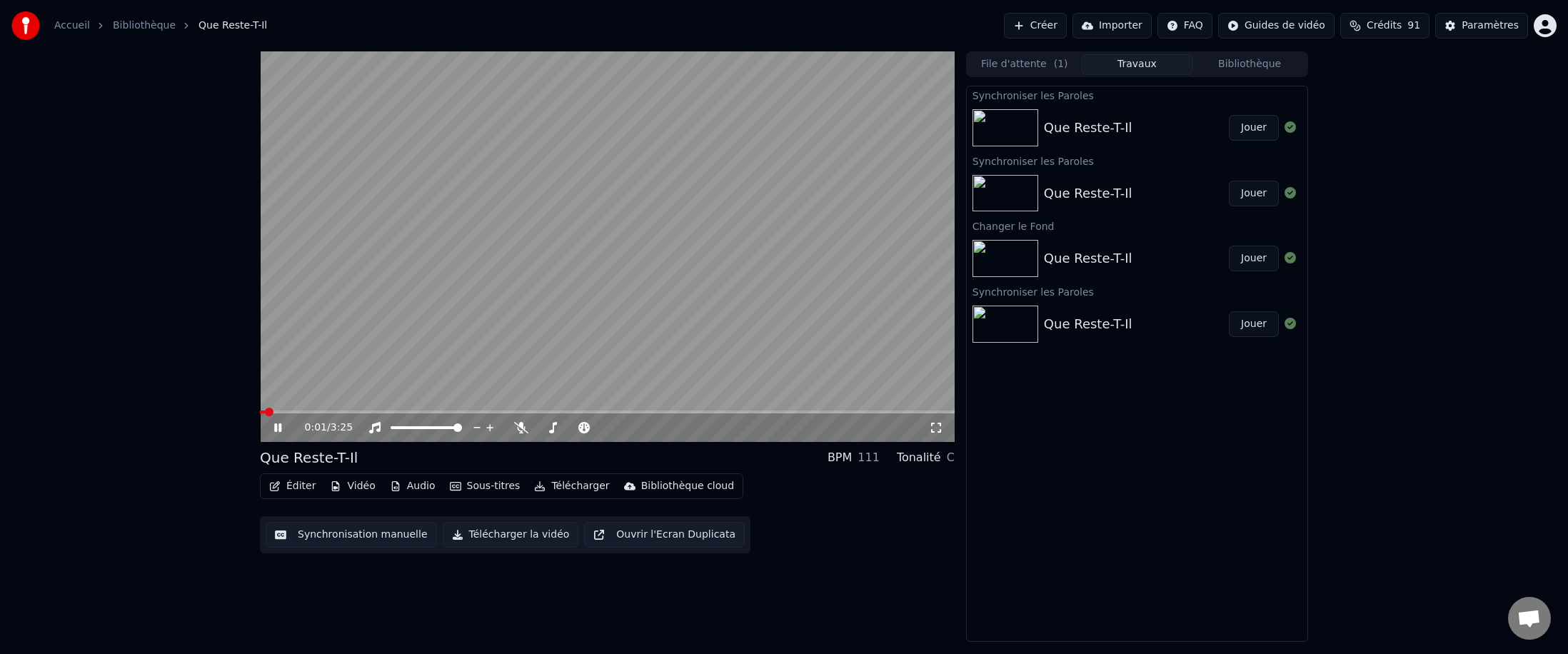
click at [125, 29] on link "Bibliothèque" at bounding box center [144, 26] width 63 height 15
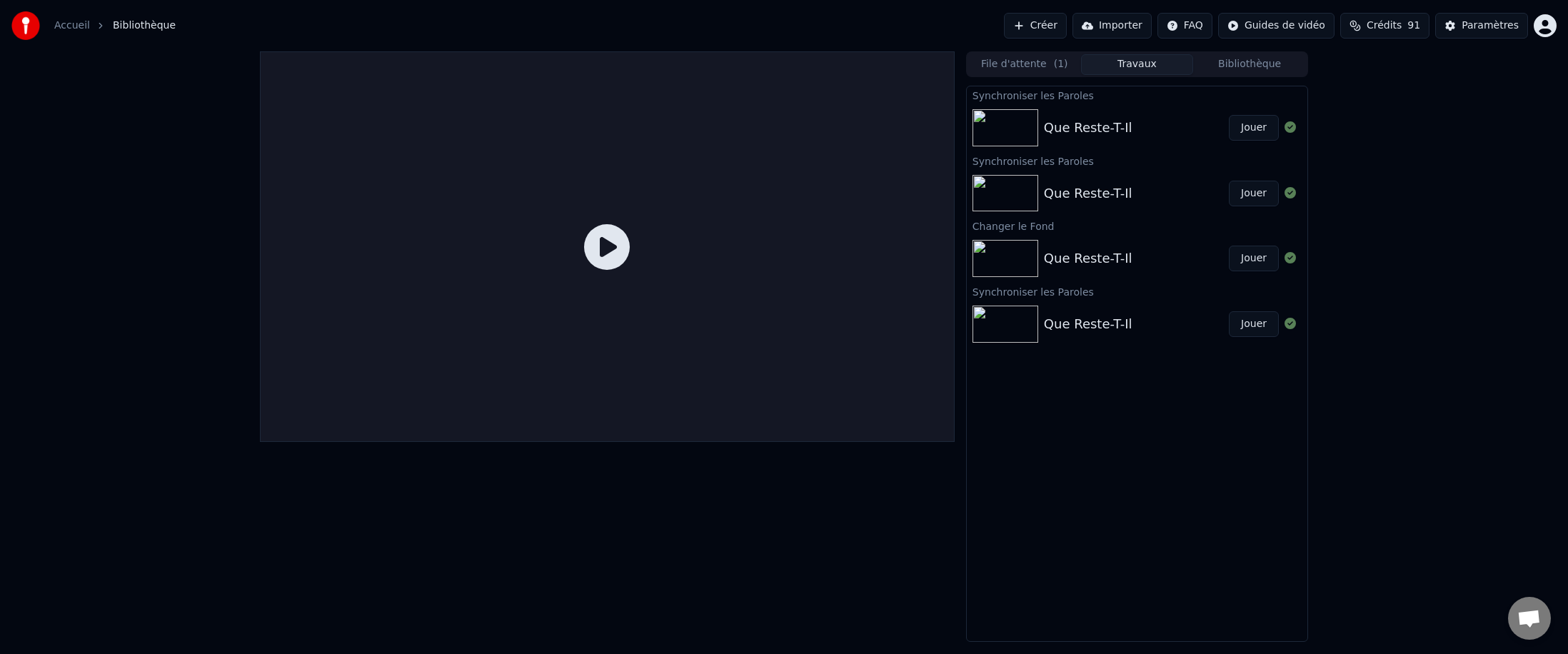
click at [560, 60] on button "Travaux" at bounding box center [1137, 64] width 113 height 20
click at [123, 20] on span "Bibliothèque" at bounding box center [144, 26] width 63 height 15
click at [65, 27] on link "Accueil" at bounding box center [73, 26] width 36 height 15
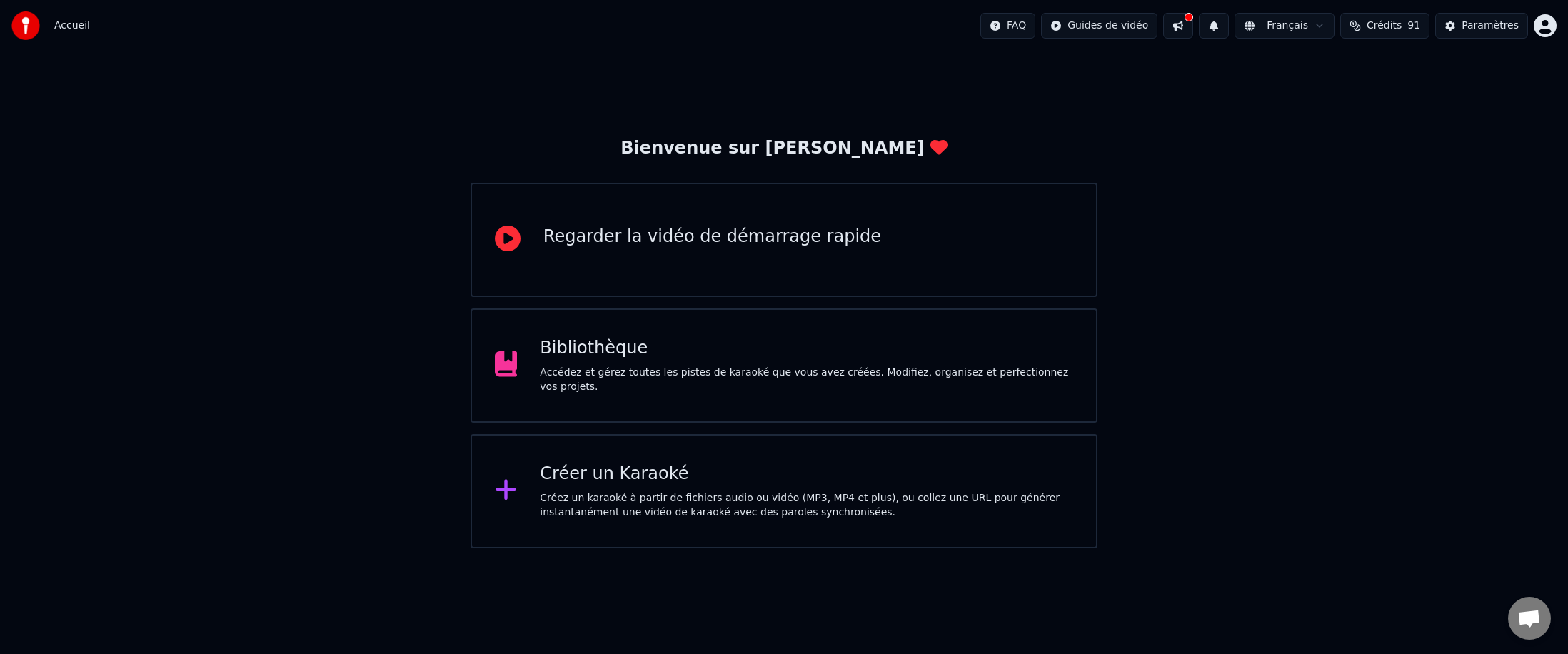
click at [560, 360] on div "Bibliothèque" at bounding box center [806, 348] width 533 height 23
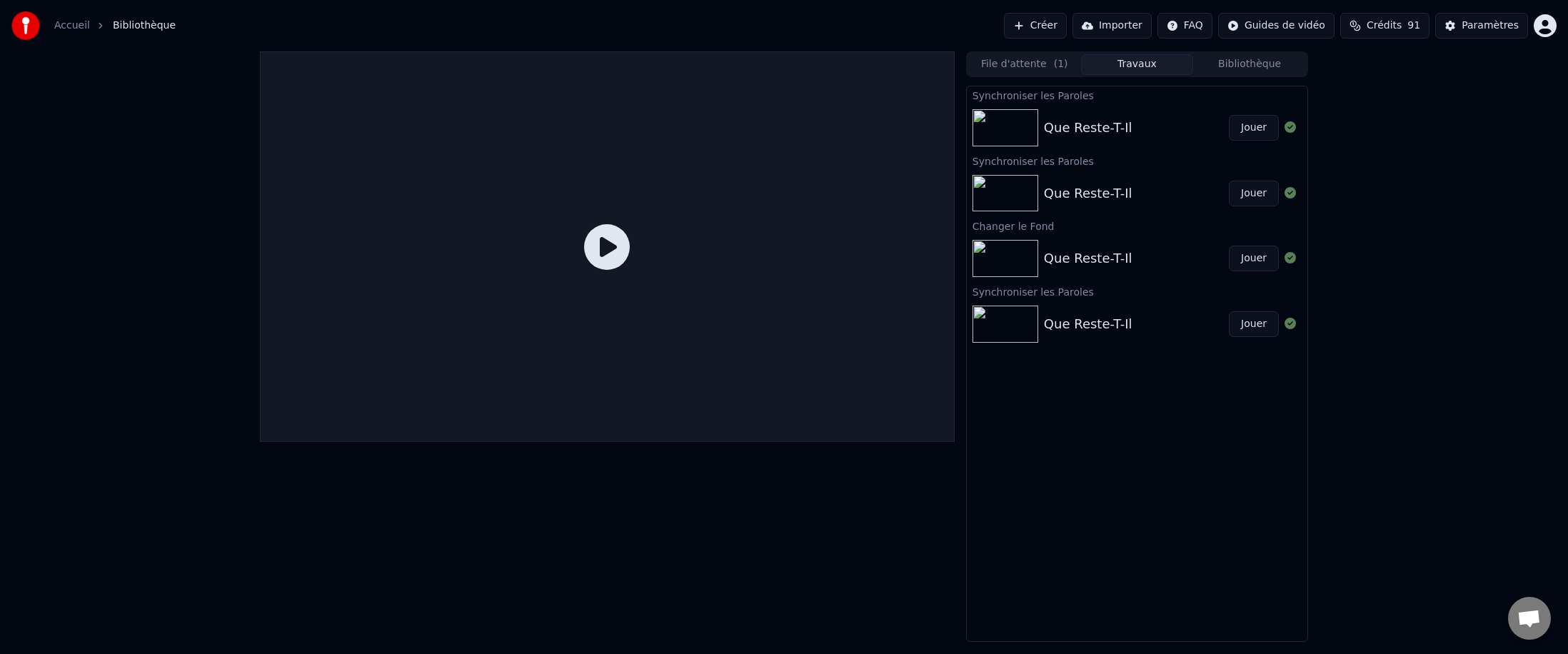
click at [560, 331] on img at bounding box center [1005, 325] width 66 height 38
click at [560, 32] on div "Paramètres" at bounding box center [1491, 26] width 57 height 15
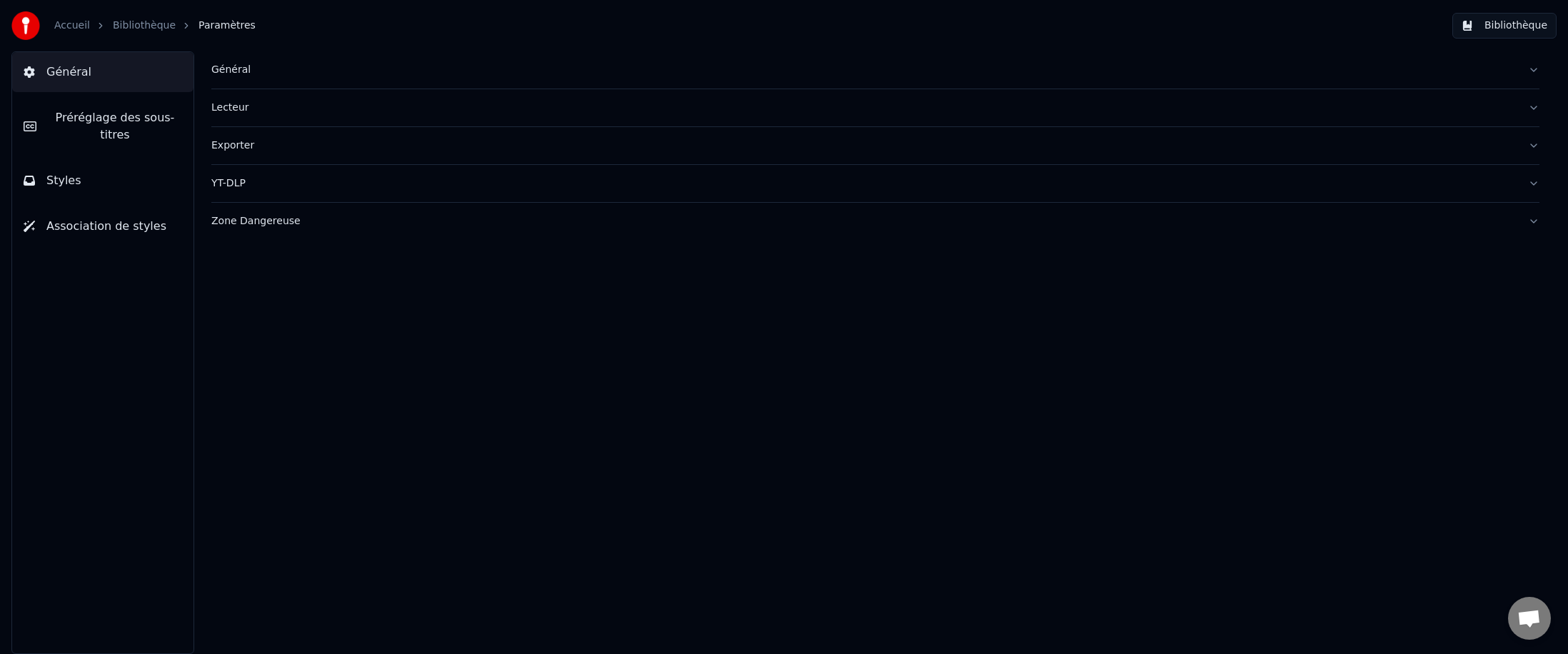
drag, startPoint x: 130, startPoint y: 122, endPoint x: 137, endPoint y: 126, distance: 8.1
click at [131, 122] on span "Préréglage des sous-titres" at bounding box center [115, 126] width 135 height 34
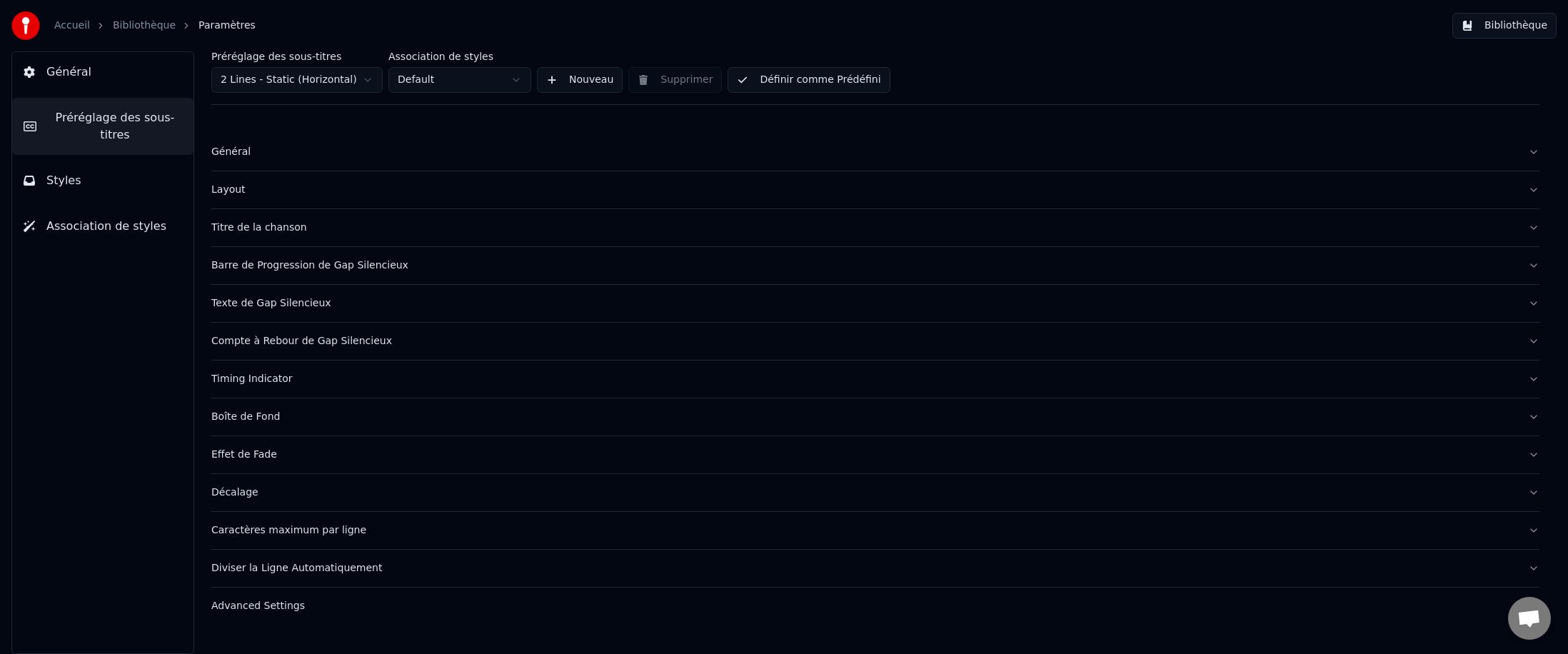
click at [261, 376] on div "Timing Indicator" at bounding box center [864, 379] width 1305 height 15
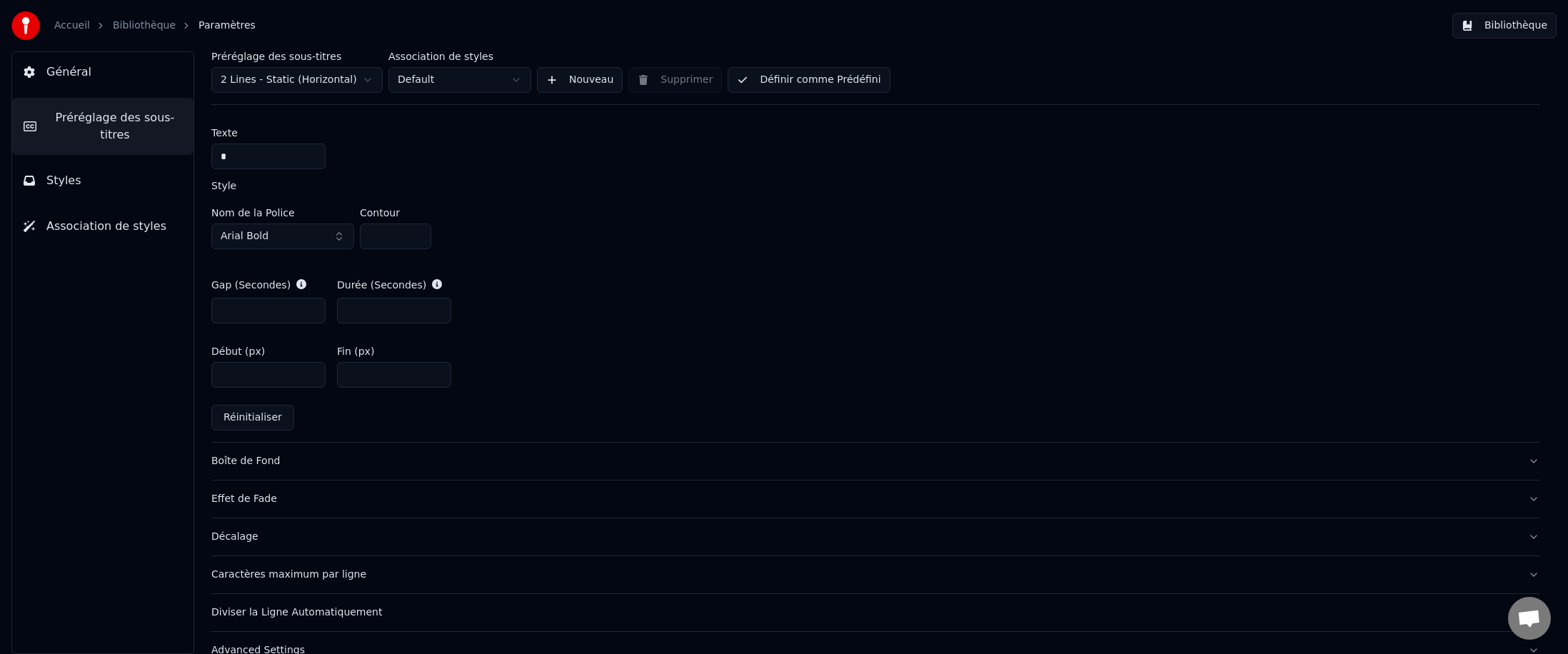
scroll to position [663, 0]
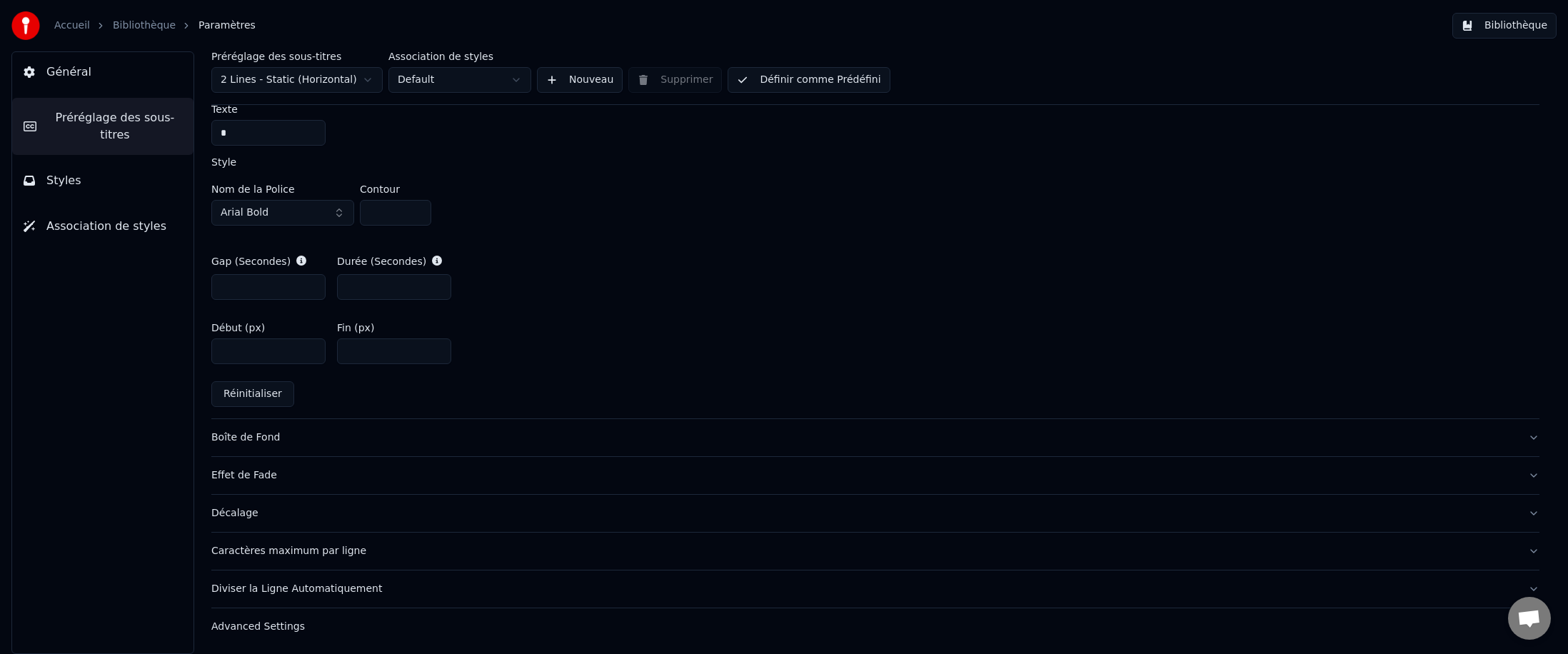
click at [239, 401] on div "Décalage" at bounding box center [864, 514] width 1305 height 15
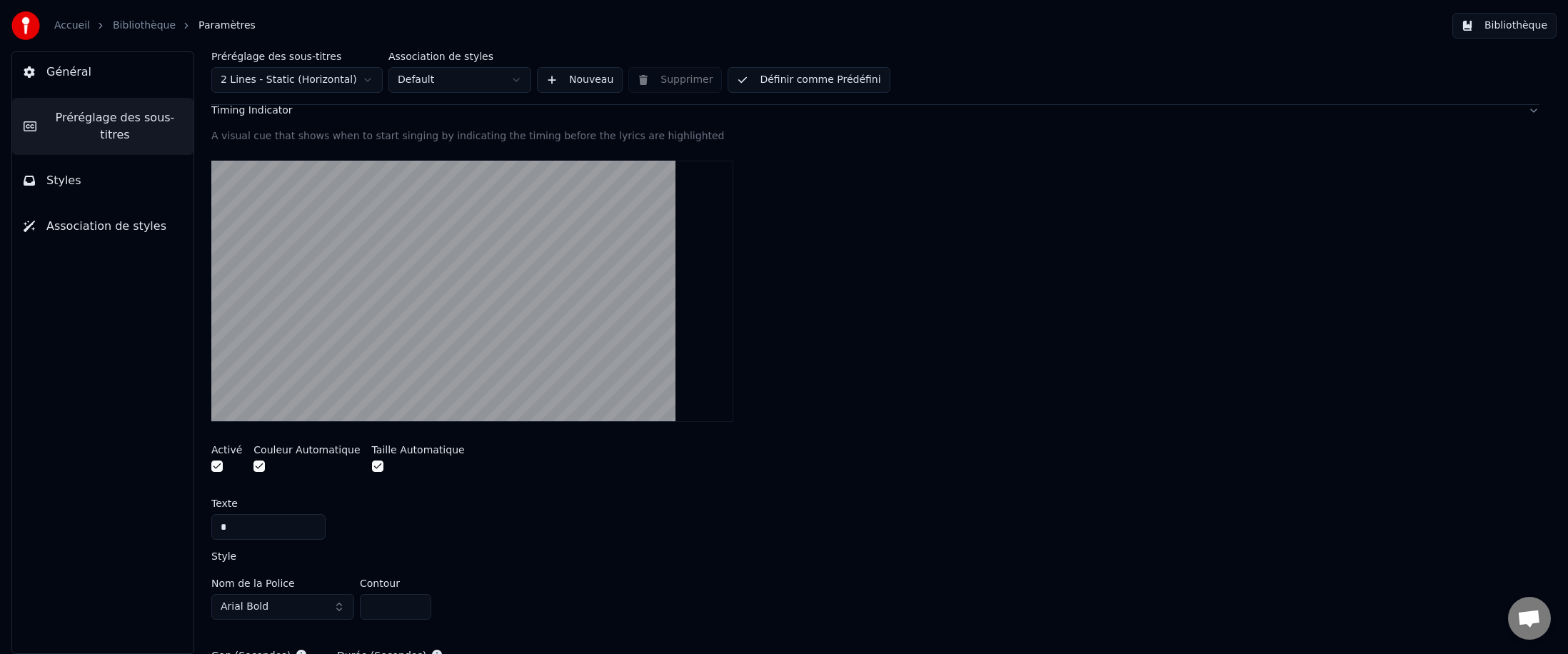
scroll to position [148, 0]
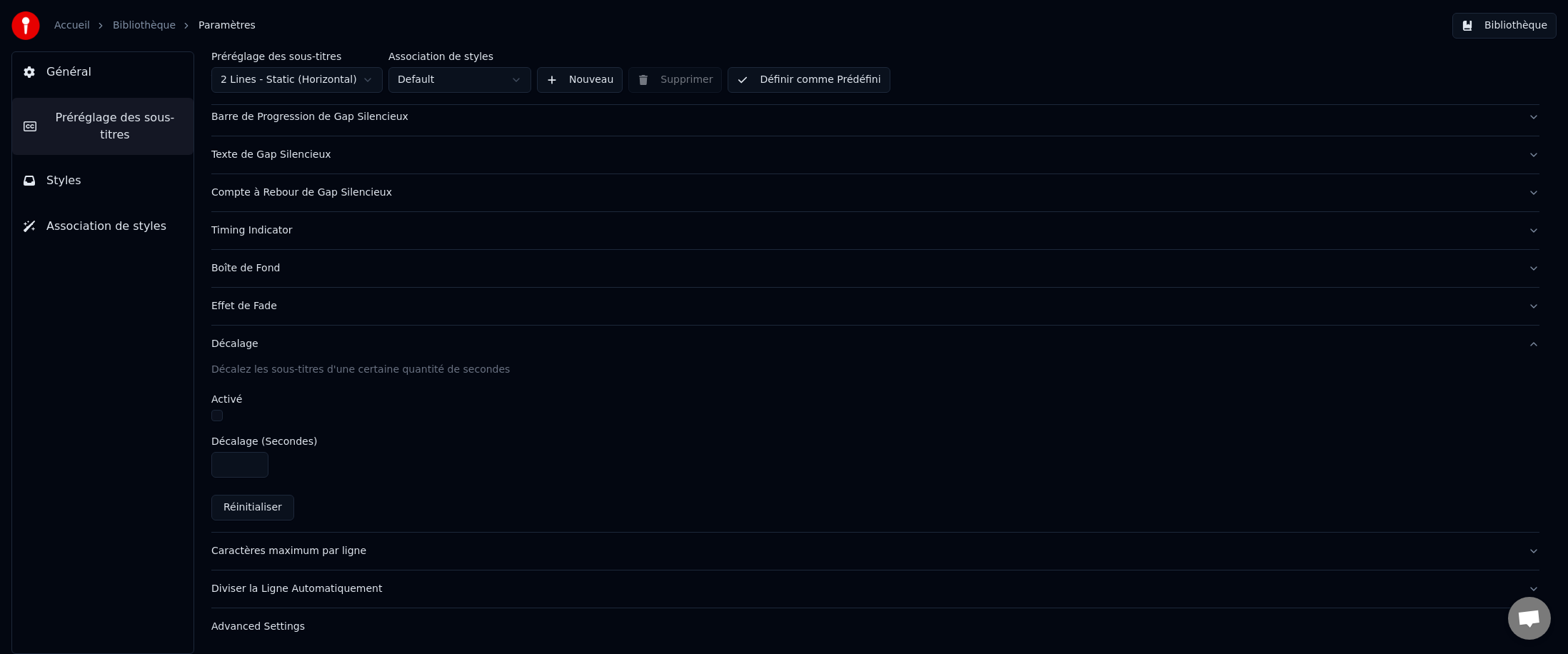
drag, startPoint x: 239, startPoint y: 462, endPoint x: 221, endPoint y: 462, distance: 18.0
click at [221, 401] on input "****" at bounding box center [240, 465] width 57 height 26
type input "**"
click at [412, 401] on div "Décalez les sous-titres d'une certaine quantité de secondes Activé Décalage (Se…" at bounding box center [875, 448] width 1328 height 170
click at [483, 401] on div "Décalez les sous-titres d'une certaine quantité de secondes Activé Décalage (Se…" at bounding box center [875, 448] width 1328 height 170
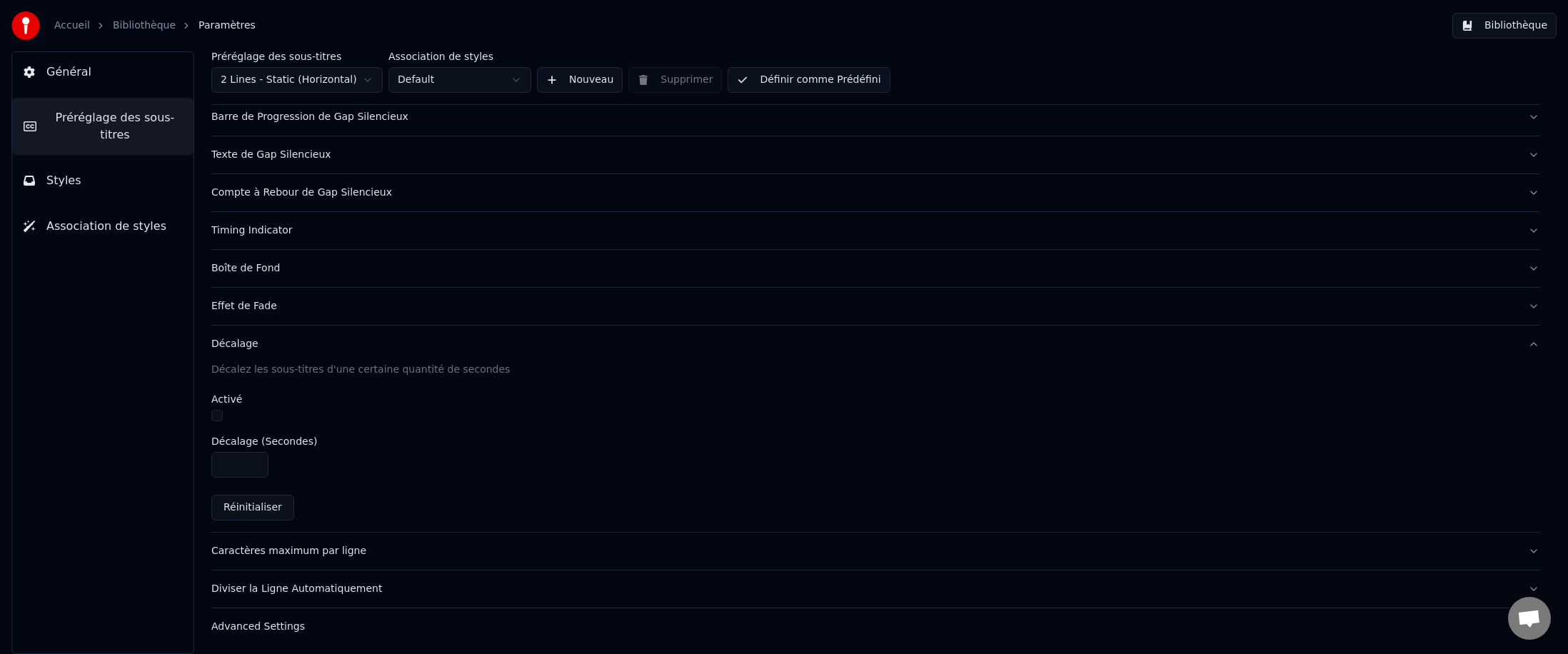
scroll to position [0, 0]
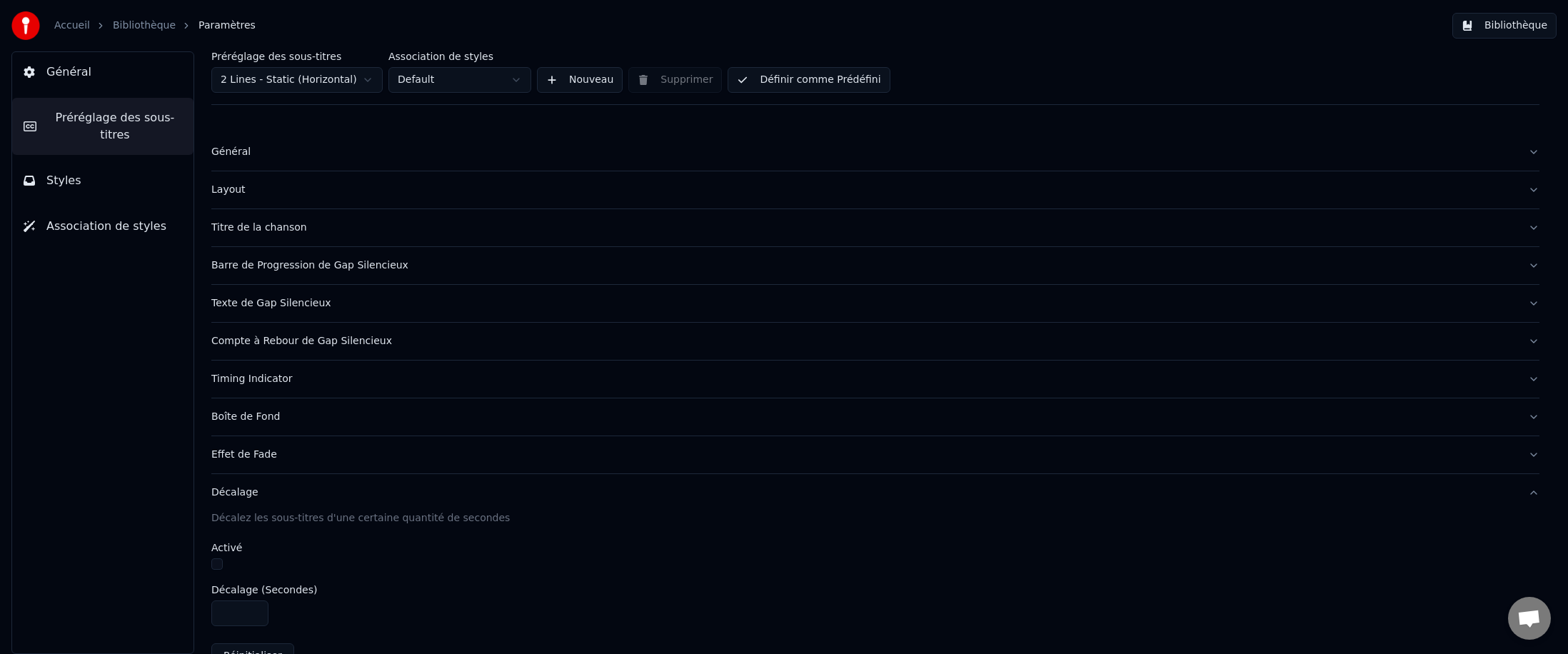
click at [214, 401] on button "button" at bounding box center [217, 564] width 11 height 11
click at [131, 29] on link "Bibliothèque" at bounding box center [144, 26] width 63 height 15
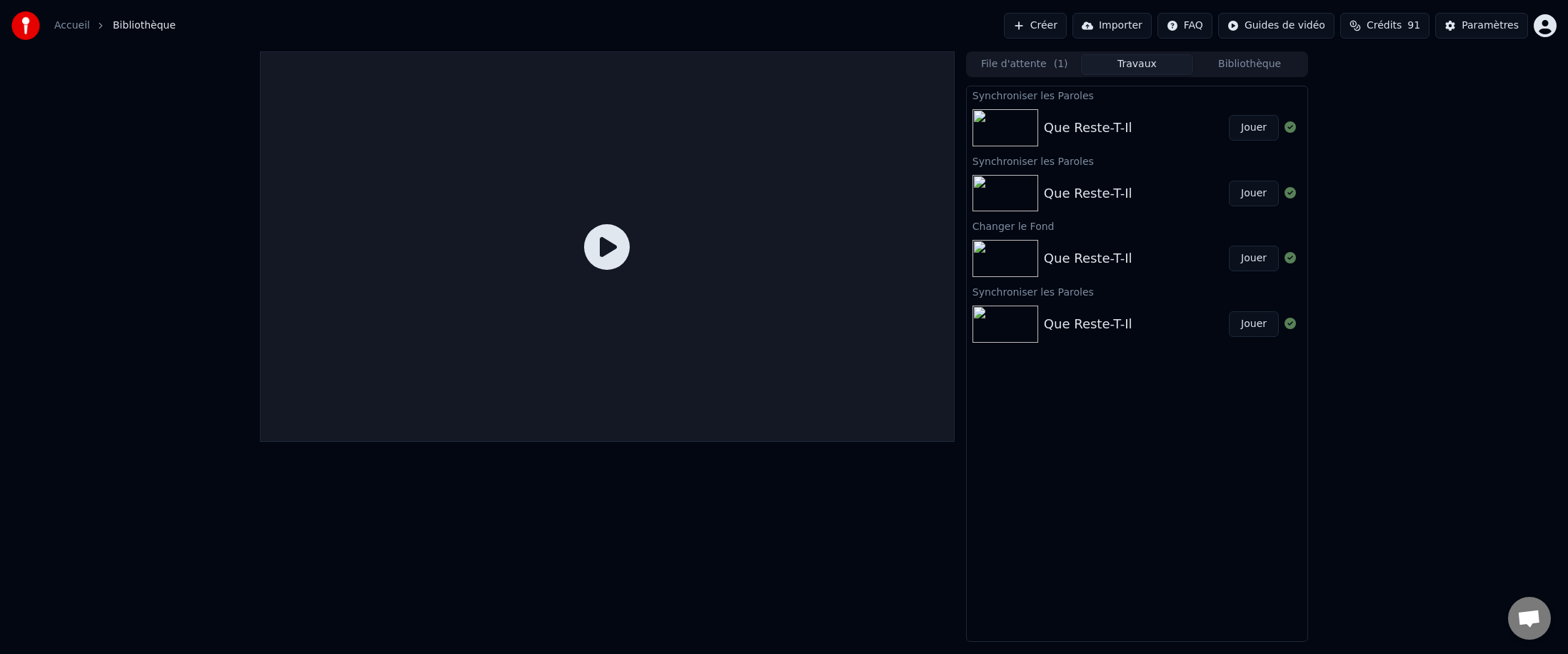
click at [560, 318] on div "Que Reste-T-Il" at bounding box center [1088, 324] width 89 height 20
click at [560, 325] on button "Jouer" at bounding box center [1253, 325] width 50 height 26
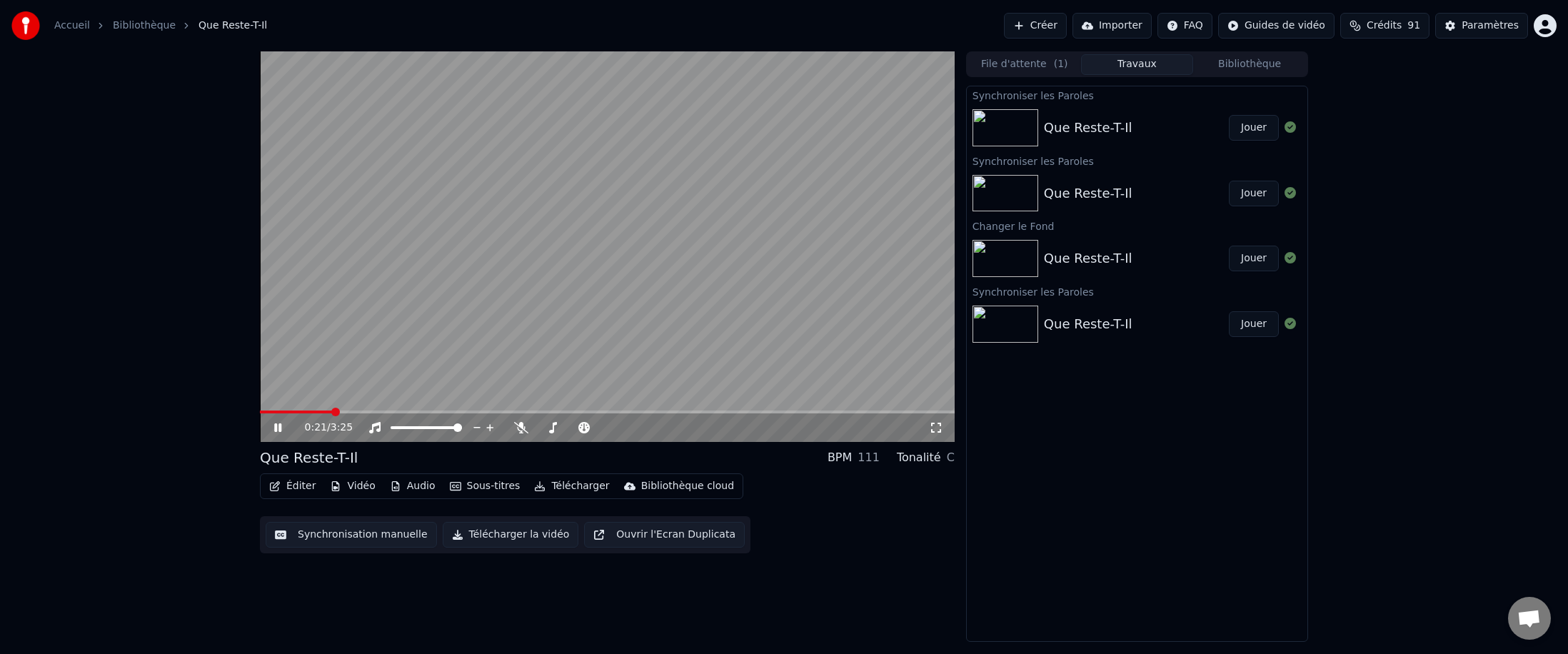
click at [280, 401] on icon at bounding box center [277, 427] width 7 height 9
click at [298, 401] on button "Éditer" at bounding box center [292, 486] width 58 height 20
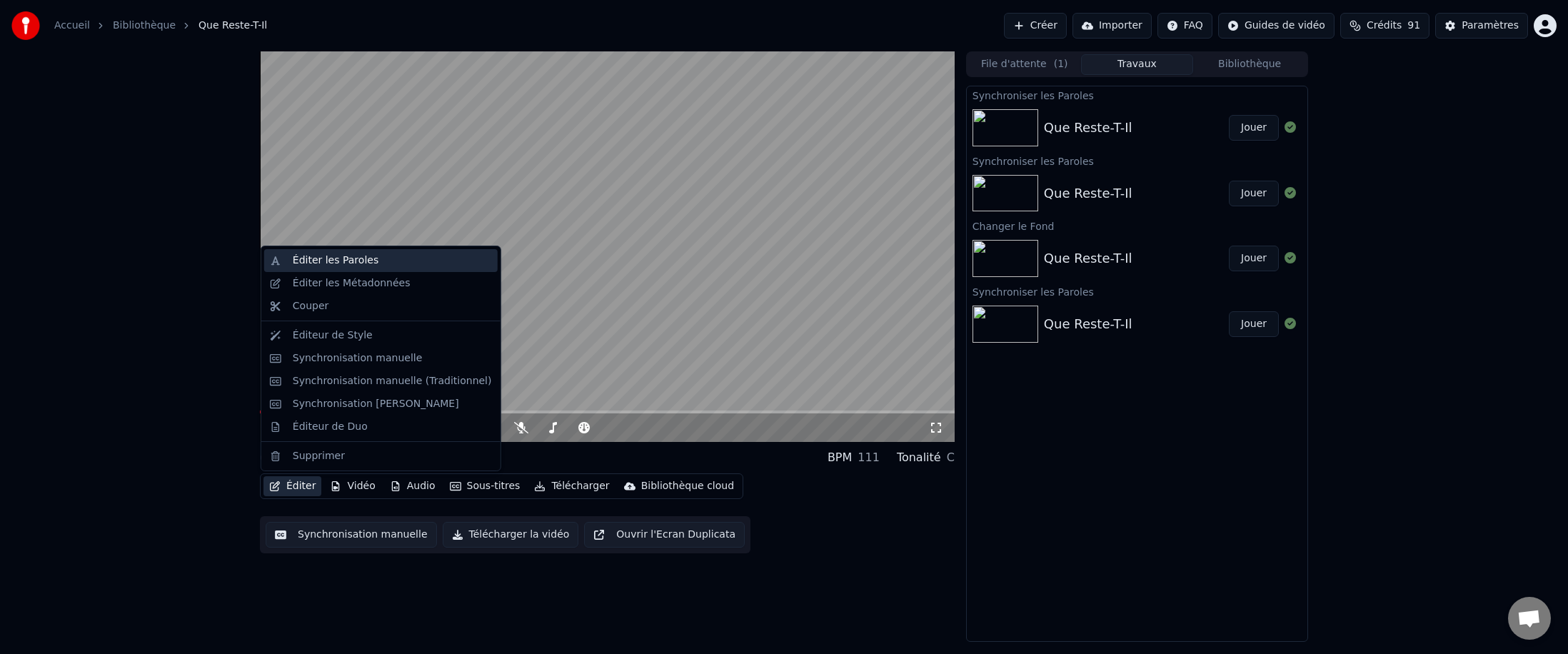
click at [347, 255] on div "Éditer les Paroles" at bounding box center [335, 261] width 86 height 15
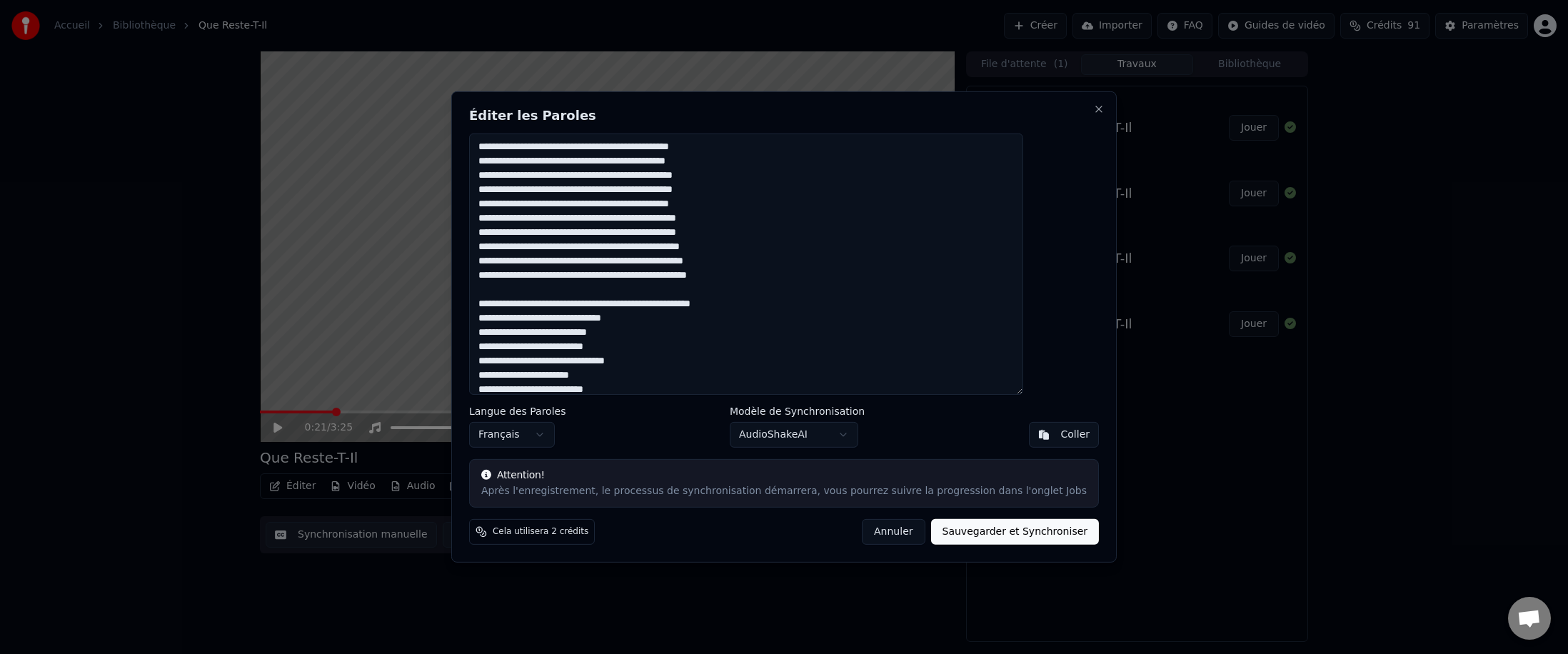
drag, startPoint x: 651, startPoint y: 306, endPoint x: 503, endPoint y: 148, distance: 216.5
click at [503, 148] on div "Éditer les Paroles Langue des Paroles Français Modèle de Synchronisation AudioS…" at bounding box center [784, 327] width 665 height 471
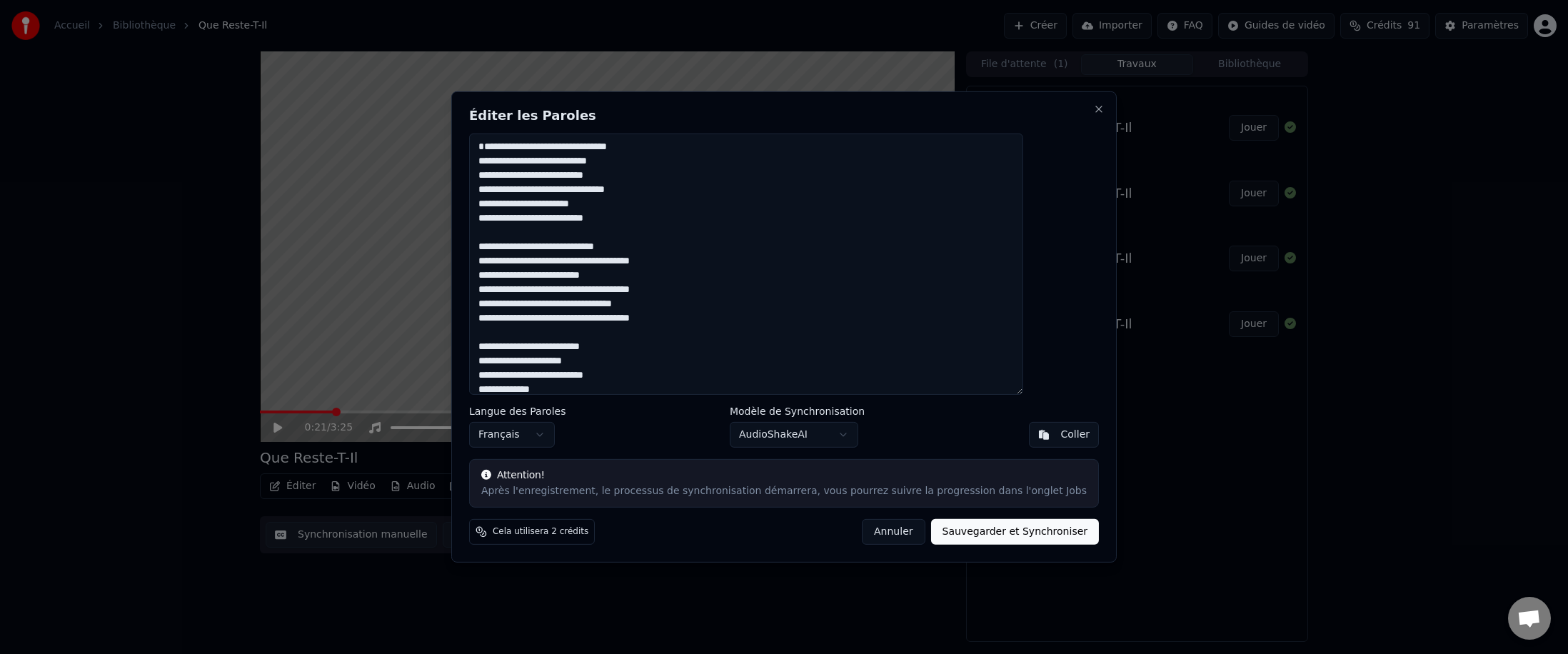
click at [560, 401] on button "Sauvegarder et Synchroniser" at bounding box center [1015, 532] width 169 height 26
type textarea "**********"
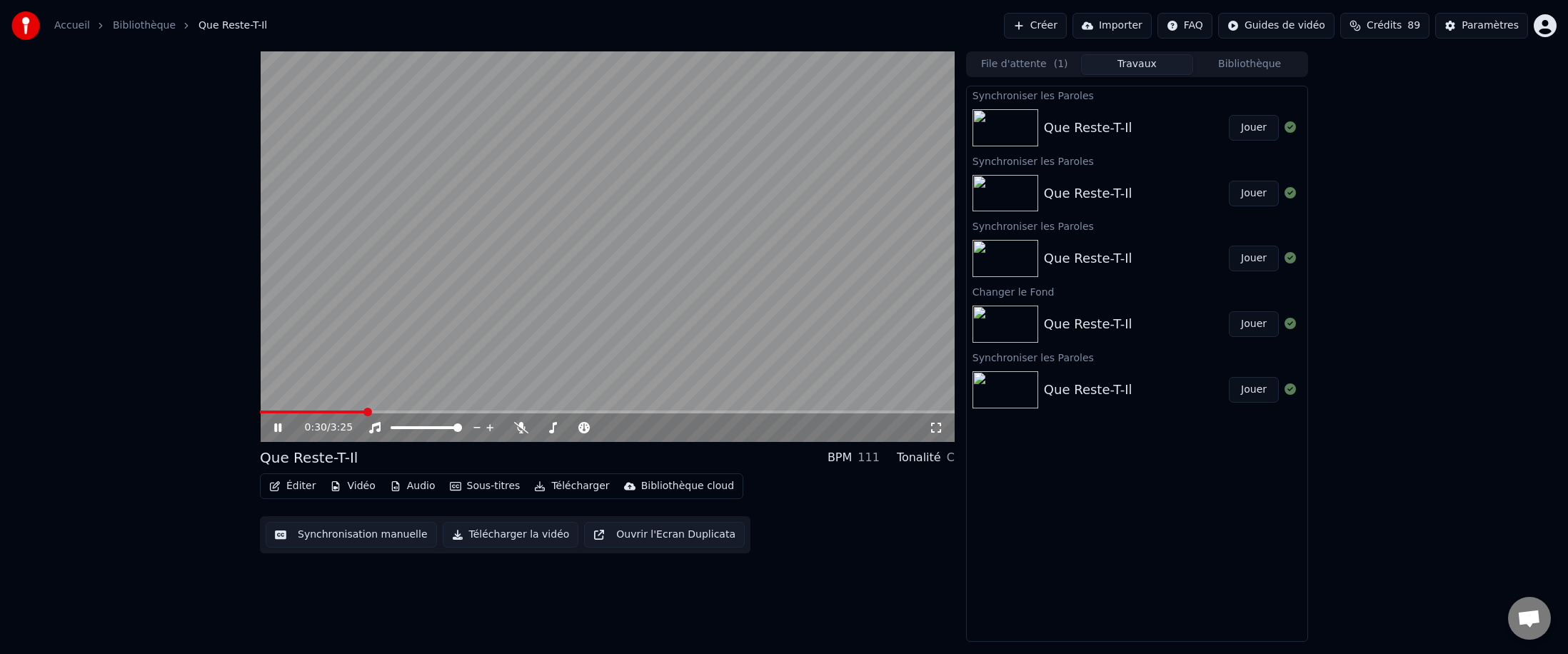
click at [560, 122] on div "Que Reste-T-Il" at bounding box center [1088, 127] width 89 height 20
click at [279, 401] on icon at bounding box center [277, 427] width 7 height 9
click at [260, 401] on span at bounding box center [264, 412] width 9 height 9
click at [275, 401] on icon at bounding box center [277, 427] width 9 height 10
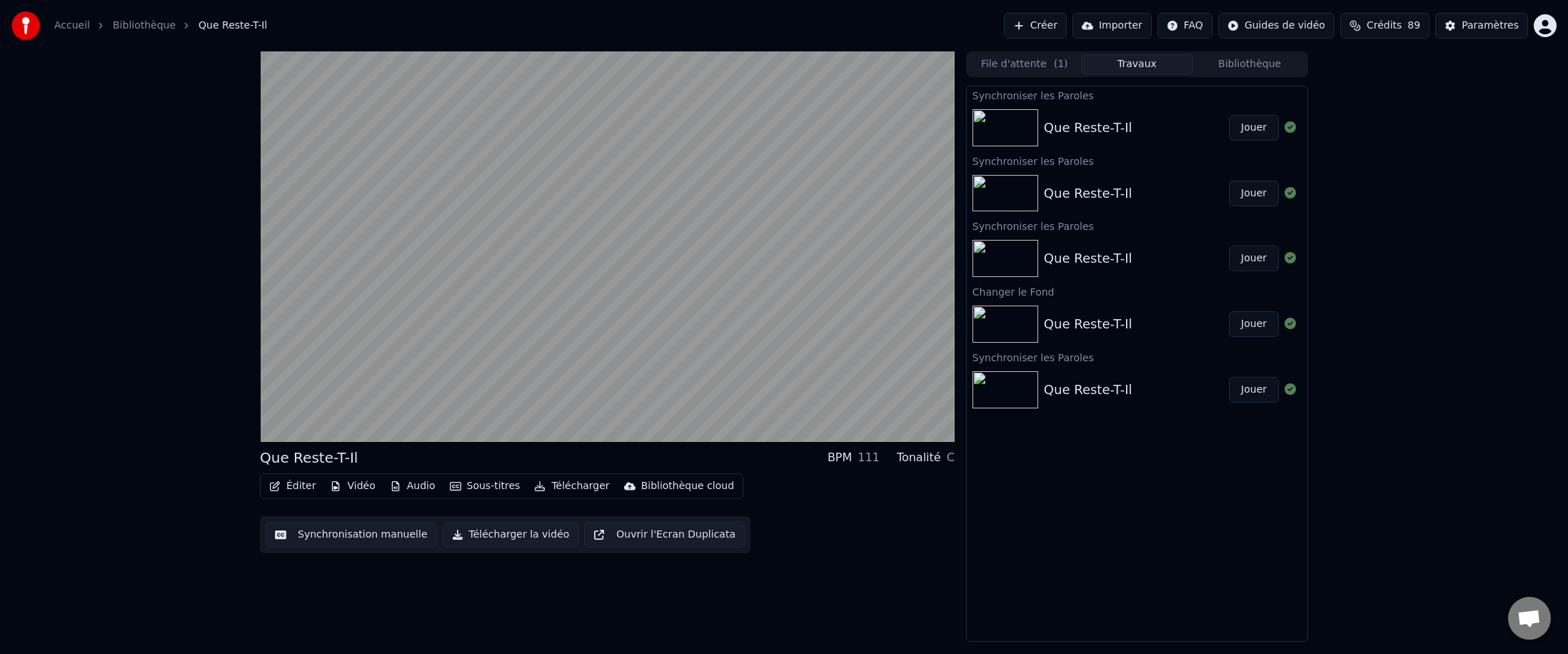
click at [405, 401] on button "Audio" at bounding box center [413, 486] width 57 height 20
click at [560, 401] on div "Éditer Vidéo Audio Sous-titres Télécharger Bibliothèque cloud Synchronisation m…" at bounding box center [607, 514] width 695 height 80
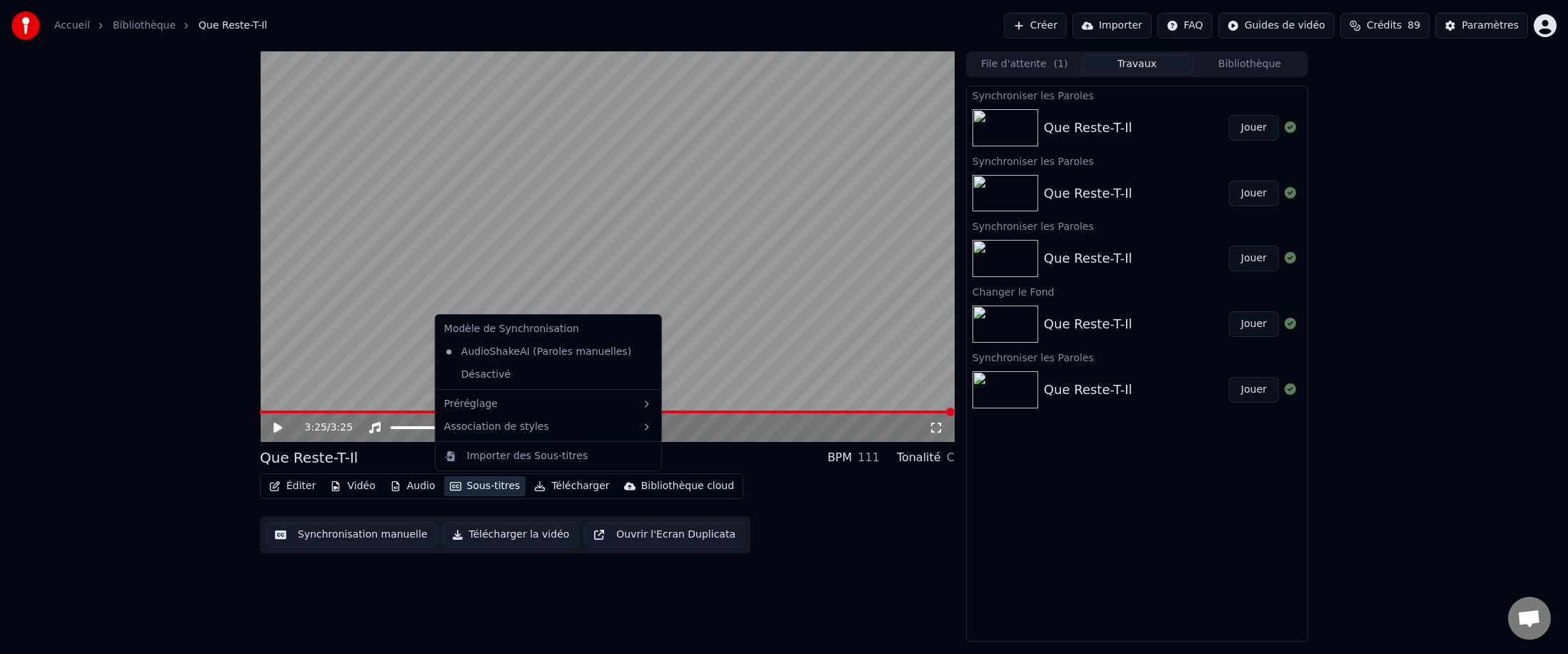
click at [460, 401] on button "Sous-titres" at bounding box center [485, 486] width 82 height 20
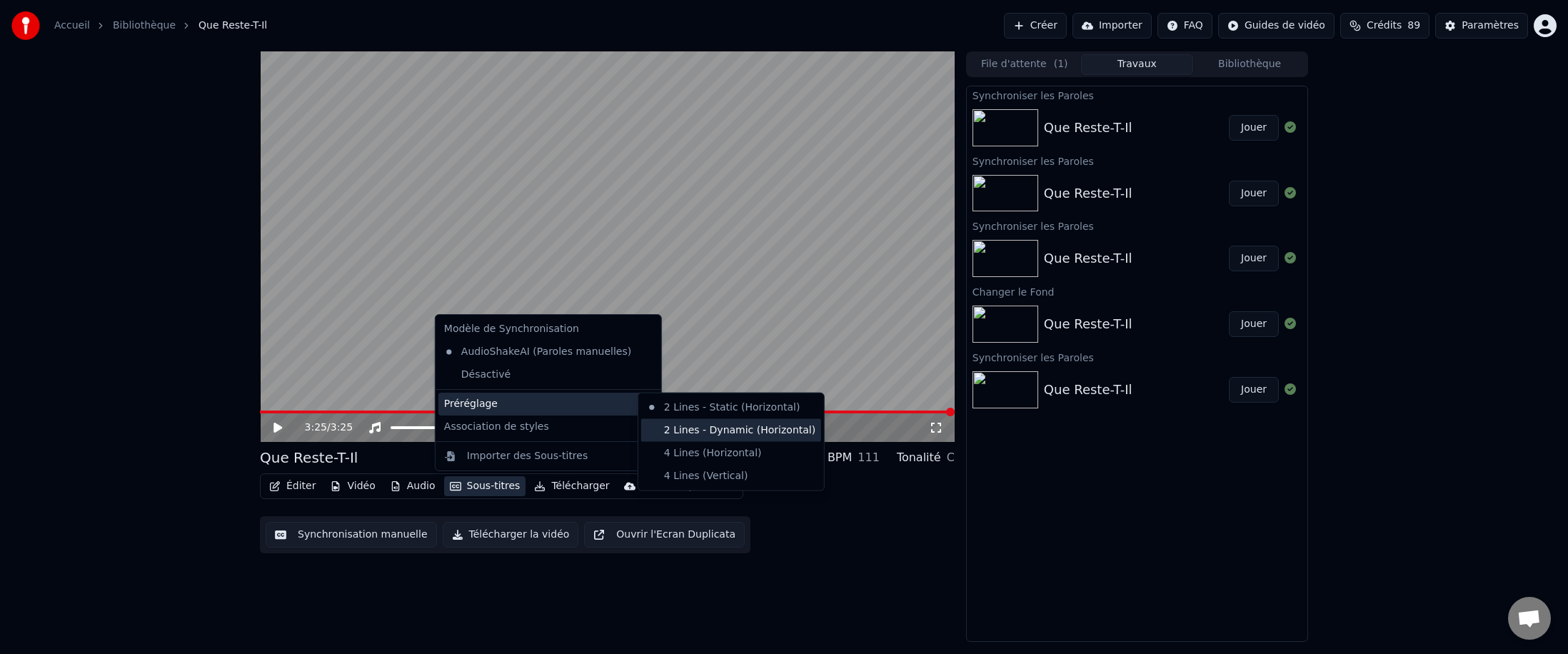
click at [560, 401] on div "2 Lines - Dynamic (Horizontal)" at bounding box center [731, 431] width 180 height 23
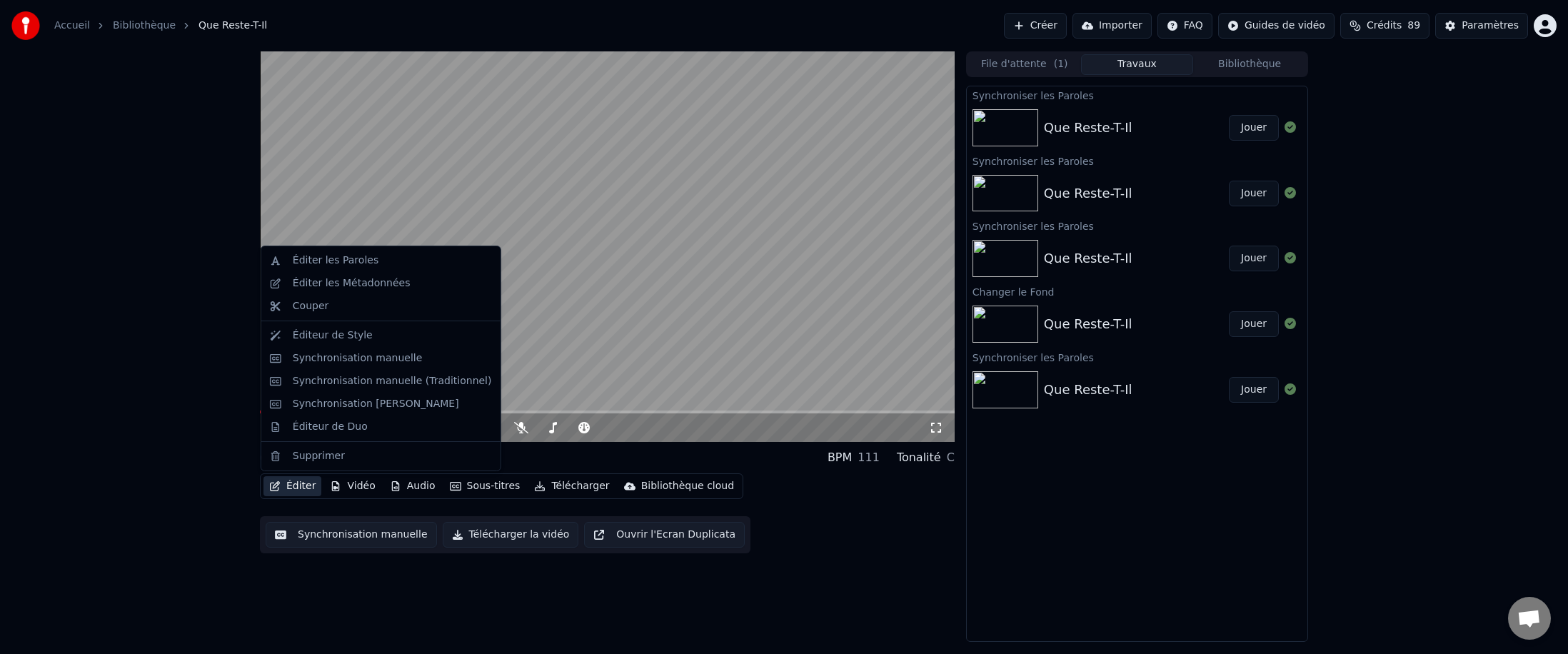
click at [292, 401] on button "Éditer" at bounding box center [292, 486] width 58 height 20
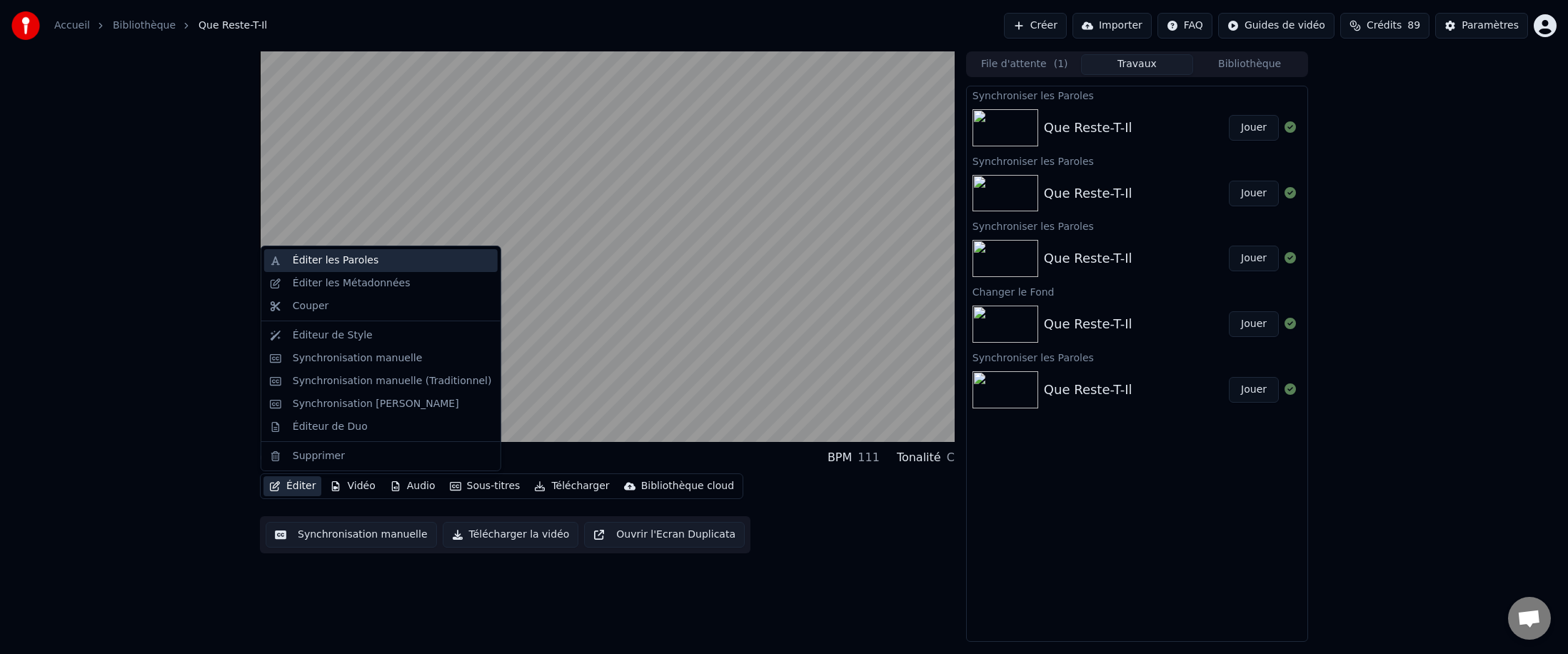
click at [325, 265] on div "Éditer les Paroles" at bounding box center [335, 261] width 86 height 15
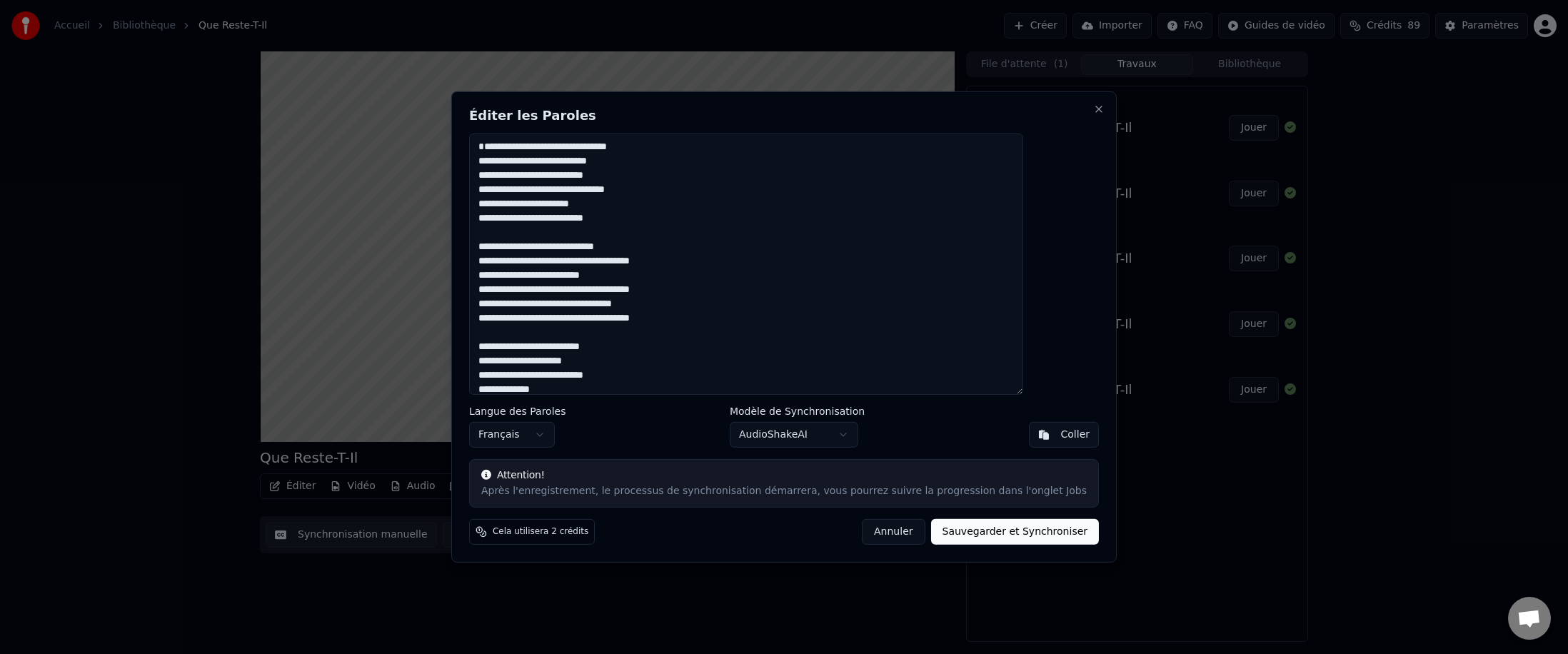
click at [560, 162] on textarea at bounding box center [746, 264] width 554 height 262
click at [560, 401] on button "Sauvegarder et Synchroniser" at bounding box center [1015, 532] width 169 height 26
type textarea "**********"
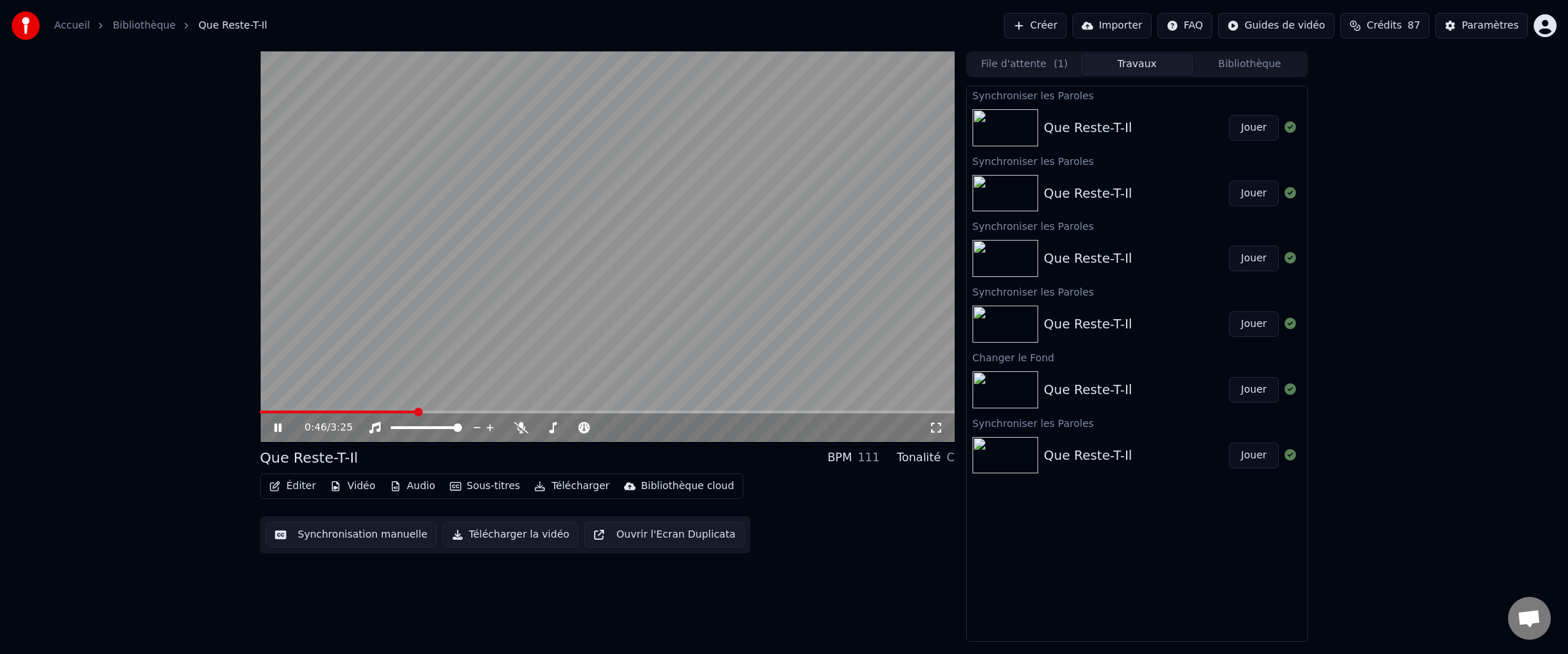
click at [277, 401] on icon at bounding box center [288, 428] width 33 height 11
click at [560, 126] on button "Jouer" at bounding box center [1253, 128] width 50 height 26
click at [274, 401] on icon at bounding box center [277, 427] width 7 height 9
click at [560, 123] on div "Que Reste-T-Il" at bounding box center [1088, 127] width 89 height 20
click at [560, 23] on div "Paramètres" at bounding box center [1491, 26] width 57 height 15
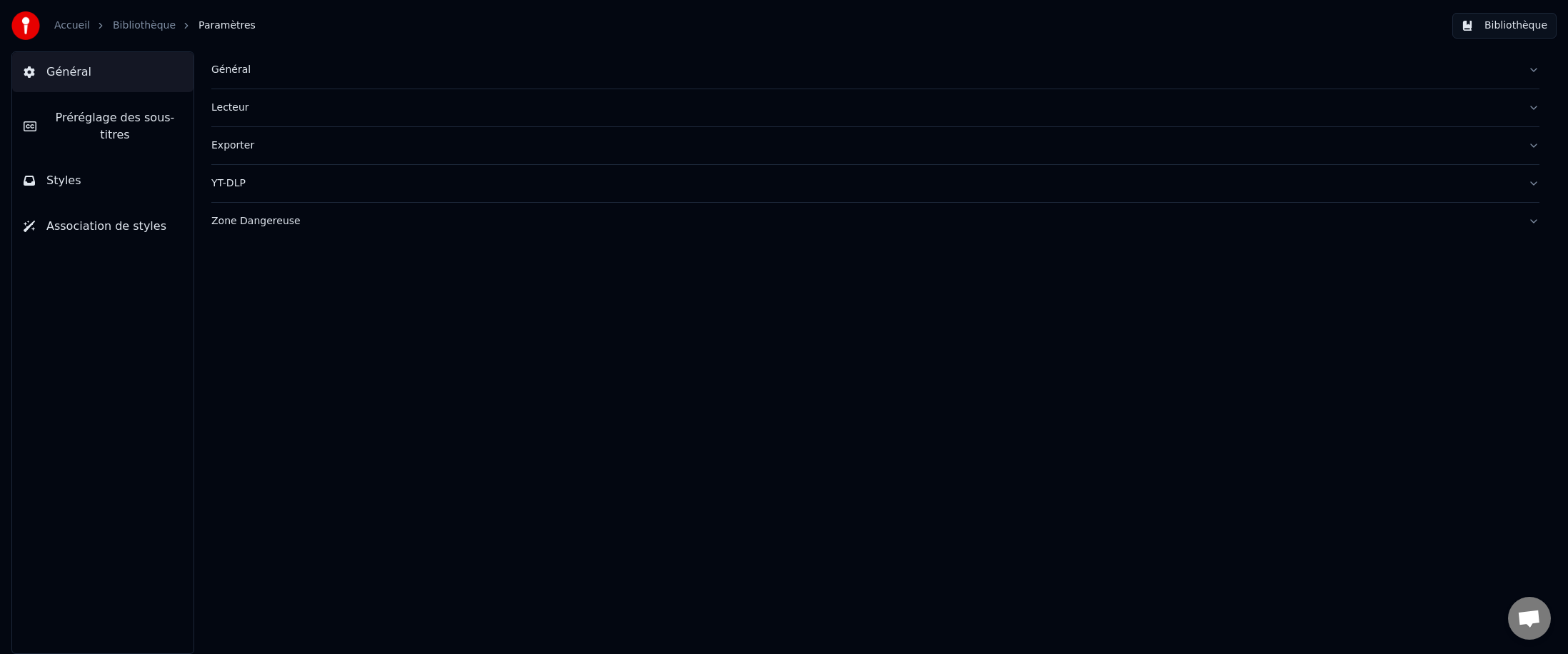
click at [111, 117] on span "Préréglage des sous-titres" at bounding box center [115, 126] width 135 height 34
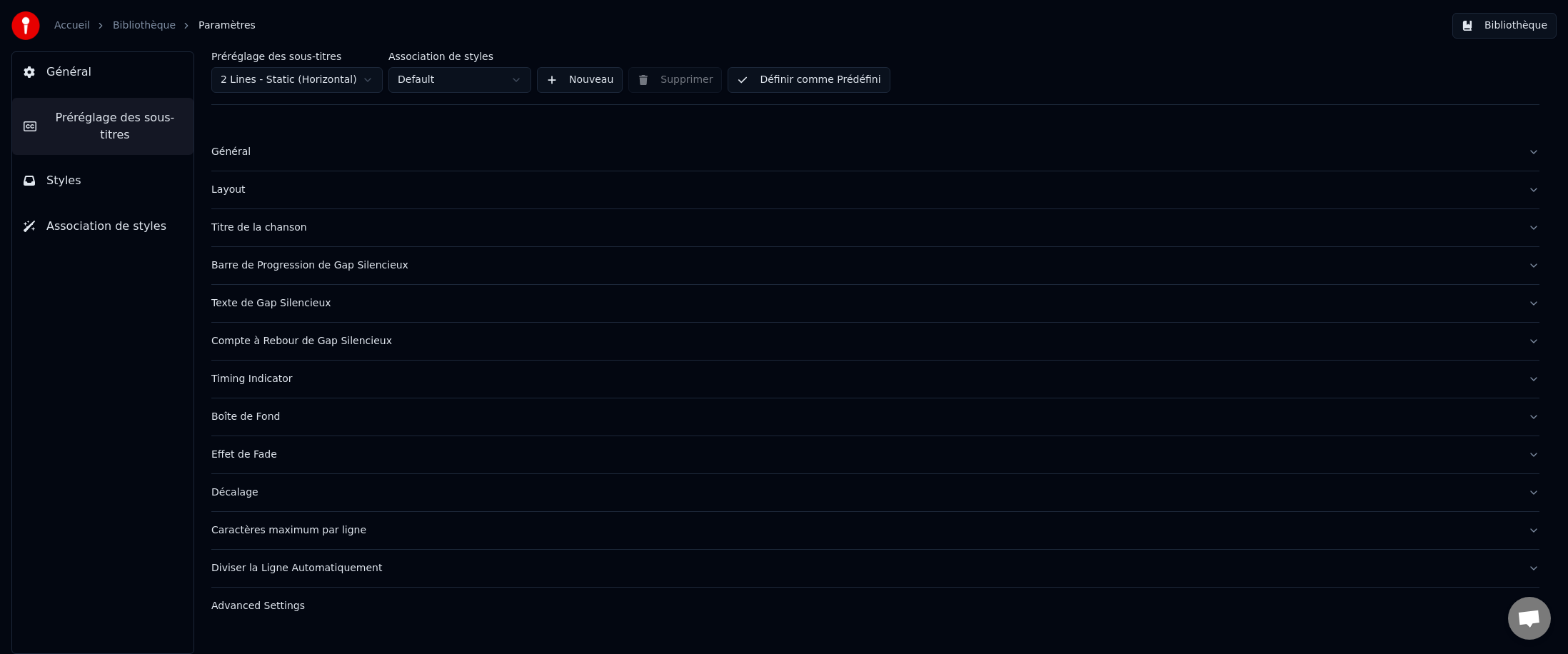
click at [262, 383] on div "Timing Indicator" at bounding box center [864, 379] width 1305 height 15
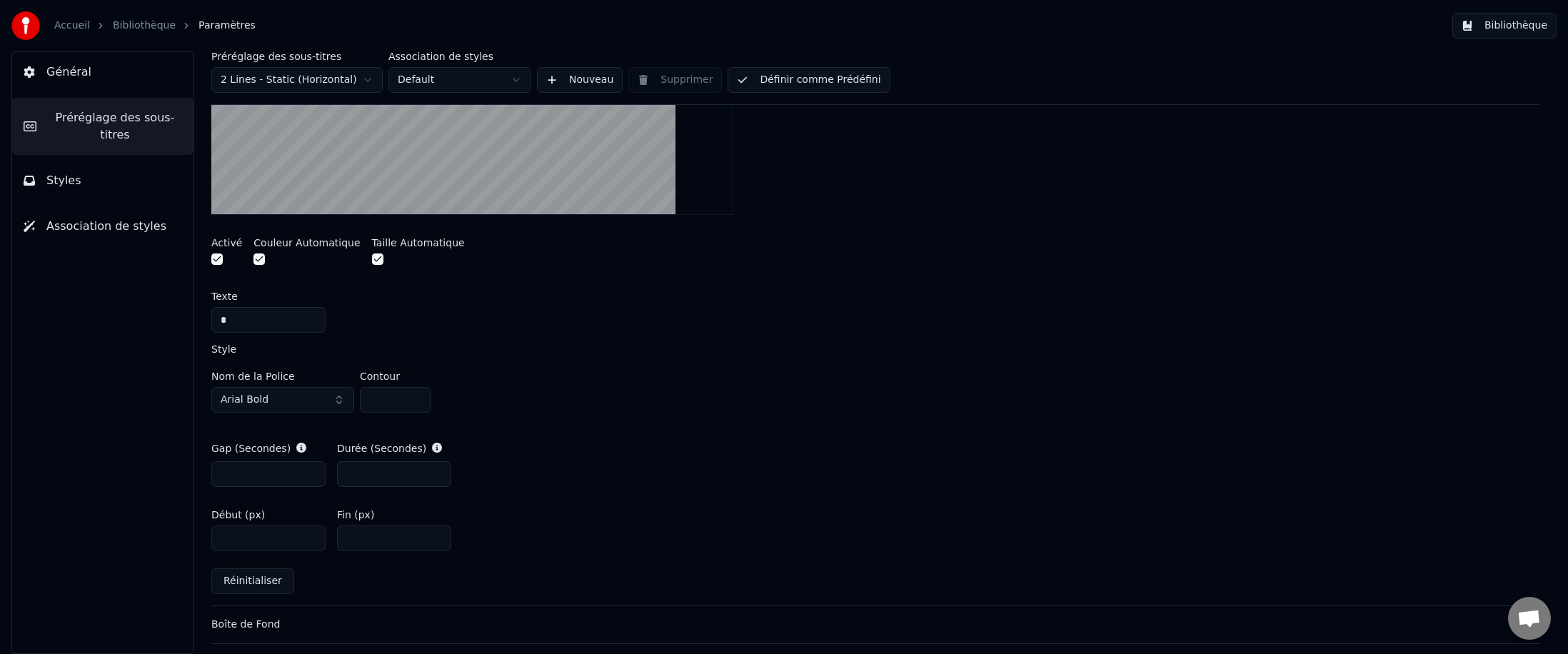
scroll to position [663, 0]
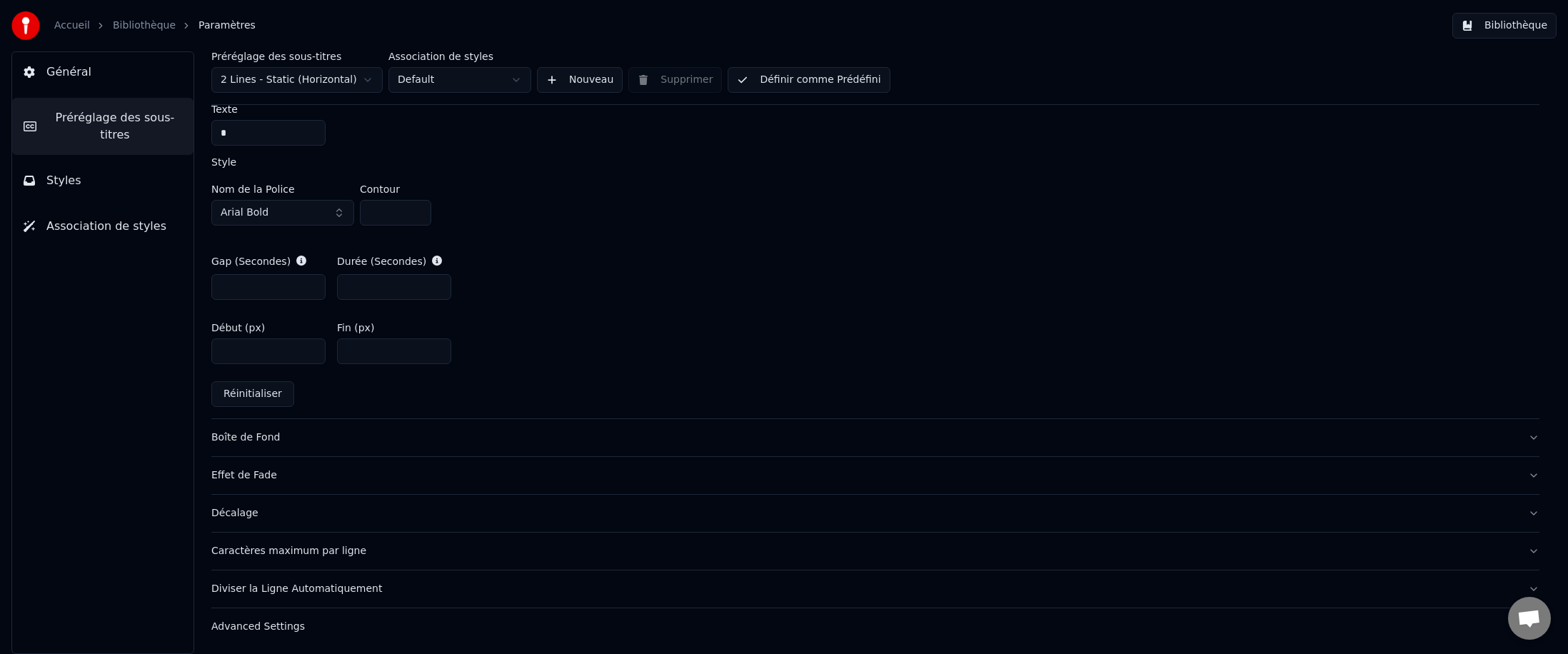
click at [236, 401] on div "Décalage" at bounding box center [864, 514] width 1305 height 15
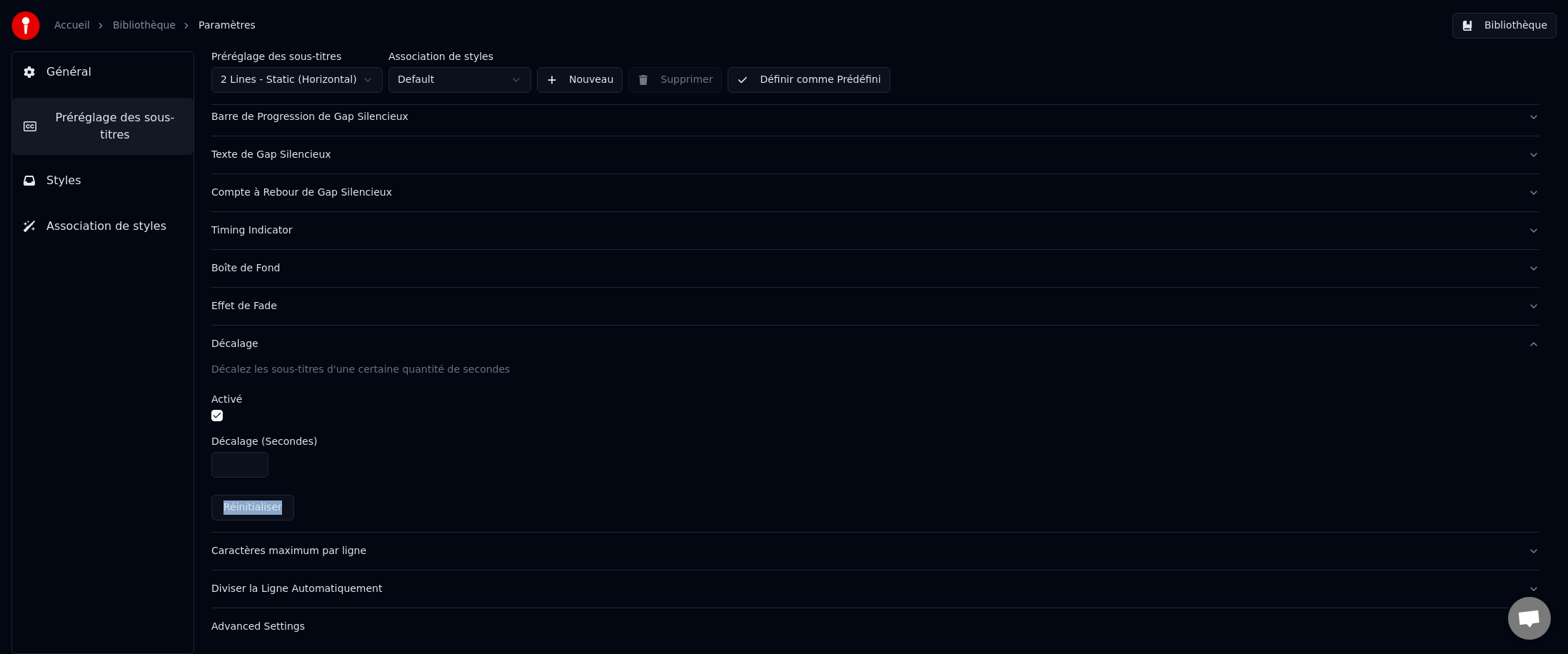
click at [494, 401] on div "Décalez les sous-titres d'une certaine quantité de secondes Activé Décalage (Se…" at bounding box center [875, 448] width 1328 height 170
click at [230, 401] on div "Advanced Settings" at bounding box center [864, 627] width 1305 height 15
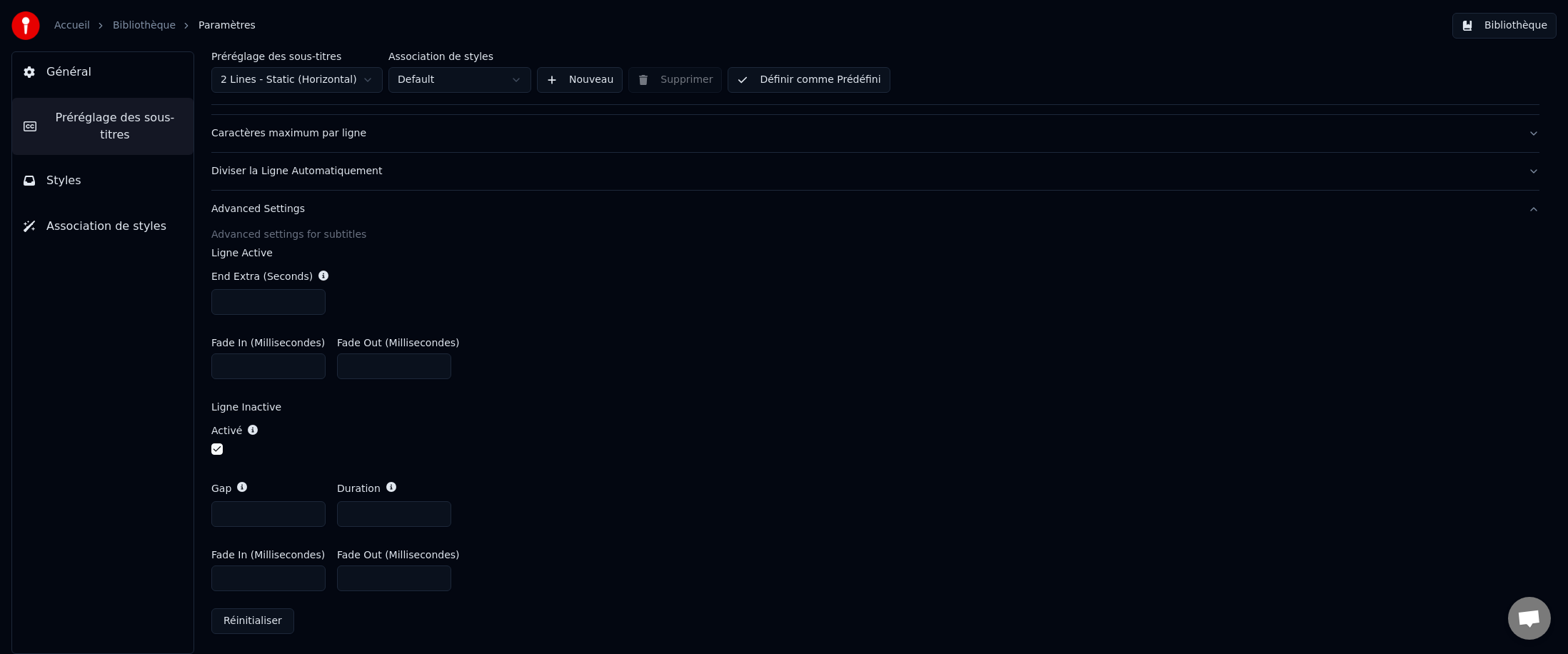
scroll to position [158, 0]
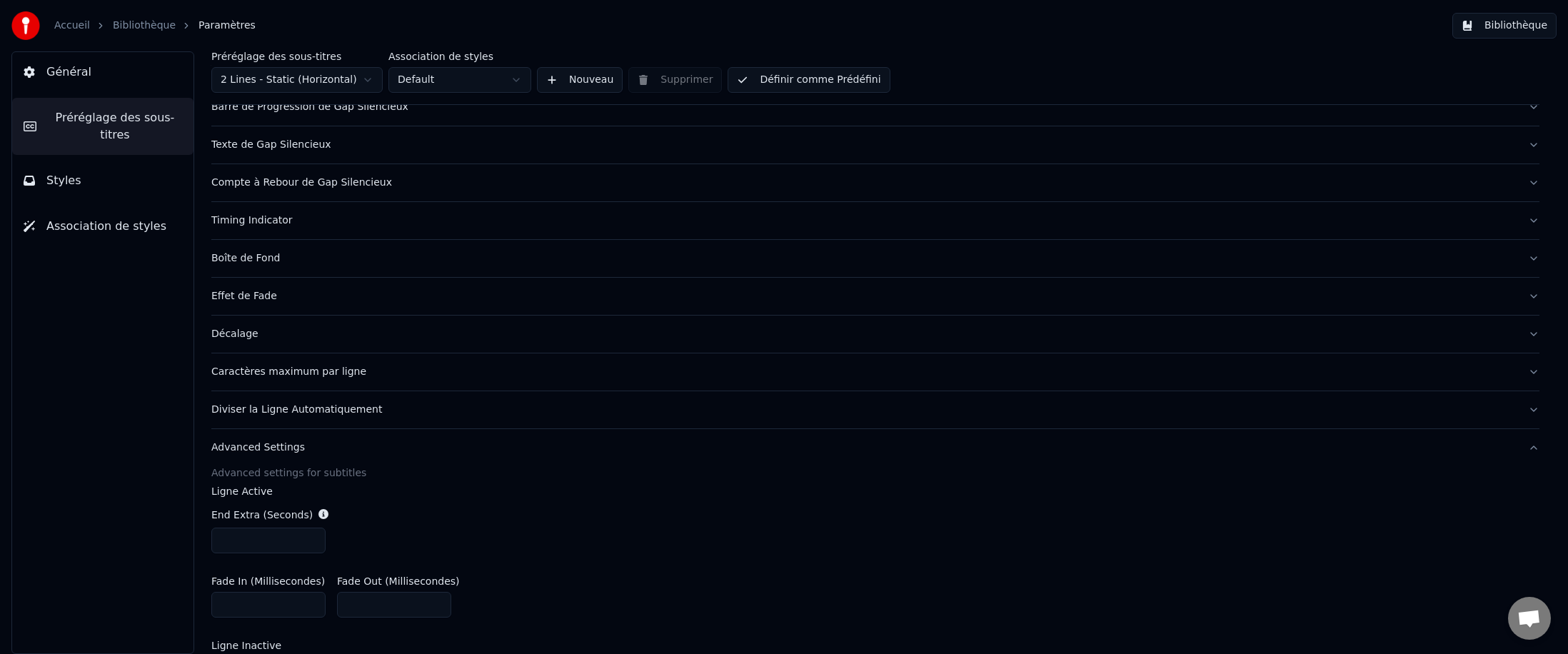
click at [299, 401] on div "Diviser la Ligne Automatiquement" at bounding box center [864, 410] width 1305 height 15
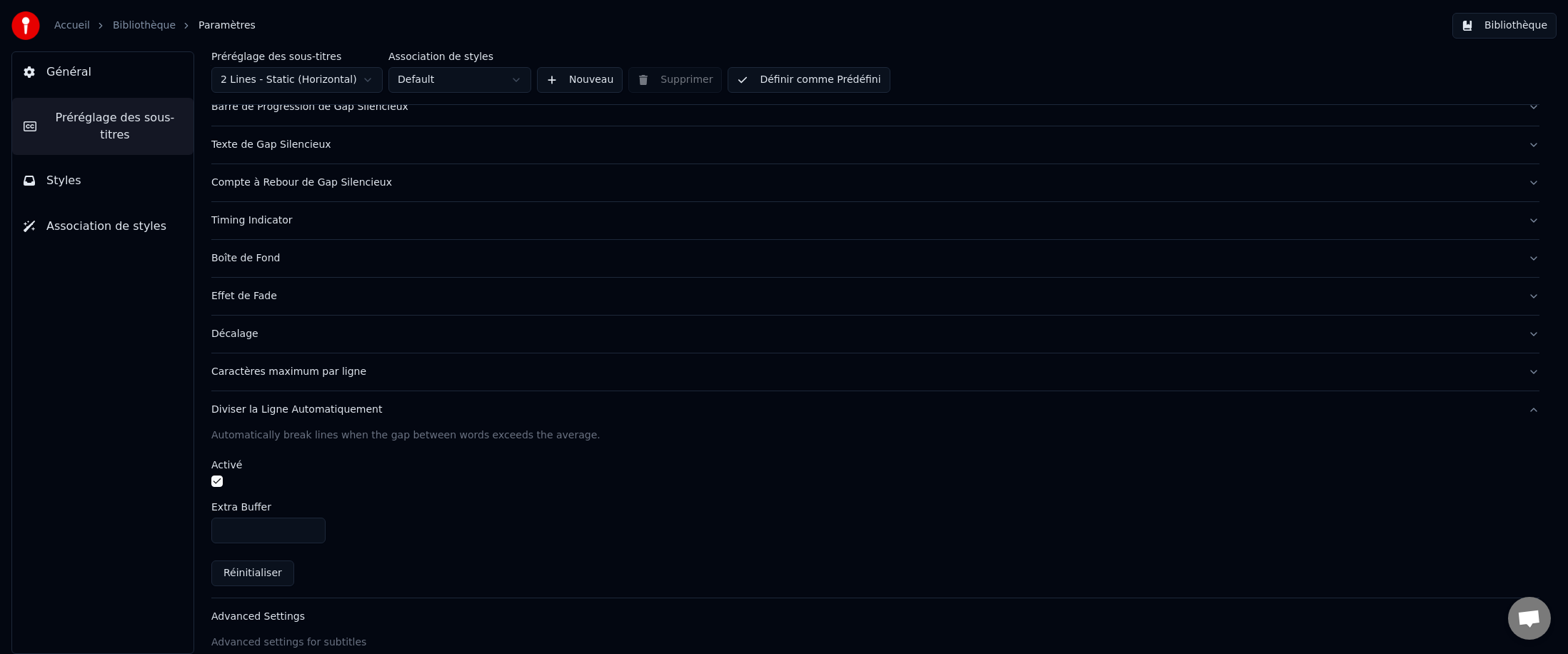
scroll to position [148, 0]
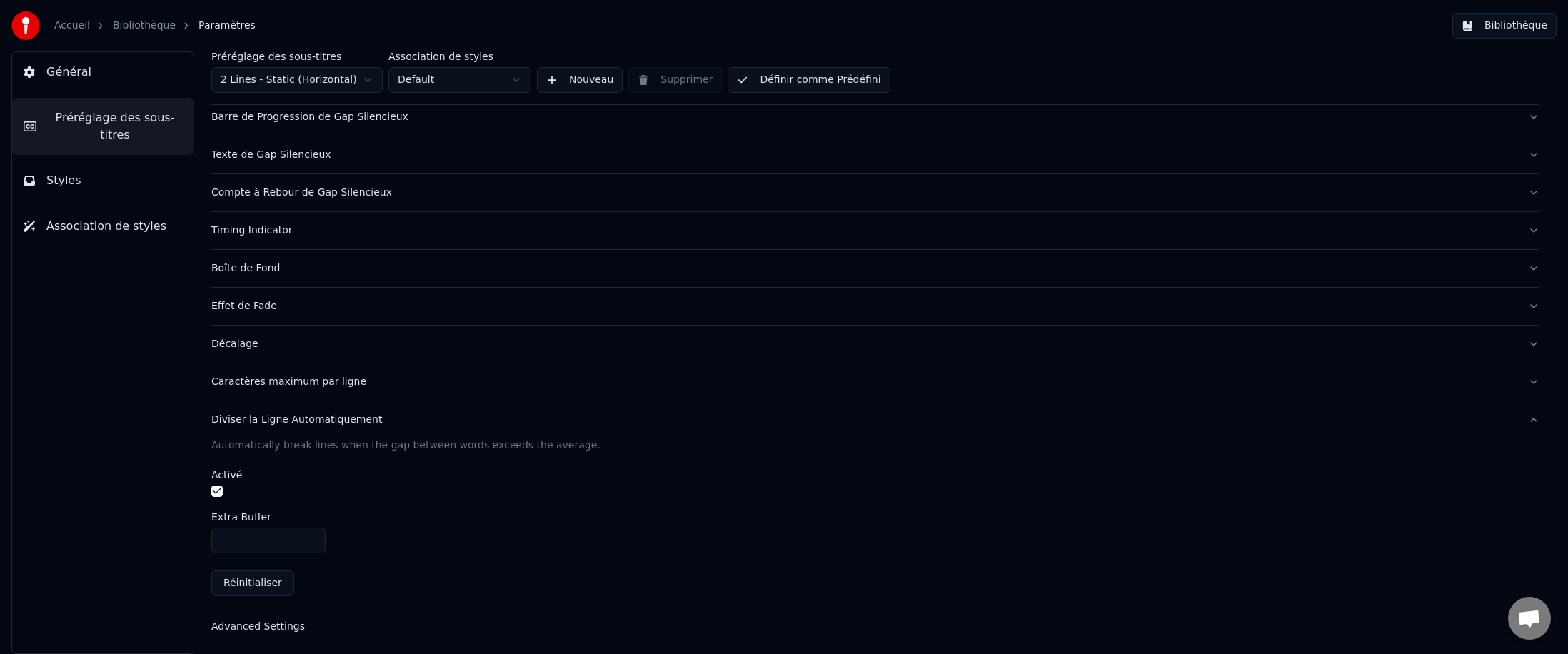
drag, startPoint x: 217, startPoint y: 488, endPoint x: 225, endPoint y: 491, distance: 8.5
click at [217, 401] on button "button" at bounding box center [217, 491] width 11 height 11
click at [266, 380] on div "Caractères maximum par ligne" at bounding box center [864, 382] width 1305 height 15
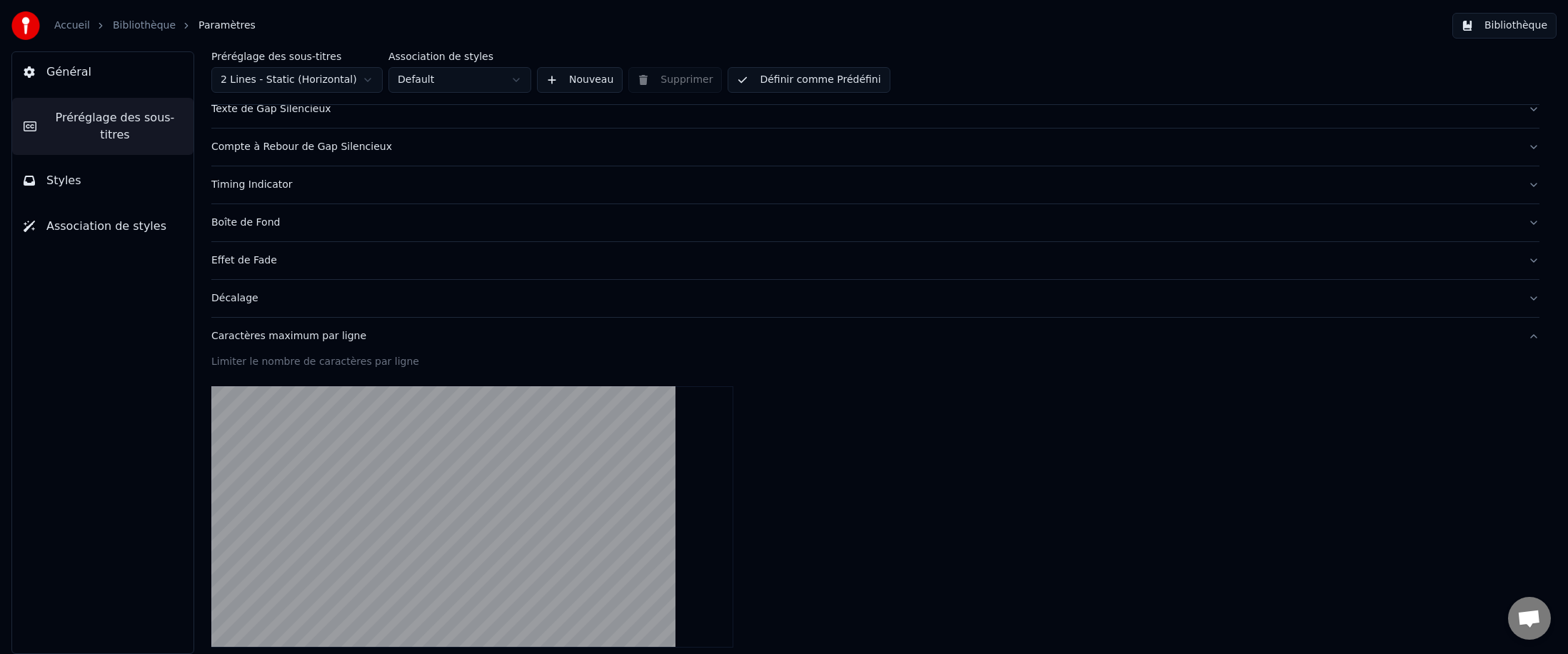
scroll to position [76, 0]
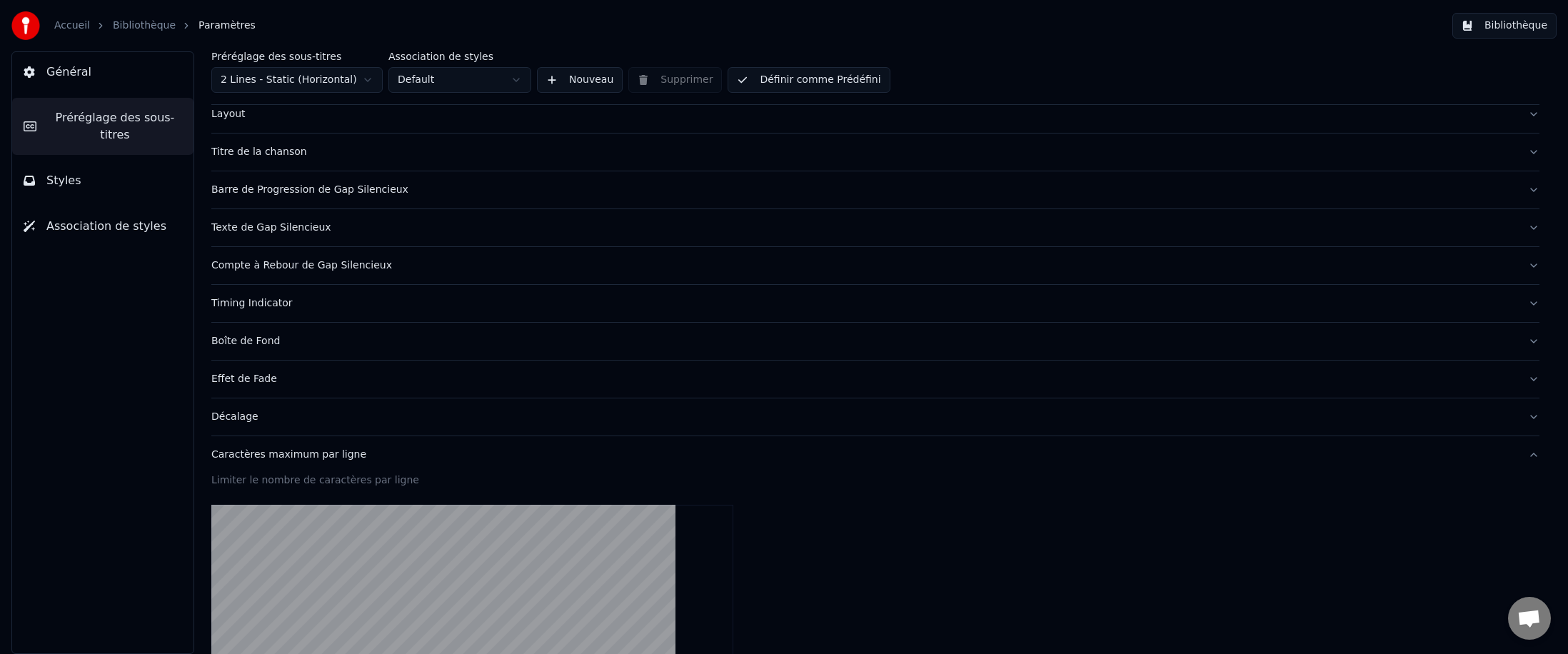
click at [230, 377] on div "Effet de Fade" at bounding box center [864, 379] width 1305 height 15
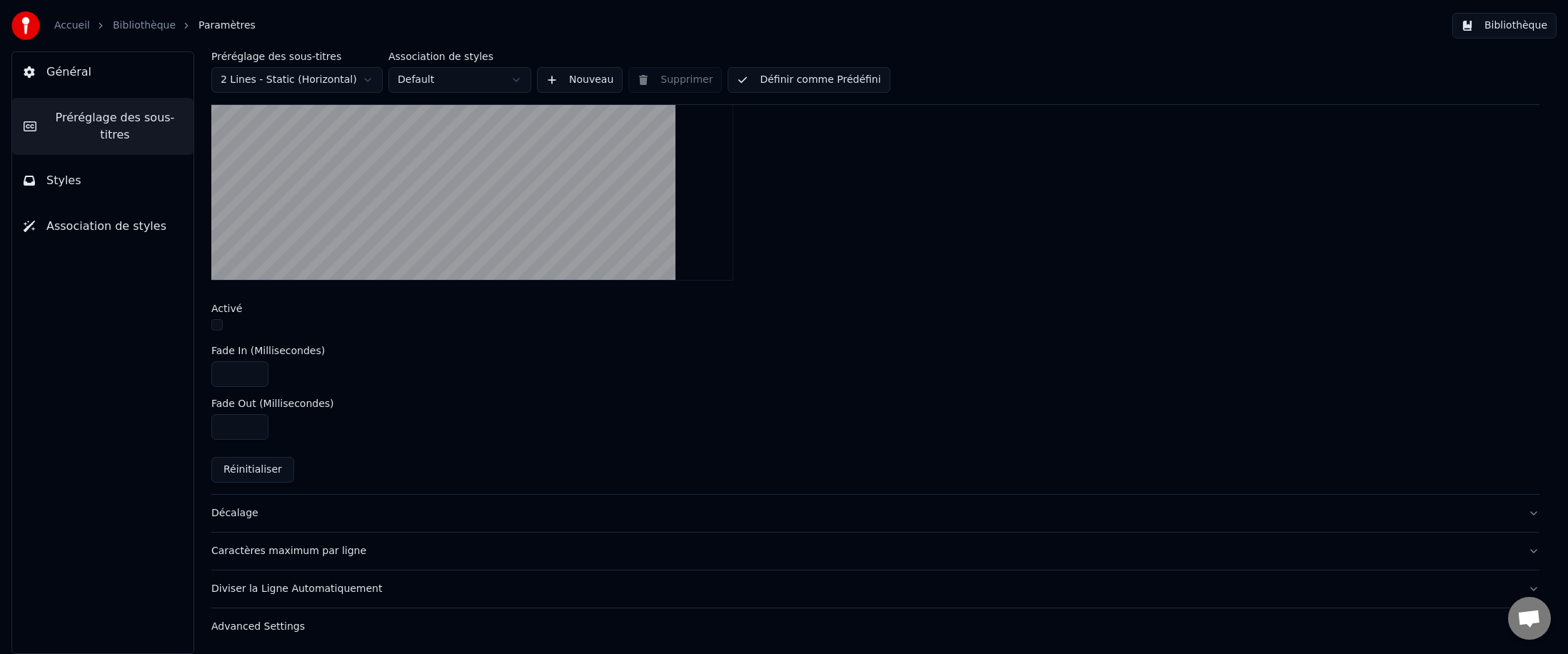
scroll to position [0, 0]
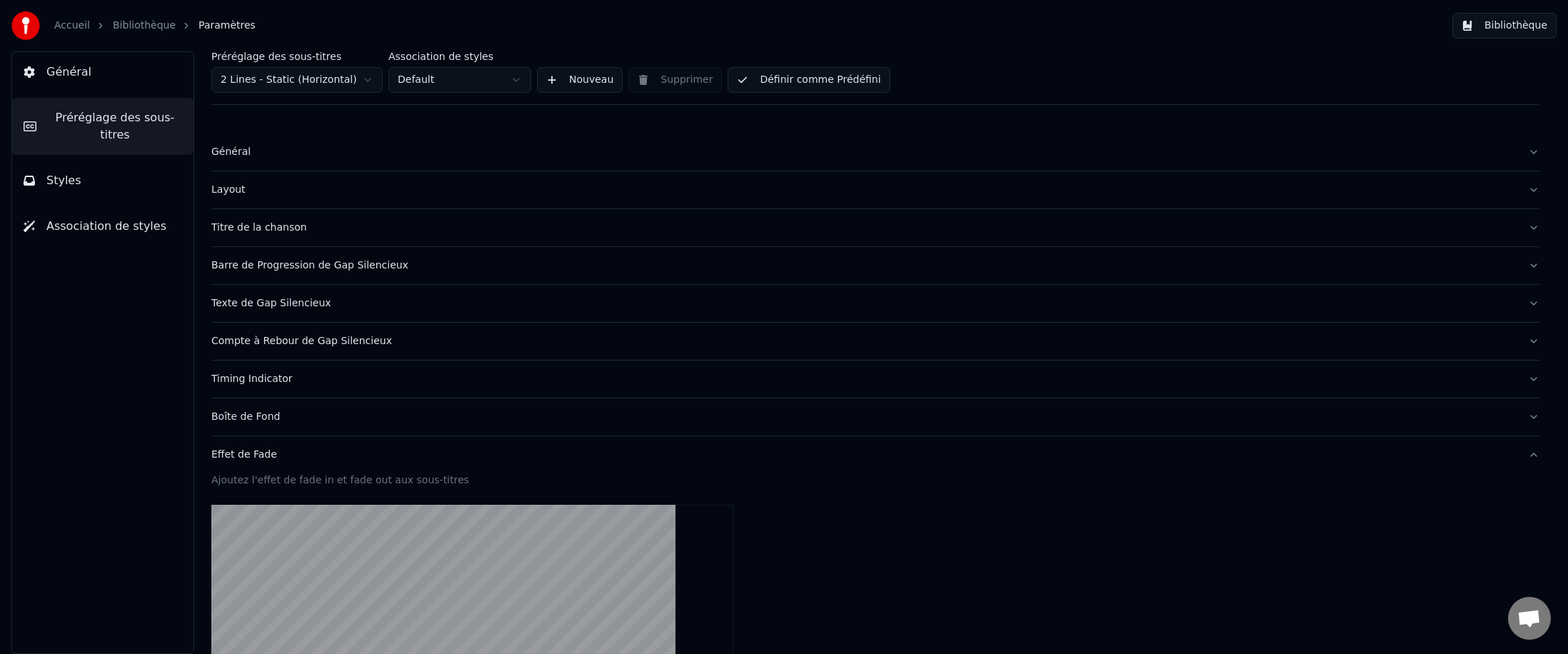
click at [48, 74] on span "Général" at bounding box center [68, 72] width 45 height 17
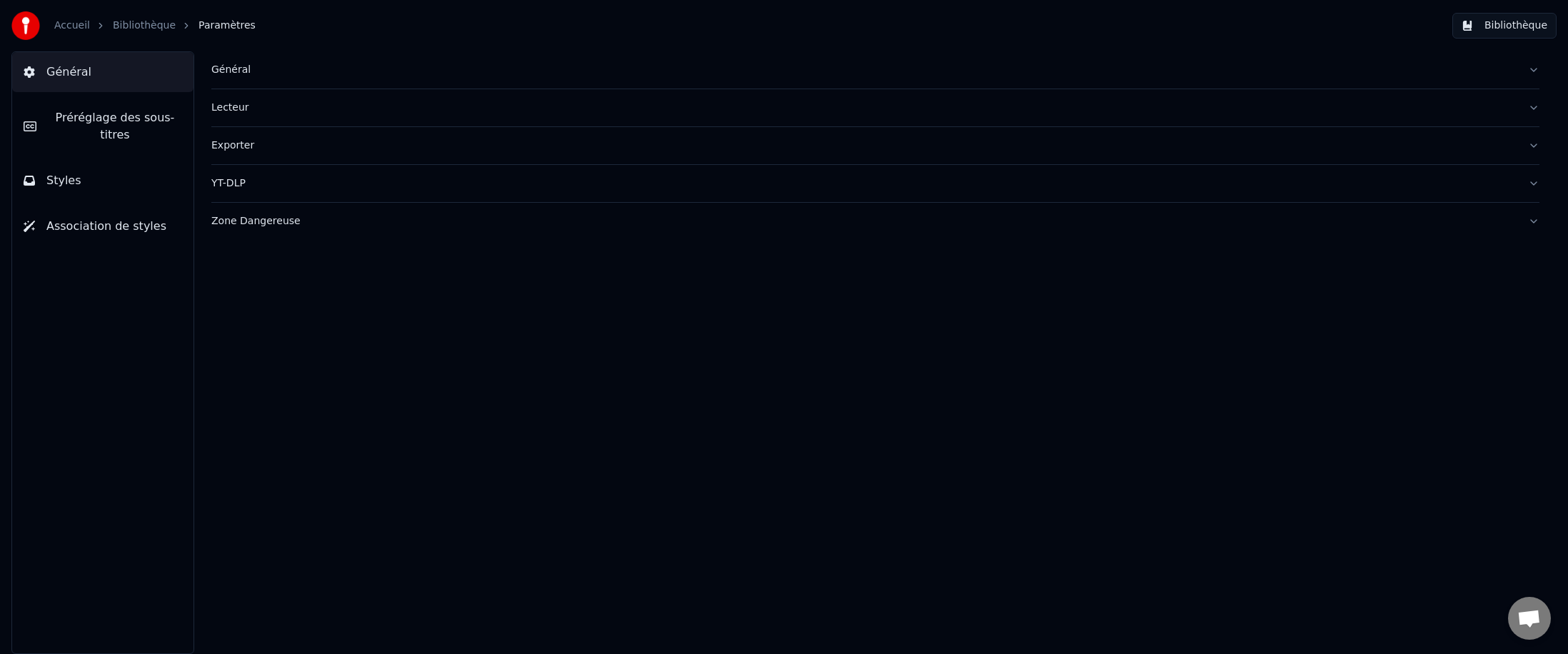
click at [87, 123] on span "Préréglage des sous-titres" at bounding box center [115, 126] width 135 height 34
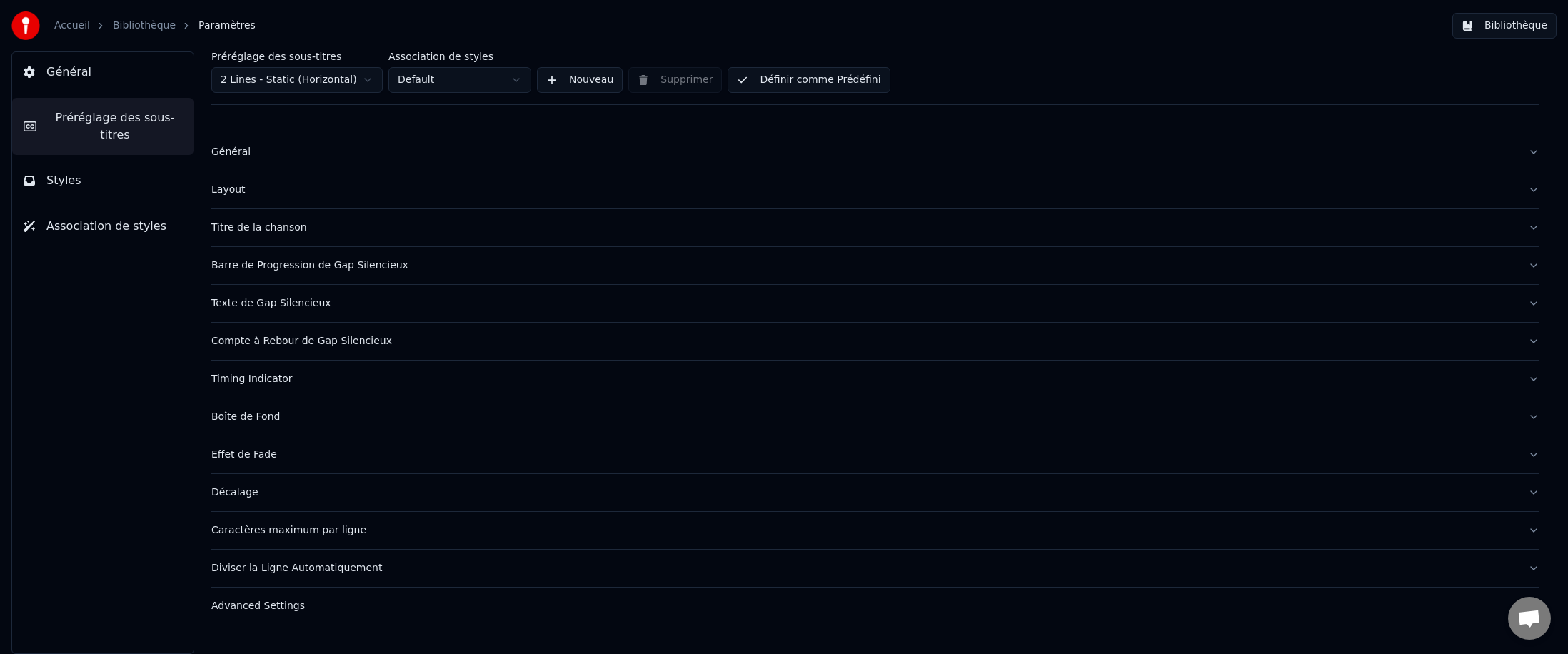
click at [254, 376] on div "Timing Indicator" at bounding box center [864, 379] width 1305 height 15
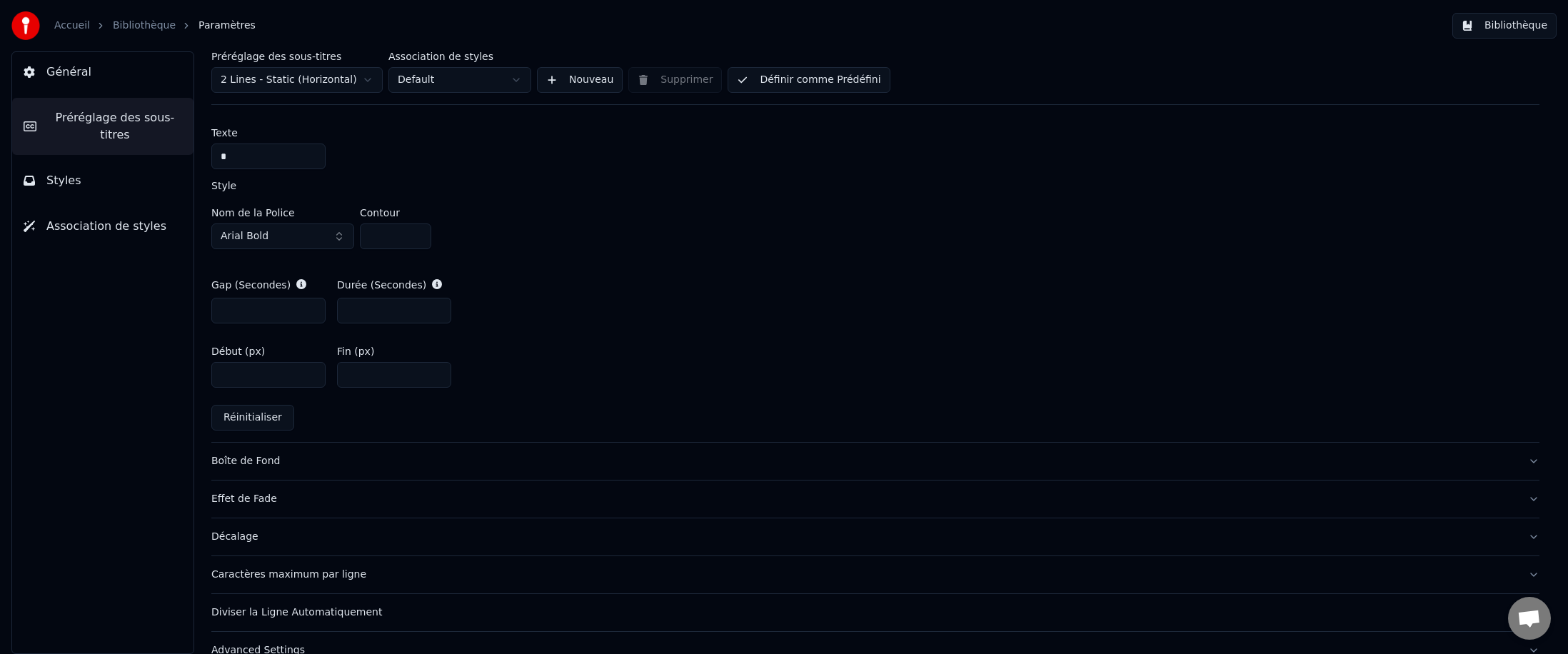
scroll to position [663, 0]
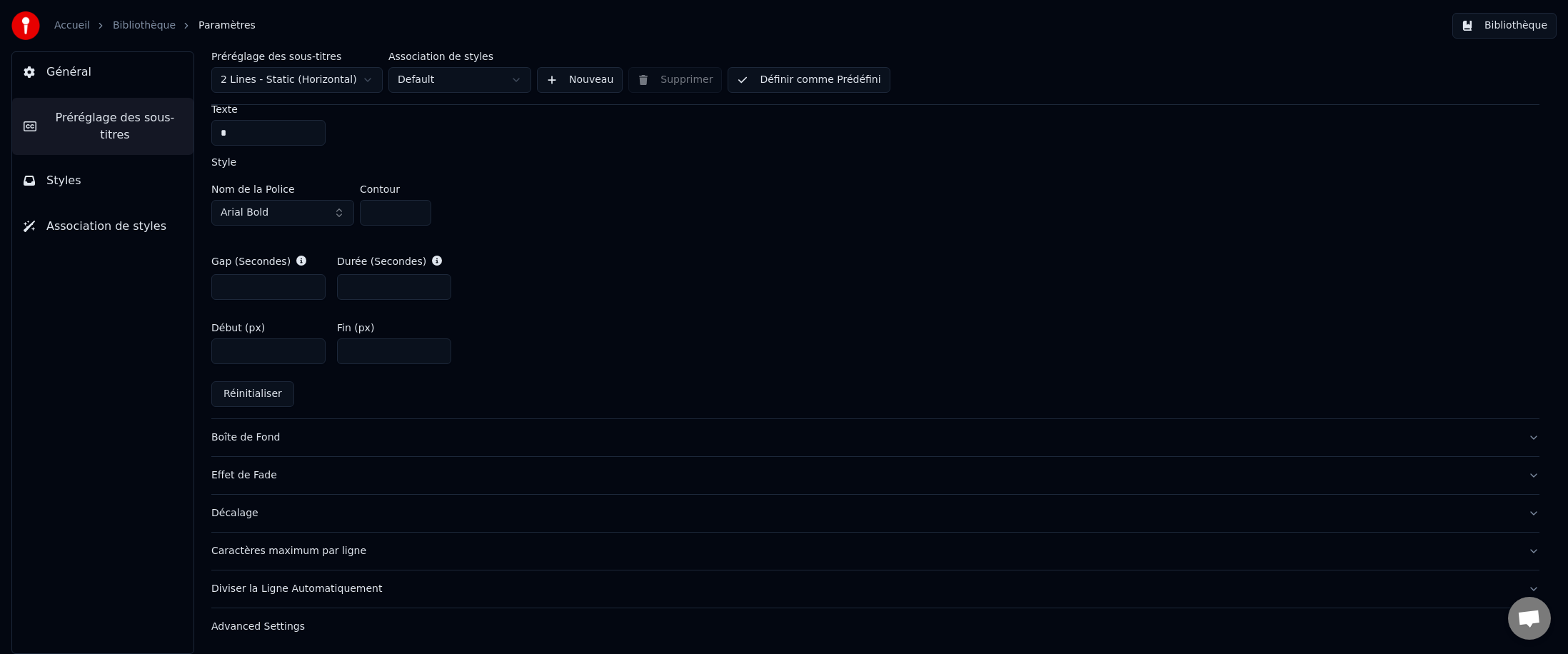
click at [236, 401] on div "Décalage" at bounding box center [864, 514] width 1305 height 15
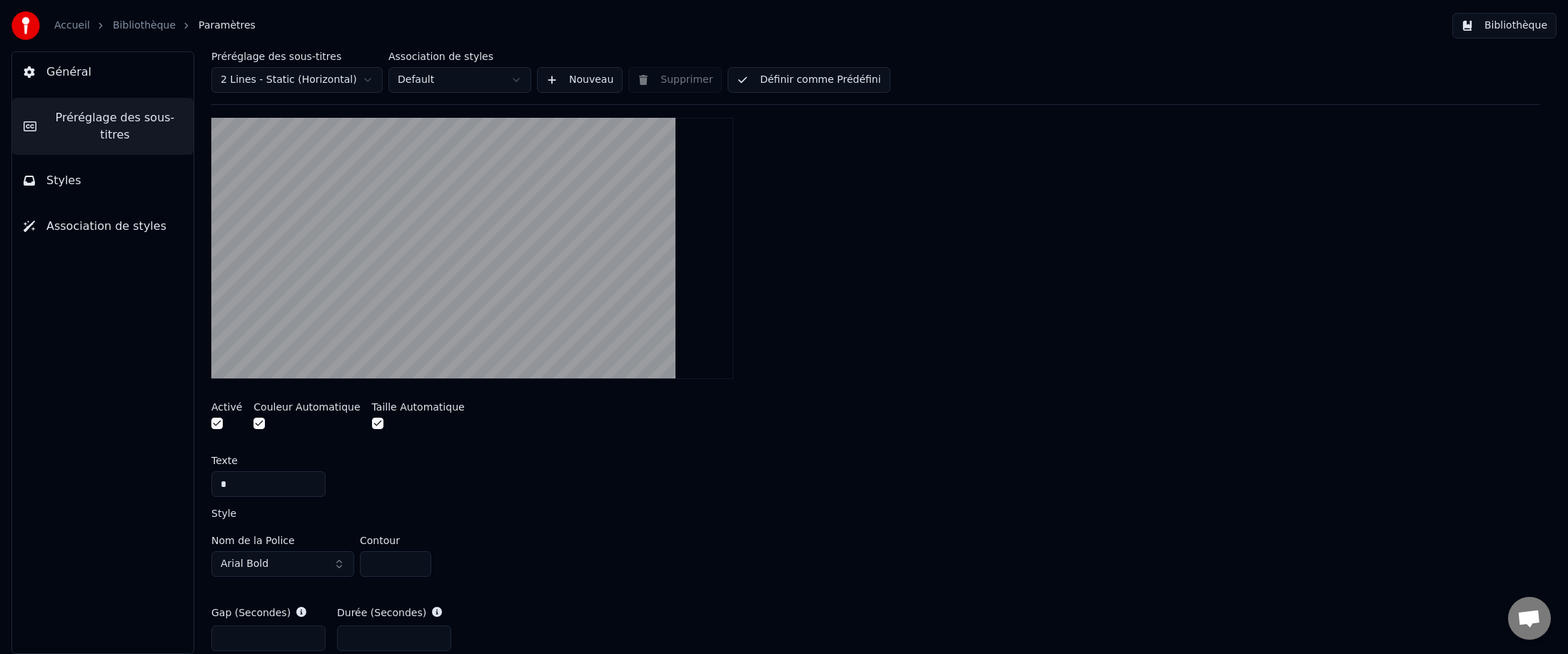
scroll to position [148, 0]
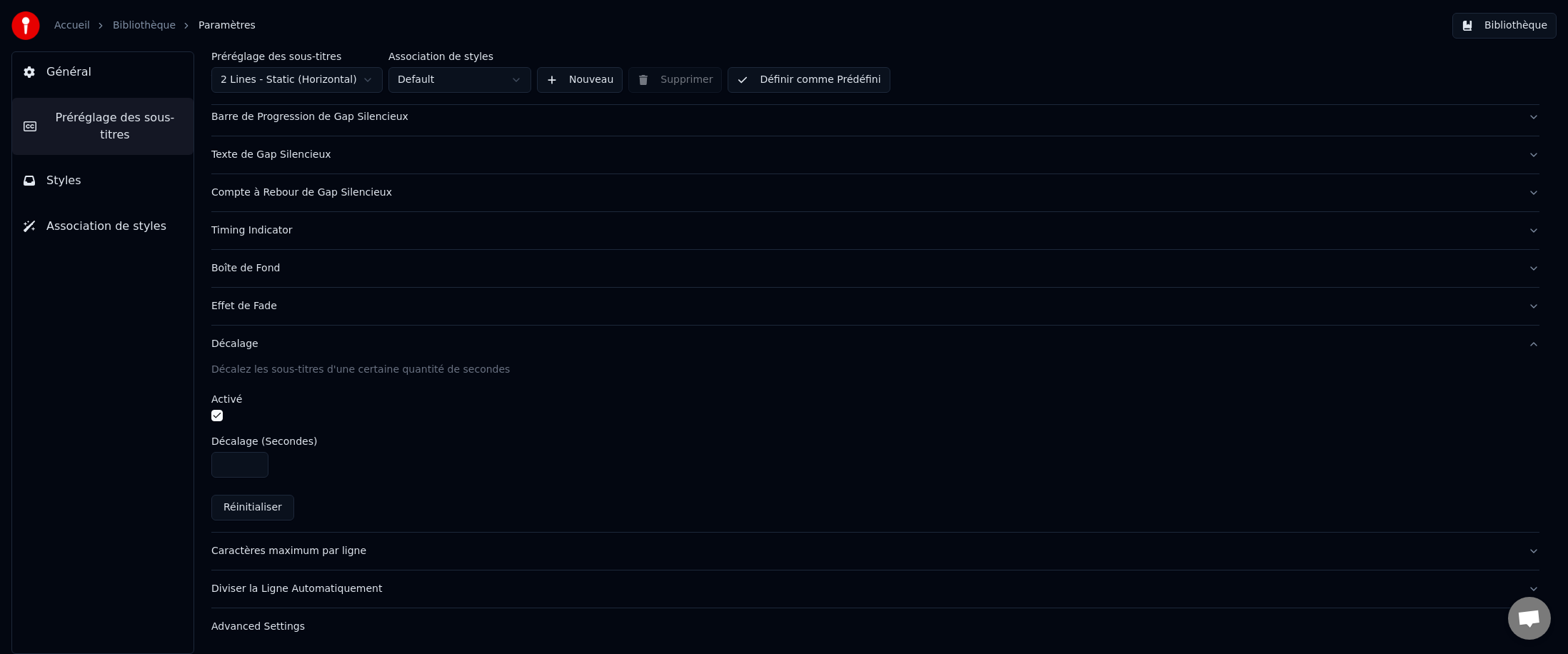
click at [60, 172] on span "Styles" at bounding box center [64, 180] width 35 height 17
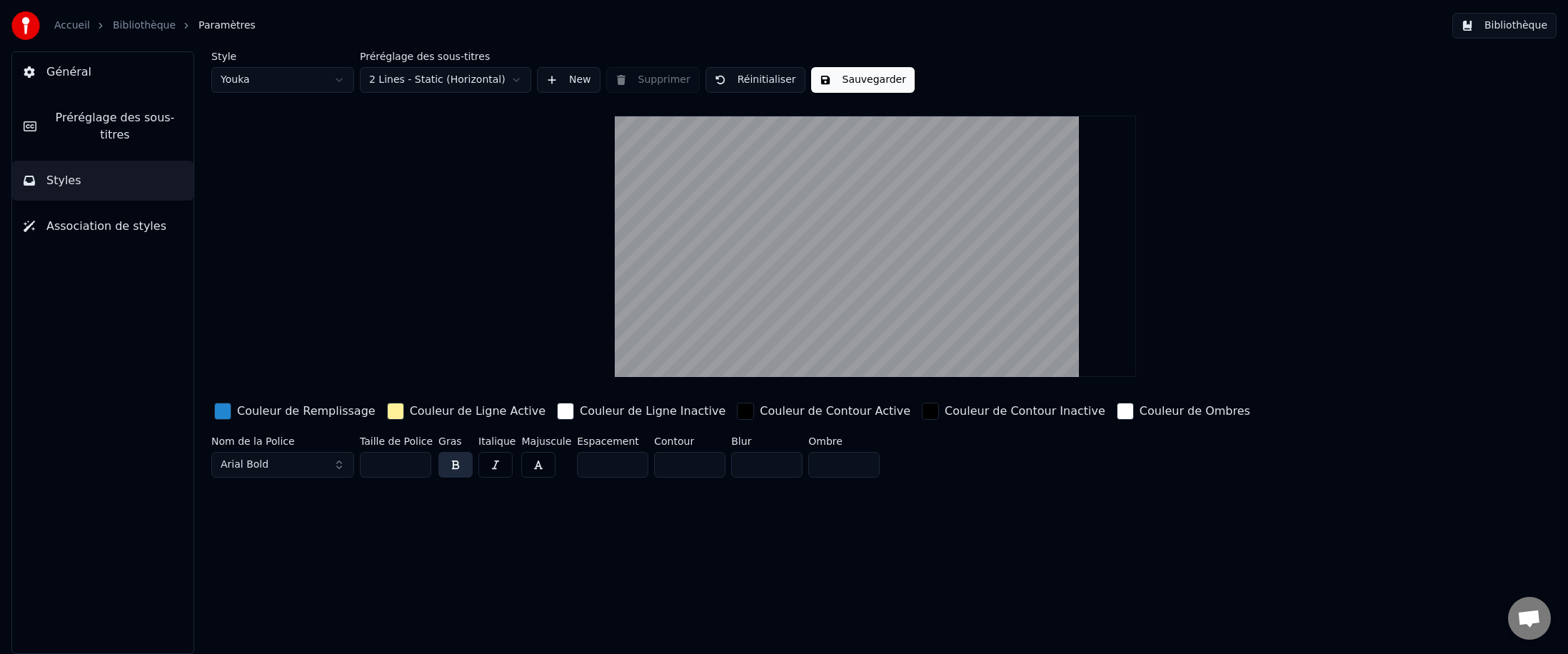
click at [71, 218] on span "Association de styles" at bounding box center [106, 226] width 120 height 17
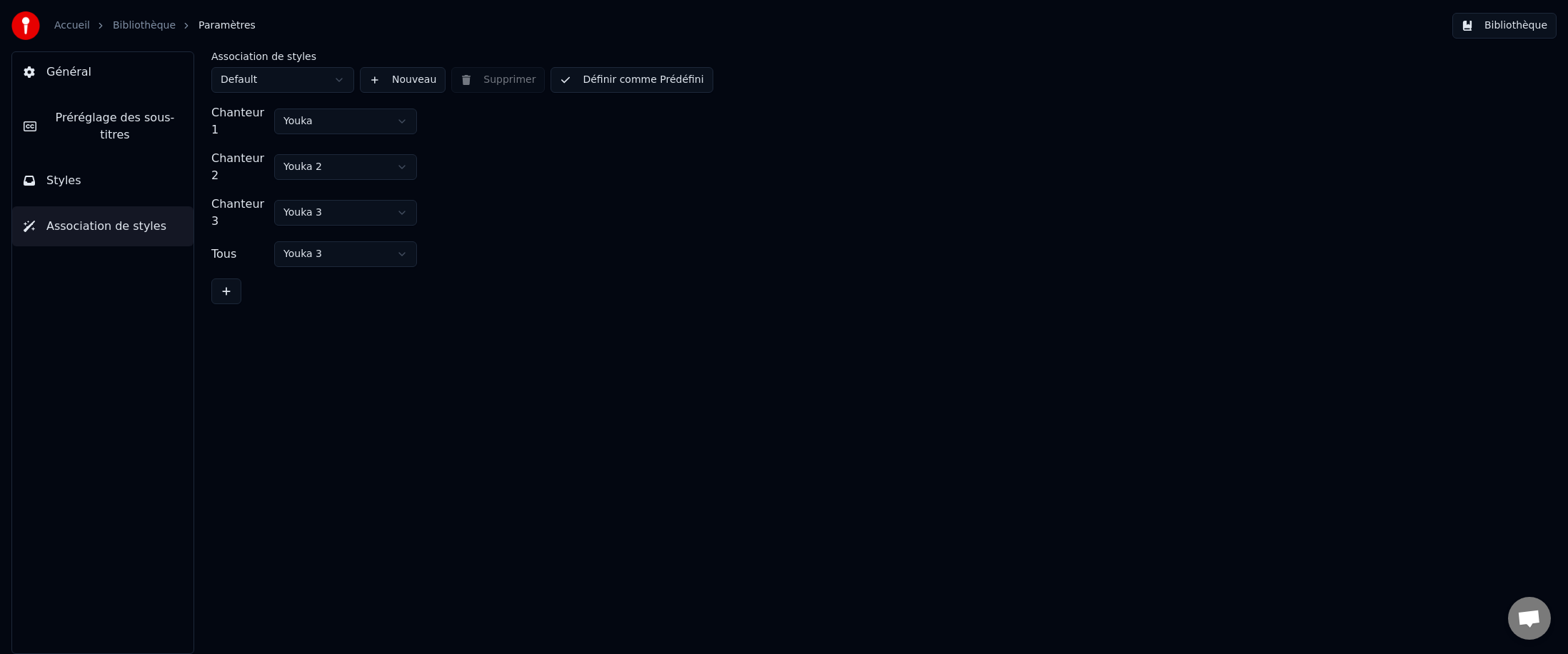
click at [149, 24] on link "Bibliothèque" at bounding box center [144, 26] width 63 height 15
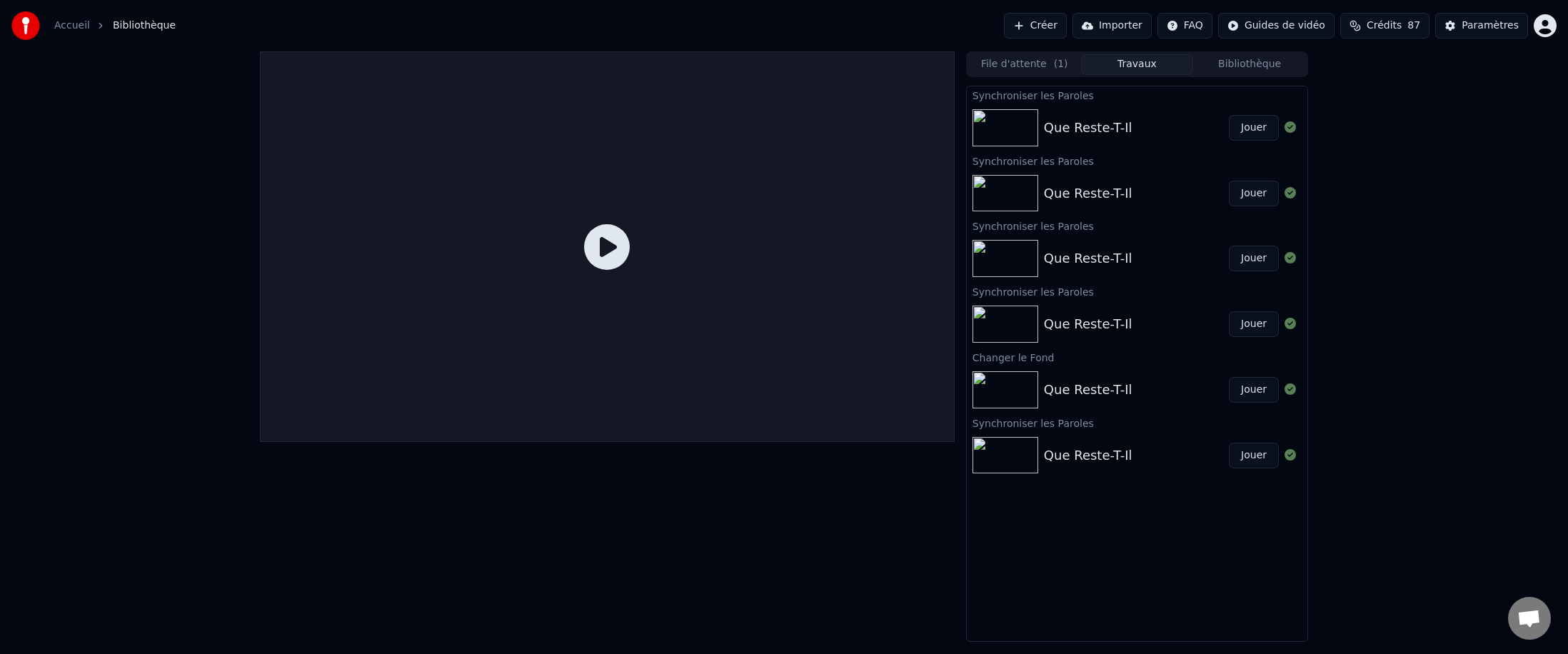
click at [560, 131] on div "Que Reste-T-Il" at bounding box center [1088, 127] width 89 height 20
click at [560, 136] on button "Jouer" at bounding box center [1253, 128] width 50 height 26
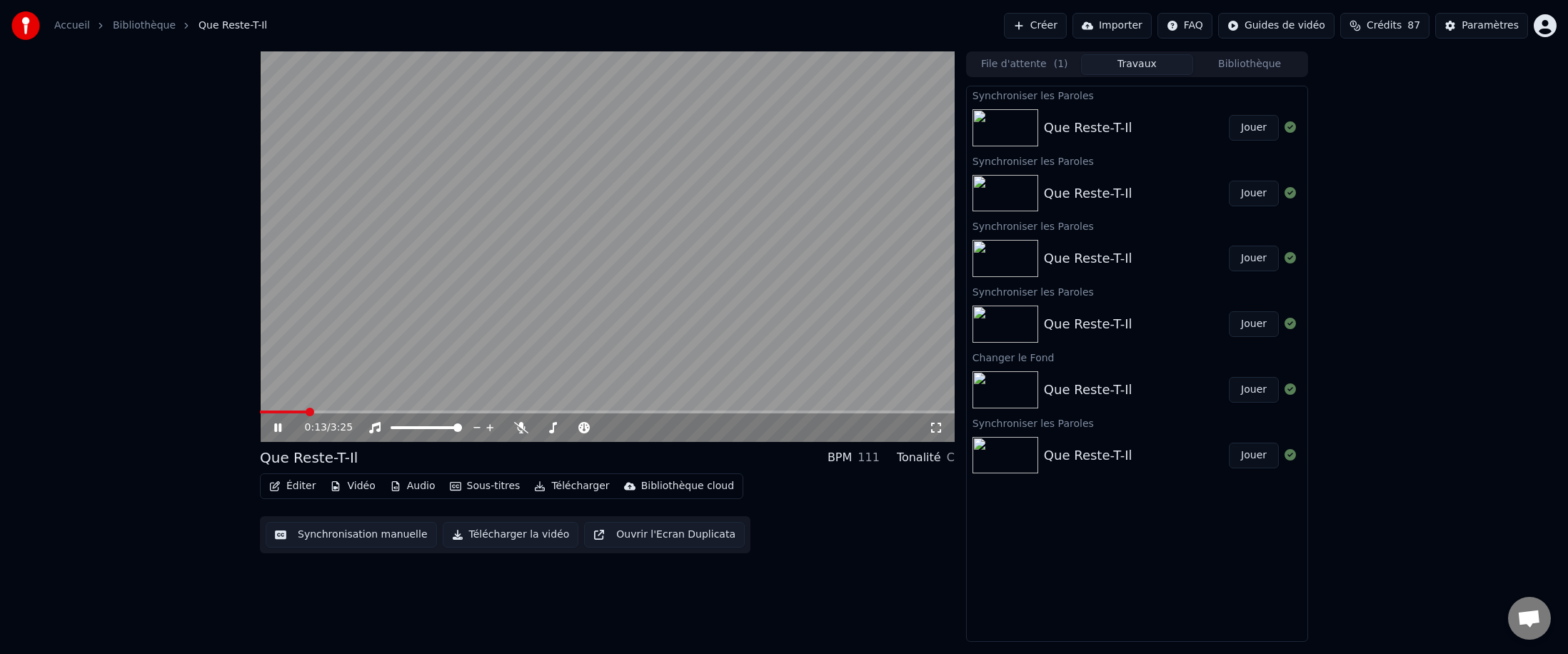
click at [276, 401] on icon at bounding box center [288, 428] width 33 height 11
click at [560, 401] on button "Jouer" at bounding box center [1253, 456] width 50 height 26
click at [278, 401] on icon at bounding box center [288, 428] width 33 height 11
click at [335, 401] on icon "button" at bounding box center [336, 486] width 11 height 10
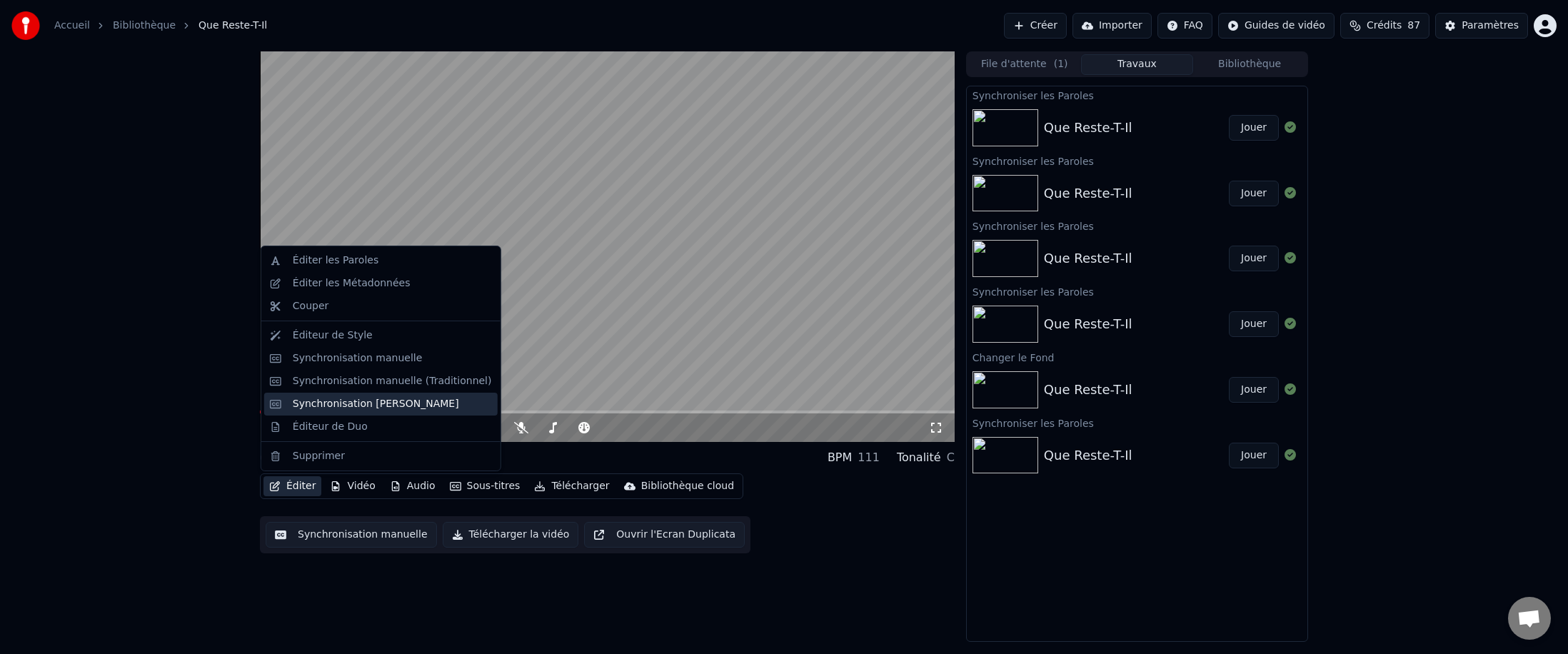
click at [303, 401] on div "Synchronisation [PERSON_NAME]" at bounding box center [376, 404] width 166 height 15
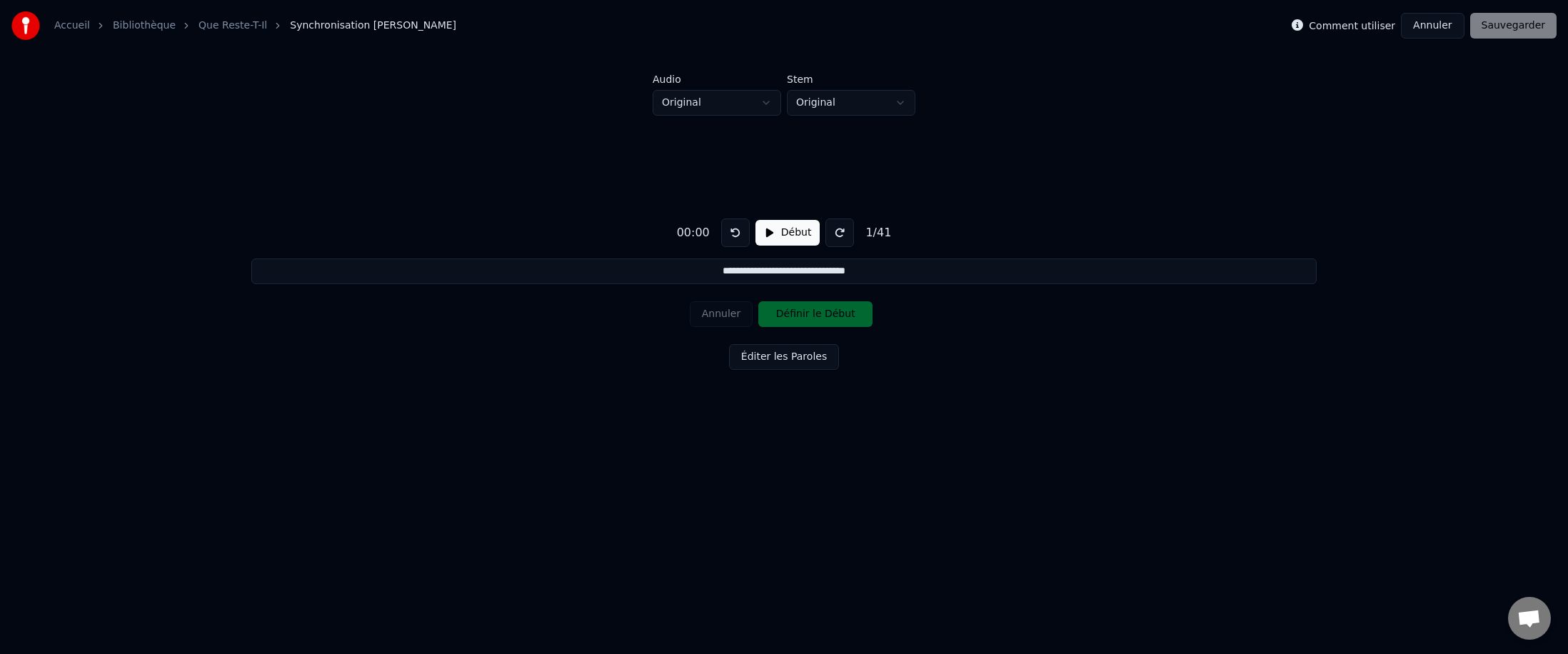
click at [560, 233] on button at bounding box center [839, 232] width 29 height 29
click at [560, 311] on div "Annuler Définir le Début" at bounding box center [784, 315] width 188 height 38
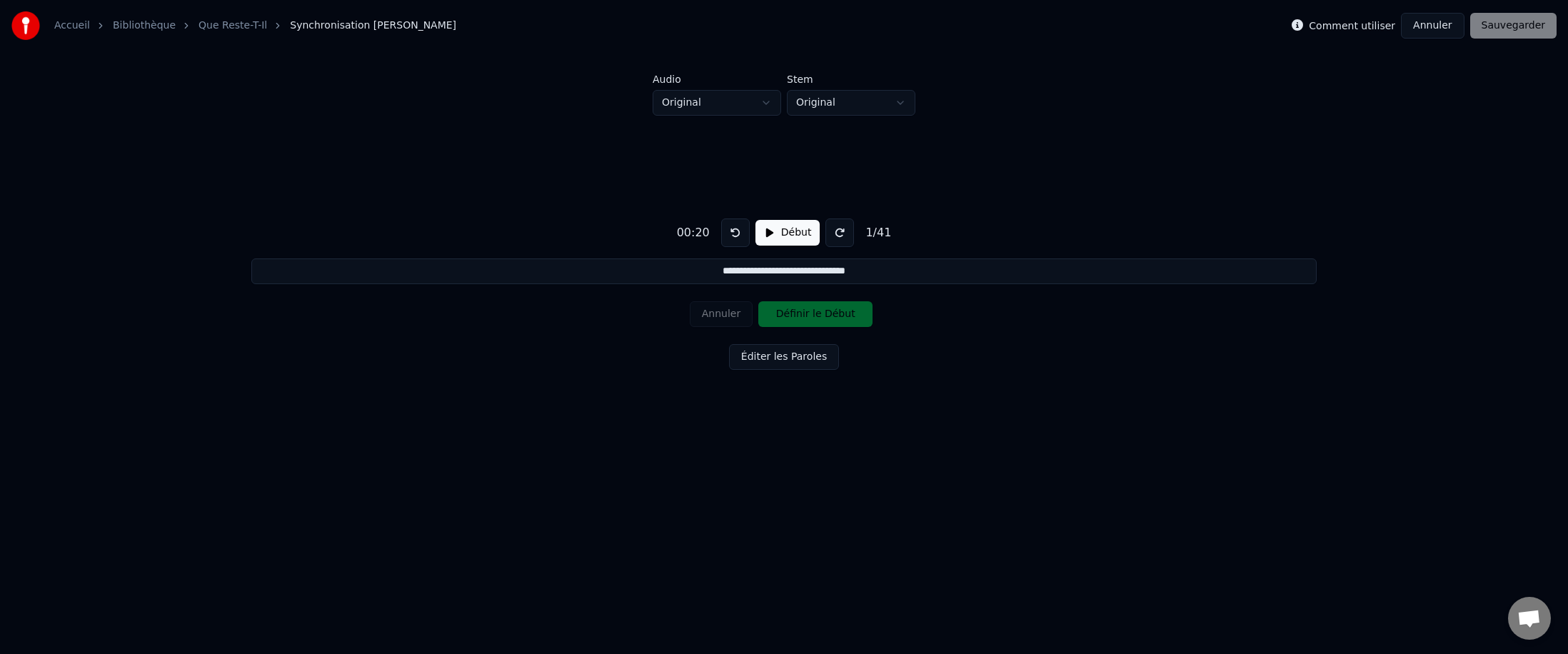
click at [560, 356] on button "Éditer les Paroles" at bounding box center [784, 357] width 110 height 26
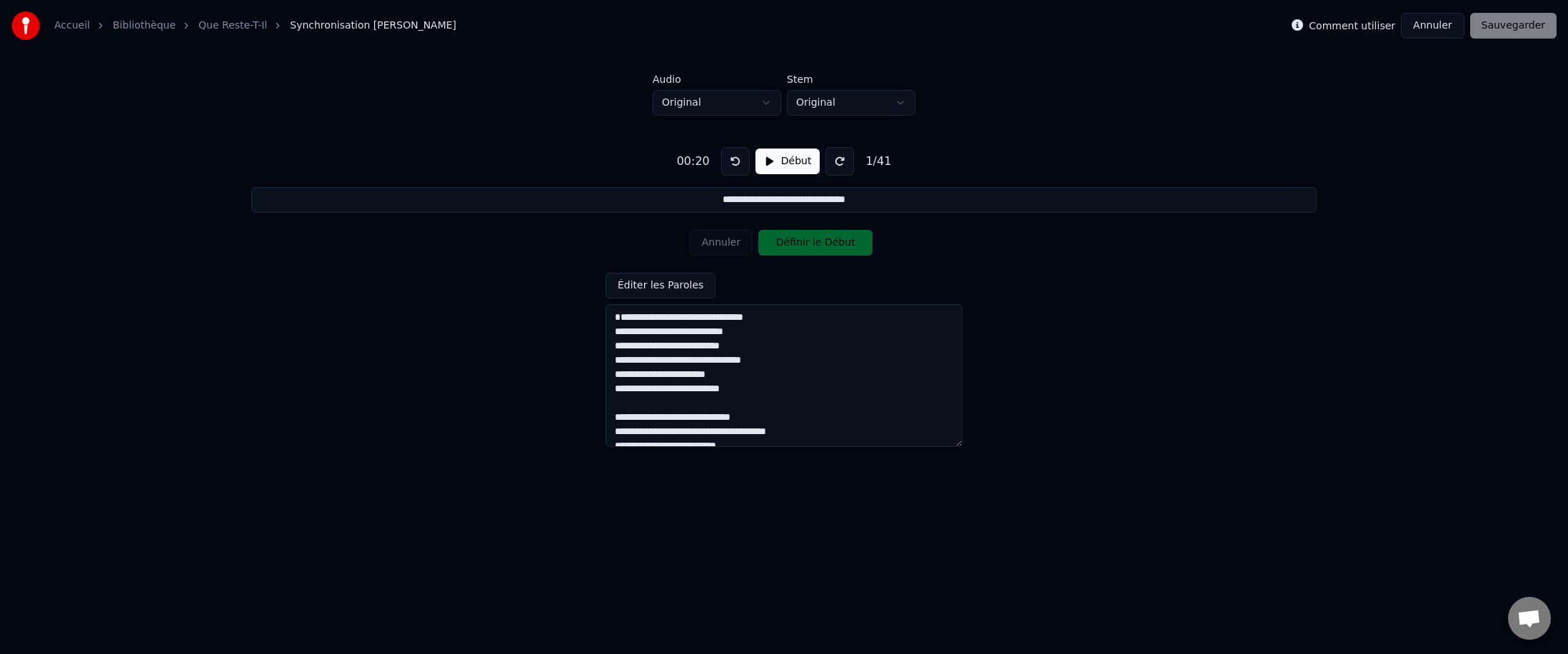
click at [560, 242] on div "Annuler Définir le Début" at bounding box center [784, 243] width 188 height 38
click at [560, 38] on div "Comment utiliser Annuler Sauvegarder" at bounding box center [1424, 26] width 265 height 26
click at [560, 29] on label "Comment utiliser" at bounding box center [1352, 25] width 86 height 10
click at [560, 163] on button "Début" at bounding box center [788, 161] width 65 height 26
click at [560, 169] on button at bounding box center [735, 161] width 29 height 29
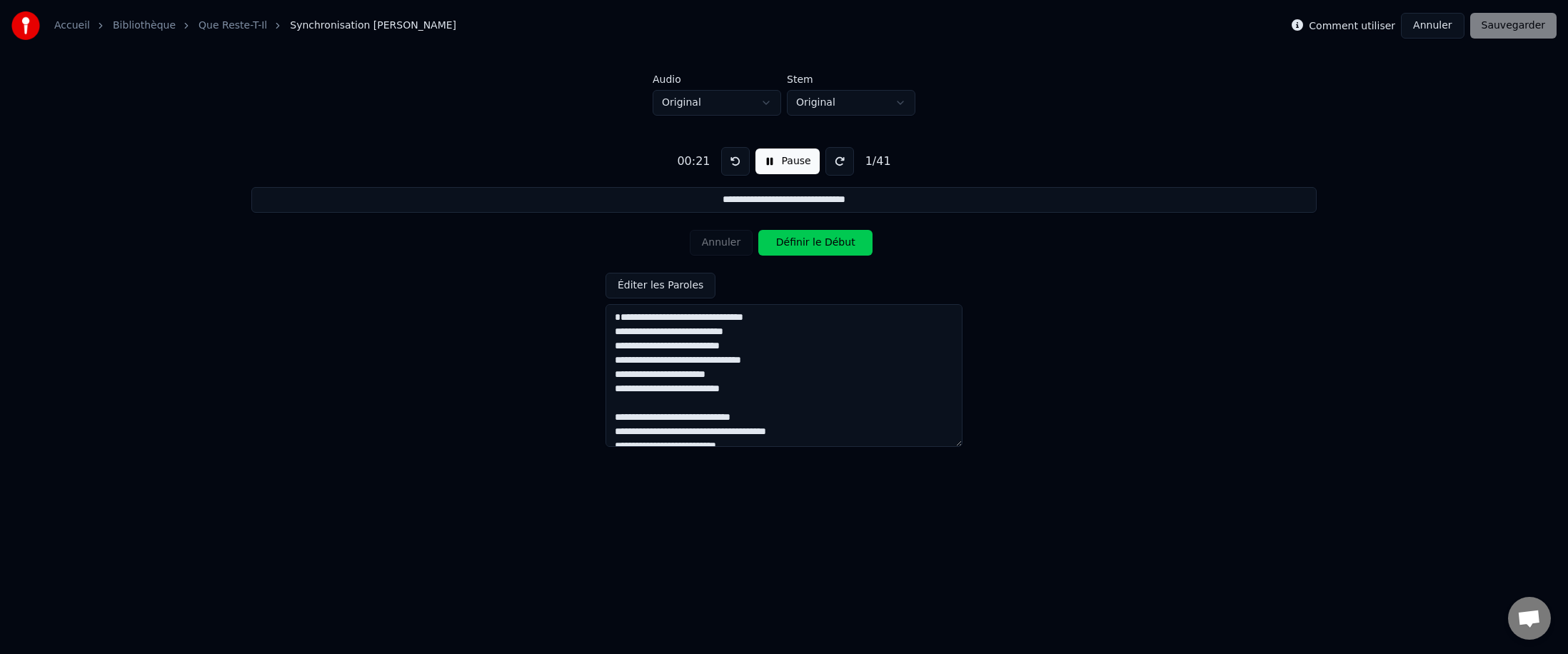
click at [560, 169] on button at bounding box center [735, 161] width 29 height 29
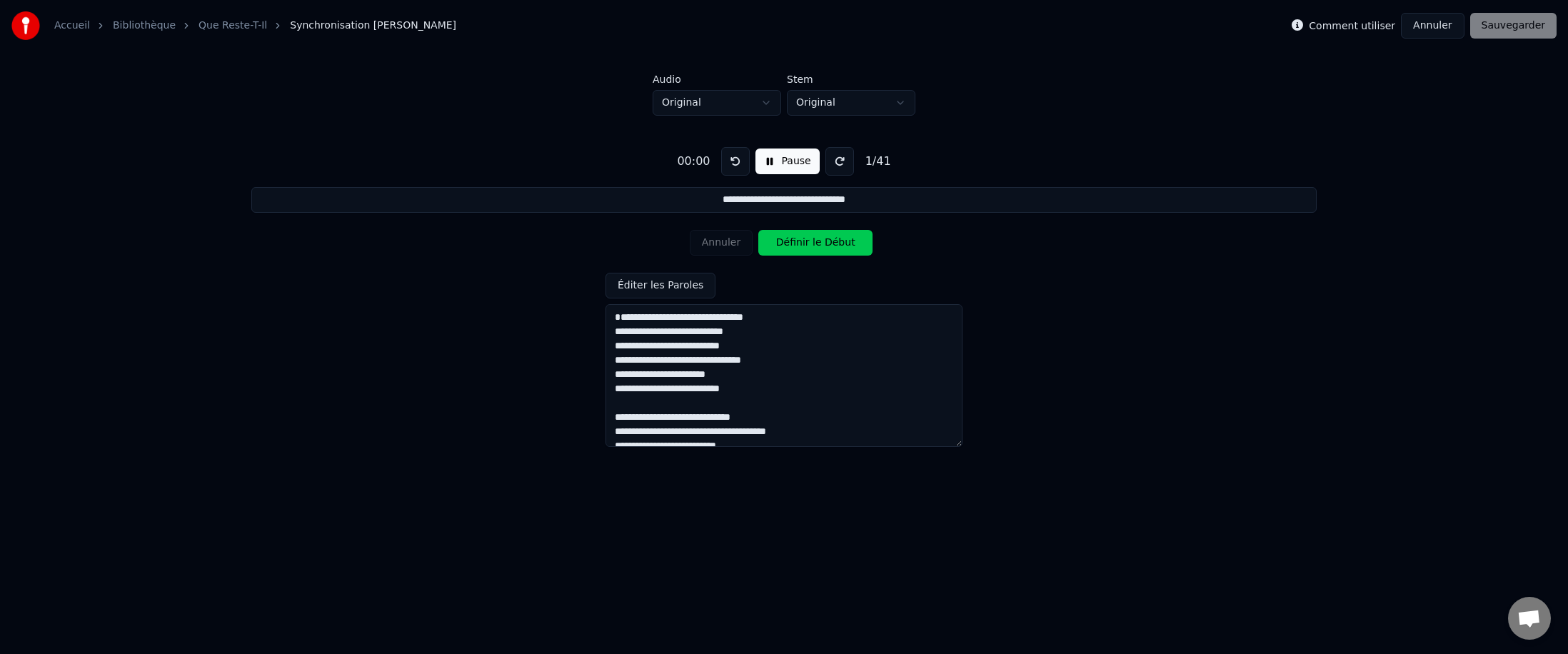
click at [560, 169] on button at bounding box center [735, 161] width 29 height 29
click at [560, 246] on button "Définir le Début" at bounding box center [815, 243] width 114 height 26
click at [560, 245] on button "Définir la Fin" at bounding box center [815, 243] width 114 height 26
click at [560, 252] on button "Annuler" at bounding box center [721, 243] width 63 height 26
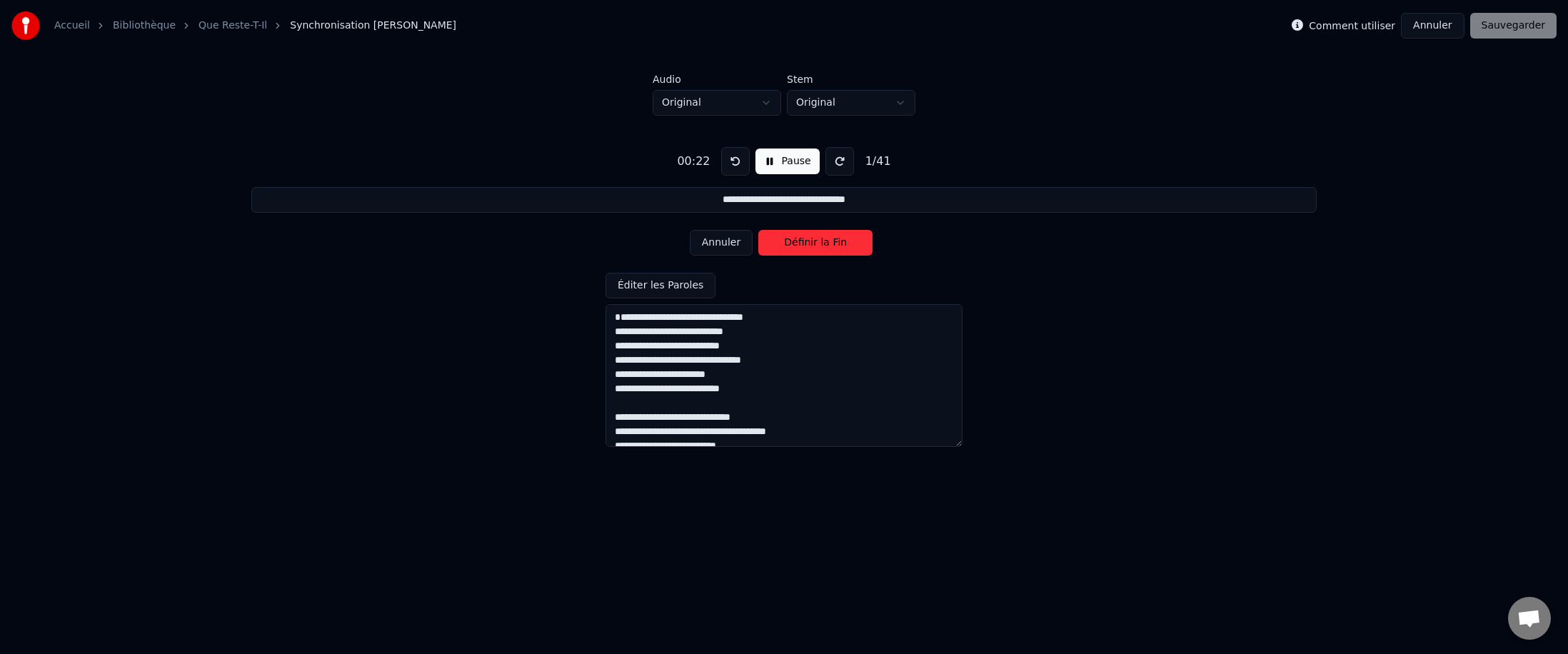
click at [560, 159] on button at bounding box center [735, 161] width 29 height 29
click at [560, 238] on button "Définir le Début" at bounding box center [815, 243] width 114 height 26
click at [560, 241] on button "Définir la Fin" at bounding box center [815, 243] width 114 height 26
click at [560, 241] on button "Définir le Début" at bounding box center [815, 243] width 114 height 26
click at [560, 241] on button "Définir la Fin" at bounding box center [815, 243] width 114 height 26
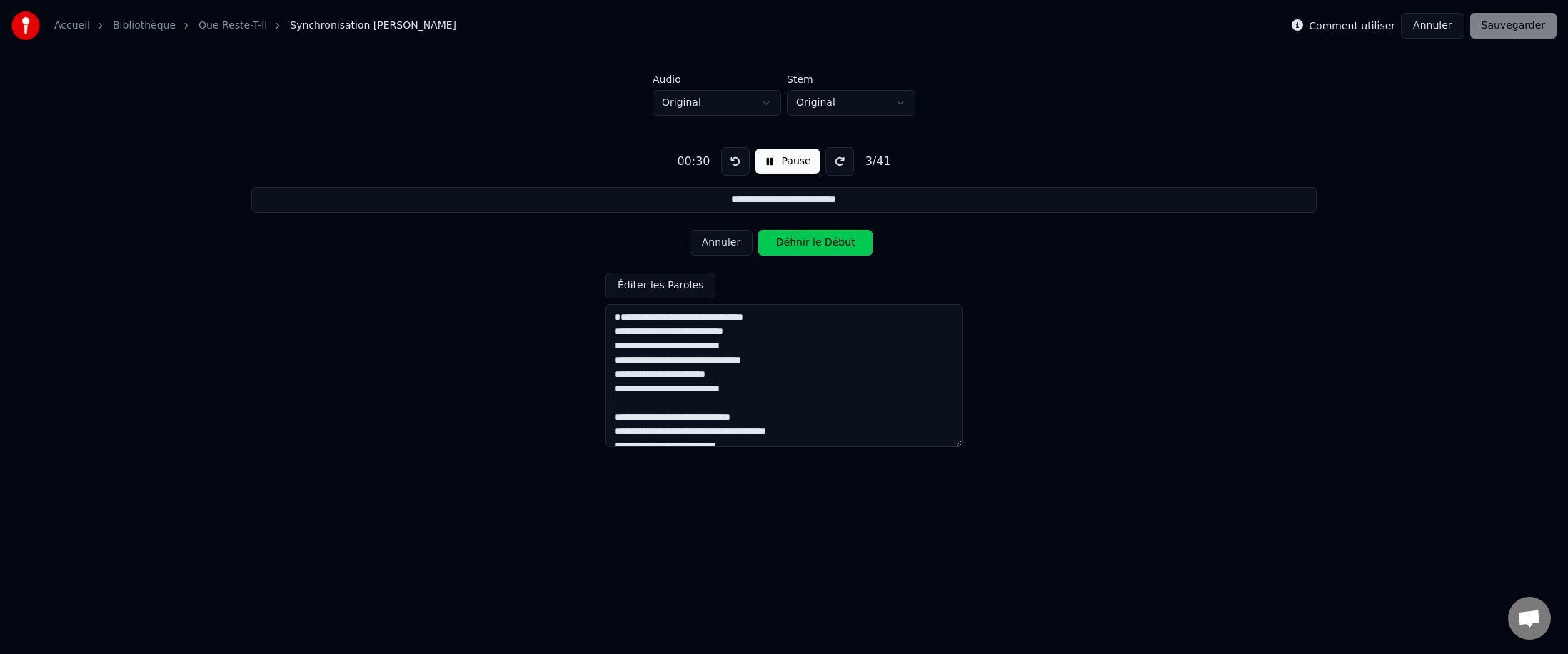
click at [560, 243] on button "Définir le Début" at bounding box center [815, 243] width 114 height 26
click at [560, 244] on button "Définir la Fin" at bounding box center [815, 243] width 114 height 26
click at [560, 244] on button "Définir le Début" at bounding box center [815, 243] width 114 height 26
click at [560, 244] on button "Définir la Fin" at bounding box center [815, 243] width 114 height 26
click at [560, 244] on button "Définir le Début" at bounding box center [815, 243] width 114 height 26
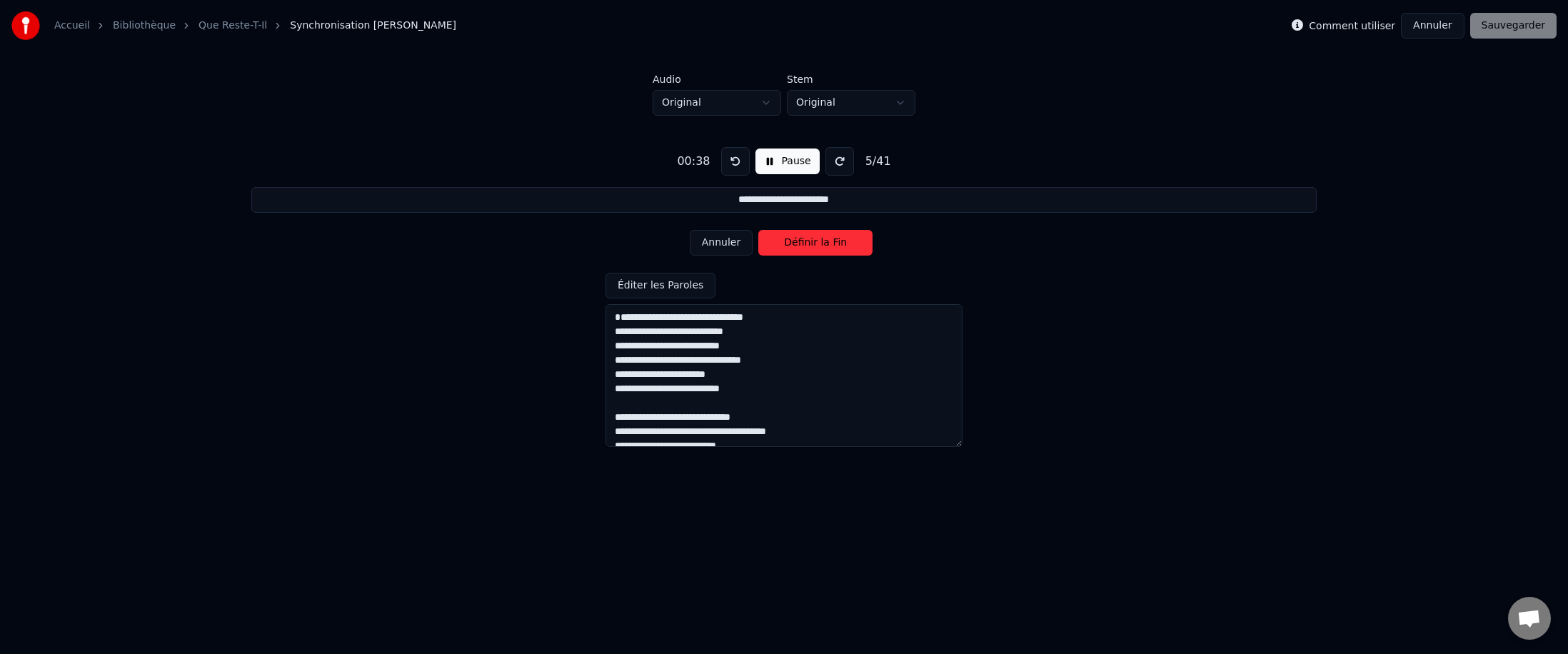
click at [560, 244] on button "Définir la Fin" at bounding box center [815, 243] width 114 height 26
click at [560, 244] on button "Définir le Début" at bounding box center [815, 243] width 114 height 26
click at [560, 244] on button "Définir la Fin" at bounding box center [815, 243] width 114 height 26
type input "**********"
click at [560, 244] on button "Définir le Début" at bounding box center [815, 243] width 114 height 26
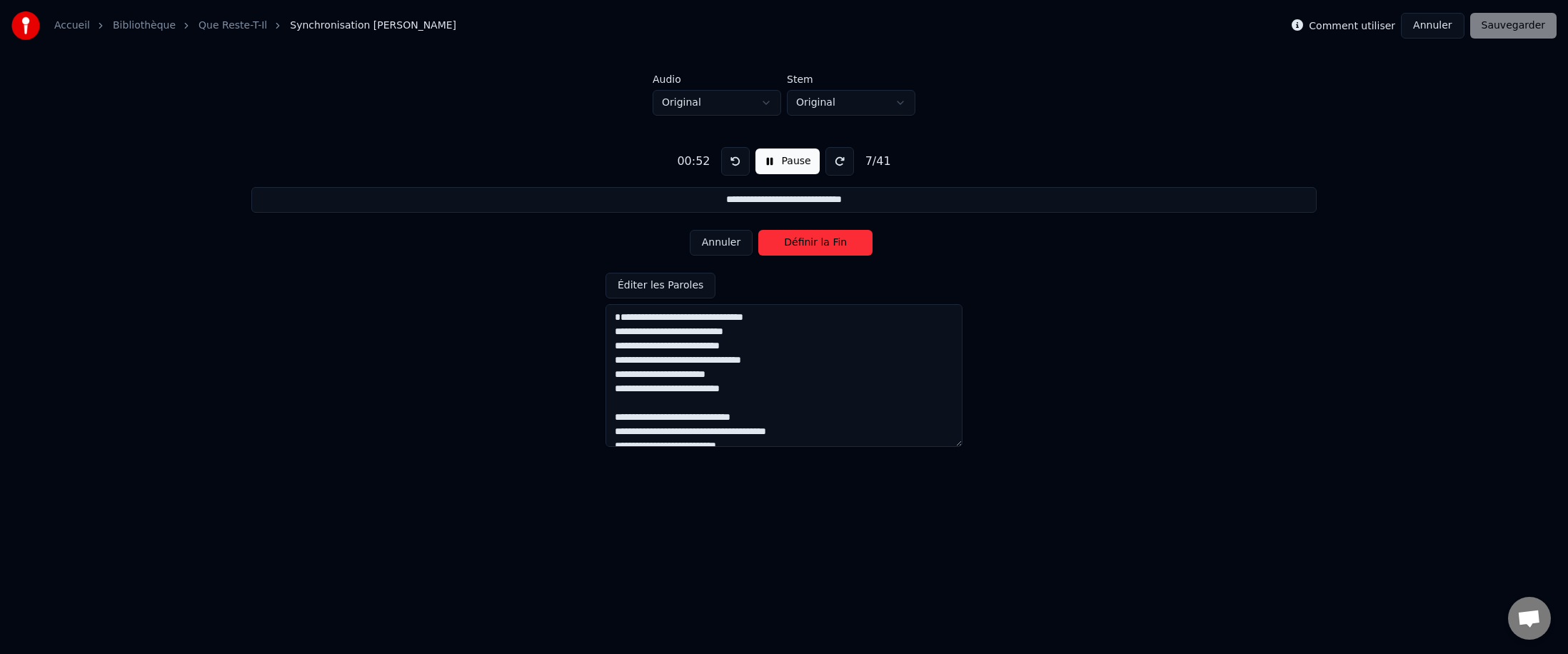
click at [560, 32] on button "Annuler" at bounding box center [1432, 26] width 63 height 26
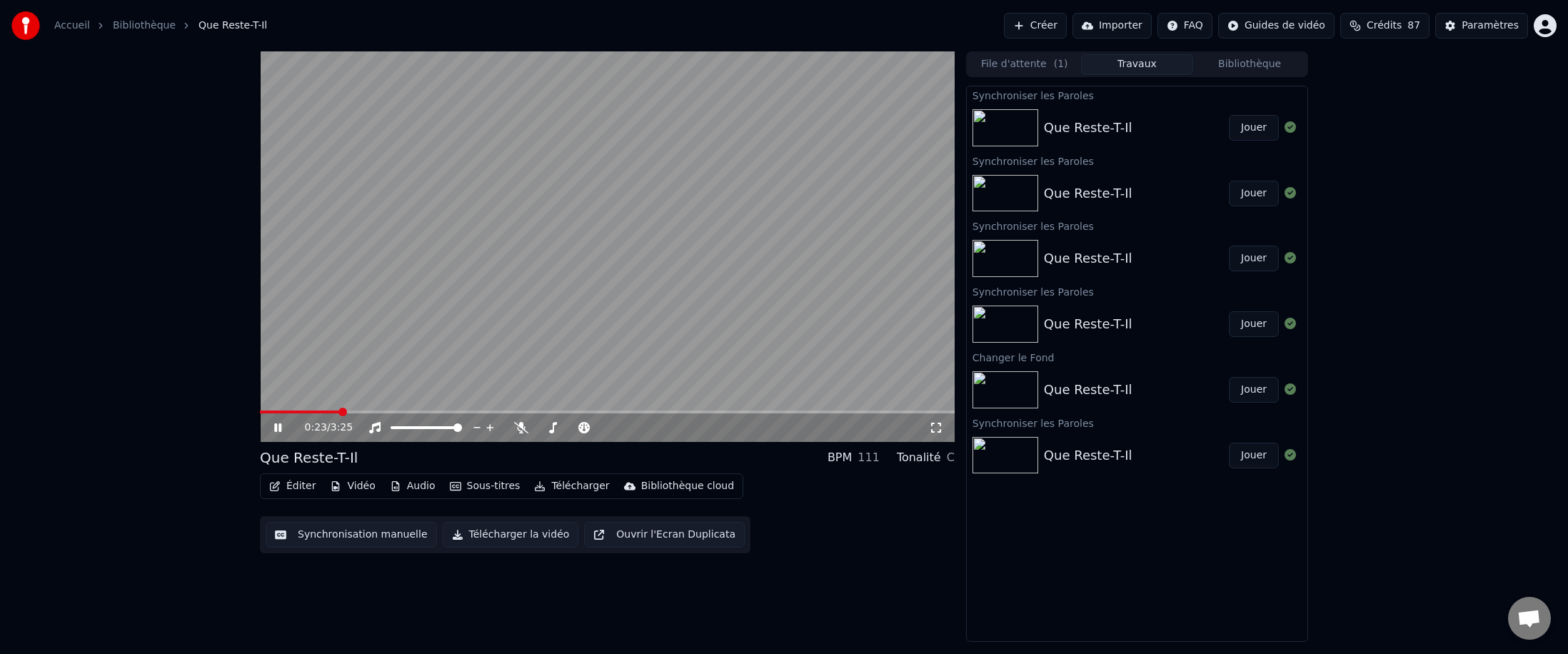
click at [276, 401] on icon at bounding box center [277, 427] width 7 height 9
click at [114, 146] on div "0:23 / 3:25 Que Reste-T-Il BPM 111 Tonalité C Éditer Vidéo Audio Sous-titres Té…" at bounding box center [784, 347] width 1568 height 590
